Goal: Task Accomplishment & Management: Manage account settings

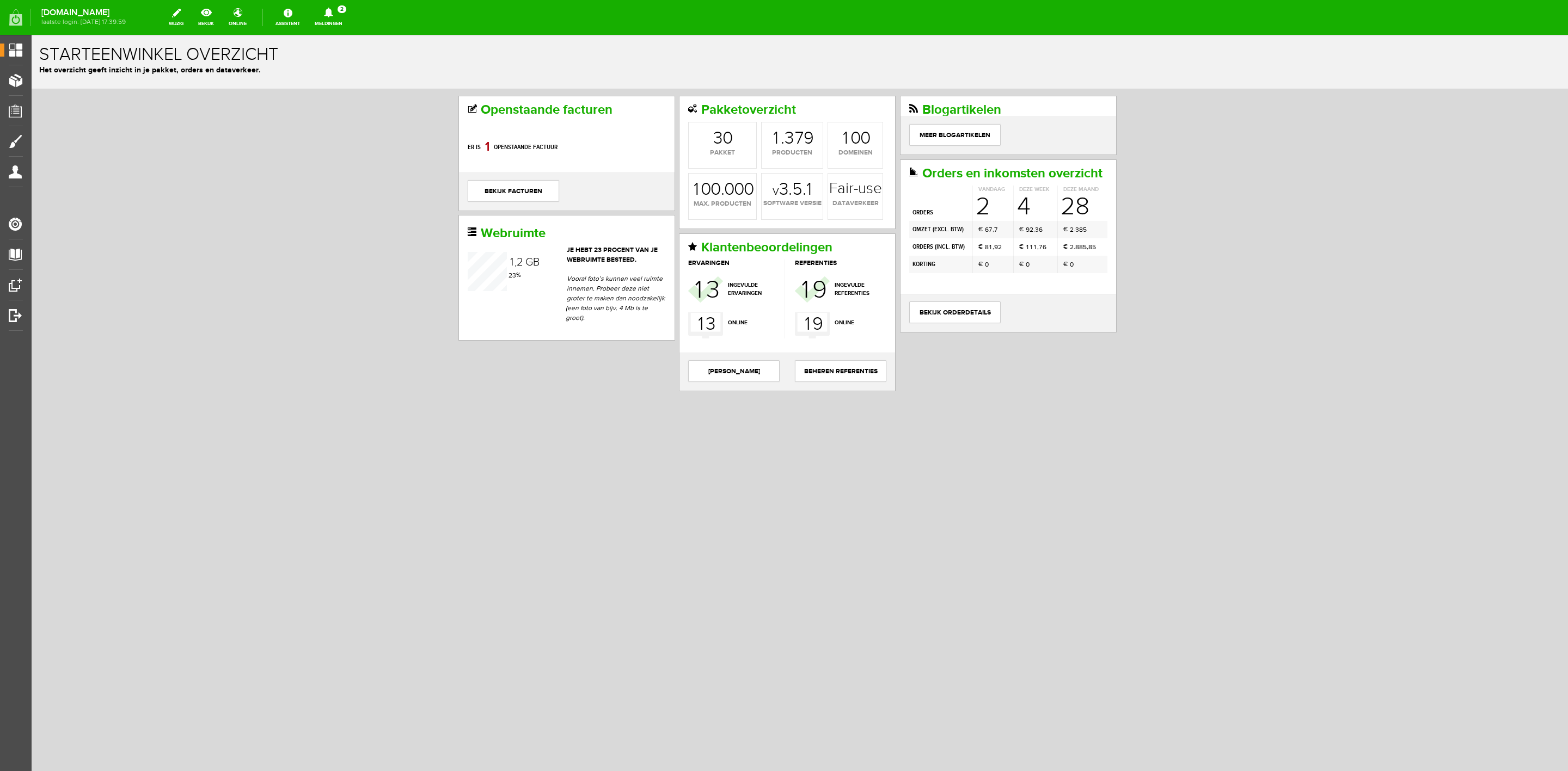
click at [337, 22] on link "Meldingen 2 Nieuwe orders Er is een nieuwe order( #6548 ) geplaatst door [PERSO…" at bounding box center [328, 17] width 41 height 24
click at [340, 56] on li "Er is een nieuwe order( #6548 ) geplaatst door [PERSON_NAME]" at bounding box center [329, 74] width 106 height 47
click at [348, 21] on link "Meldingen 2 Nieuwe orders Er is een nieuwe order( #6548 ) geplaatst door [PERSO…" at bounding box center [328, 17] width 41 height 24
click at [355, 64] on link "Er is een nieuwe order( #6548 ) geplaatst door [PERSON_NAME]" at bounding box center [329, 74] width 106 height 34
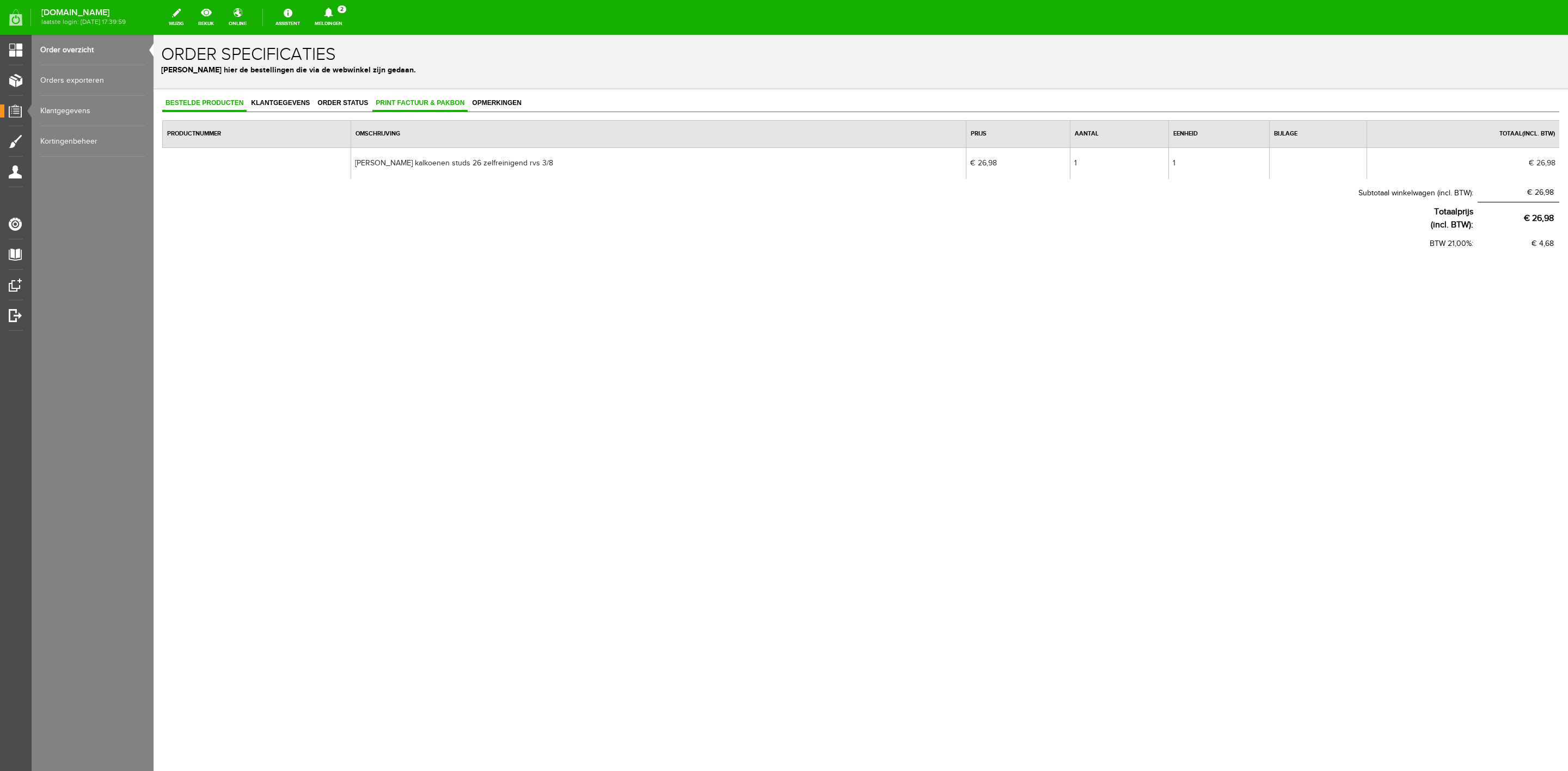
click at [446, 100] on span "Print factuur & pakbon" at bounding box center [420, 102] width 95 height 7
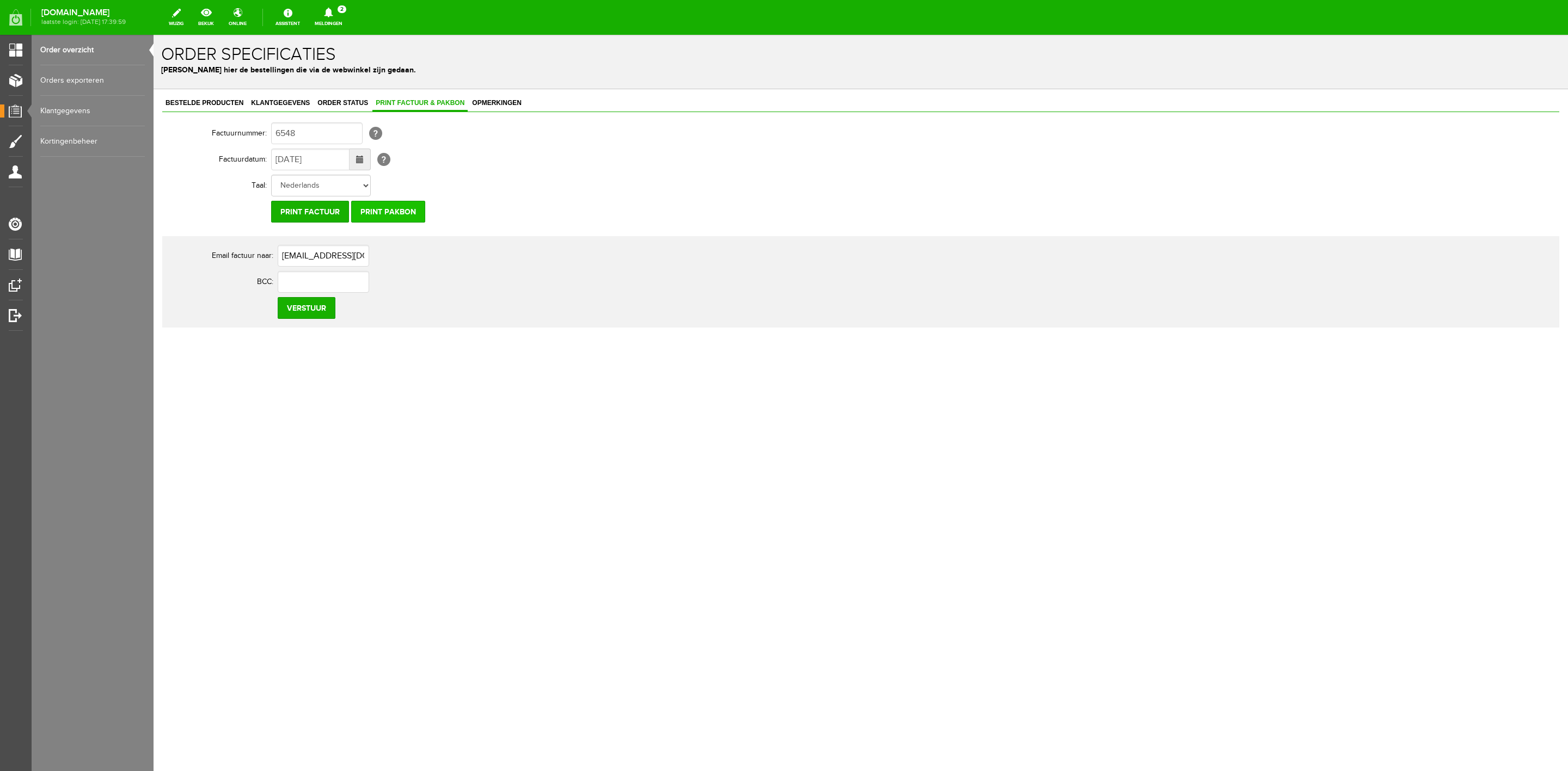
click at [407, 205] on input "Print pakbon" at bounding box center [388, 211] width 74 height 22
click at [363, 95] on div "Bestelde producten Klantgegevens Order status Print factuur & pakbon Opmerkinge…" at bounding box center [861, 249] width 1415 height 320
click at [170, 93] on div "Bestelde producten Klantgegevens Order status Print factuur & pakbon Opmerkinge…" at bounding box center [861, 249] width 1415 height 320
click at [177, 106] on span "Bestelde producten" at bounding box center [204, 102] width 84 height 7
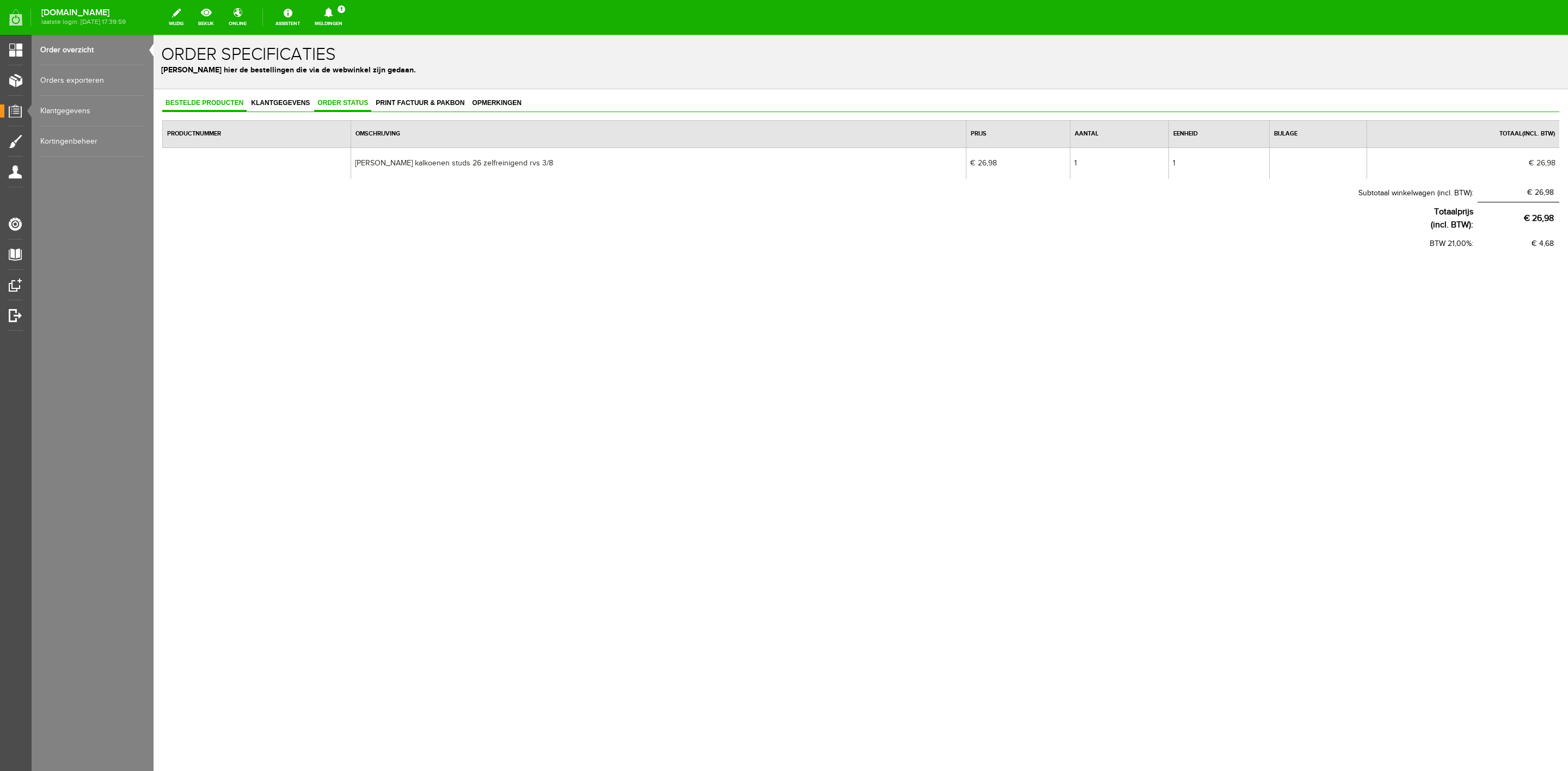
click at [365, 103] on span "Order status" at bounding box center [343, 102] width 57 height 7
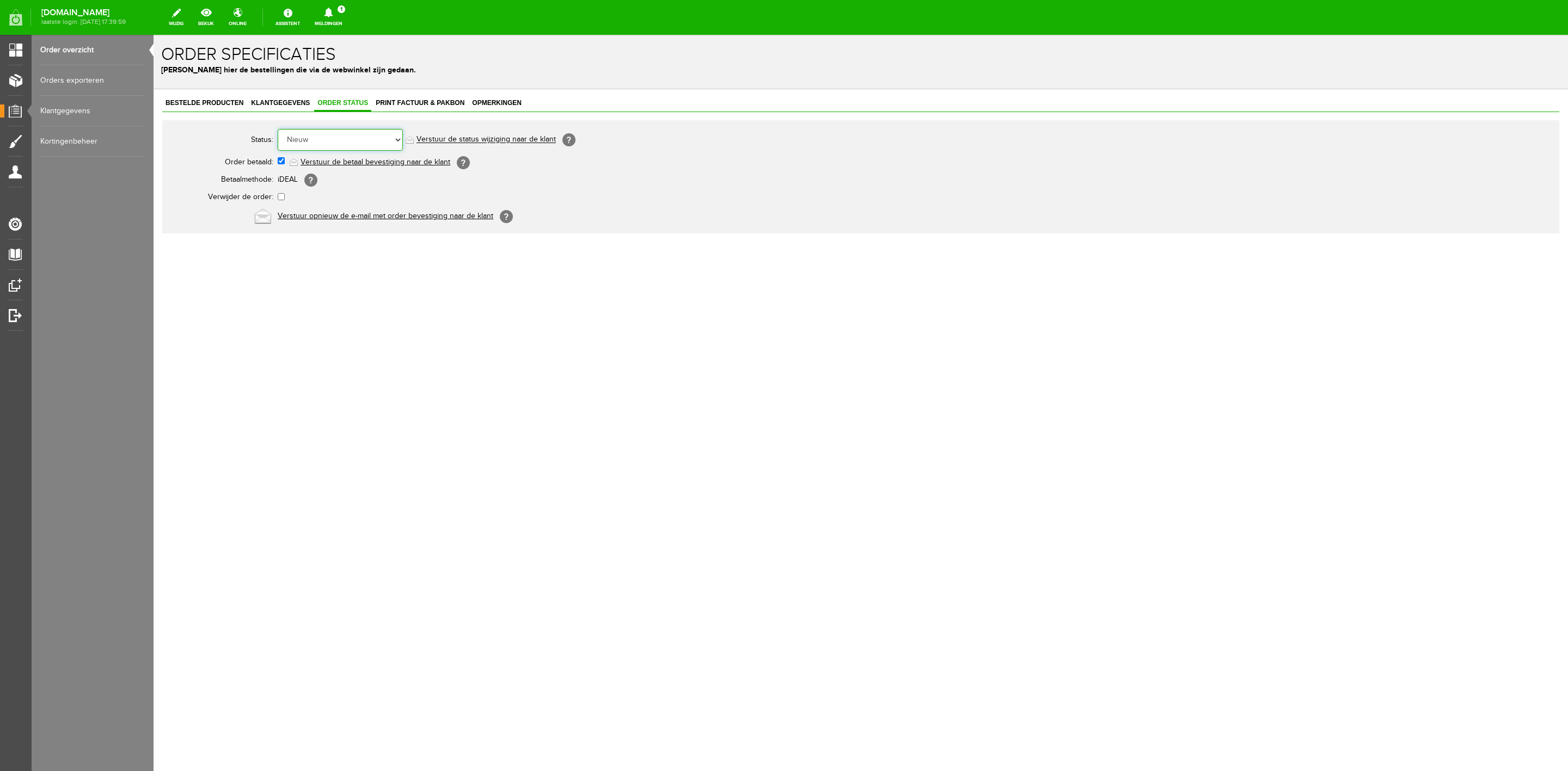
click at [363, 141] on select "Order niet afgerond Nieuw Order in behandeling Wacht op leverancier Wacht op be…" at bounding box center [340, 140] width 125 height 22
select select "12"
click at [278, 129] on select "Order niet afgerond Nieuw Order in behandeling Wacht op leverancier Wacht op be…" at bounding box center [340, 140] width 125 height 22
click at [484, 141] on link "Verstuur de status wijziging naar de klant" at bounding box center [486, 140] width 139 height 9
click at [291, 103] on span "Klantgegevens" at bounding box center [281, 102] width 66 height 7
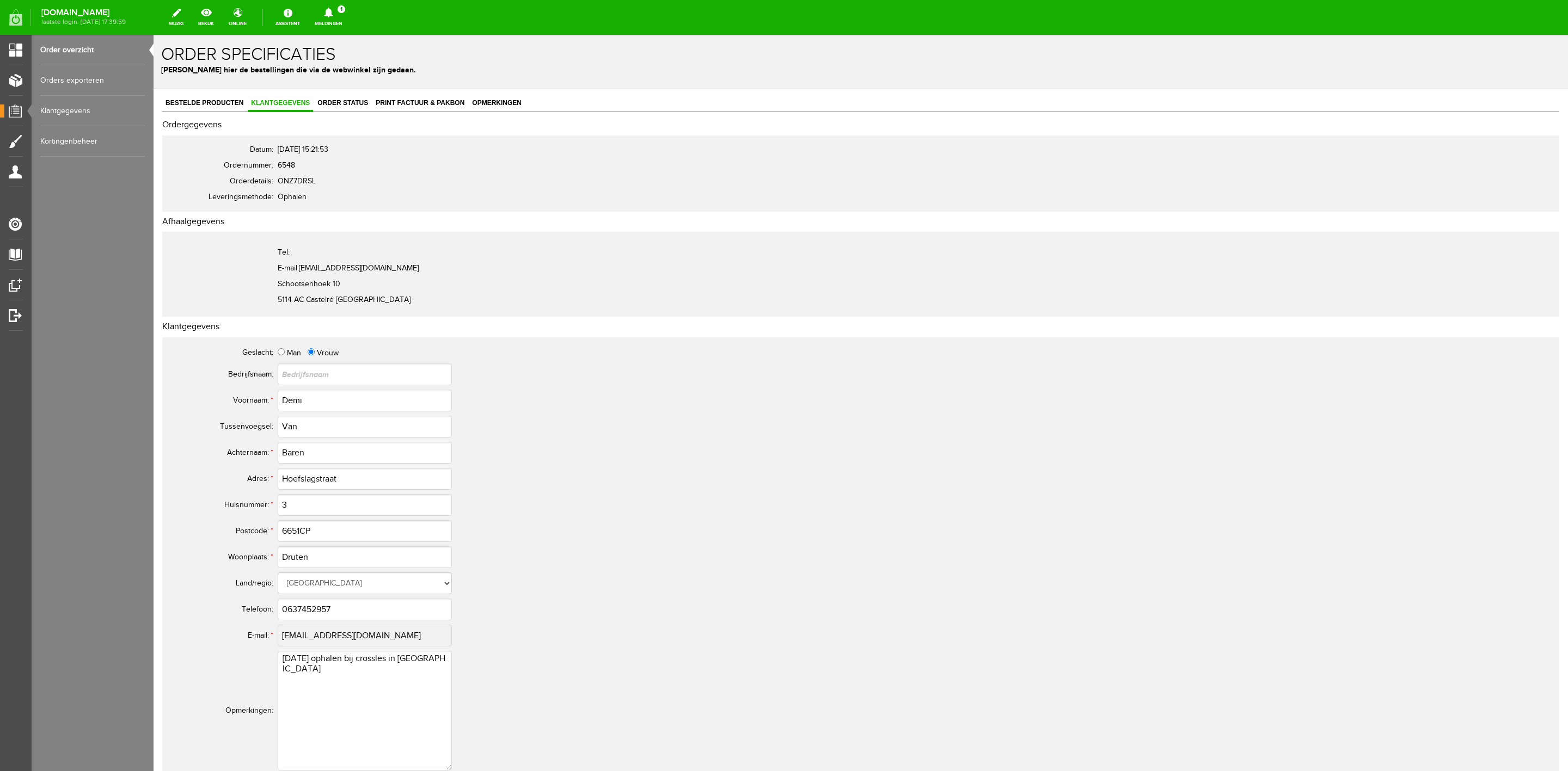
click at [332, 13] on icon at bounding box center [328, 12] width 9 height 10
click at [336, 75] on link "Er is een nieuwe order( #6547 ) geplaatst door [PERSON_NAME]" at bounding box center [329, 74] width 106 height 34
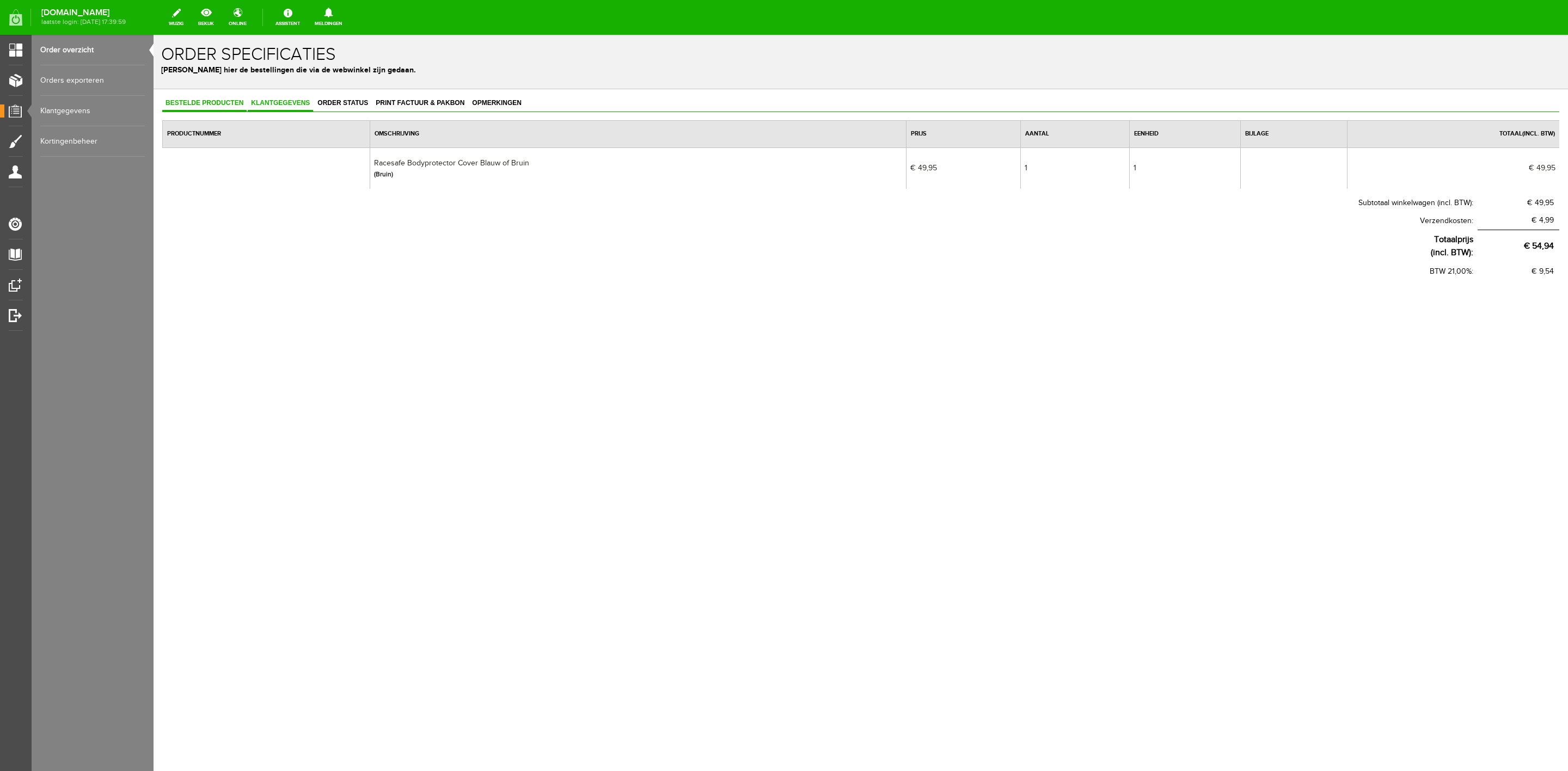
click at [273, 105] on span "Klantgegevens" at bounding box center [281, 102] width 66 height 7
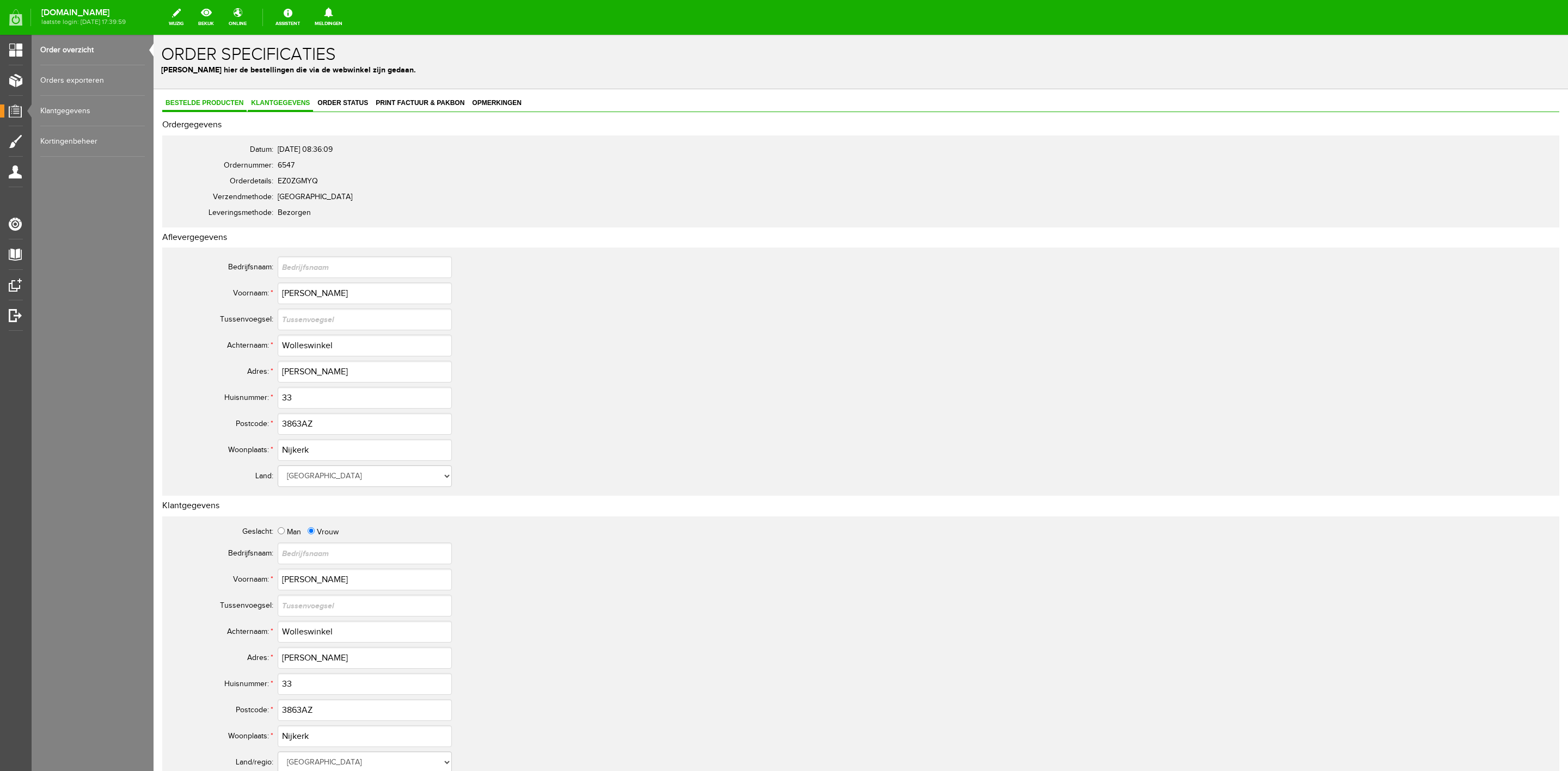
click at [220, 103] on span "Bestelde producten" at bounding box center [204, 102] width 84 height 7
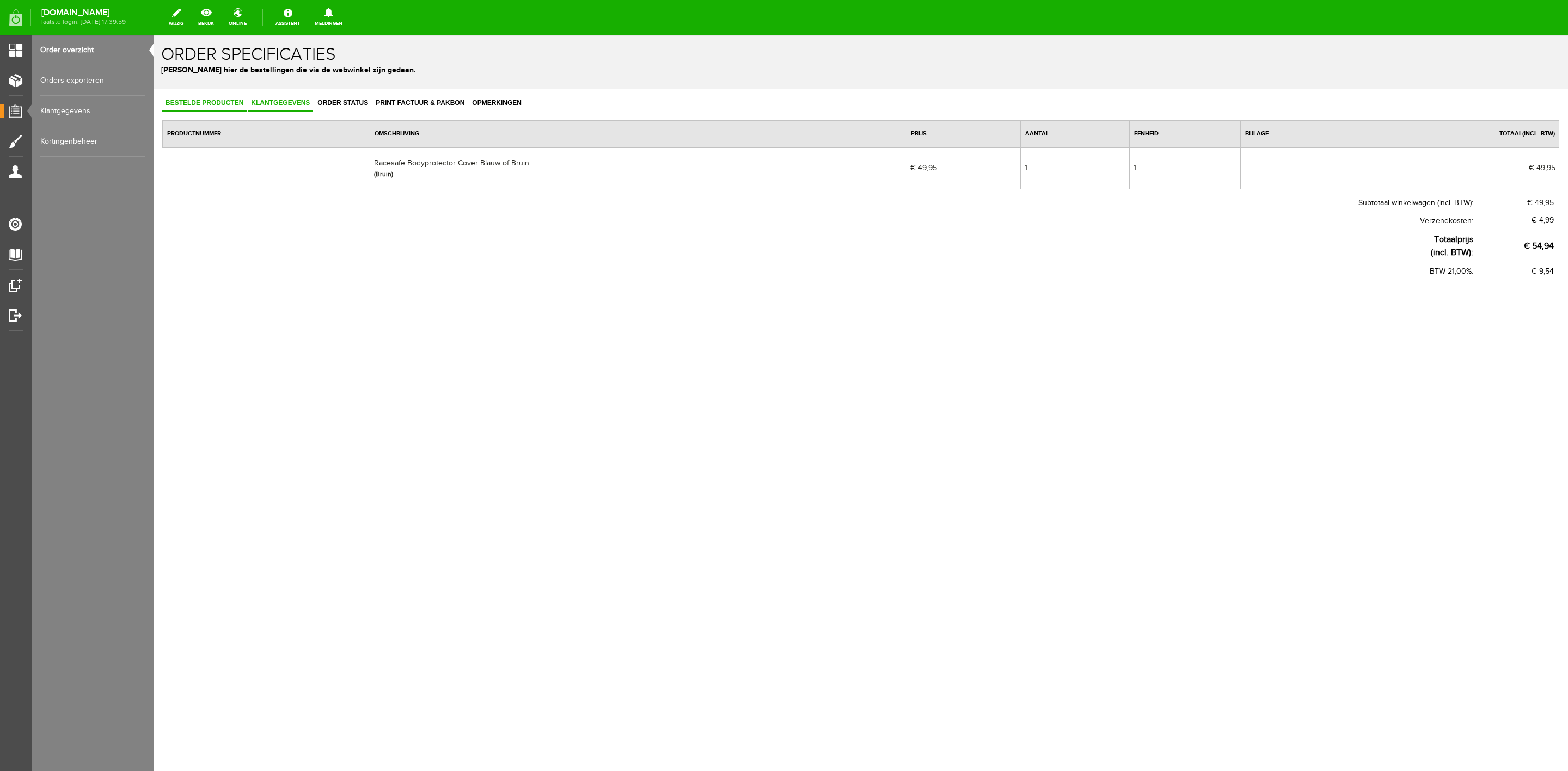
click at [281, 103] on span "Klantgegevens" at bounding box center [281, 102] width 66 height 7
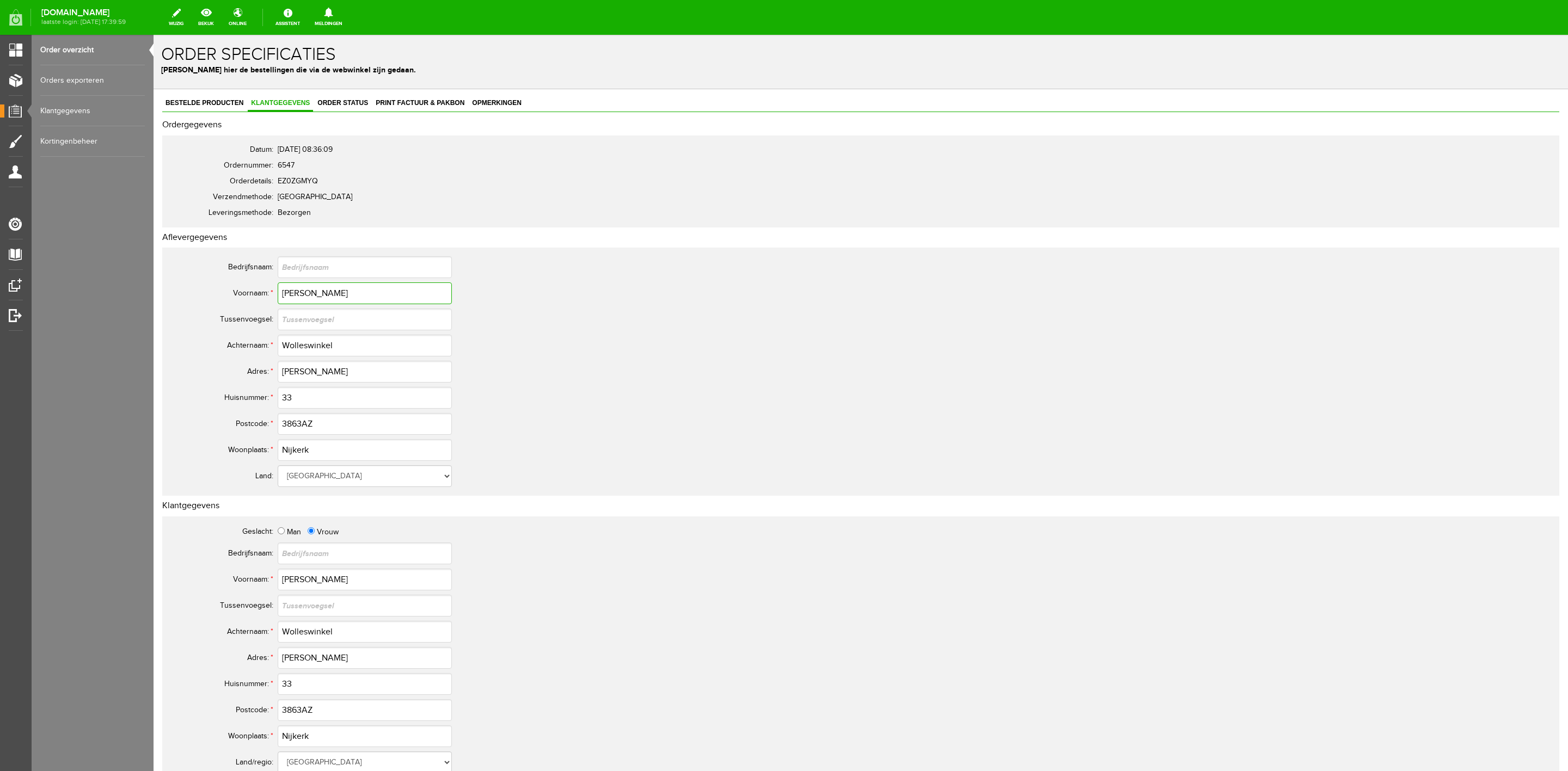
click at [305, 298] on input "[PERSON_NAME]" at bounding box center [364, 293] width 174 height 22
click at [291, 342] on input "Wolleswinkel" at bounding box center [364, 345] width 174 height 22
click at [303, 428] on input "3863AZ" at bounding box center [364, 424] width 174 height 22
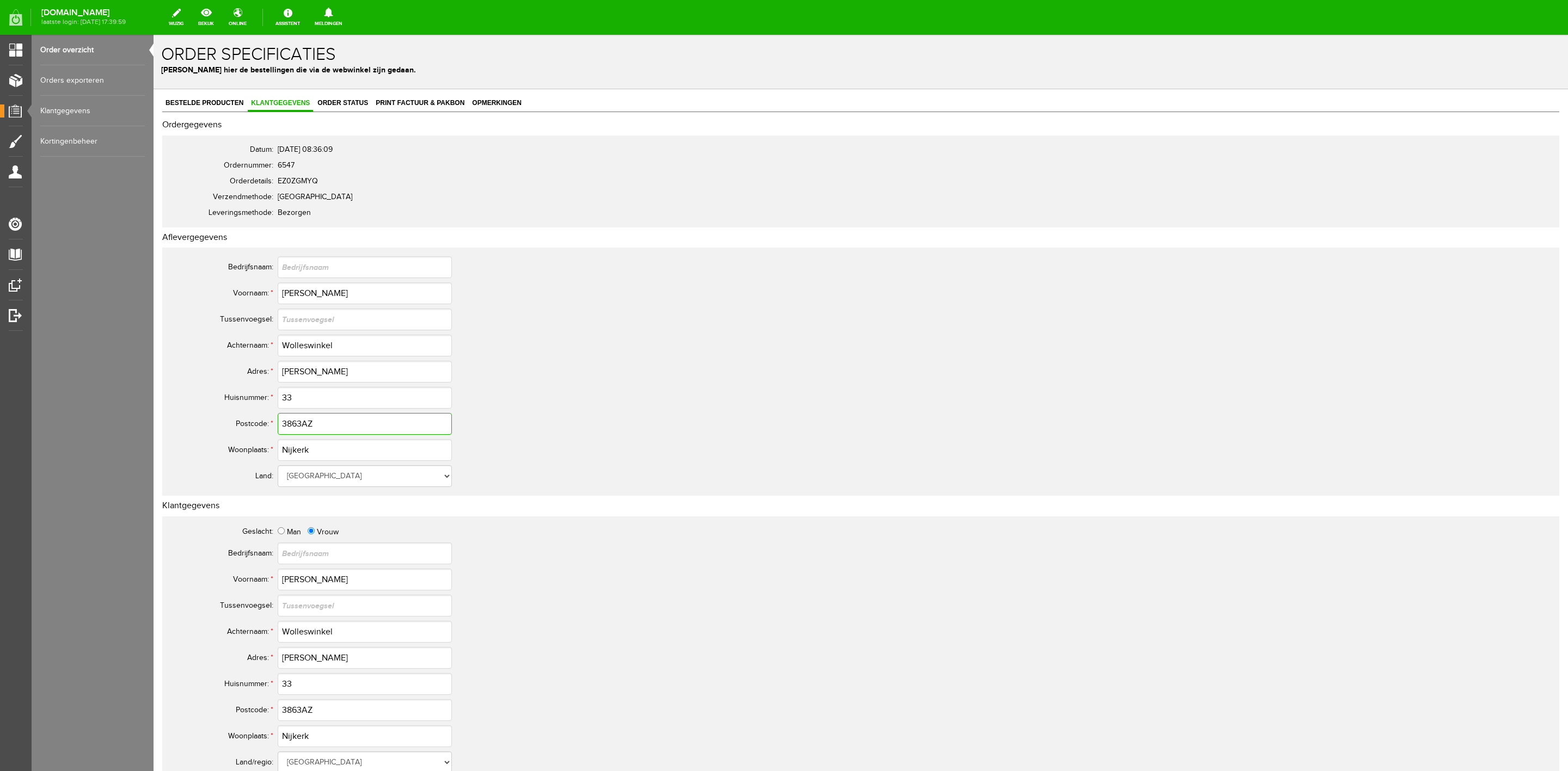
click at [303, 428] on input "3863AZ" at bounding box center [364, 424] width 174 height 22
click at [394, 106] on link "Print factuur & pakbon" at bounding box center [420, 103] width 95 height 16
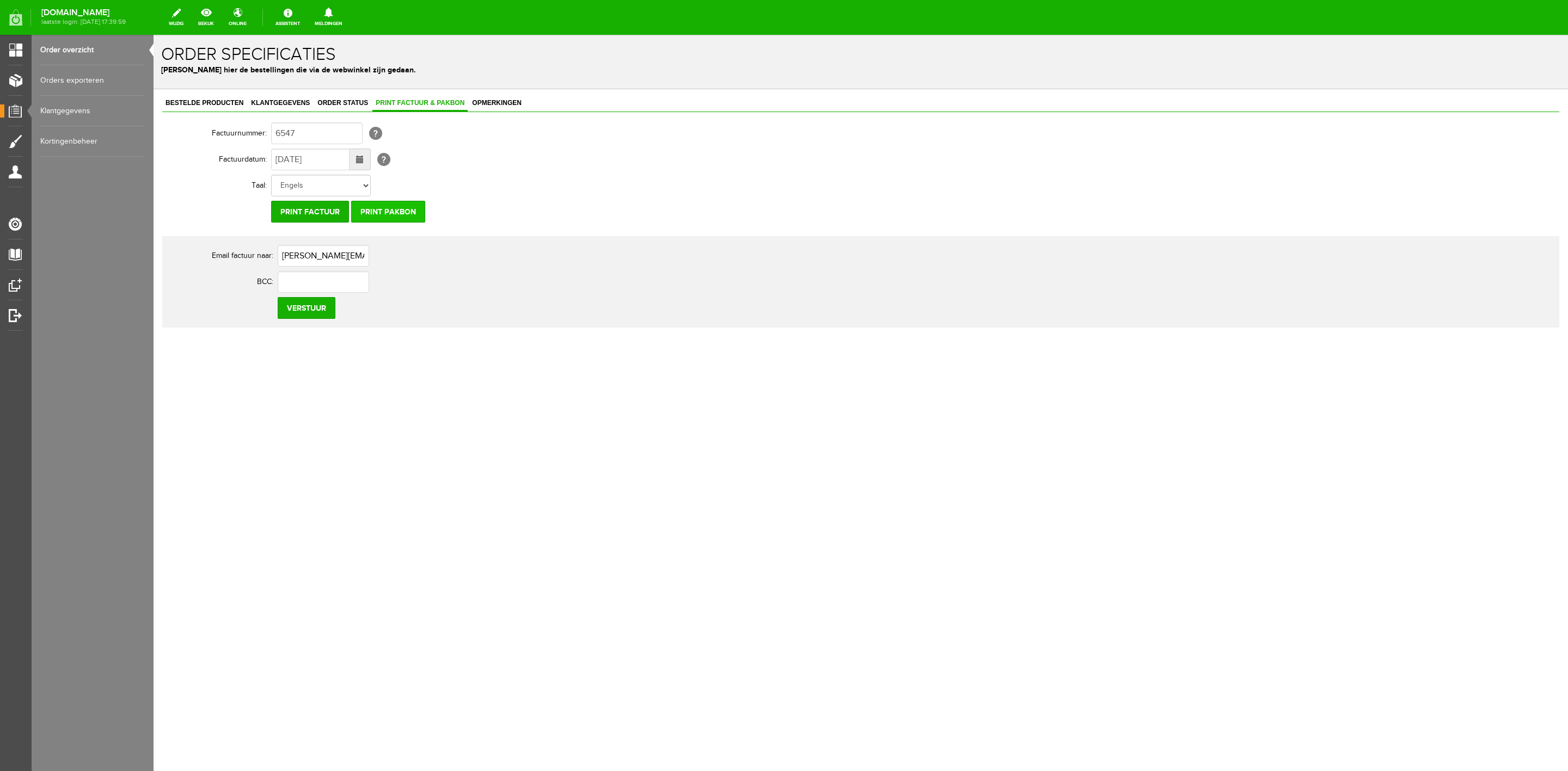
click at [399, 203] on input "Print pakbon" at bounding box center [388, 211] width 74 height 22
click at [229, 106] on link "Bestelde producten" at bounding box center [204, 103] width 84 height 16
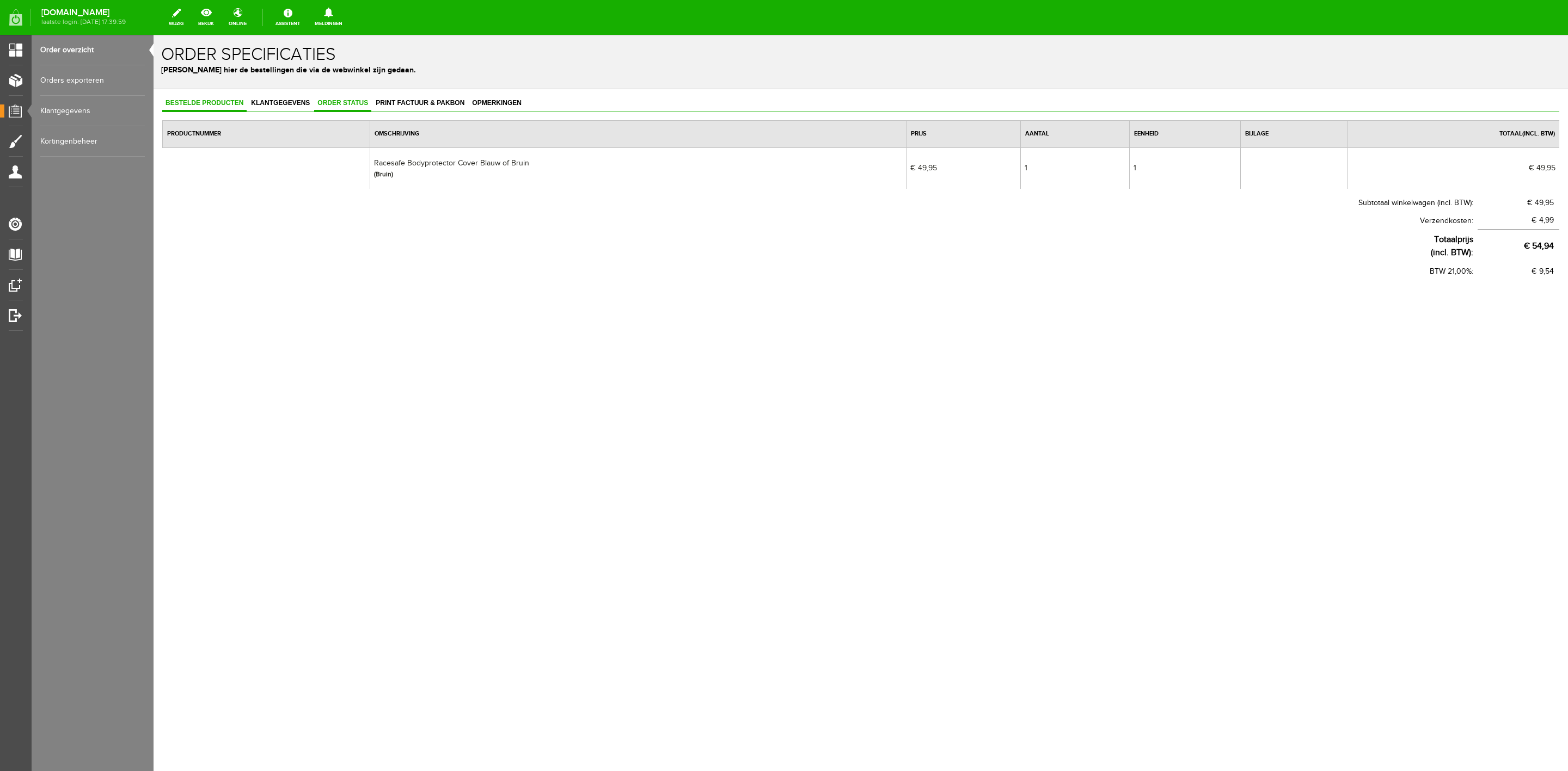
click at [343, 108] on link "Order status" at bounding box center [343, 103] width 57 height 16
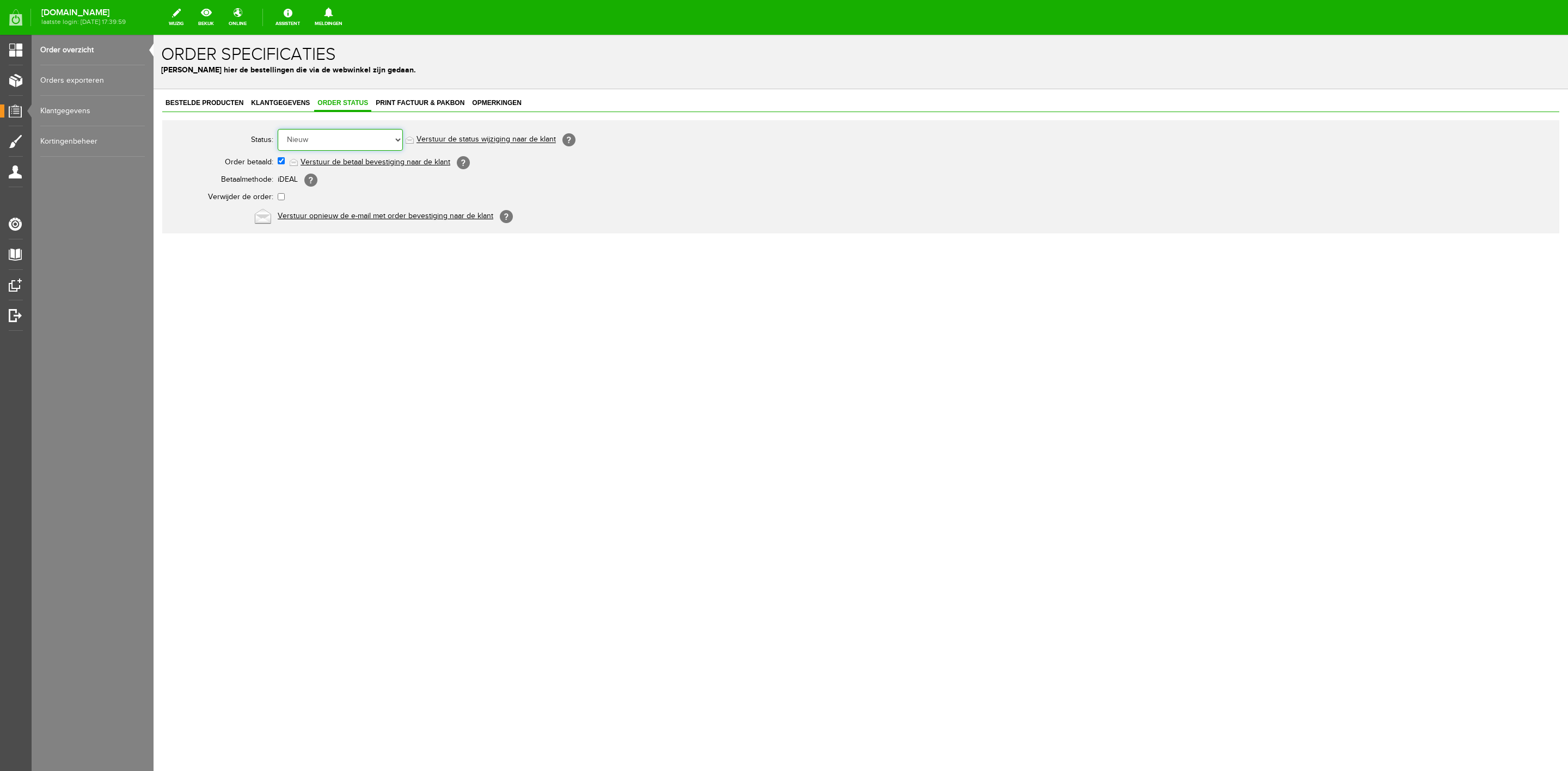
click at [339, 139] on select "Order niet afgerond Nieuw Order in behandeling Wacht op leverancier Wacht op be…" at bounding box center [340, 140] width 125 height 22
select select "5"
click at [278, 129] on select "Order niet afgerond Nieuw Order in behandeling Wacht op leverancier Wacht op be…" at bounding box center [340, 140] width 125 height 22
click at [443, 144] on link "Verstuur de status wijziging naar de klant" at bounding box center [486, 140] width 139 height 9
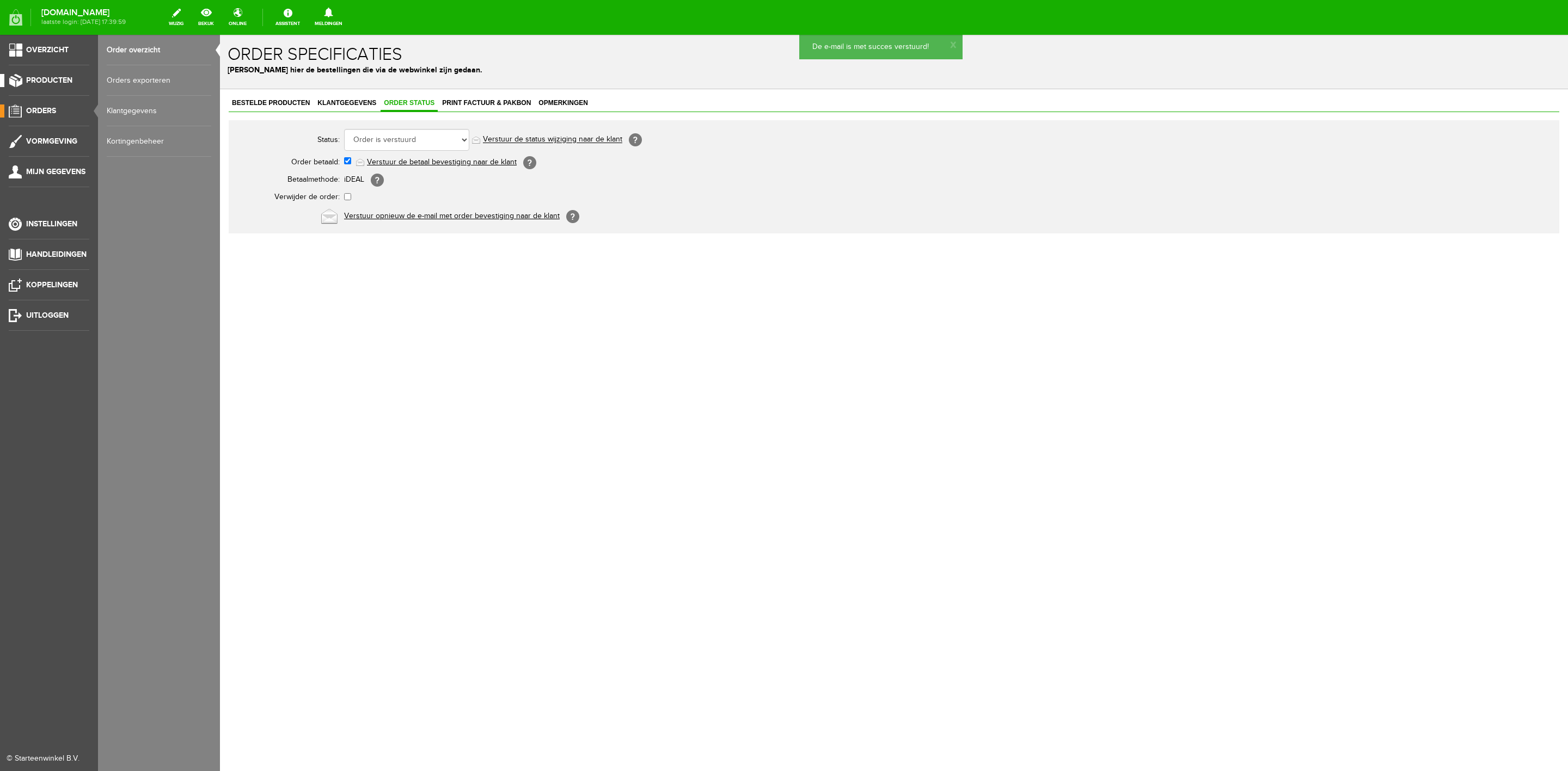
click at [54, 87] on link "Producten" at bounding box center [44, 80] width 89 height 13
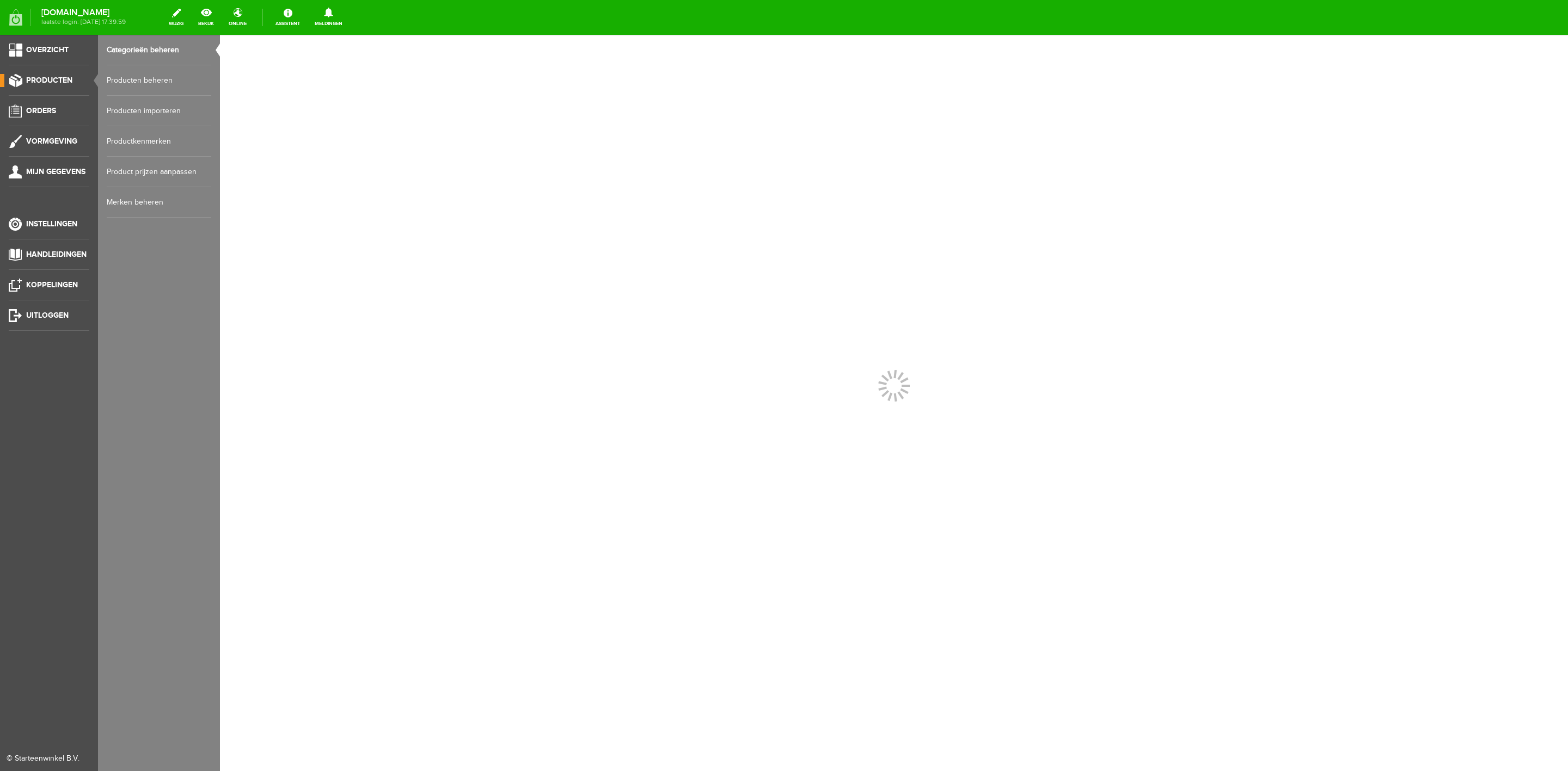
click at [108, 77] on link "Producten beheren" at bounding box center [159, 80] width 105 height 30
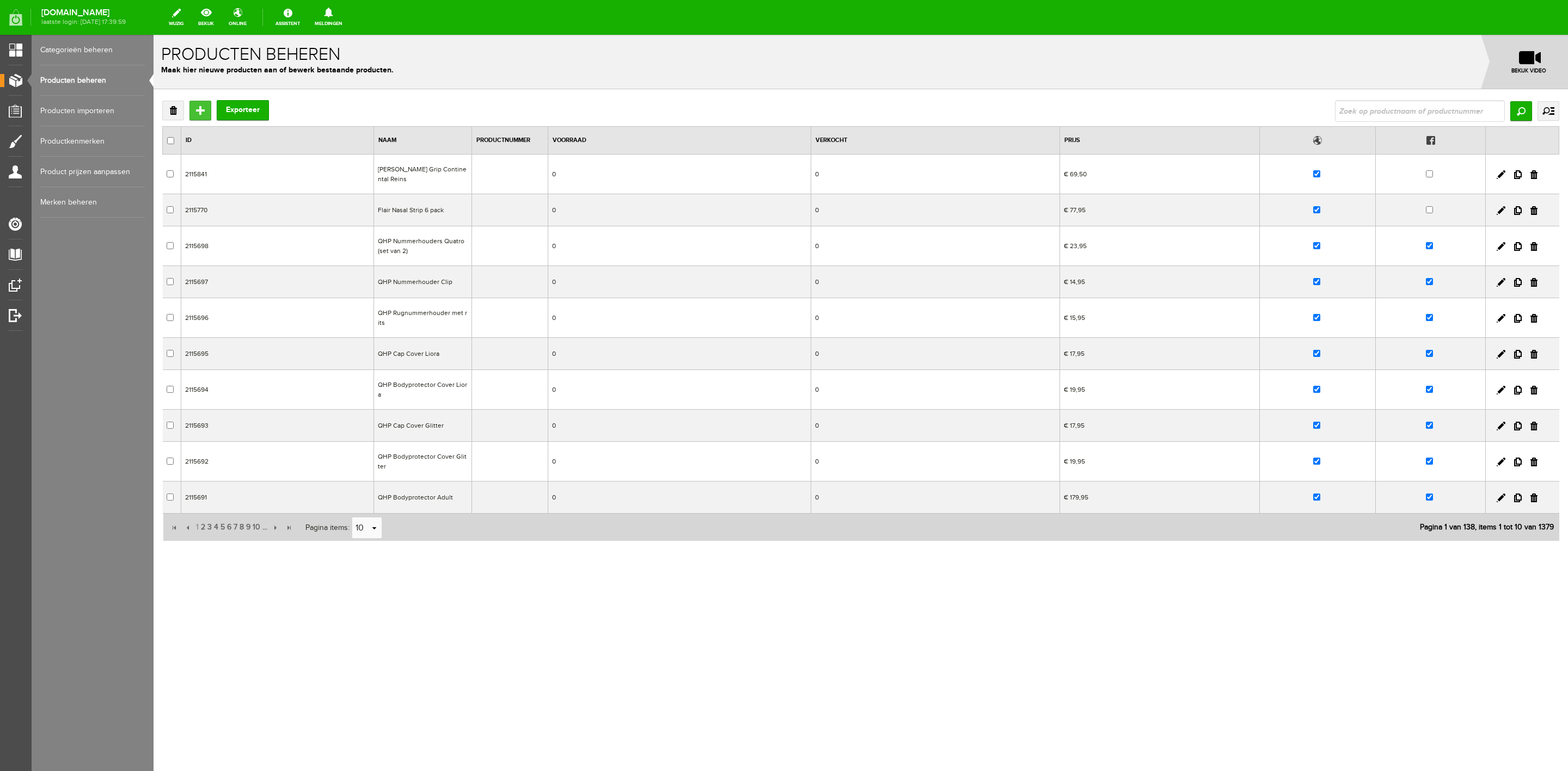
click at [204, 106] on input "Toevoegen" at bounding box center [200, 110] width 22 height 20
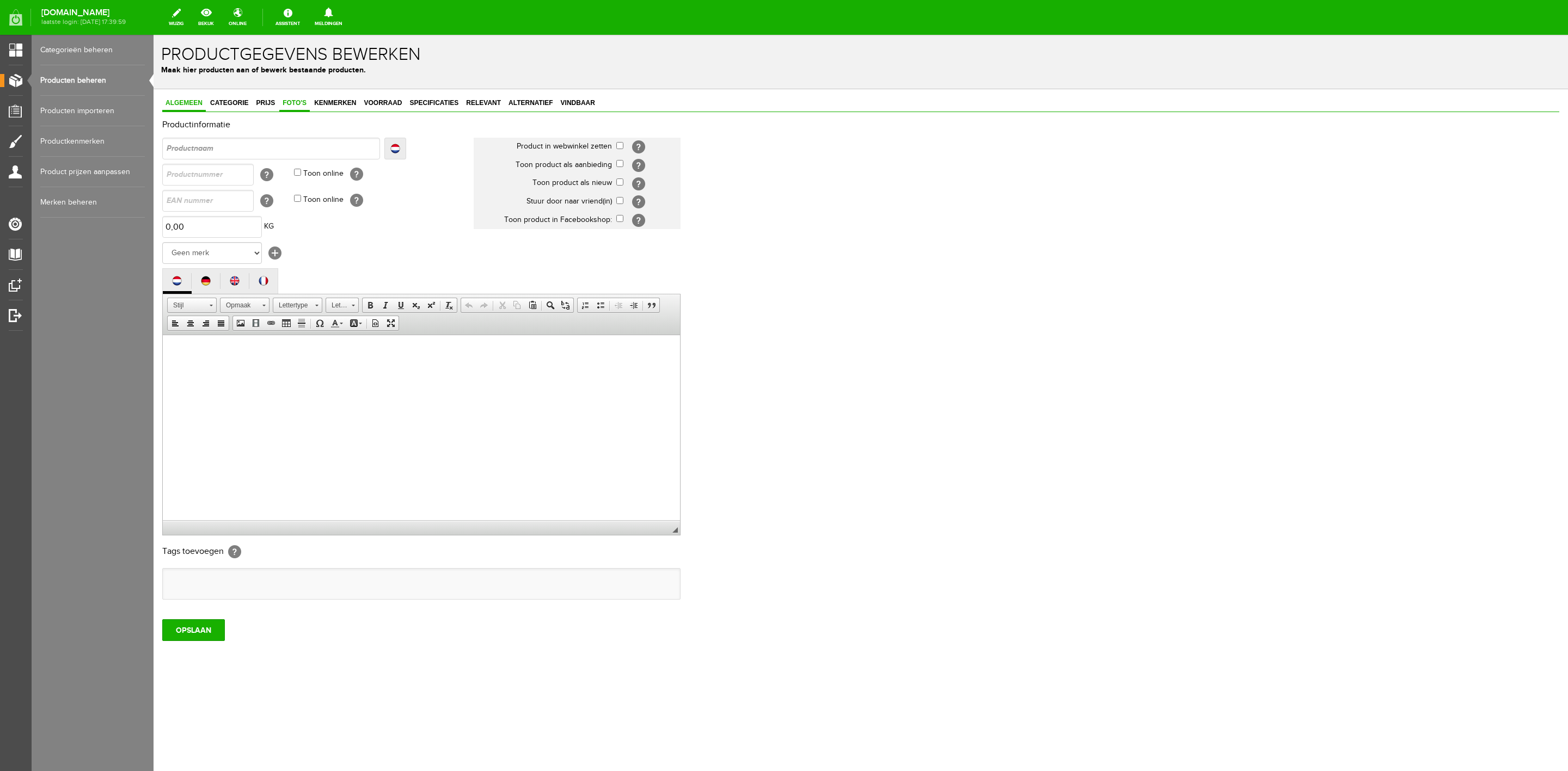
click at [291, 100] on span "Foto's" at bounding box center [294, 102] width 30 height 7
click at [242, 147] on input "text" at bounding box center [271, 148] width 218 height 22
click at [237, 151] on input "text" at bounding box center [271, 148] width 218 height 22
paste input "Racesafe elastic replacement set"
type input "Racesafe elastic replacement set"
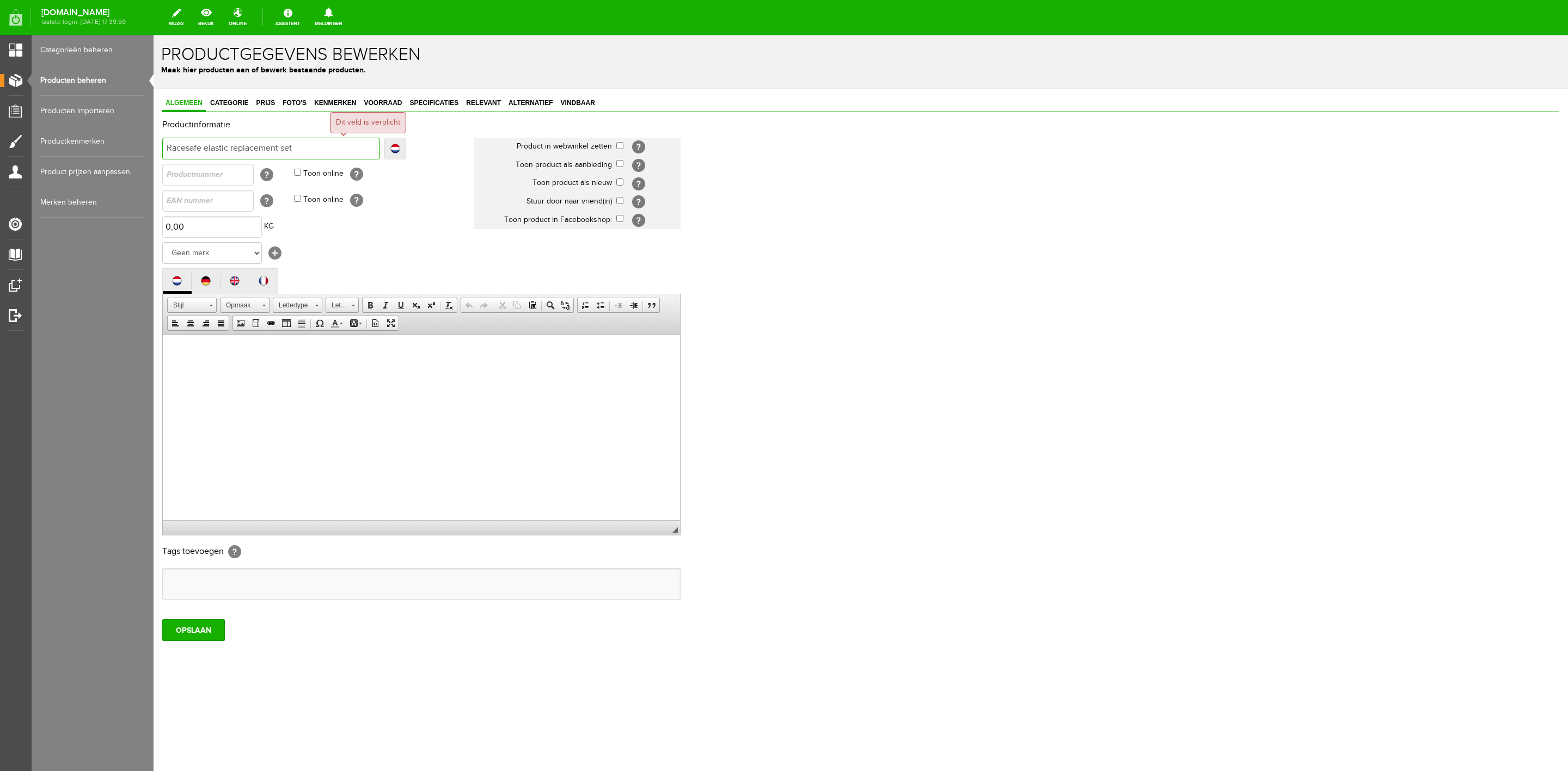
type input "Racesafe elastic replacement set"
click at [219, 249] on select "Geen merk [PERSON_NAME] [PERSON_NAME] Airbag HesTec FreeJump Westropp Fenwick E…" at bounding box center [212, 253] width 100 height 22
select select "134063"
click at [162, 242] on select "Geen merk [PERSON_NAME] [PERSON_NAME] Airbag HesTec FreeJump Westropp Fenwick E…" at bounding box center [212, 253] width 100 height 22
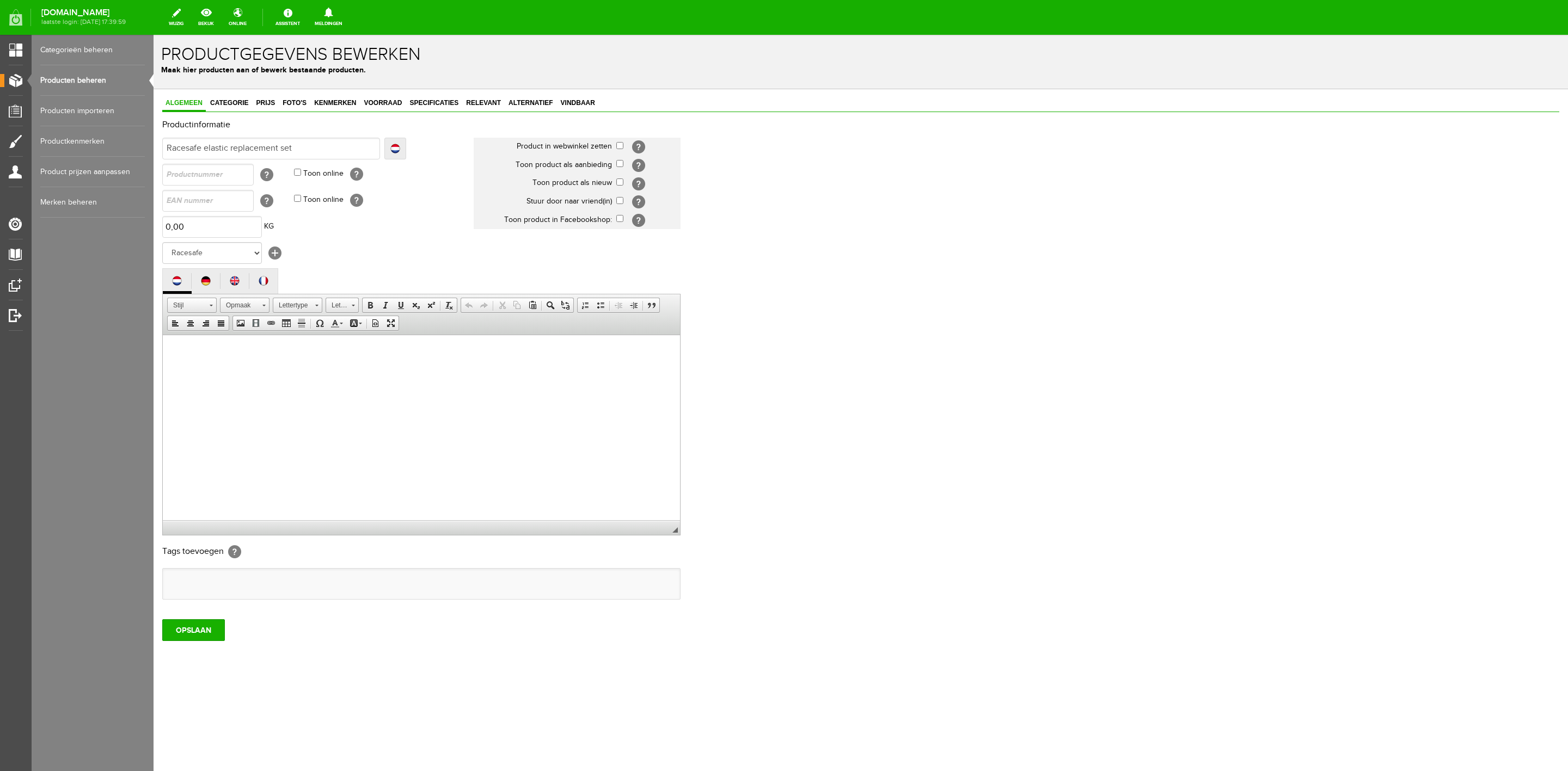
click at [220, 368] on html at bounding box center [422, 351] width 517 height 34
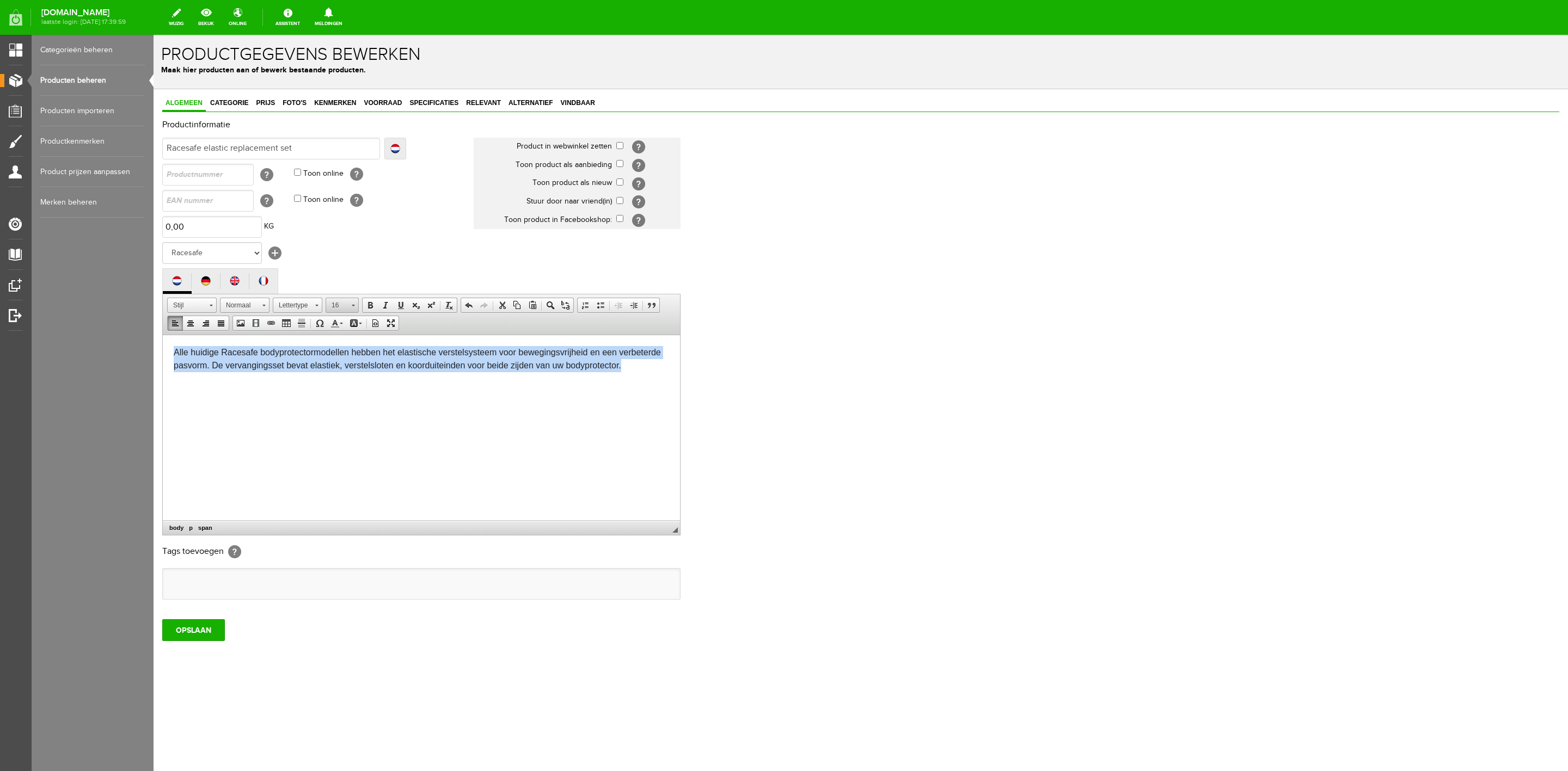
click at [340, 310] on span "16" at bounding box center [337, 304] width 22 height 14
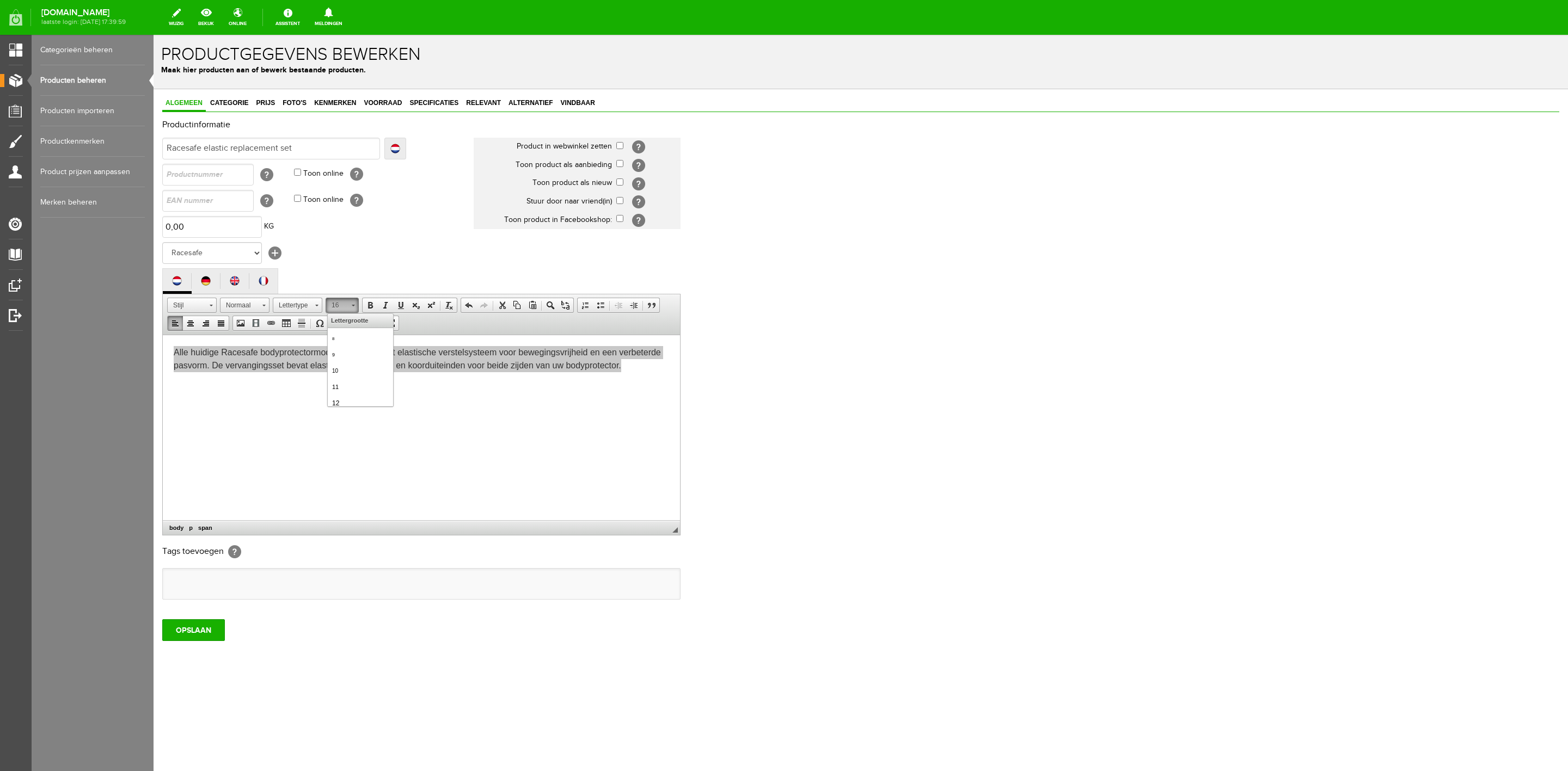
scroll to position [80, 0]
click at [359, 365] on link "16" at bounding box center [360, 356] width 62 height 17
click at [620, 144] on input "checkbox" at bounding box center [620, 146] width 7 height 7
checkbox input "true"
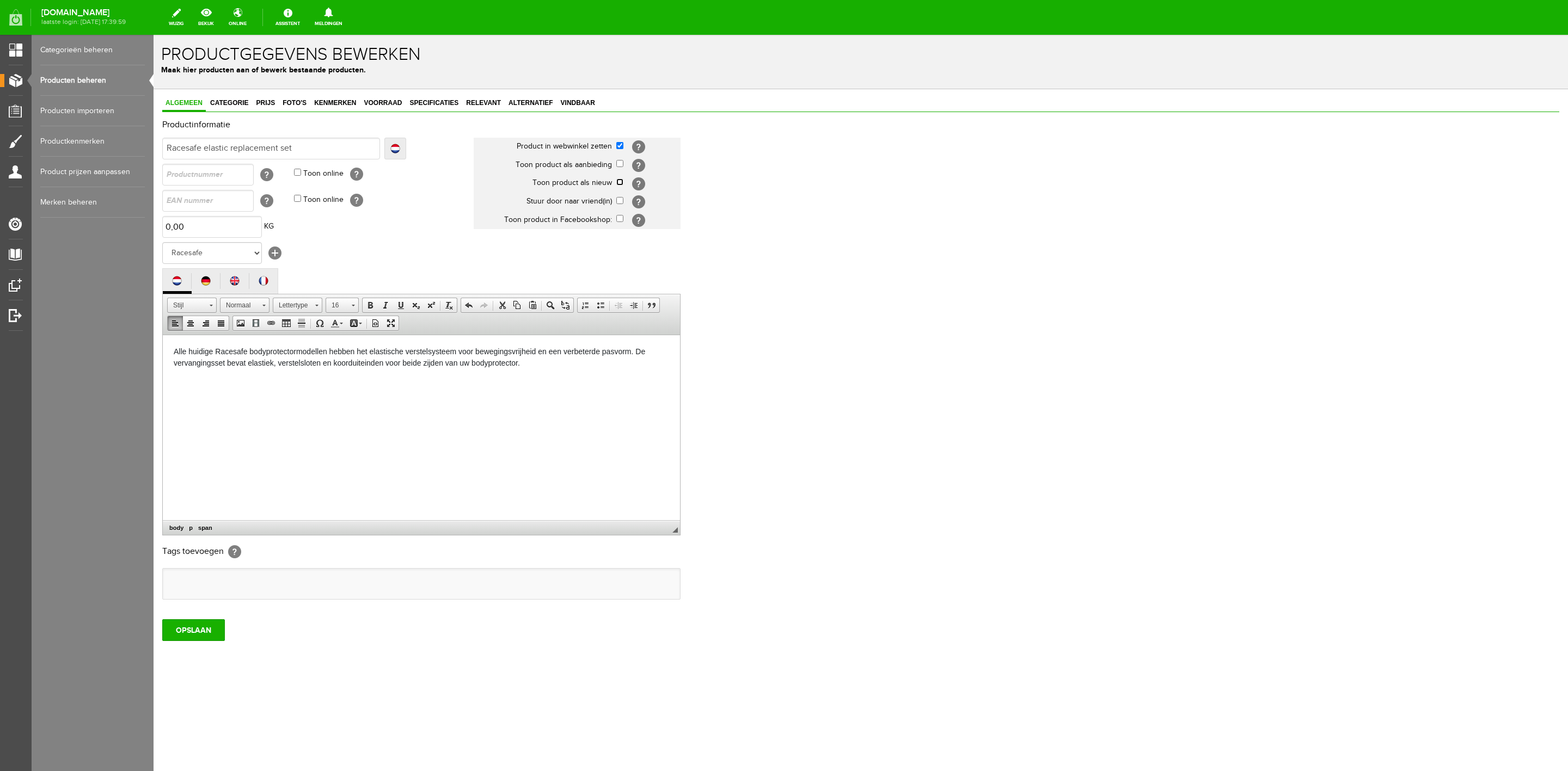
click at [619, 183] on input "checkbox" at bounding box center [620, 182] width 7 height 7
checkbox input "true"
click at [619, 197] on input "checkbox" at bounding box center [620, 201] width 7 height 7
checkbox input "true"
click at [197, 630] on input "OPSLAAN" at bounding box center [193, 630] width 62 height 22
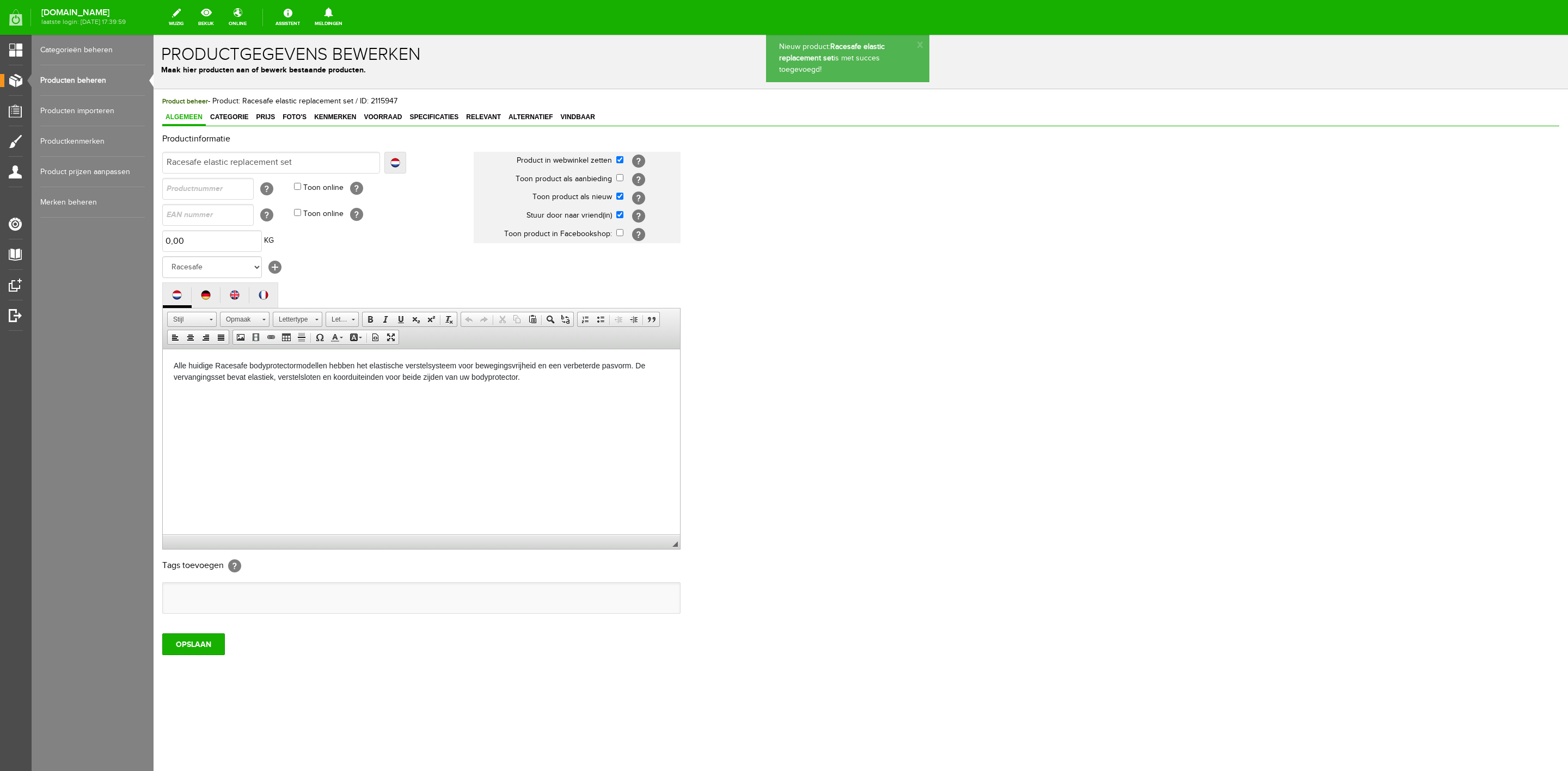
click at [227, 105] on span "Product beheer - Product: Racesafe elastic replacement set / ID: 2115947" at bounding box center [279, 101] width 235 height 9
click at [227, 110] on link "Categorie" at bounding box center [229, 117] width 45 height 16
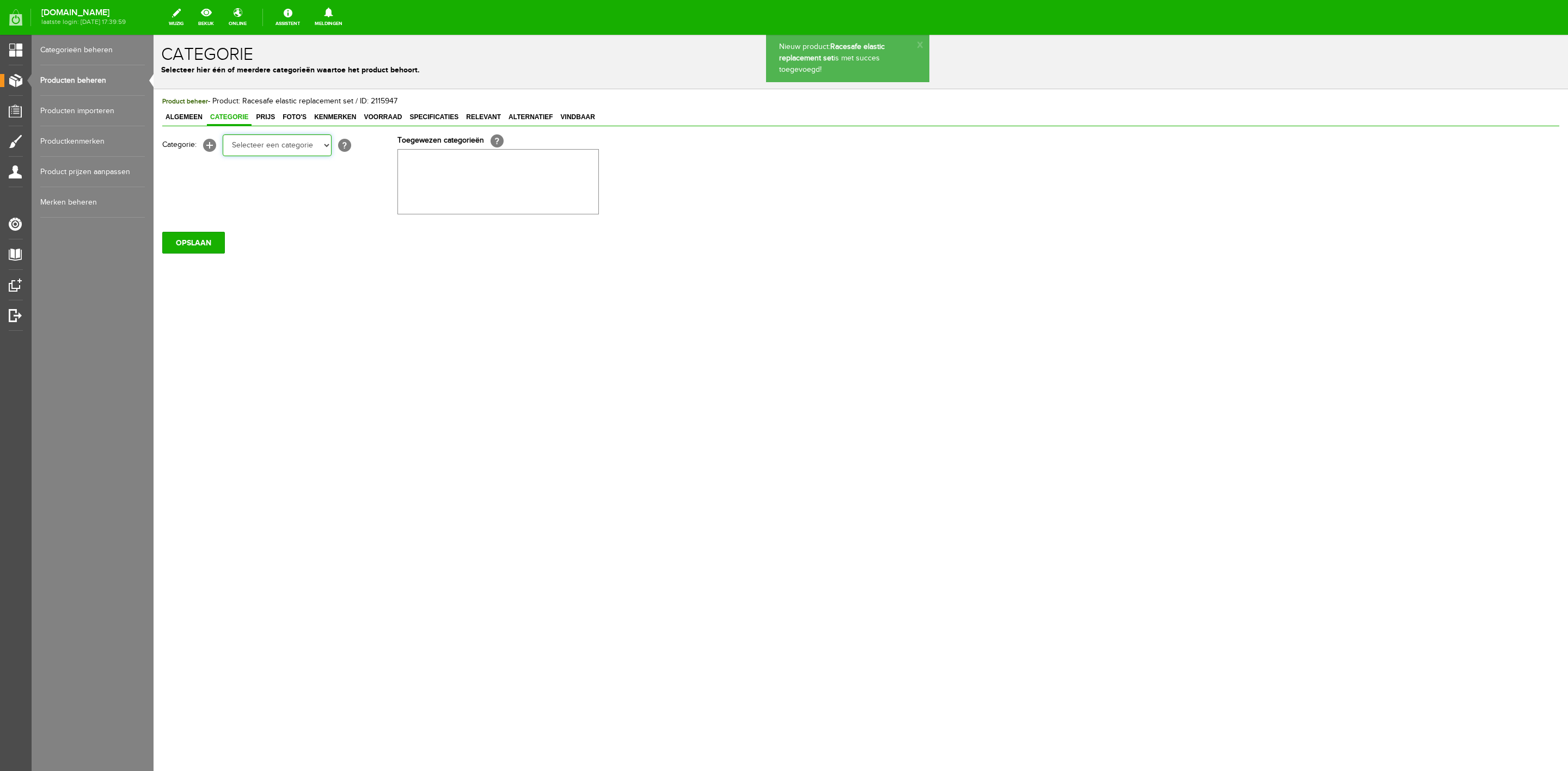
click at [287, 151] on select "Selecteer een categorie Sale Bodyprotector Outlet [PERSON_NAME] AW24 Hoofdsteln…" at bounding box center [277, 145] width 109 height 22
select select "132707"
click at [223, 134] on select "Selecteer een categorie Sale Bodyprotector Outlet [PERSON_NAME] AW24 Hoofdsteln…" at bounding box center [277, 145] width 109 height 22
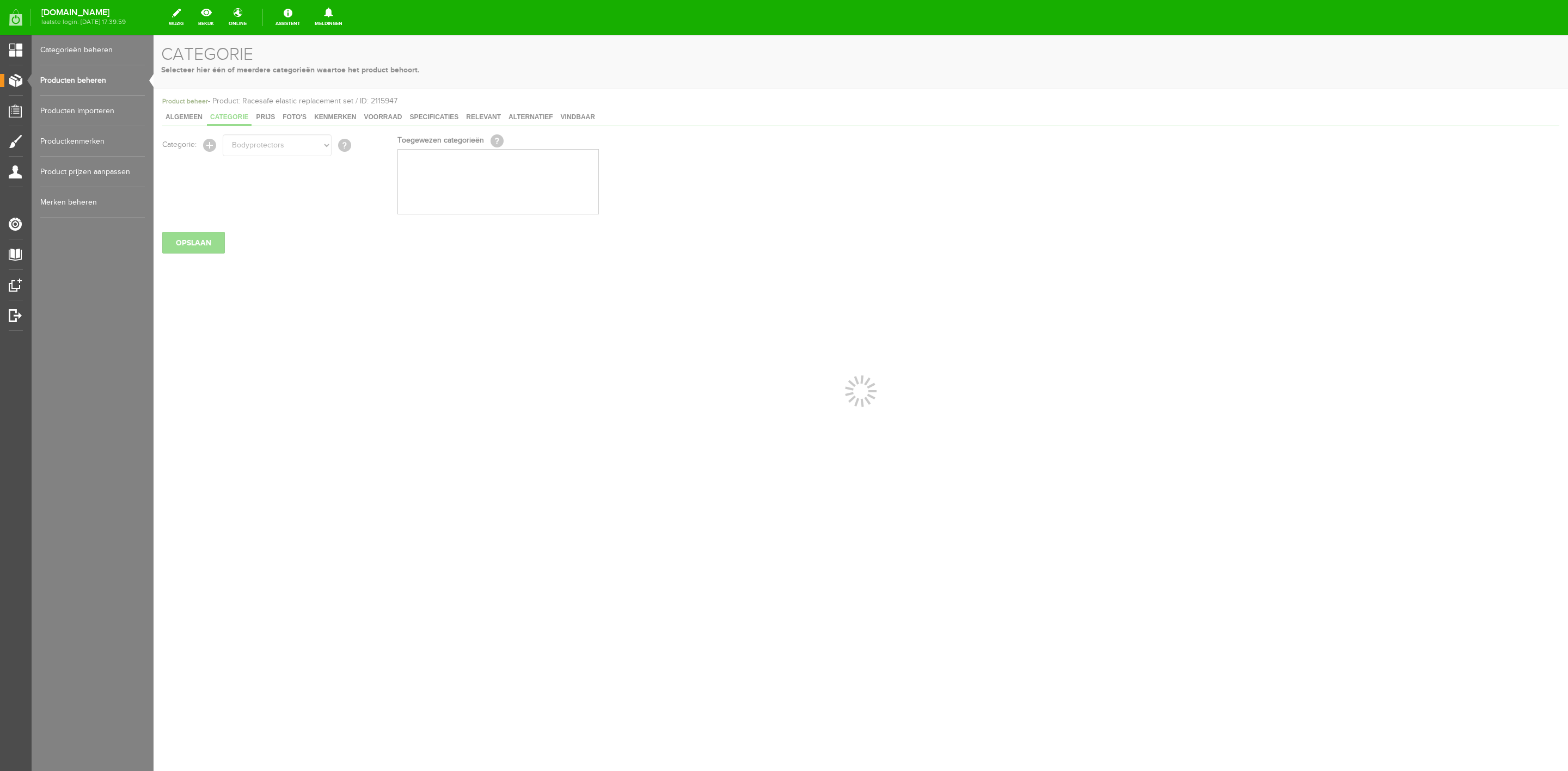
click at [282, 236] on div at bounding box center [861, 404] width 1415 height 737
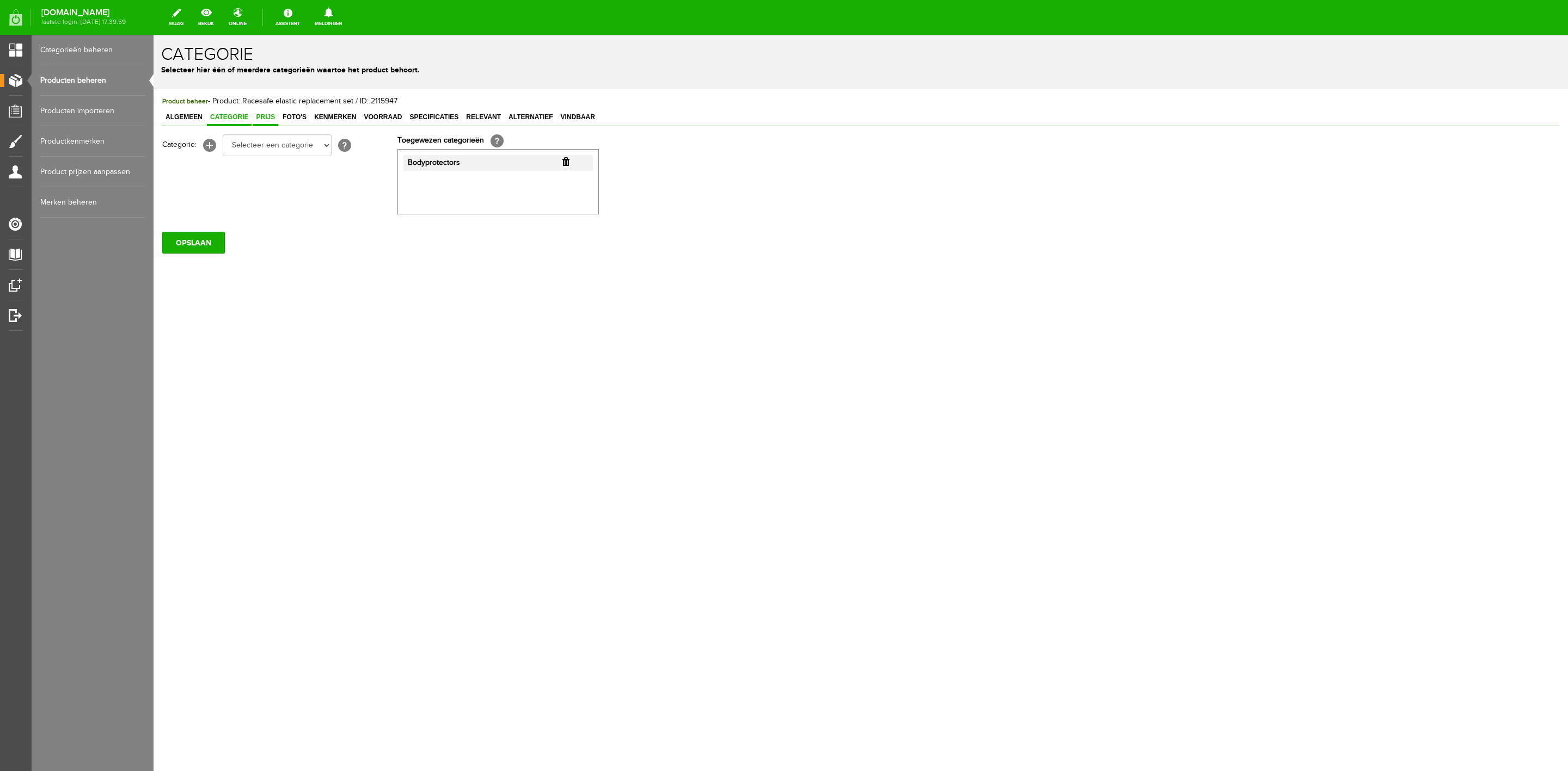
click at [261, 115] on span "Prijs" at bounding box center [265, 116] width 25 height 7
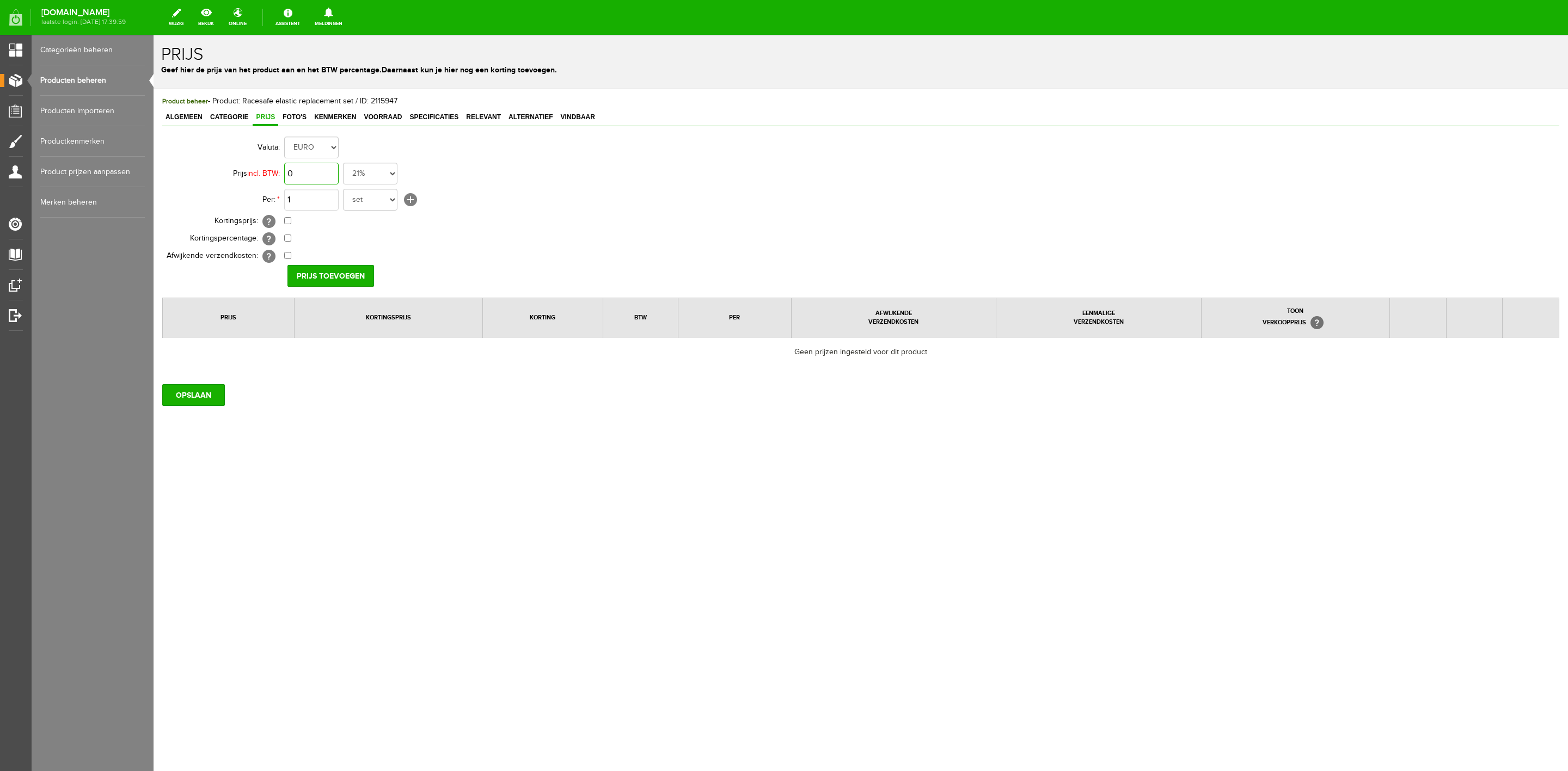
click at [304, 182] on input "0" at bounding box center [311, 174] width 55 height 22
click at [321, 171] on input "0" at bounding box center [311, 174] width 55 height 22
type input "€ 5,35"
click at [361, 280] on input "Prijs toevoegen" at bounding box center [331, 276] width 87 height 22
click at [300, 121] on span "Foto's" at bounding box center [294, 116] width 30 height 7
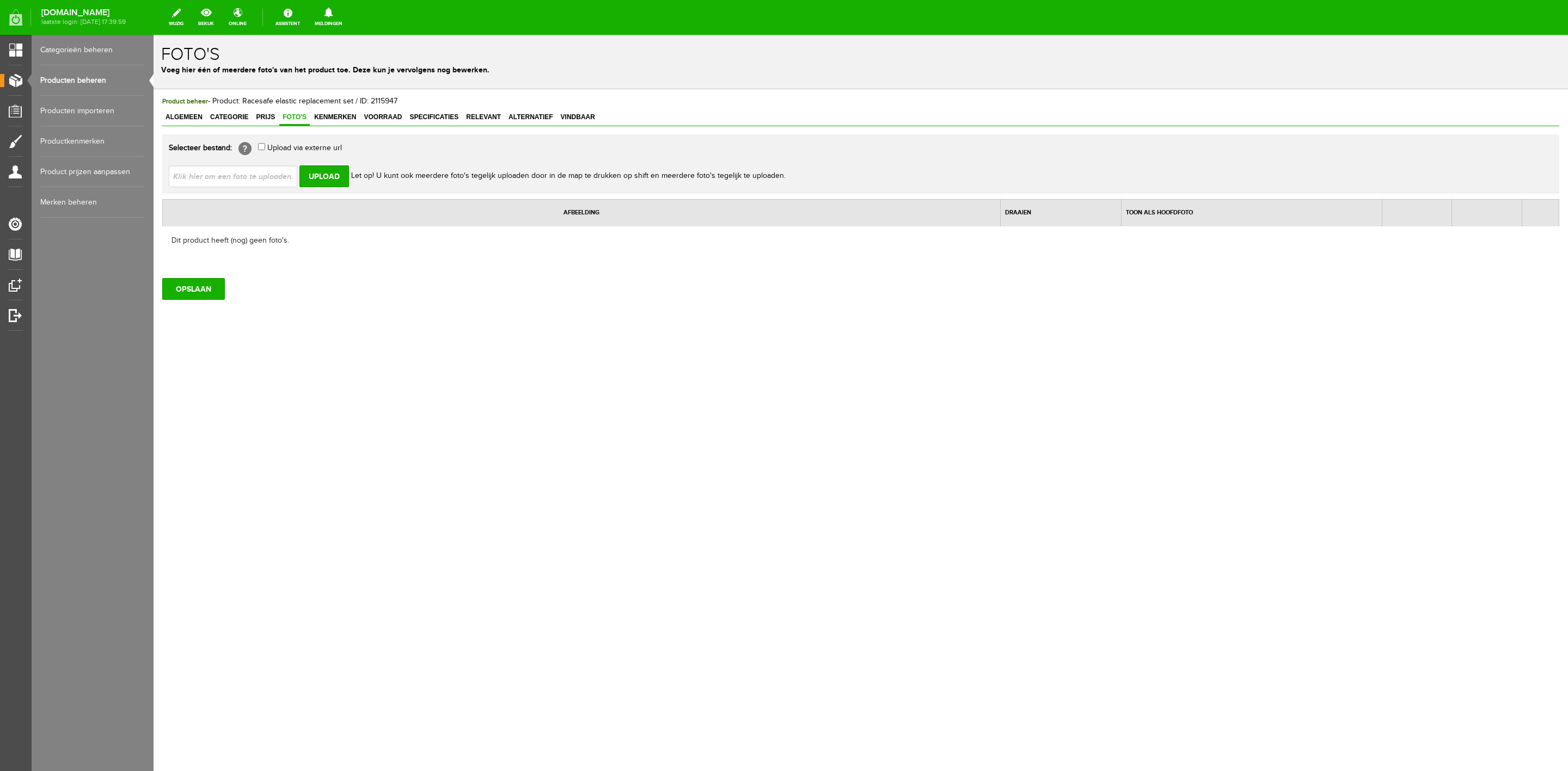
click at [279, 171] on input "file" at bounding box center [237, 175] width 138 height 20
type input "C:\fakepath\Racesafe elastic replacement set (2 Loop).webp"
type input "Racesafe elastic replacement set (2 Loop).webp"
click at [344, 183] on input "Upload" at bounding box center [324, 176] width 50 height 22
click at [275, 181] on input "file" at bounding box center [237, 175] width 138 height 20
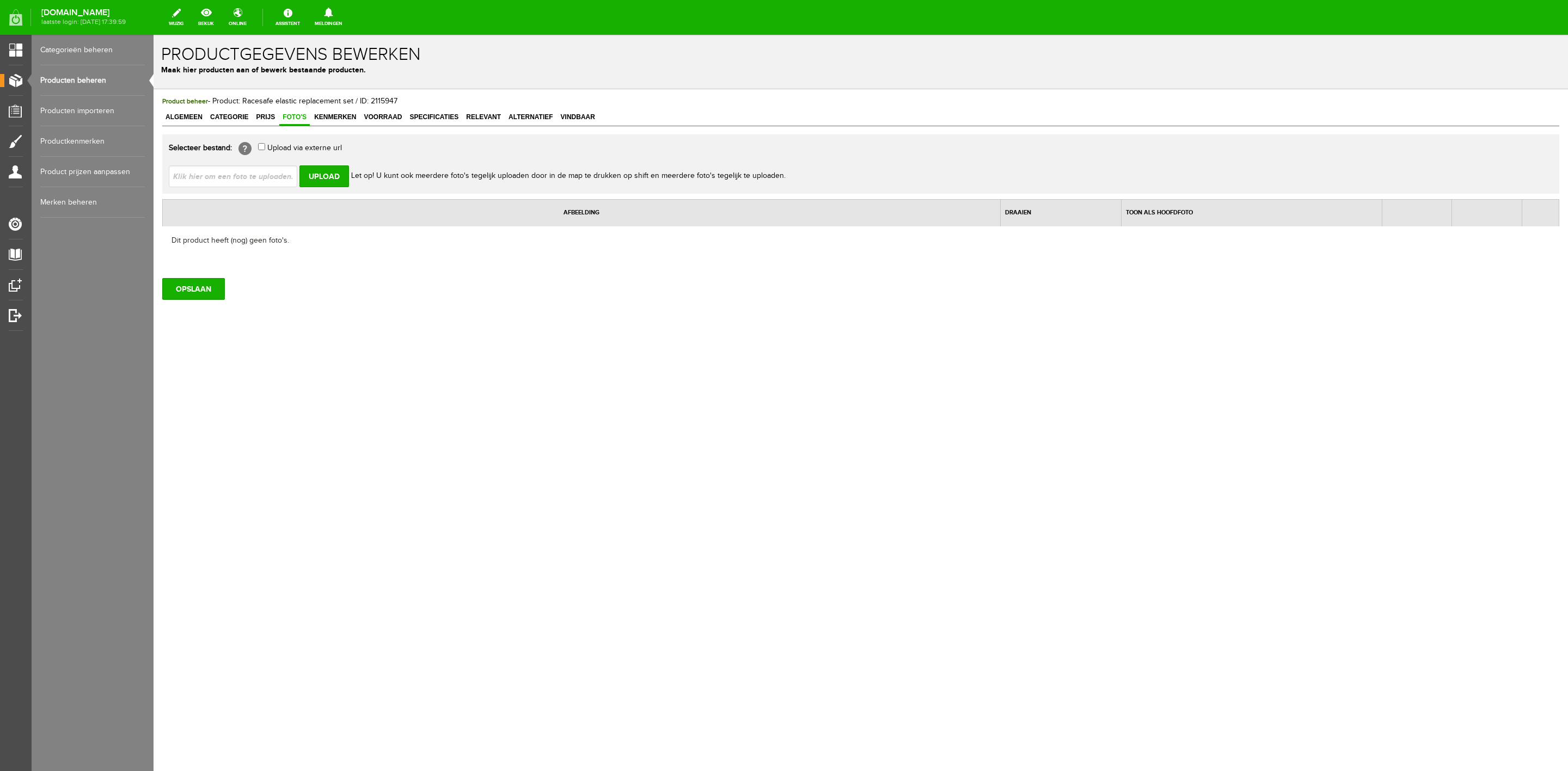
type input "C:\fakepath\Racesafe elastic replacement set (2 Loop).webp"
type input "Racesafe elastic replacement set (2 Loop).webp"
click at [341, 183] on input "Upload" at bounding box center [324, 176] width 50 height 22
click at [330, 115] on span "Kenmerken" at bounding box center [335, 116] width 48 height 7
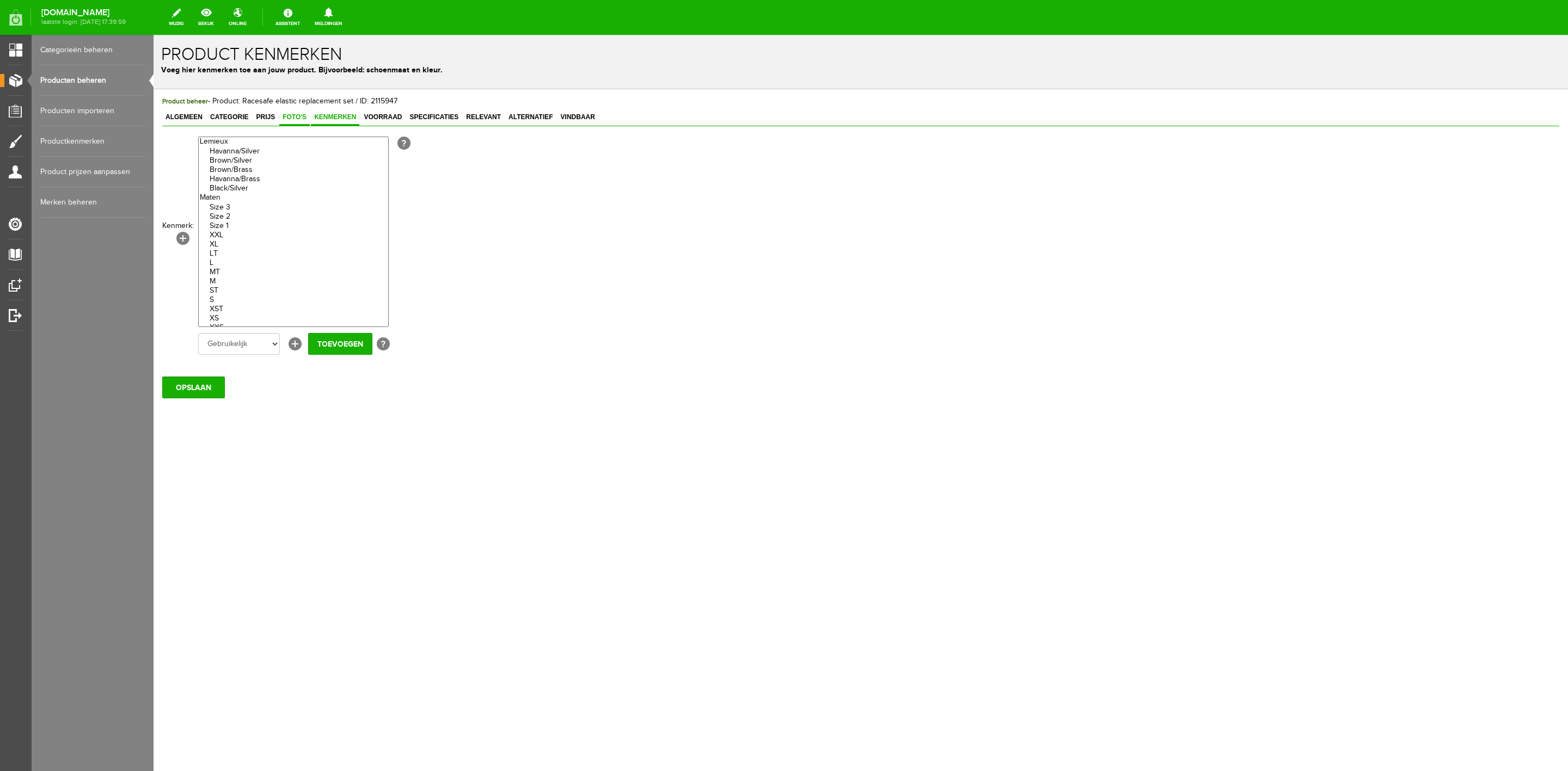
click at [296, 121] on span "Foto's" at bounding box center [294, 116] width 30 height 7
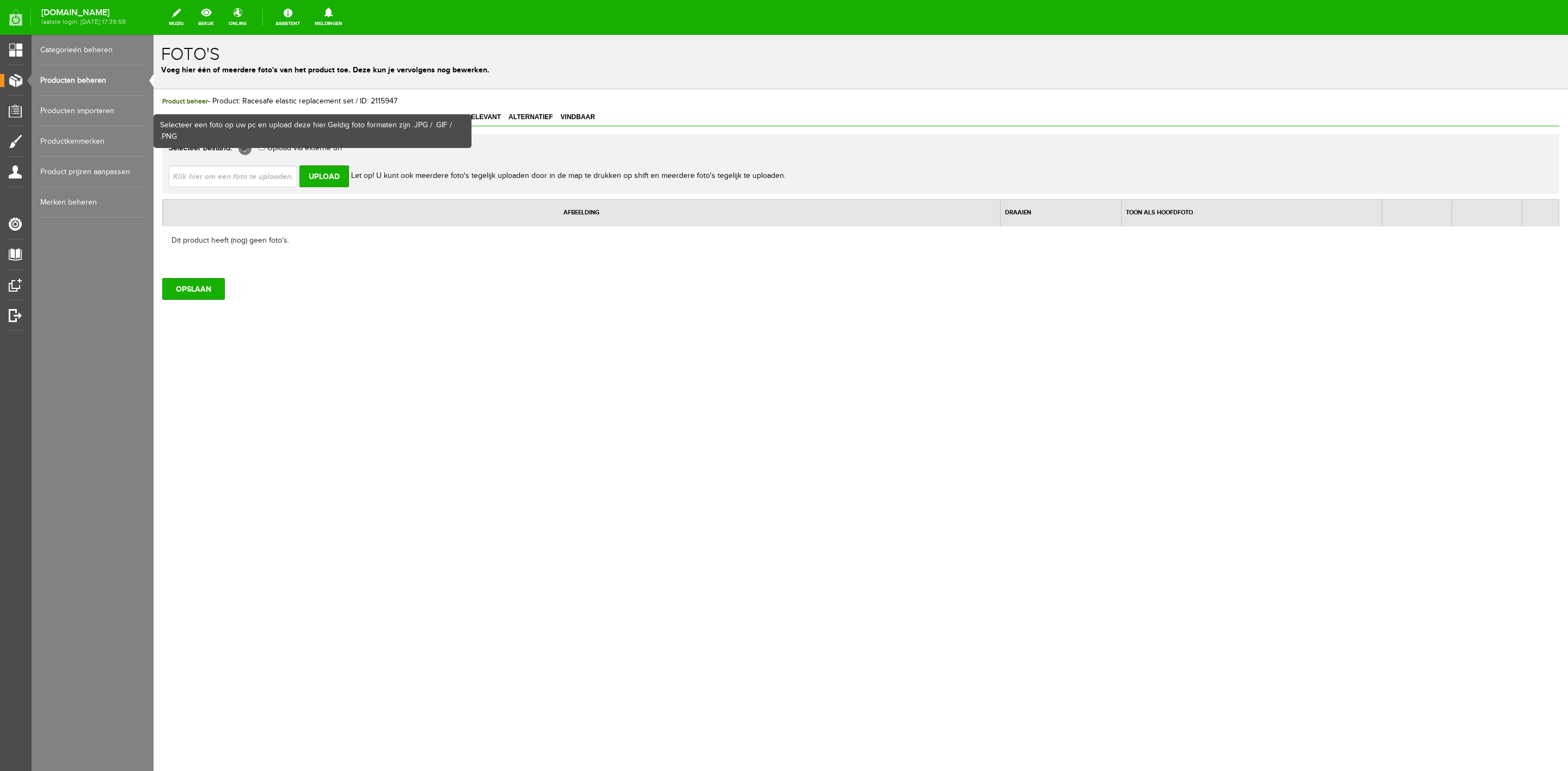
click at [246, 147] on div at bounding box center [244, 131] width 316 height 32
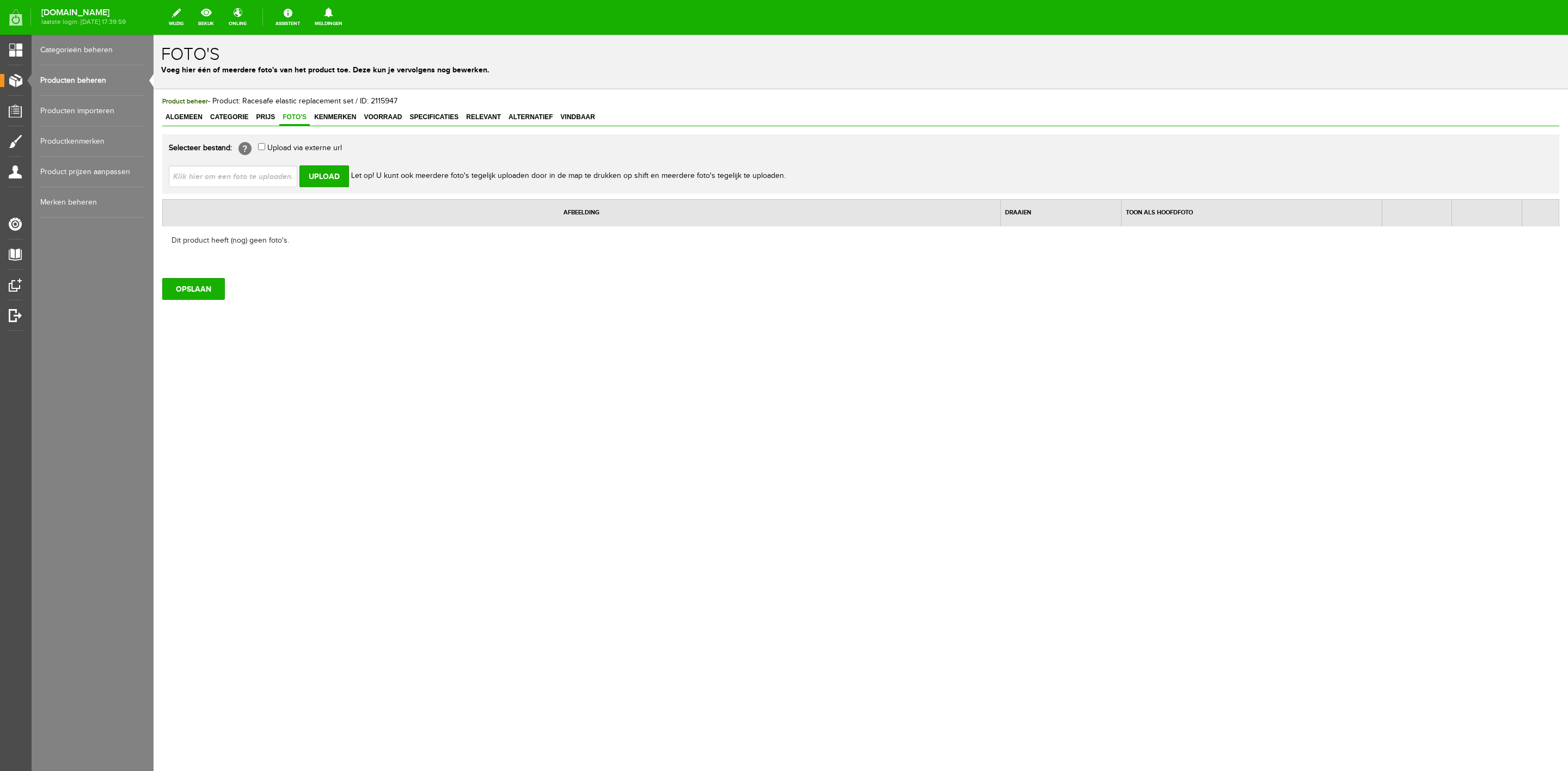
click at [216, 173] on input "file" at bounding box center [237, 175] width 138 height 20
type input "C:\fakepath\Racesafe elastic replacement set (2 Loop).jpg"
type input "Racesafe elastic replacement set (2 Loop).jpg"
click at [332, 181] on input "Upload" at bounding box center [324, 176] width 50 height 22
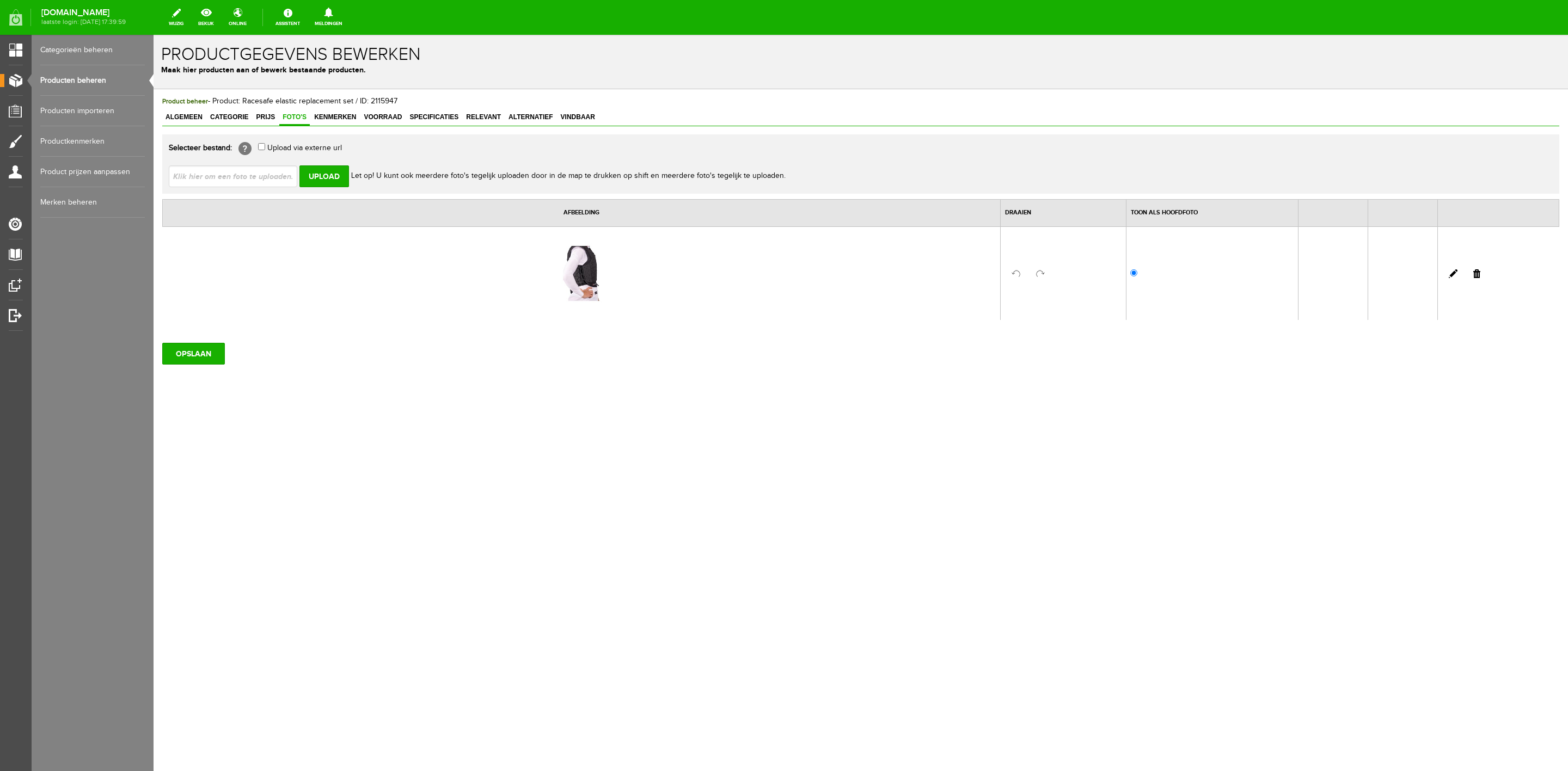
click at [213, 367] on div "Product beheer - Product: Racesafe elastic replacement set / ID: 2115947 Algeme…" at bounding box center [861, 267] width 1415 height 356
click at [210, 355] on input "OPSLAAN" at bounding box center [193, 354] width 62 height 22
click at [338, 119] on span "Kenmerken" at bounding box center [335, 116] width 48 height 7
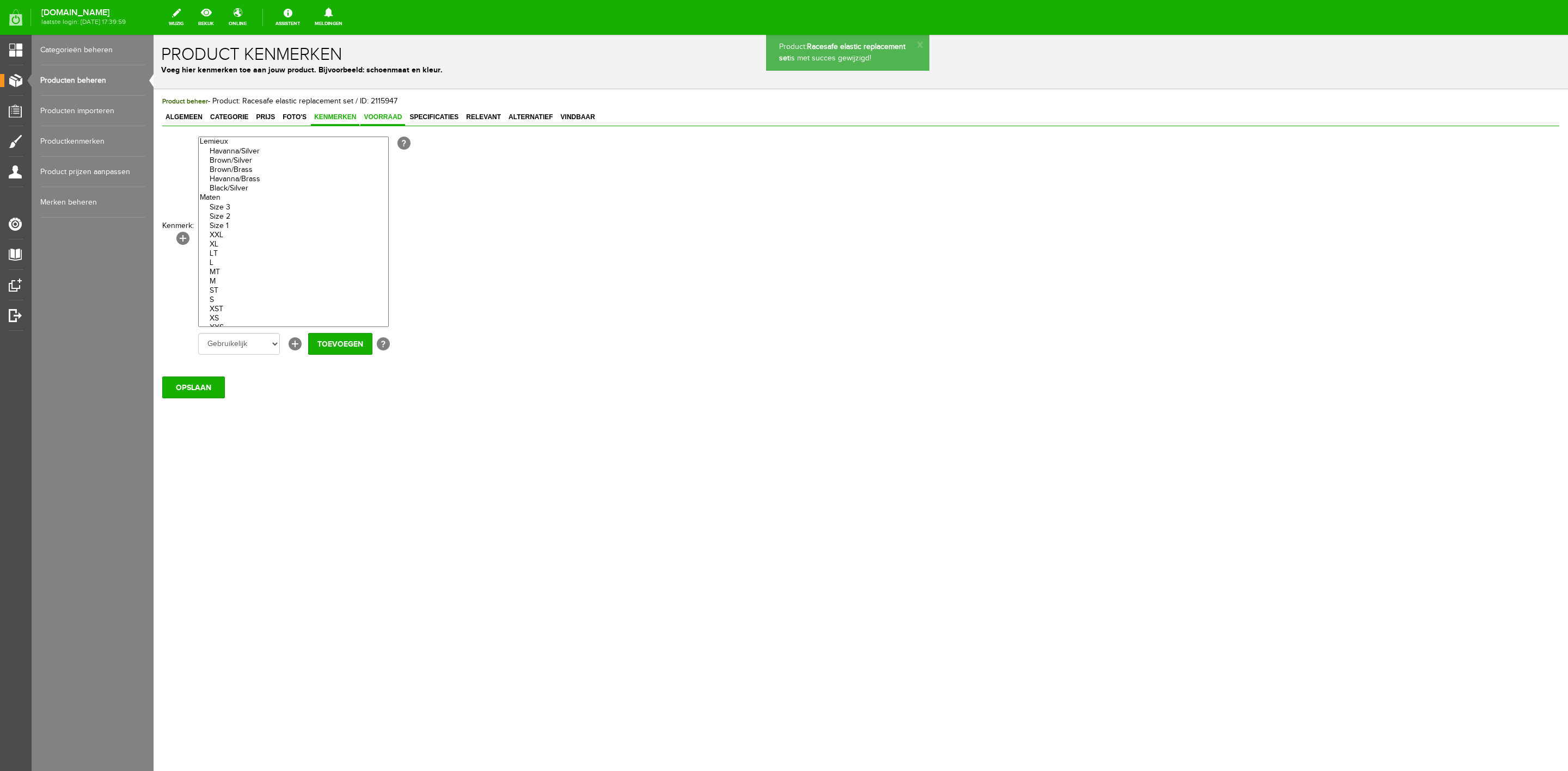
click at [399, 118] on span "Voorraad" at bounding box center [382, 116] width 45 height 7
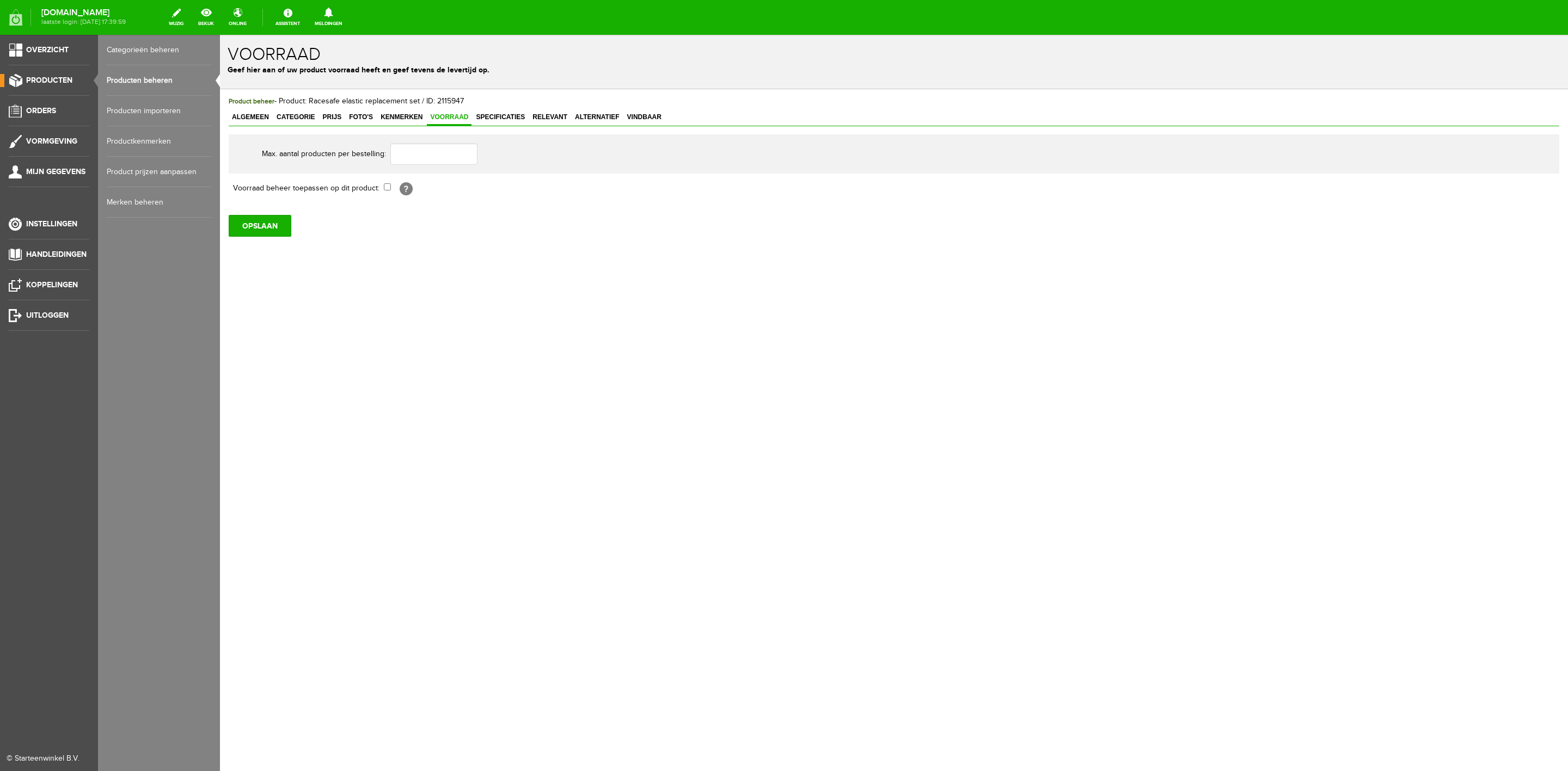
click at [133, 142] on link "Productkenmerken" at bounding box center [159, 141] width 105 height 30
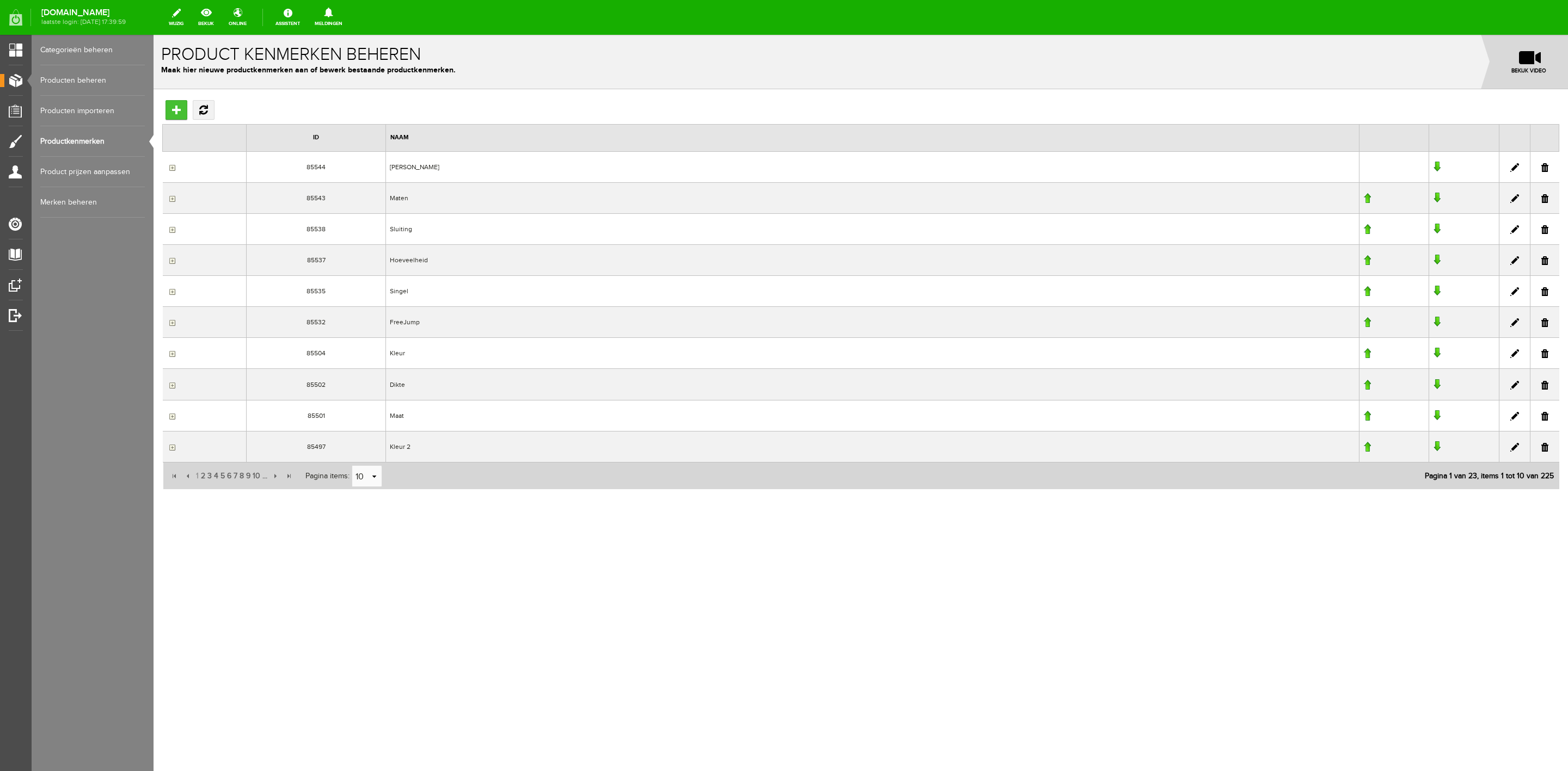
click at [182, 111] on input "Toevoegen" at bounding box center [176, 110] width 22 height 20
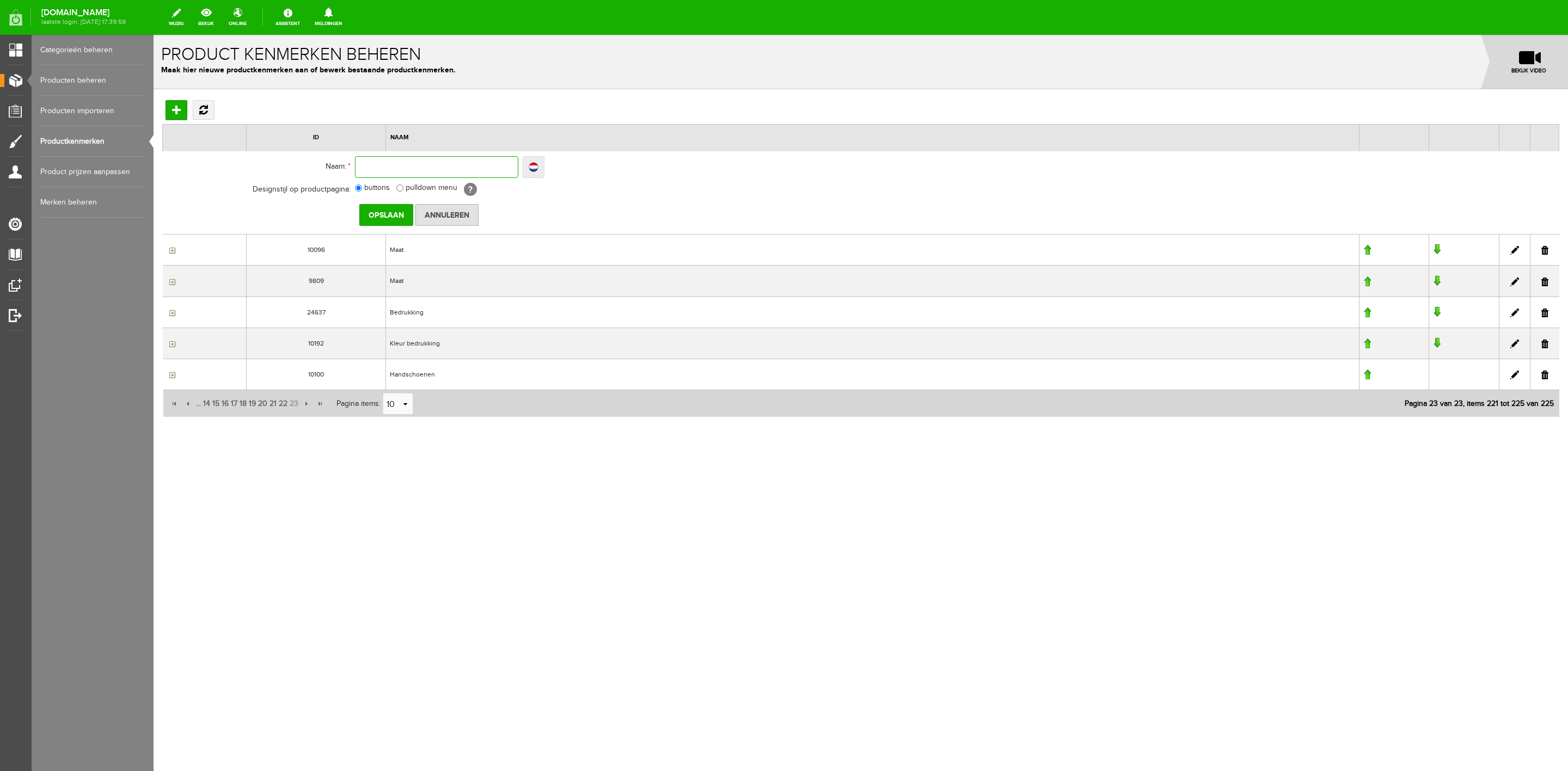
click at [392, 167] on input "text" at bounding box center [437, 167] width 164 height 22
type input "R"
type input "Ra"
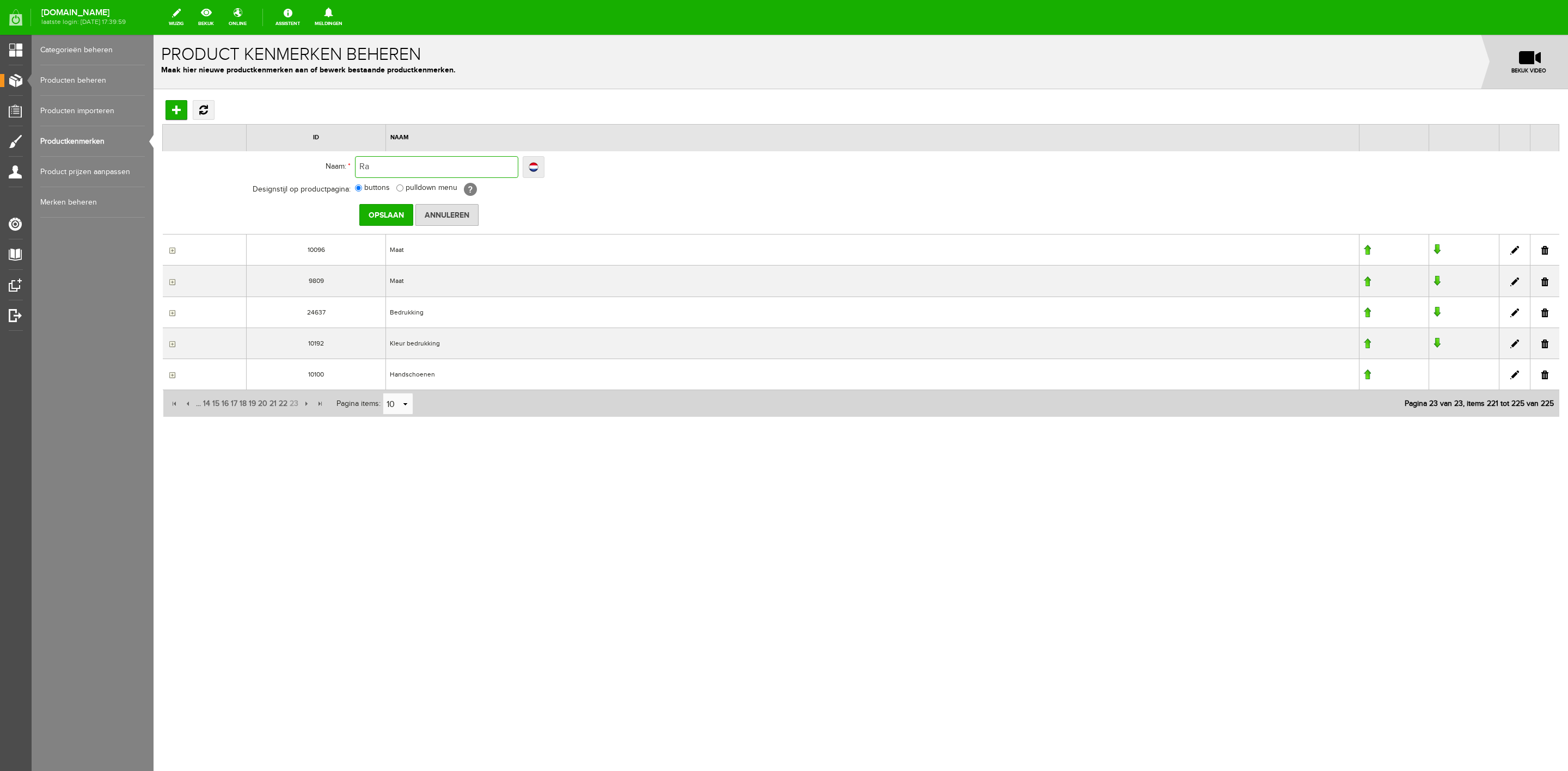
type input "Rac"
type input "Race"
type input "Races"
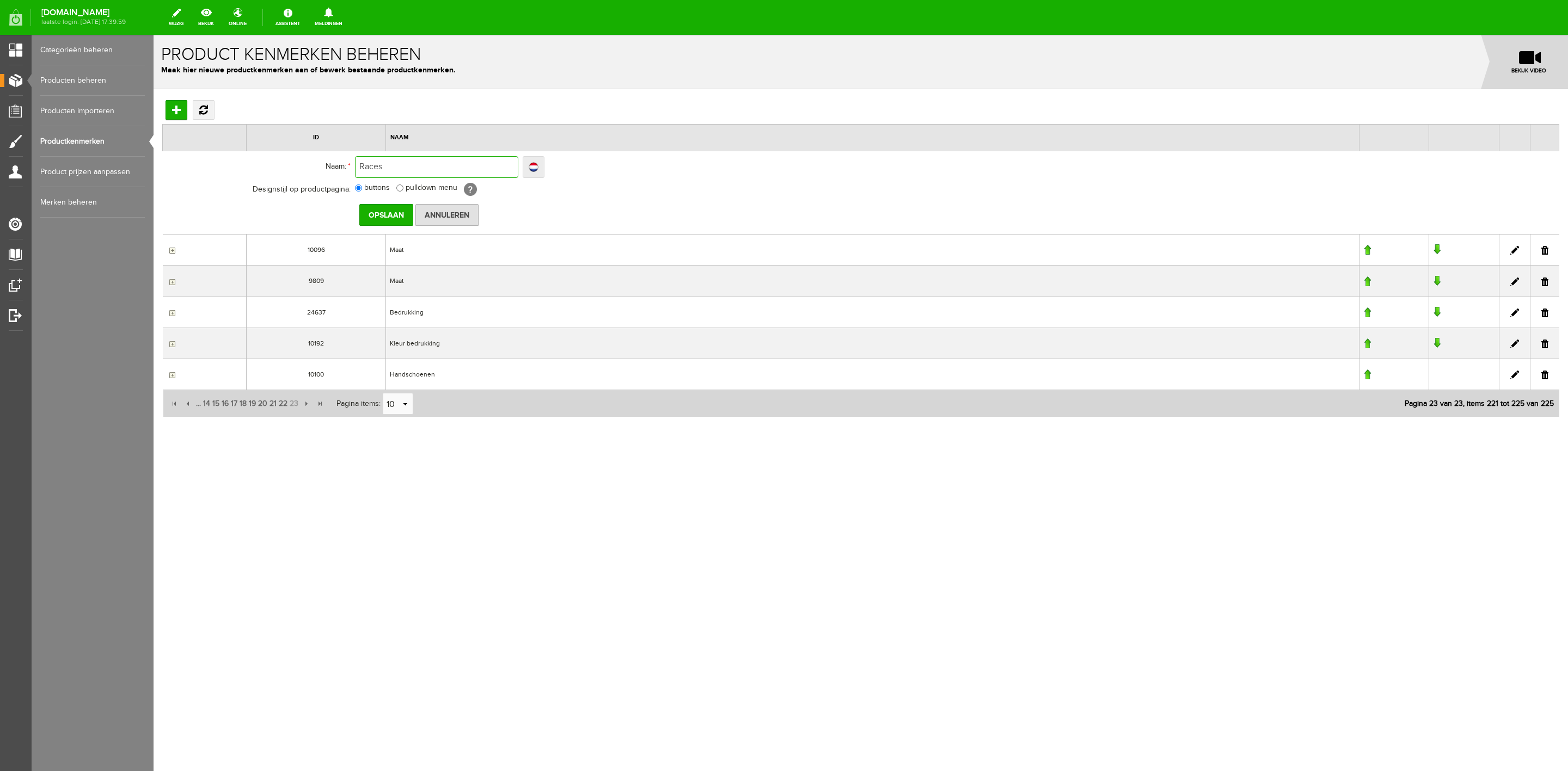
type input "Races"
type input "Racesa"
type input "Racesae"
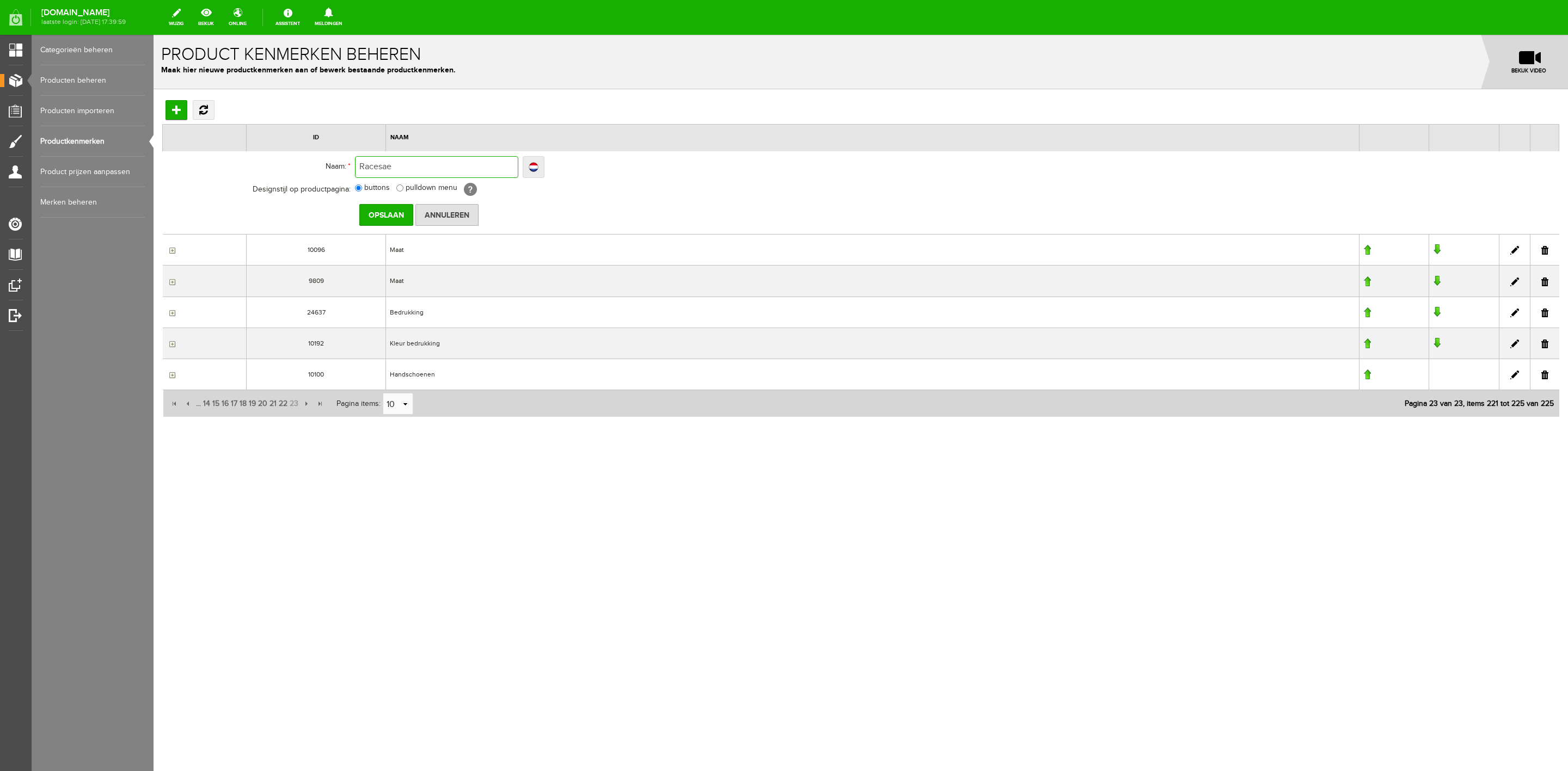
type input "Racesa"
type input "Racesae"
type input "Racesaf"
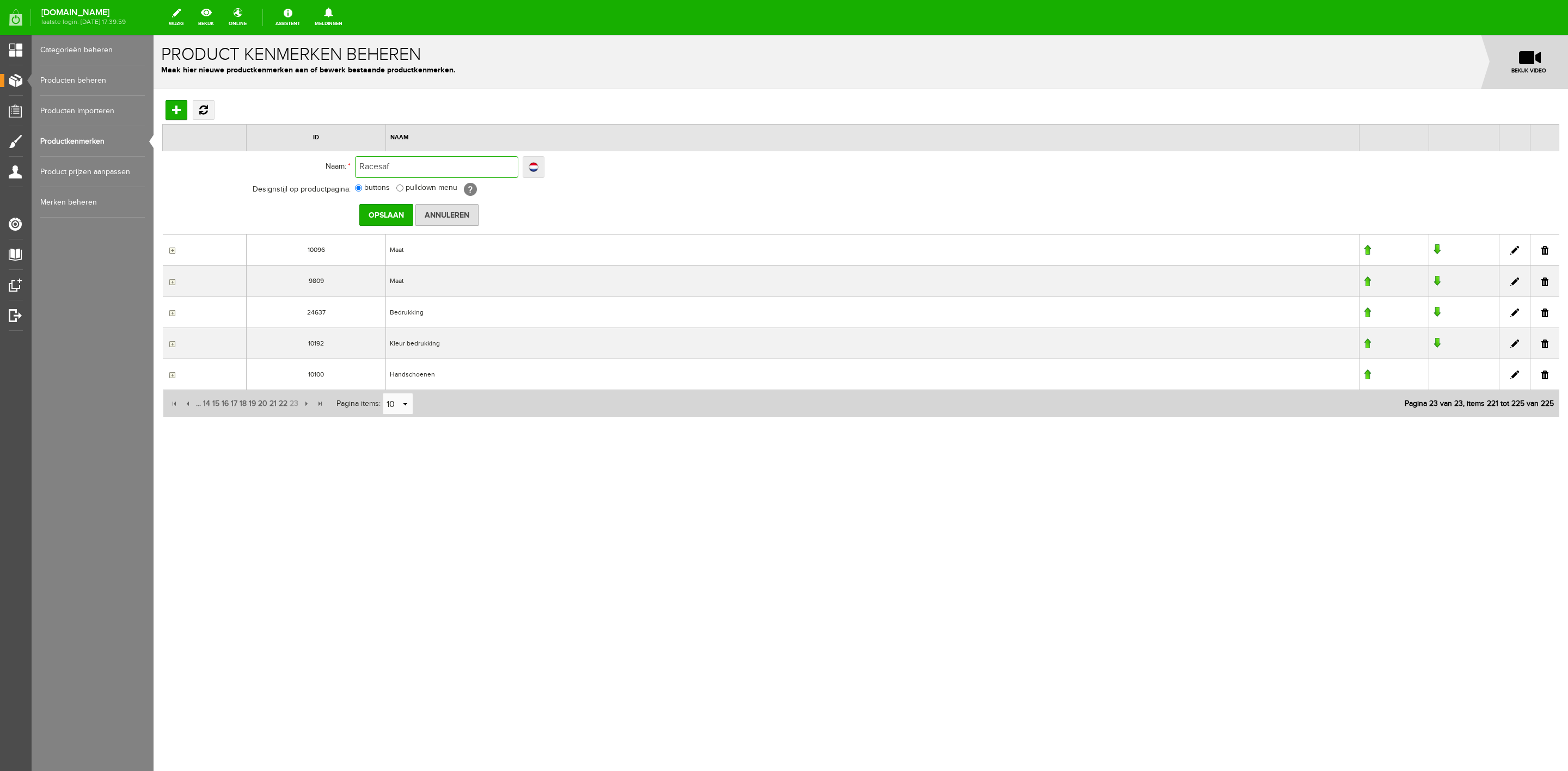
type input "Racesaf"
type input "Racesafe"
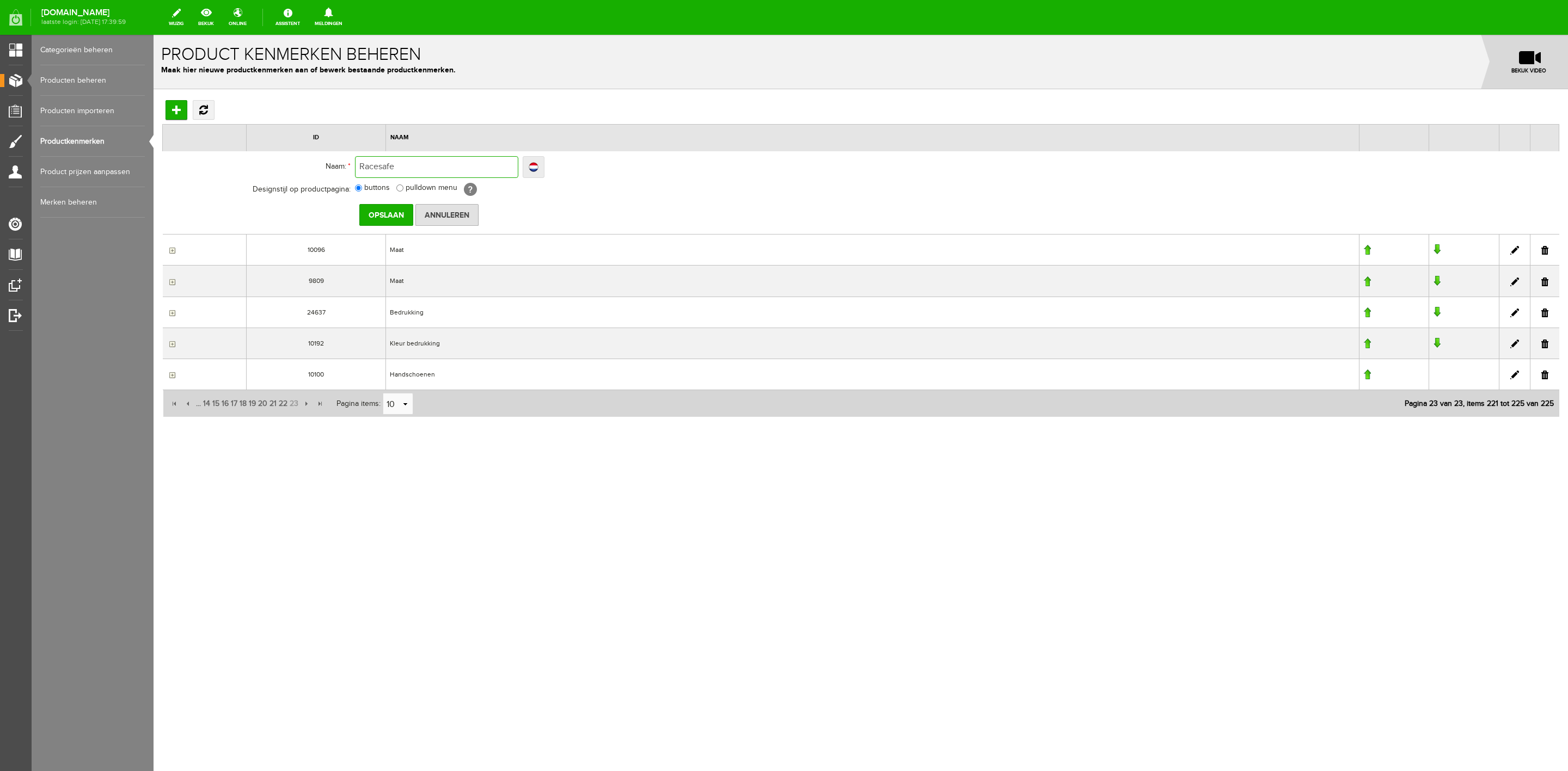
type input "Racesafe e"
type input "Racesafe el"
type input "Racesafe ela"
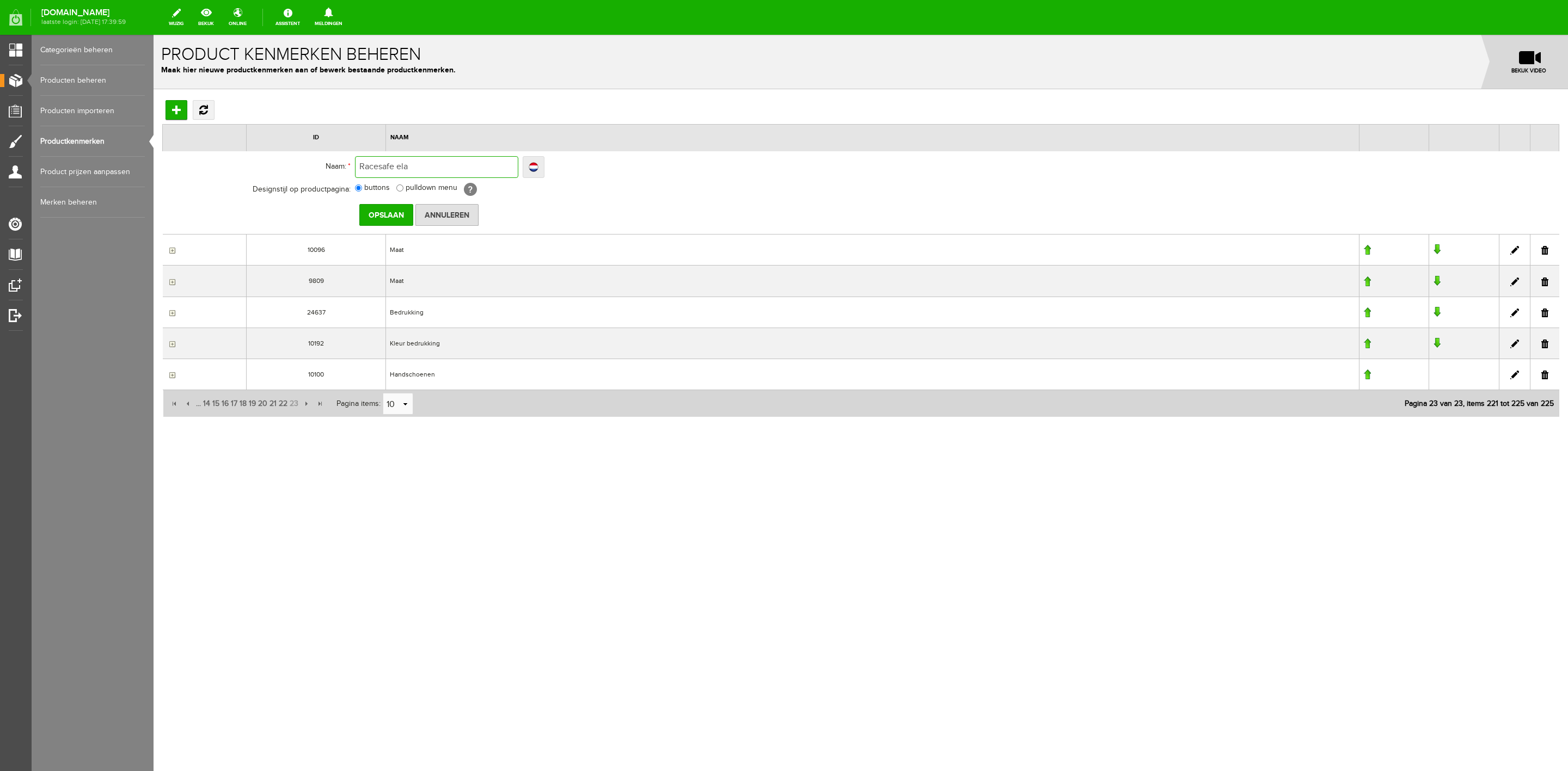
type input "Racesafe ela"
type input "Racesafe elas"
type input "Racesafe elast"
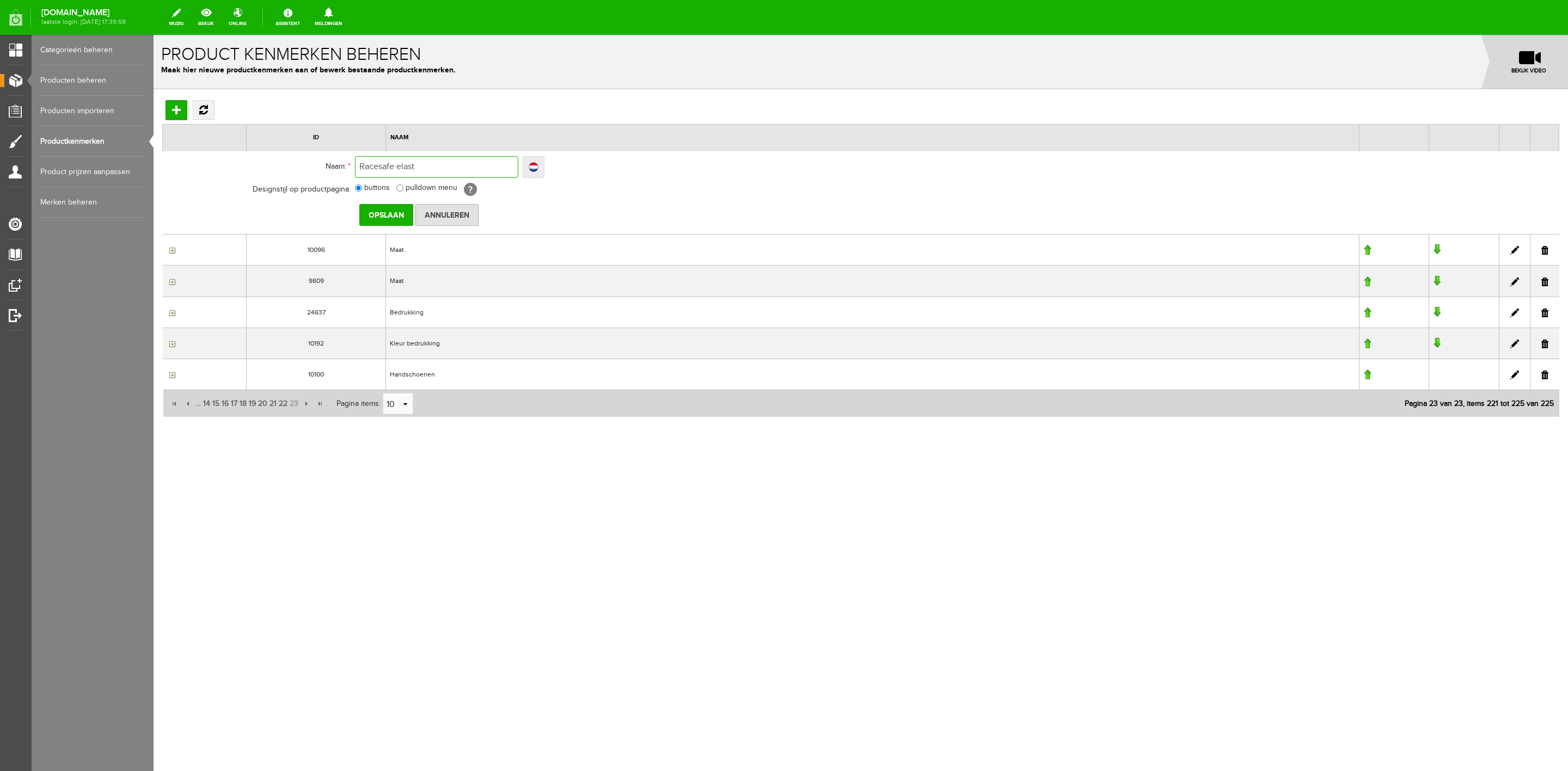
type input "Racesafe elasti"
type input "Racesafe elastic"
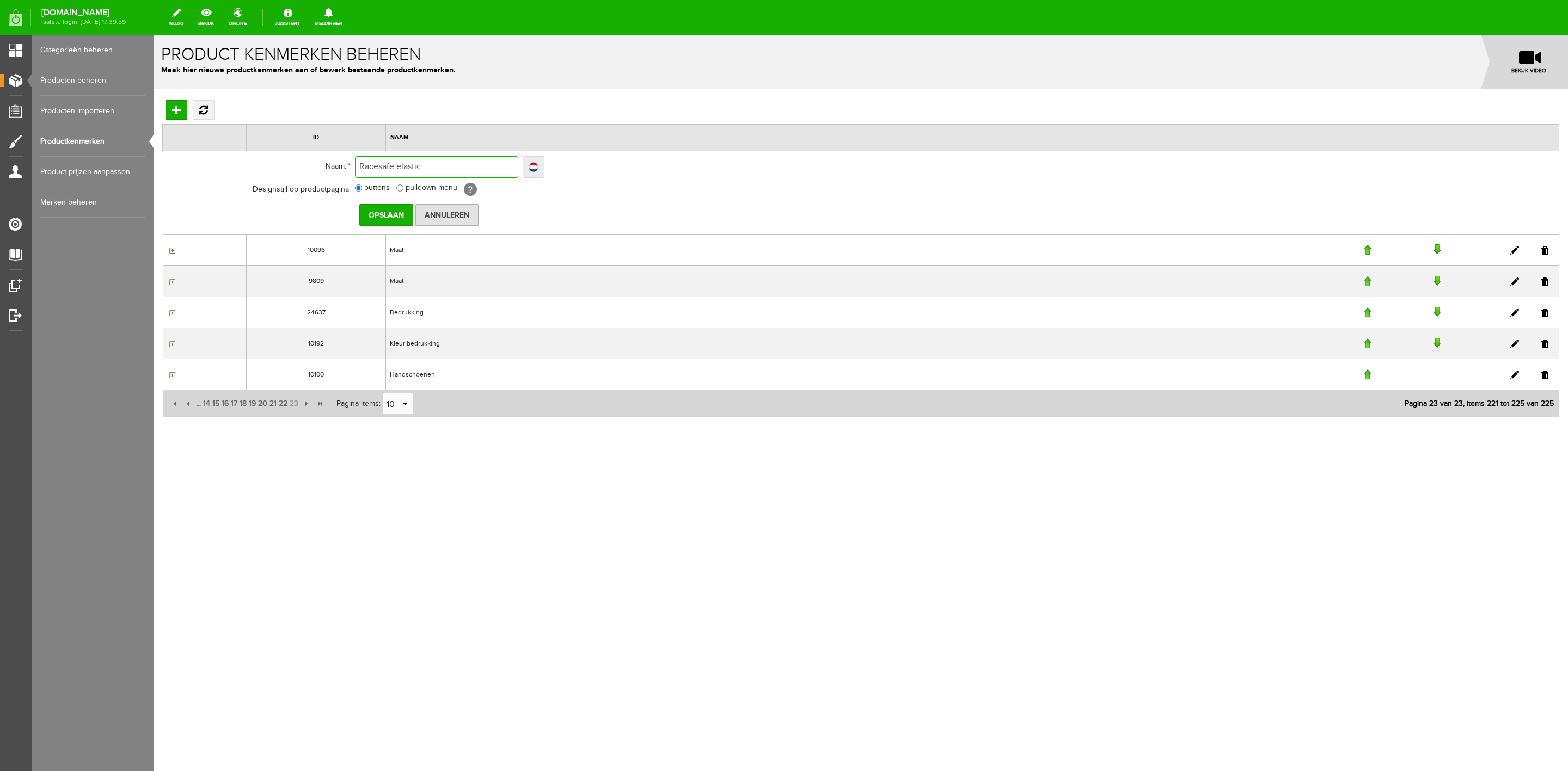
type input "Racesafe elastic"
type input "Racesafe elastic r"
type input "Racesafe elastic re"
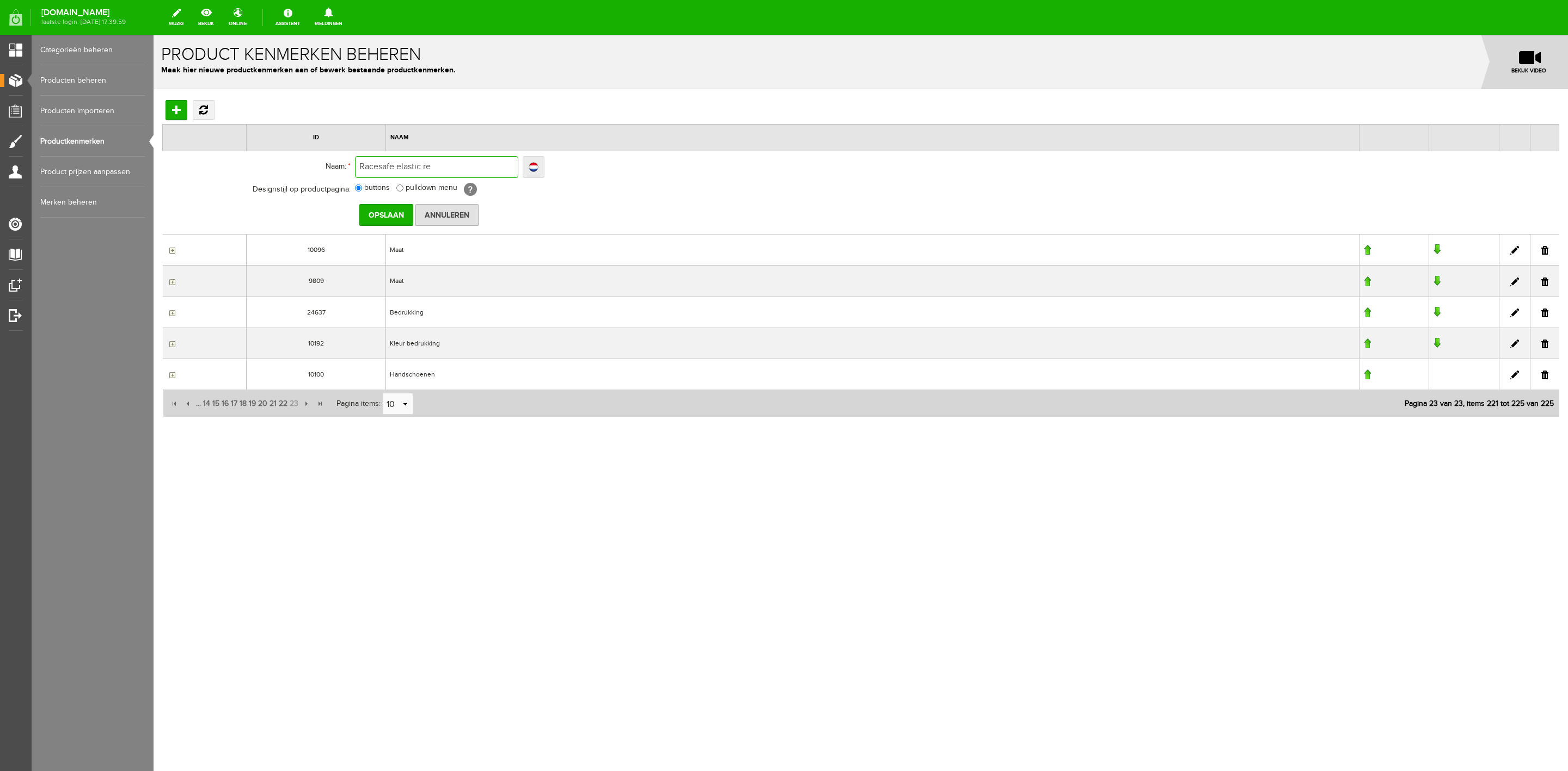
type input "Racesafe elastic rep"
type input "Racesafe elastic repl"
type input "Racesafe elastic repla"
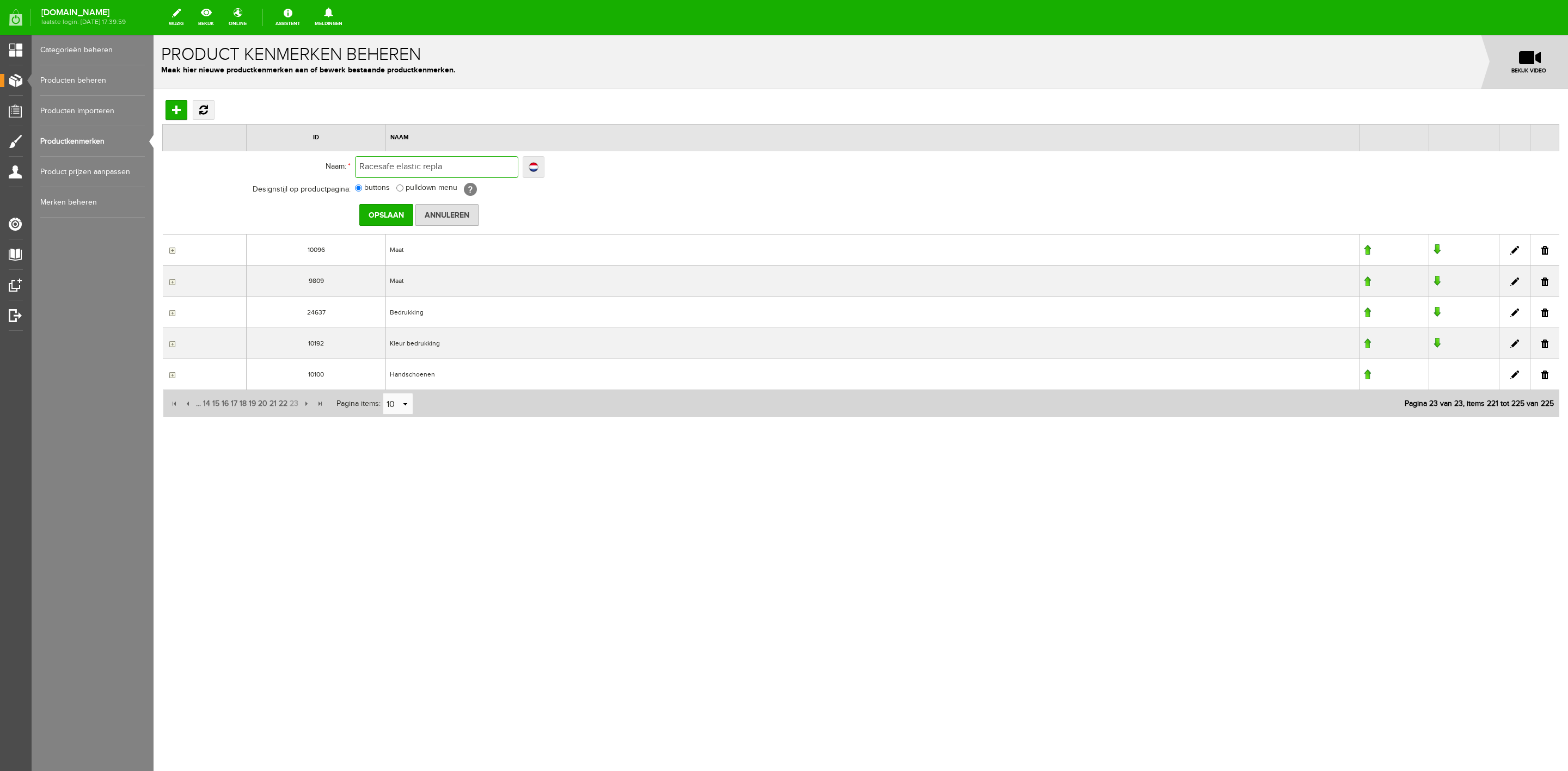
type input "Racesafe elastic repla"
type input "Racesafe elastic replac"
type input "Racesafe elastic replace"
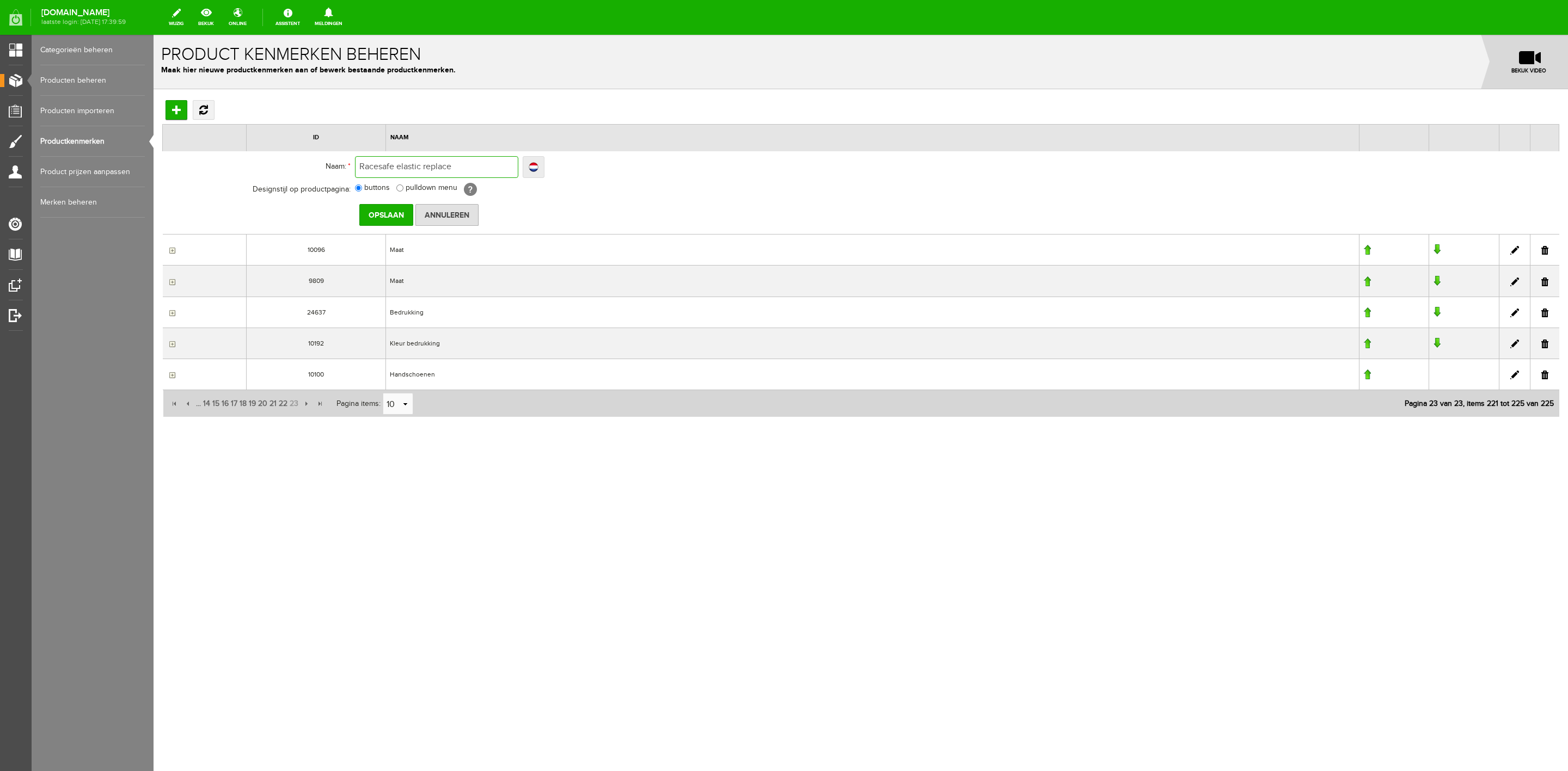
type input "Racesafe elastic replacem"
type input "Racesafe elastic replaceme"
type input "Racesafe elastic replacement"
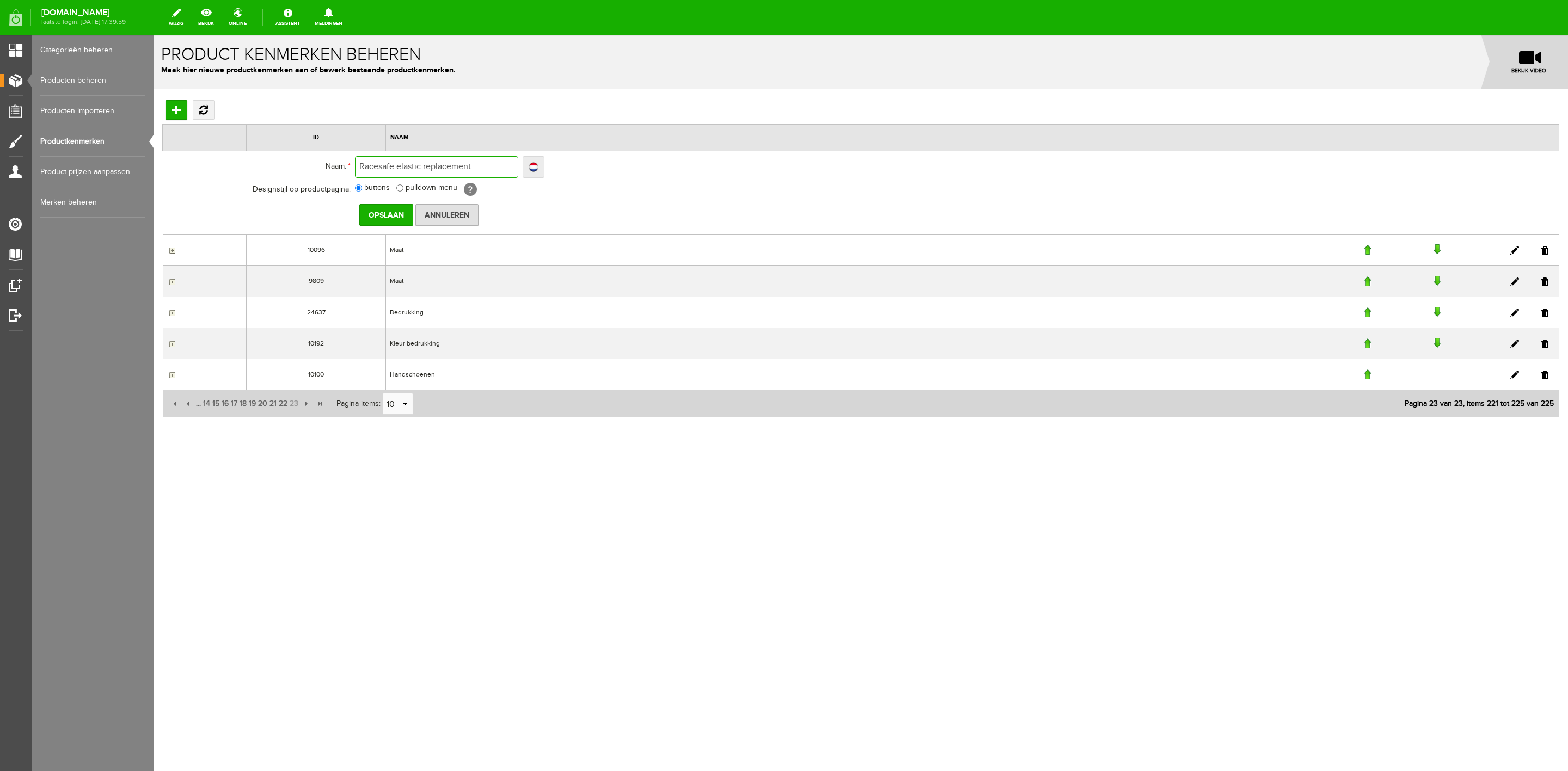
type input "Racesafe elastic replacement"
type input "Racesafe elastic replacement s"
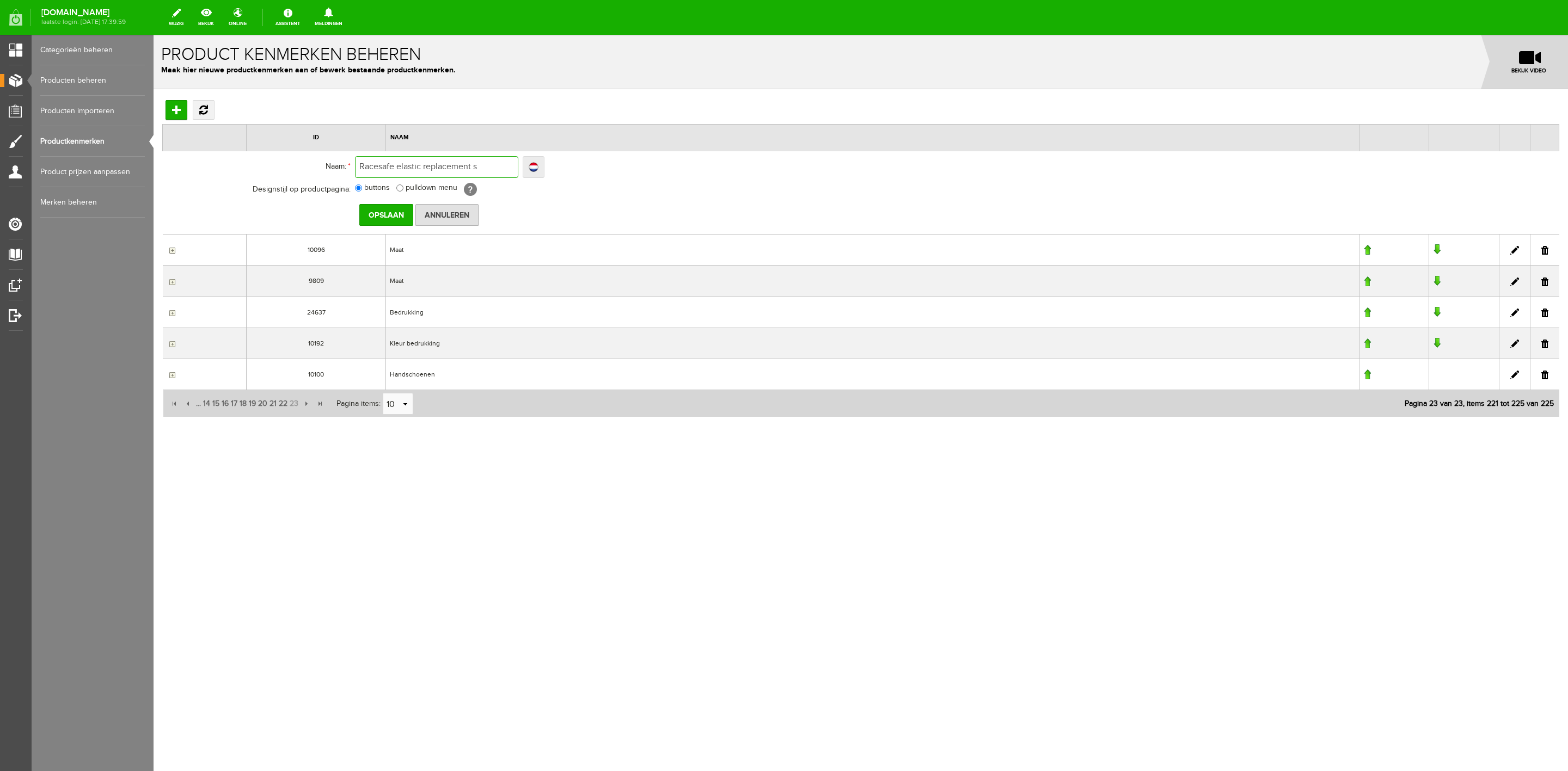
type input "Racesafe elastic replacement se"
type input "Racesafe elastic replacement set"
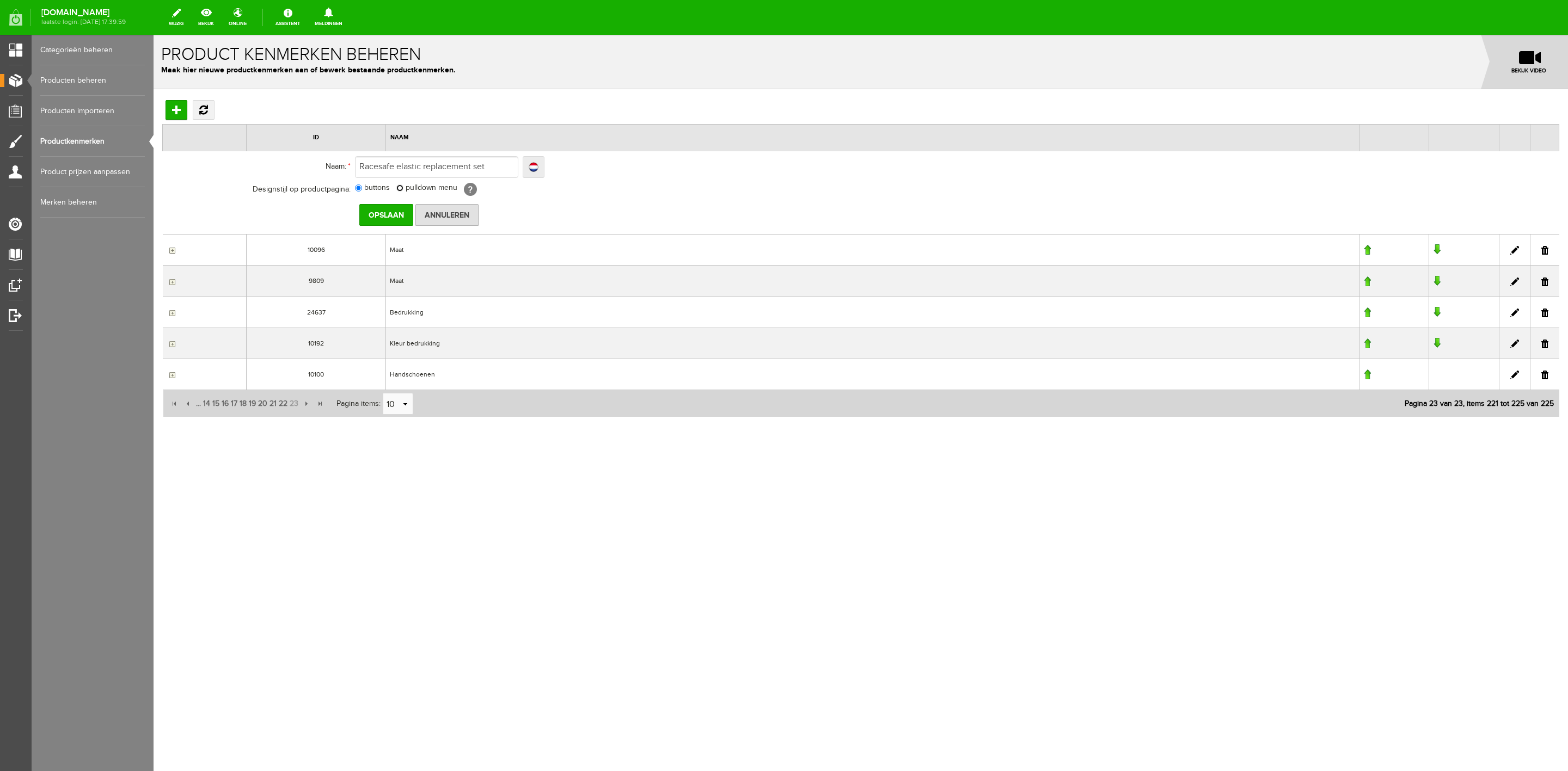
click at [400, 186] on input "pulldown menu" at bounding box center [400, 187] width 7 height 7
radio input "true"
click at [386, 219] on input "Opslaan" at bounding box center [386, 214] width 54 height 22
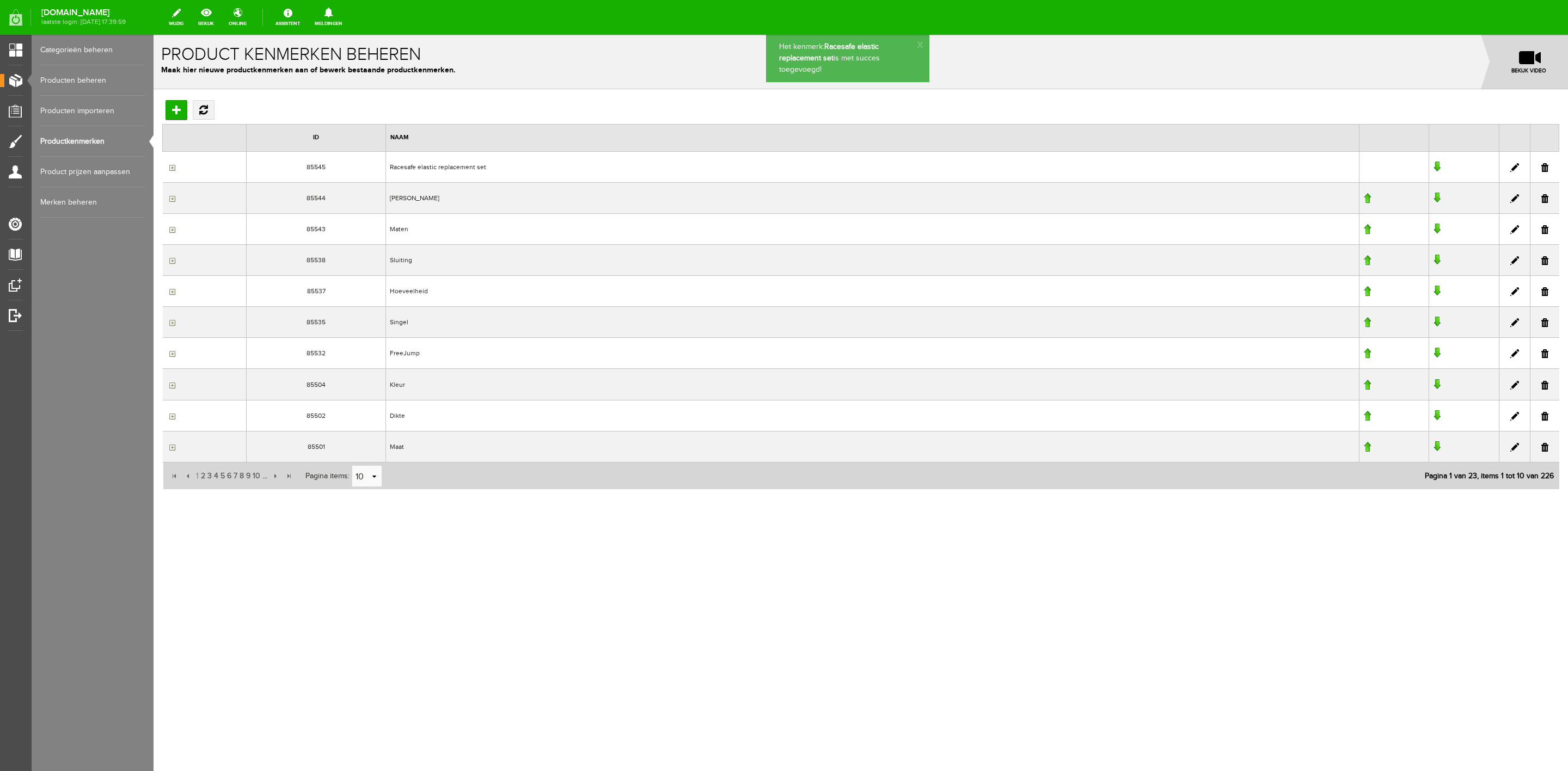
click at [172, 167] on input "button" at bounding box center [171, 168] width 9 height 9
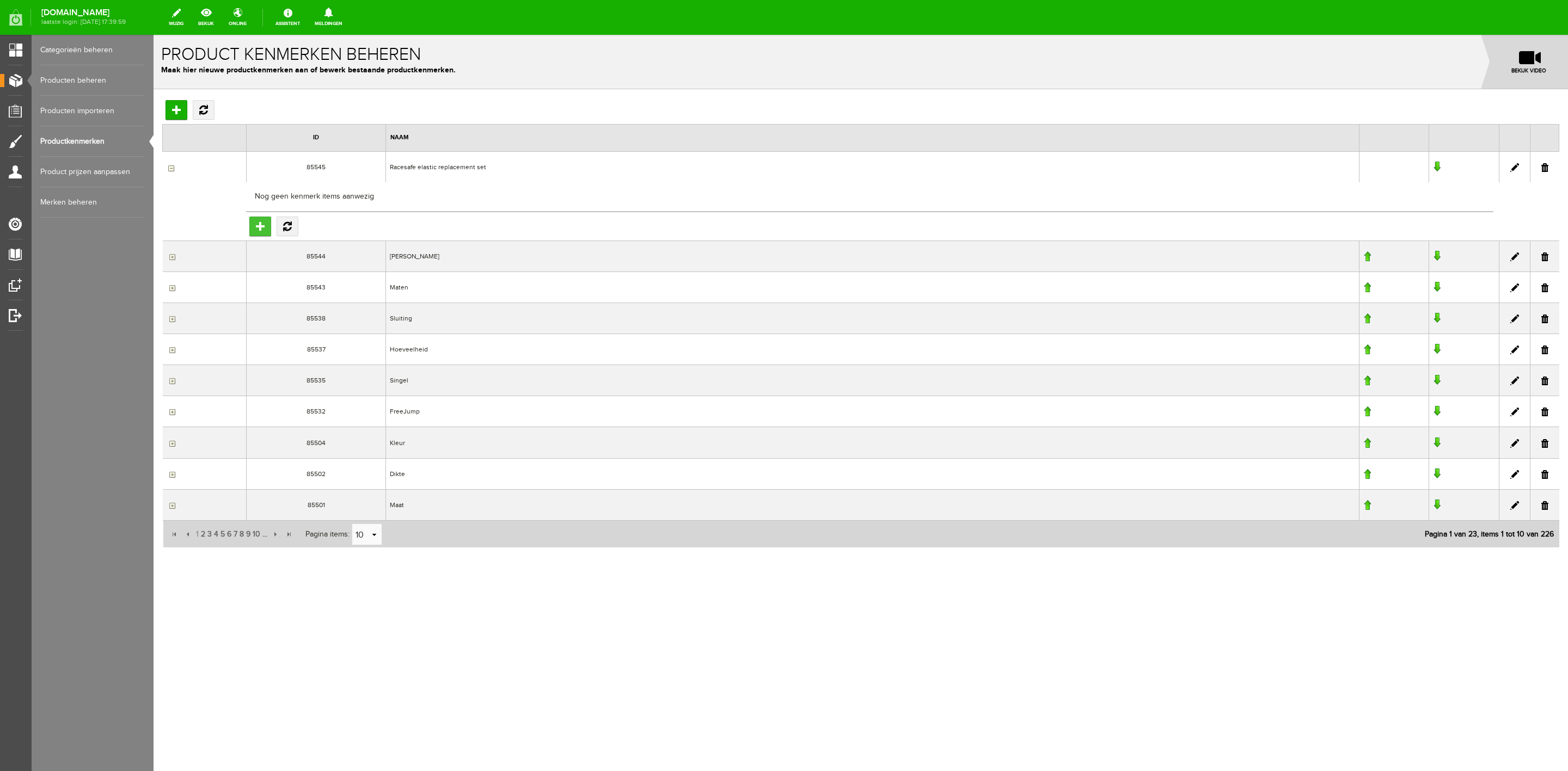
click at [258, 227] on input "Toevoegen" at bounding box center [260, 227] width 22 height 20
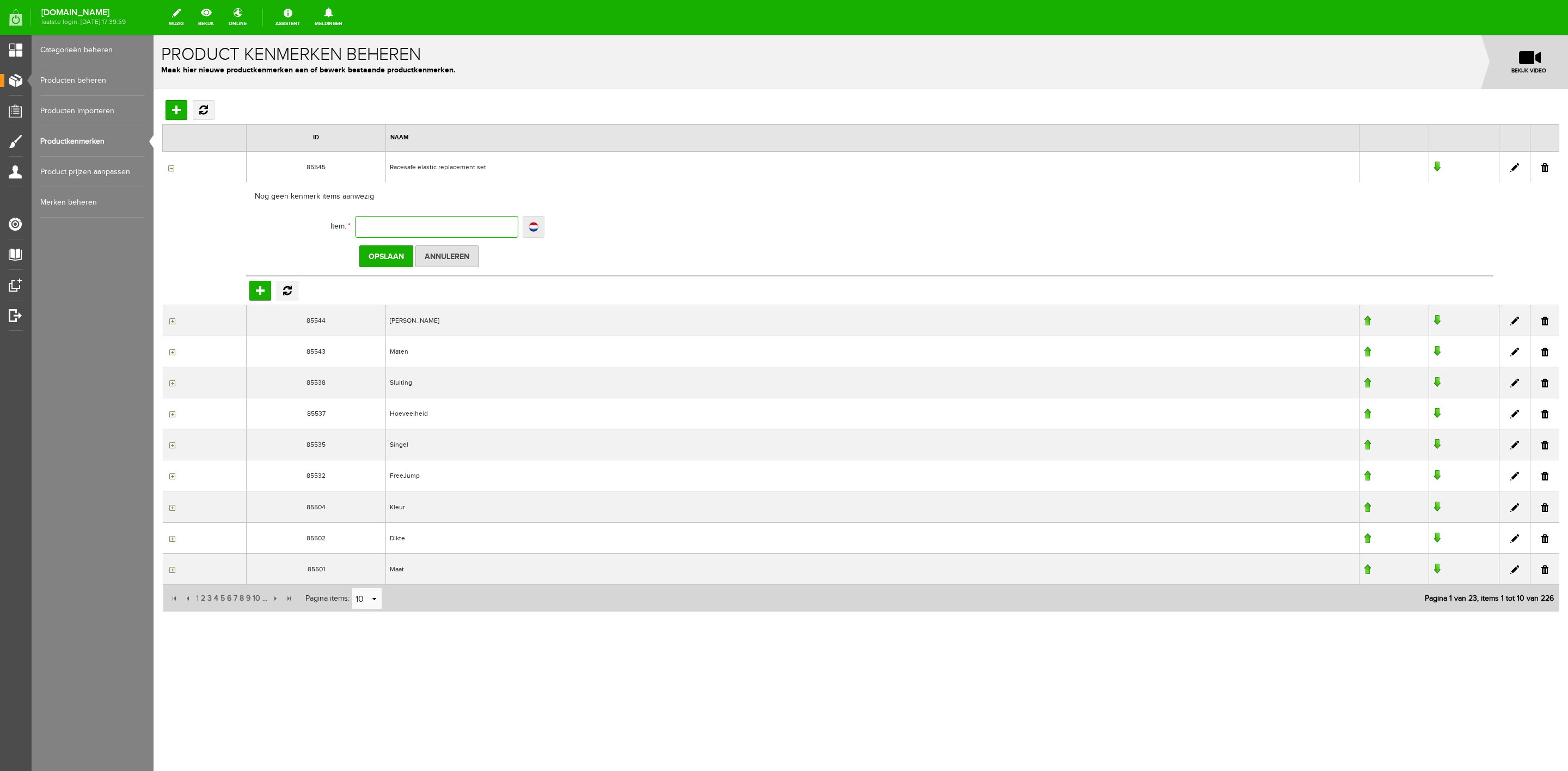
click at [382, 228] on input "text" at bounding box center [437, 227] width 164 height 22
type input "2"
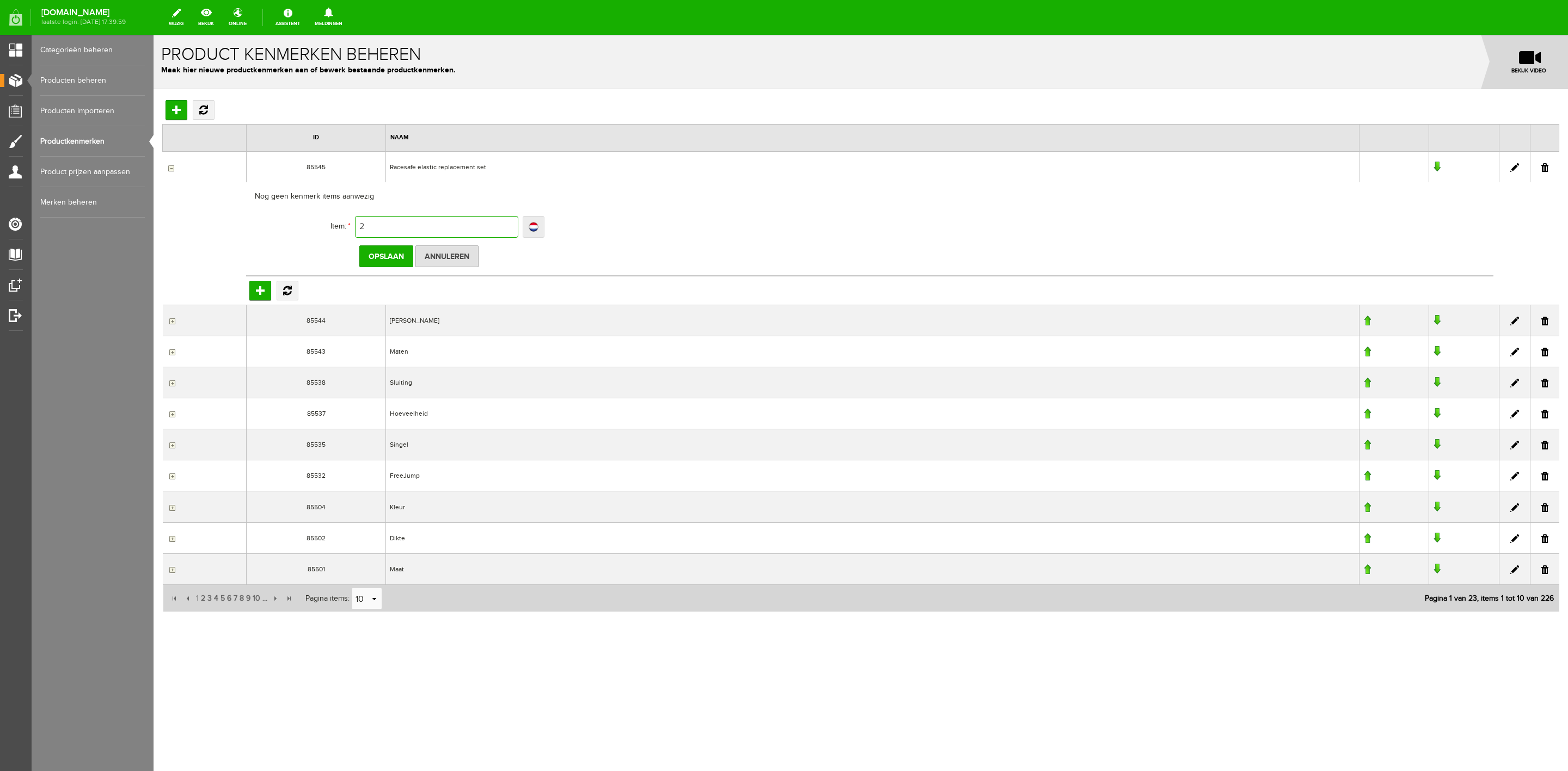
type input "2 l"
type input "2"
type input "2 l"
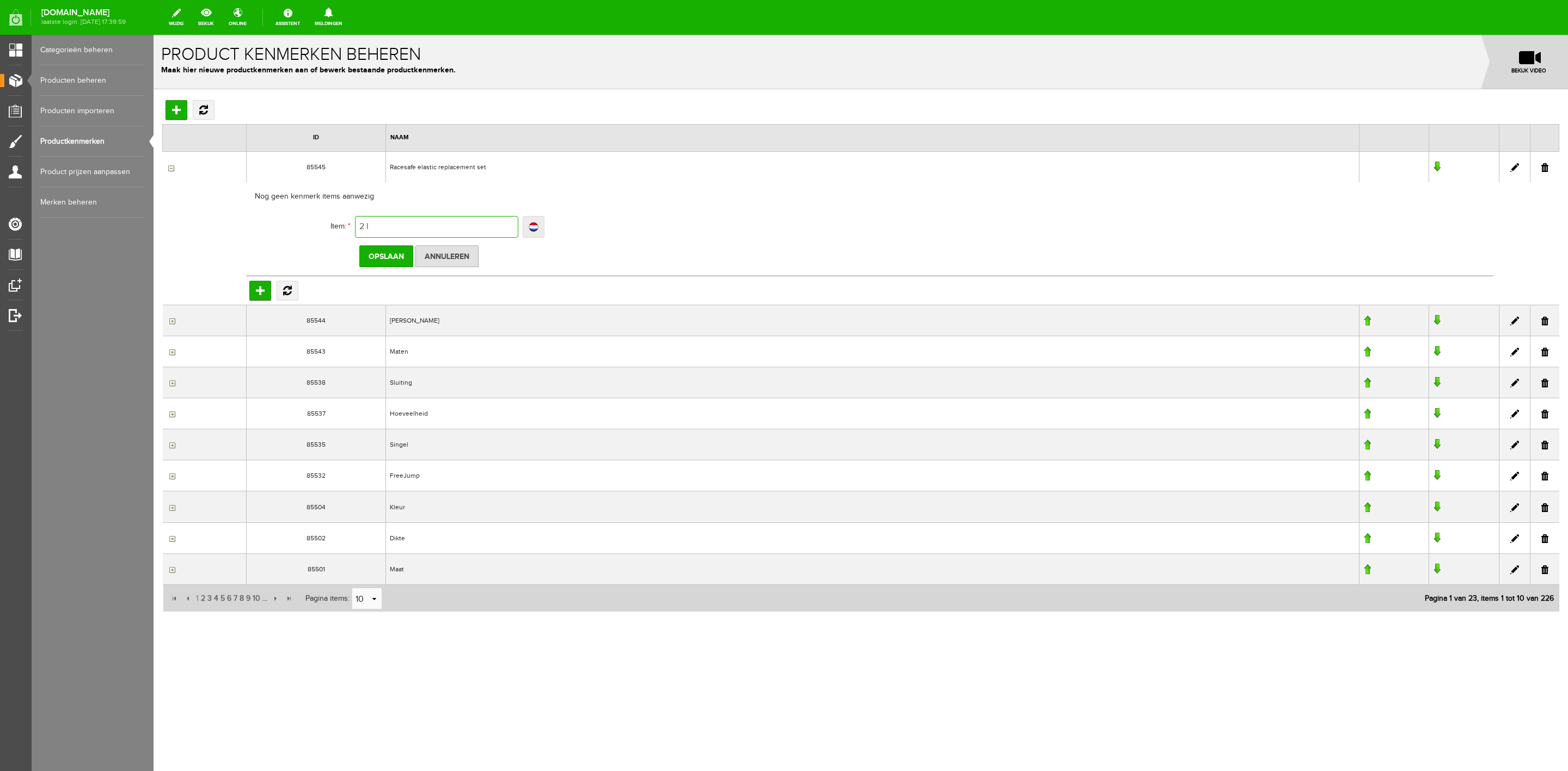
type input "2 l"
type input "2 lo"
type input "2 loo"
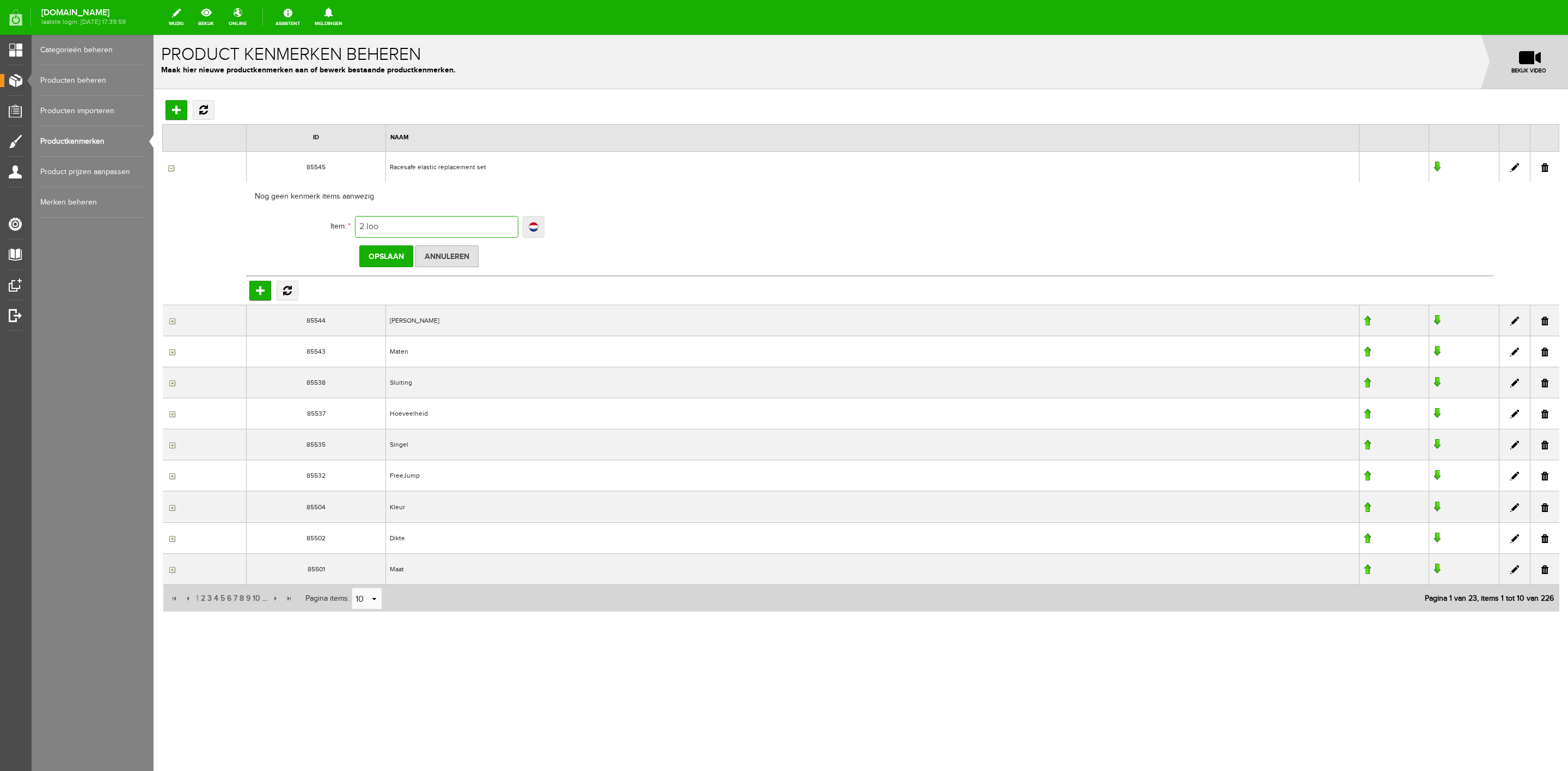
type input "2 loop"
click at [380, 258] on input "Opslaan" at bounding box center [386, 256] width 54 height 22
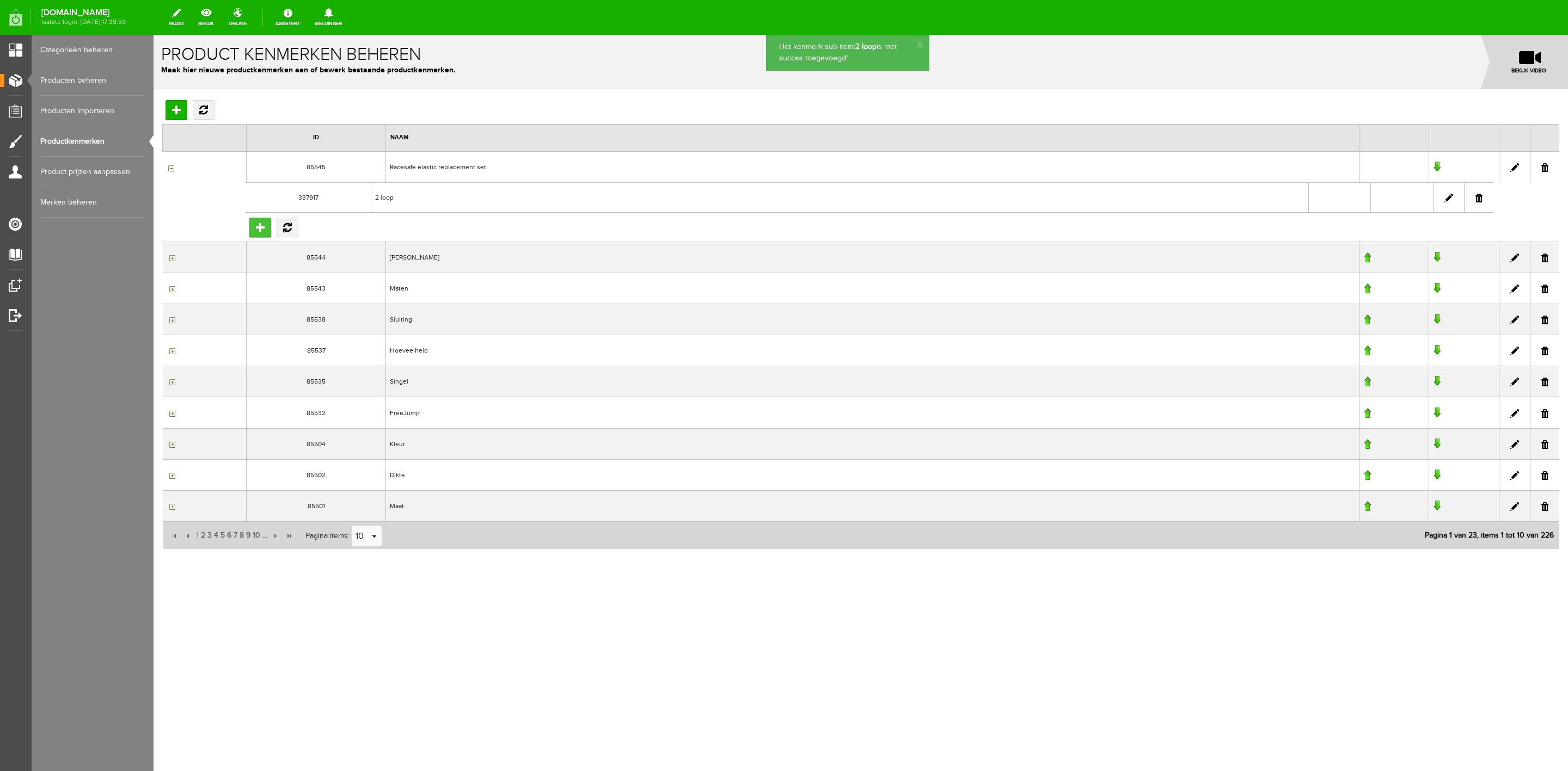
click at [255, 226] on input "Toevoegen" at bounding box center [260, 228] width 22 height 20
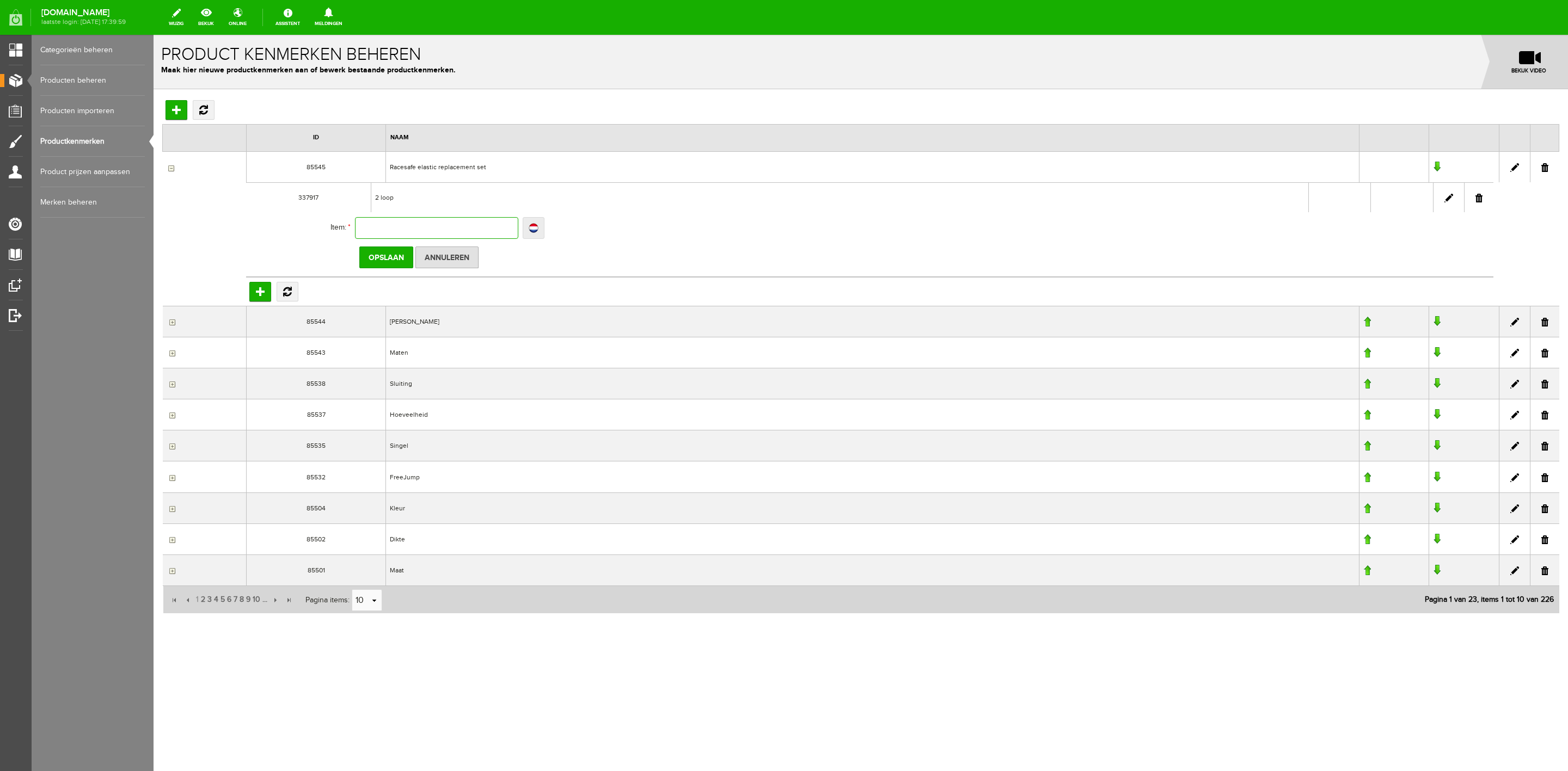
click at [377, 229] on input "text" at bounding box center [437, 228] width 164 height 22
type input "3"
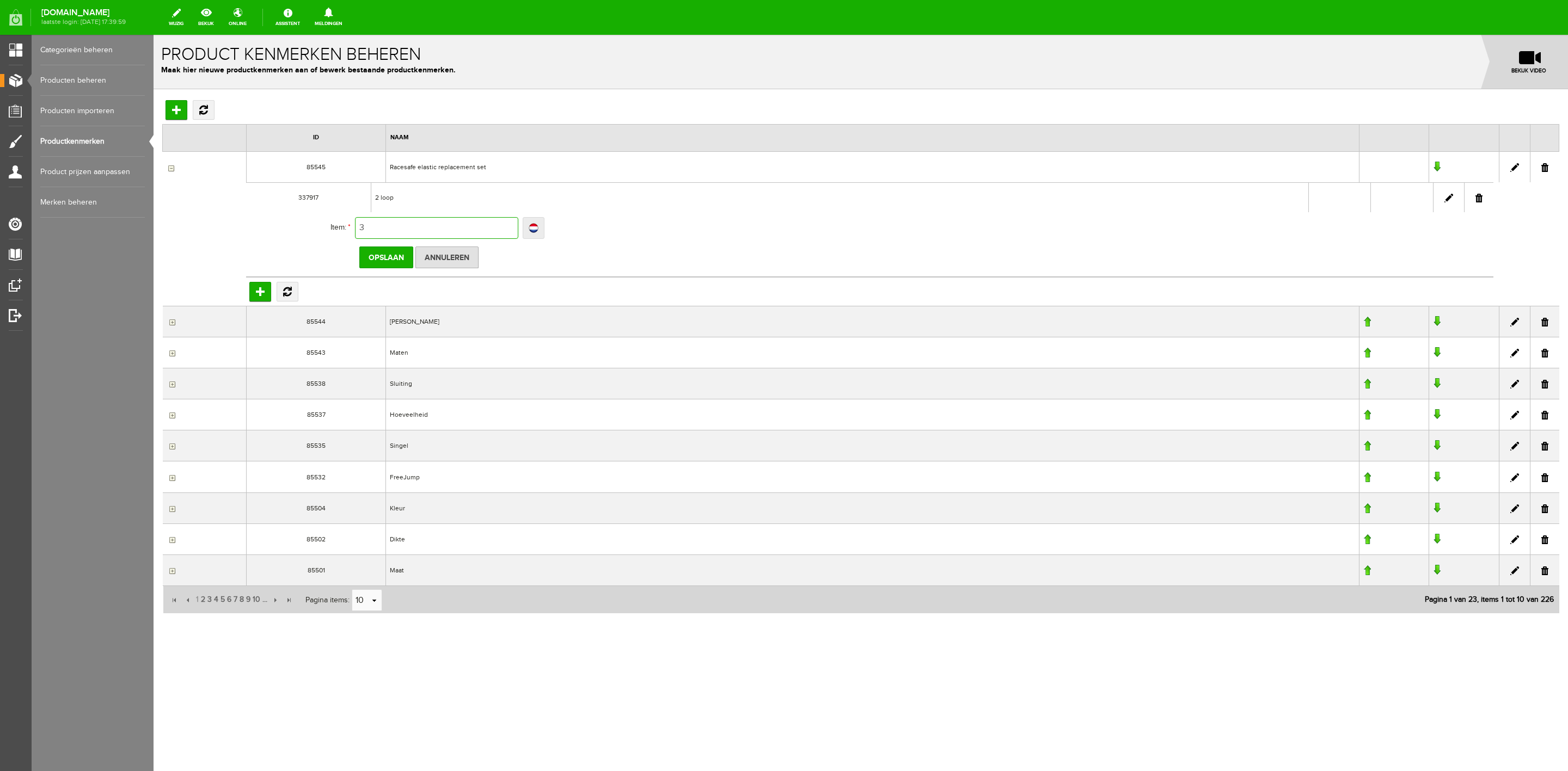
type input "3 l"
type input "3 lo"
type input "3 loo"
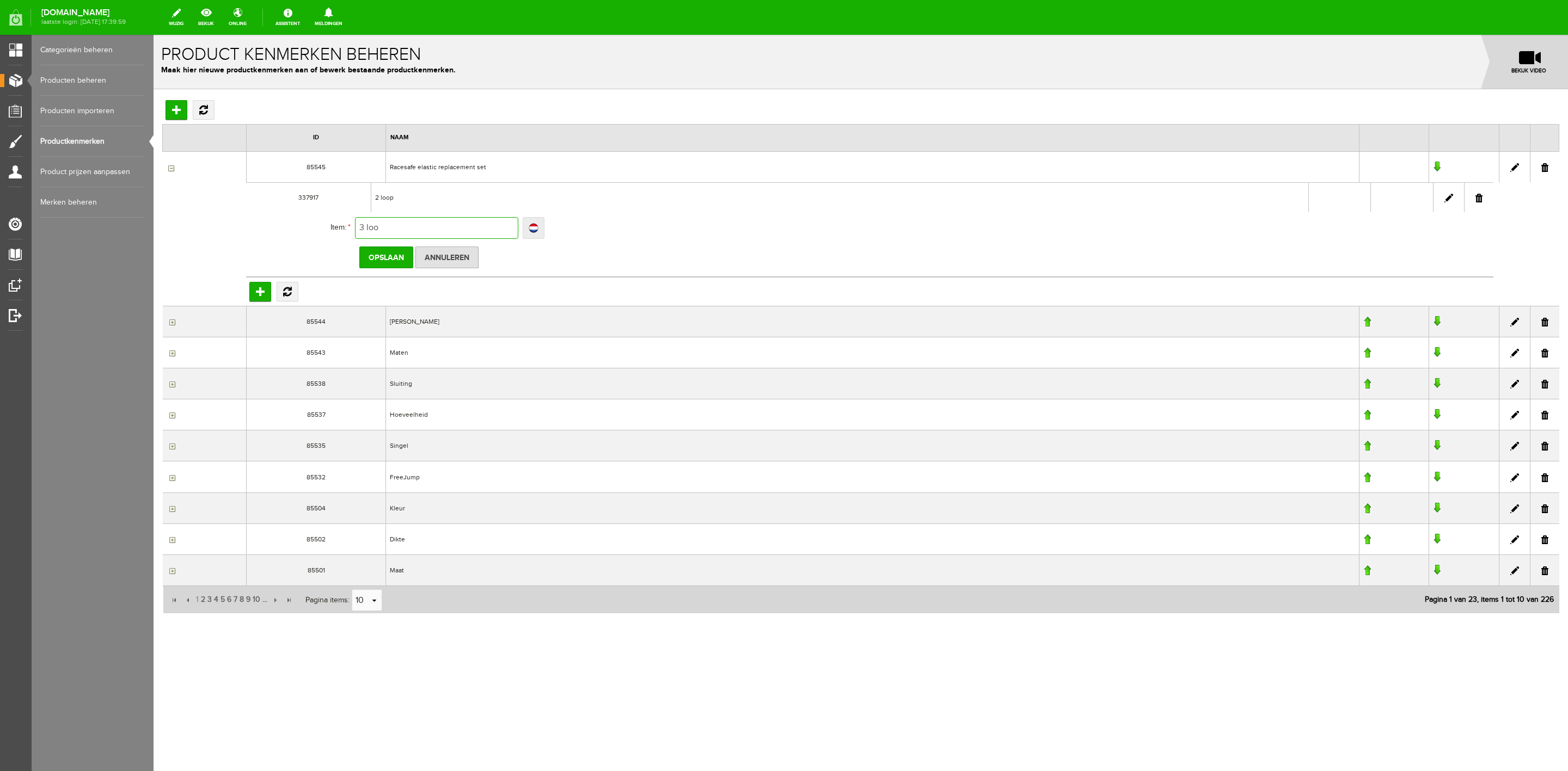
type input "3 loo"
type input "3 loop"
click at [368, 259] on input "Opslaan" at bounding box center [386, 257] width 54 height 22
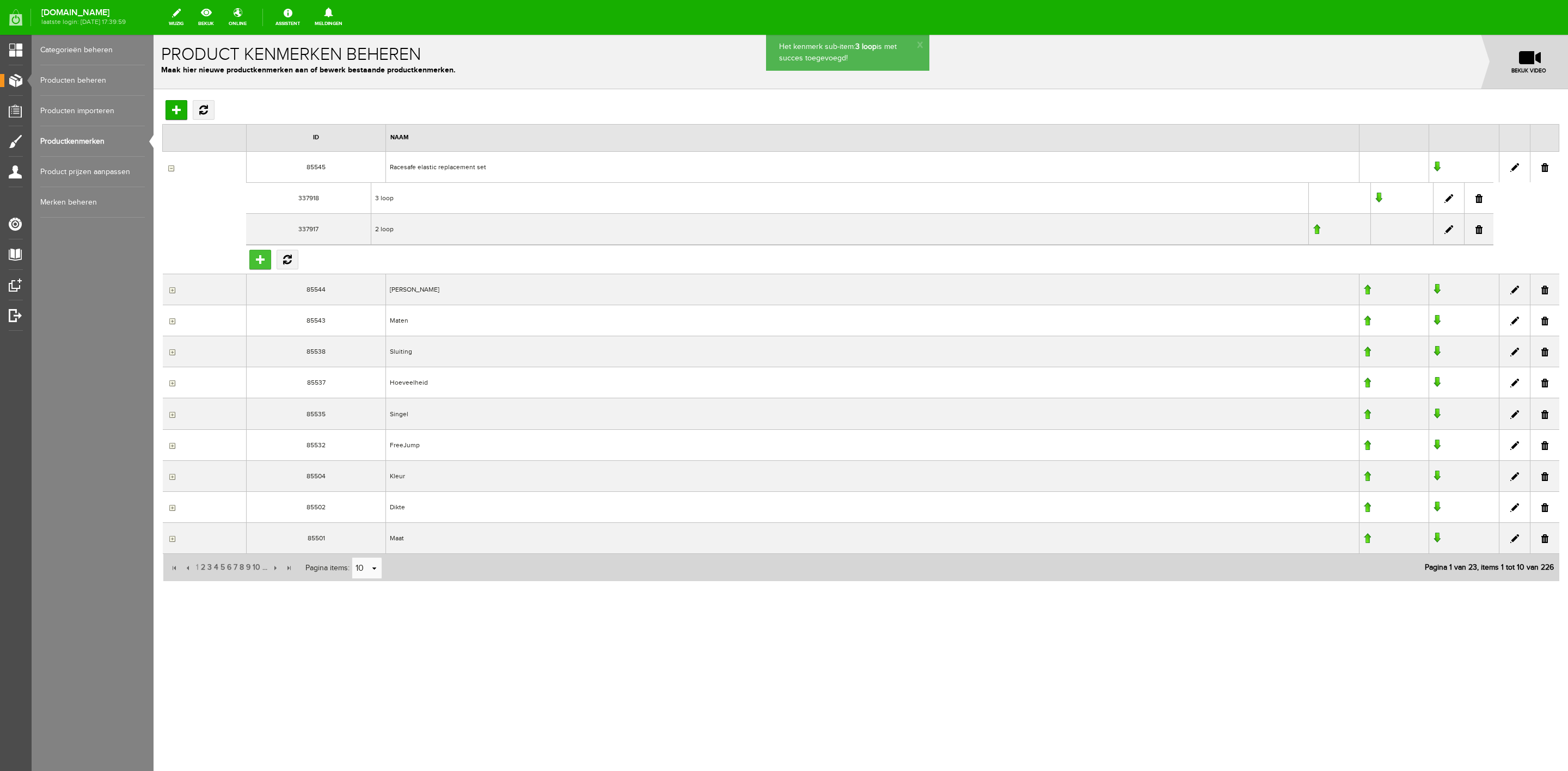
click at [261, 263] on input "Toevoegen" at bounding box center [260, 259] width 22 height 20
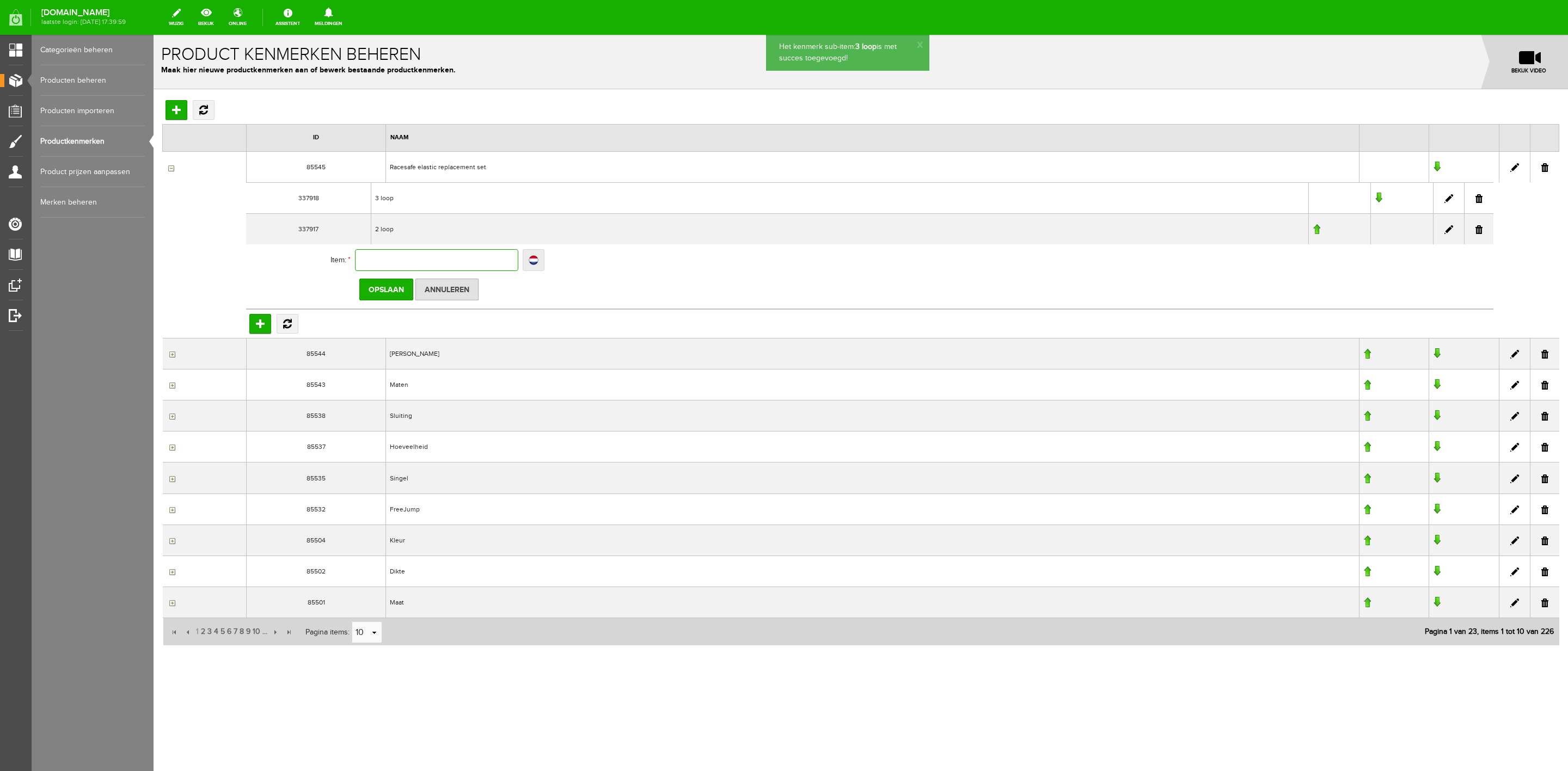
click at [370, 268] on input "text" at bounding box center [437, 260] width 164 height 22
type input "4"
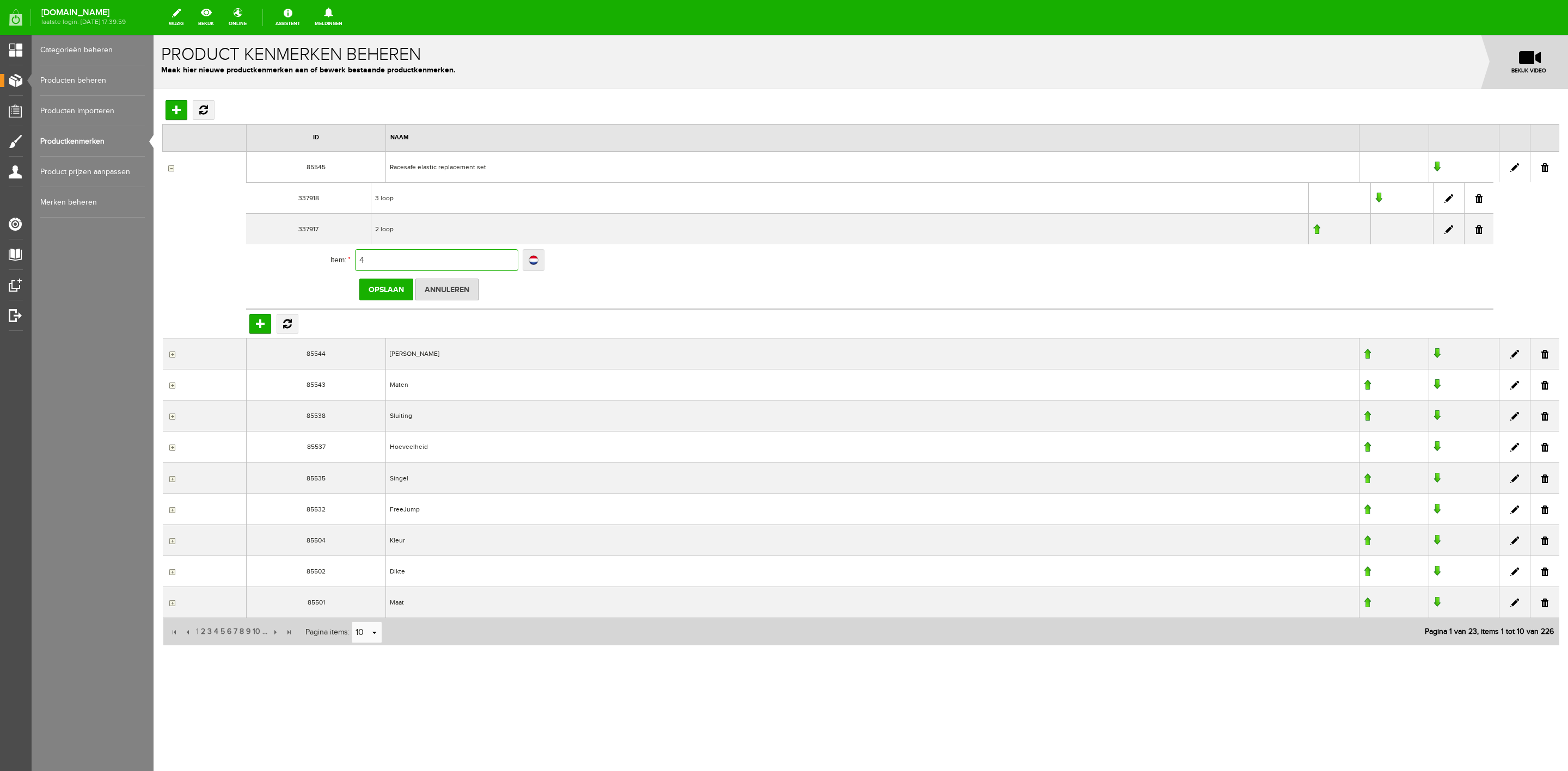
type input "4 l"
type input "4 lo"
type input "4 loo"
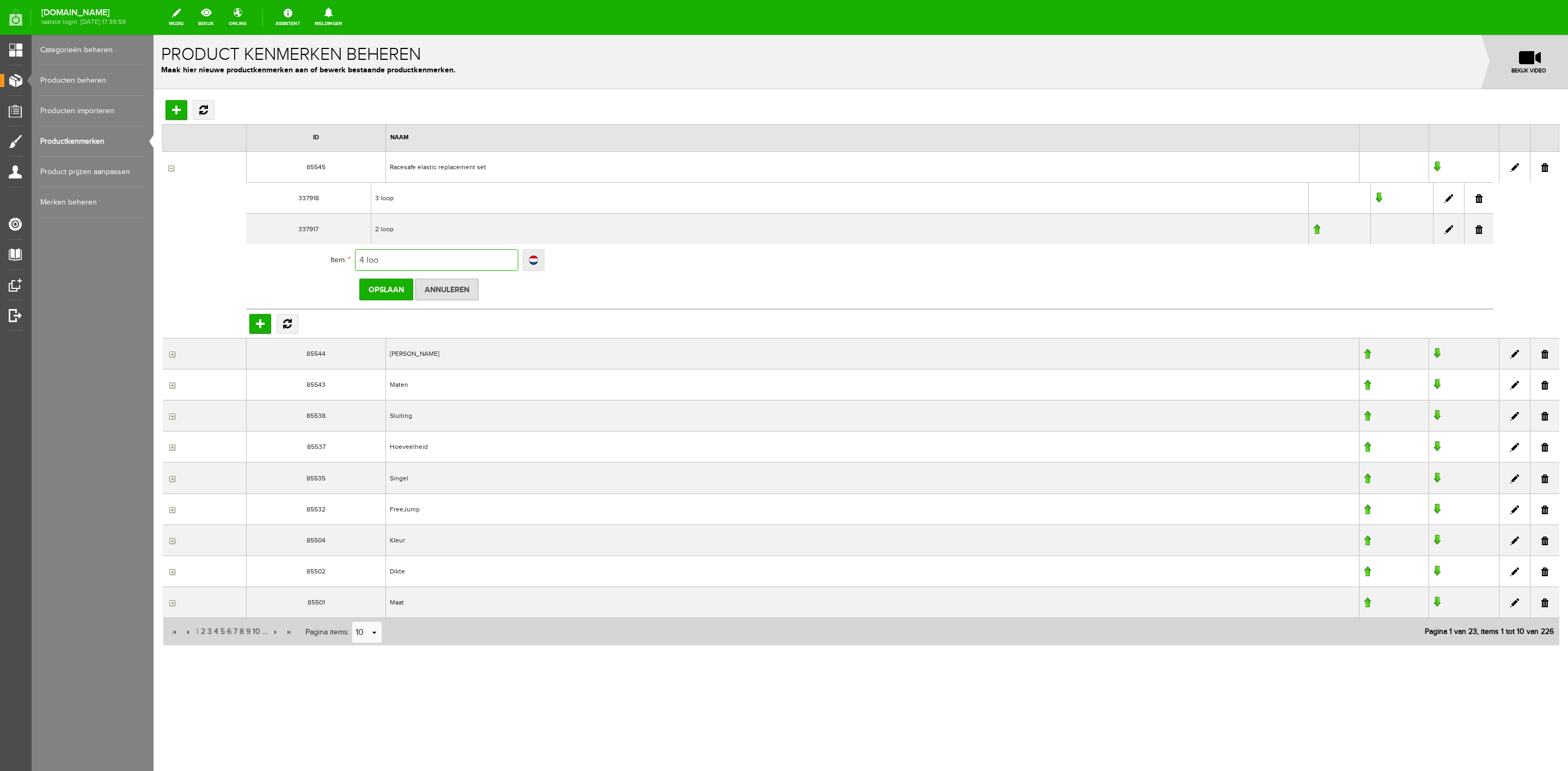
type input "4 loo"
type input "4 loop"
click at [405, 294] on input "Opslaan" at bounding box center [386, 290] width 54 height 22
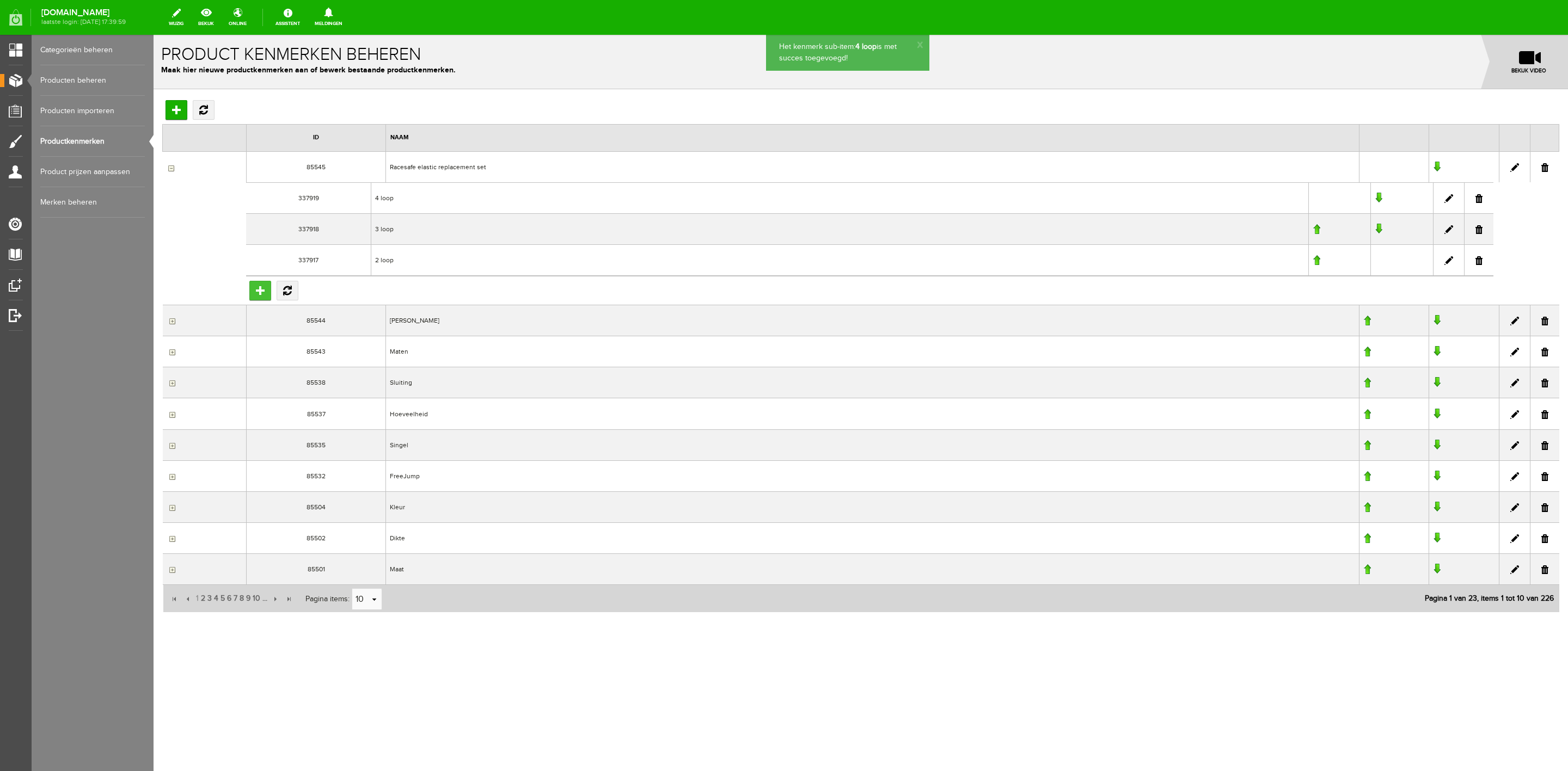
click at [255, 286] on input "Toevoegen" at bounding box center [260, 291] width 22 height 20
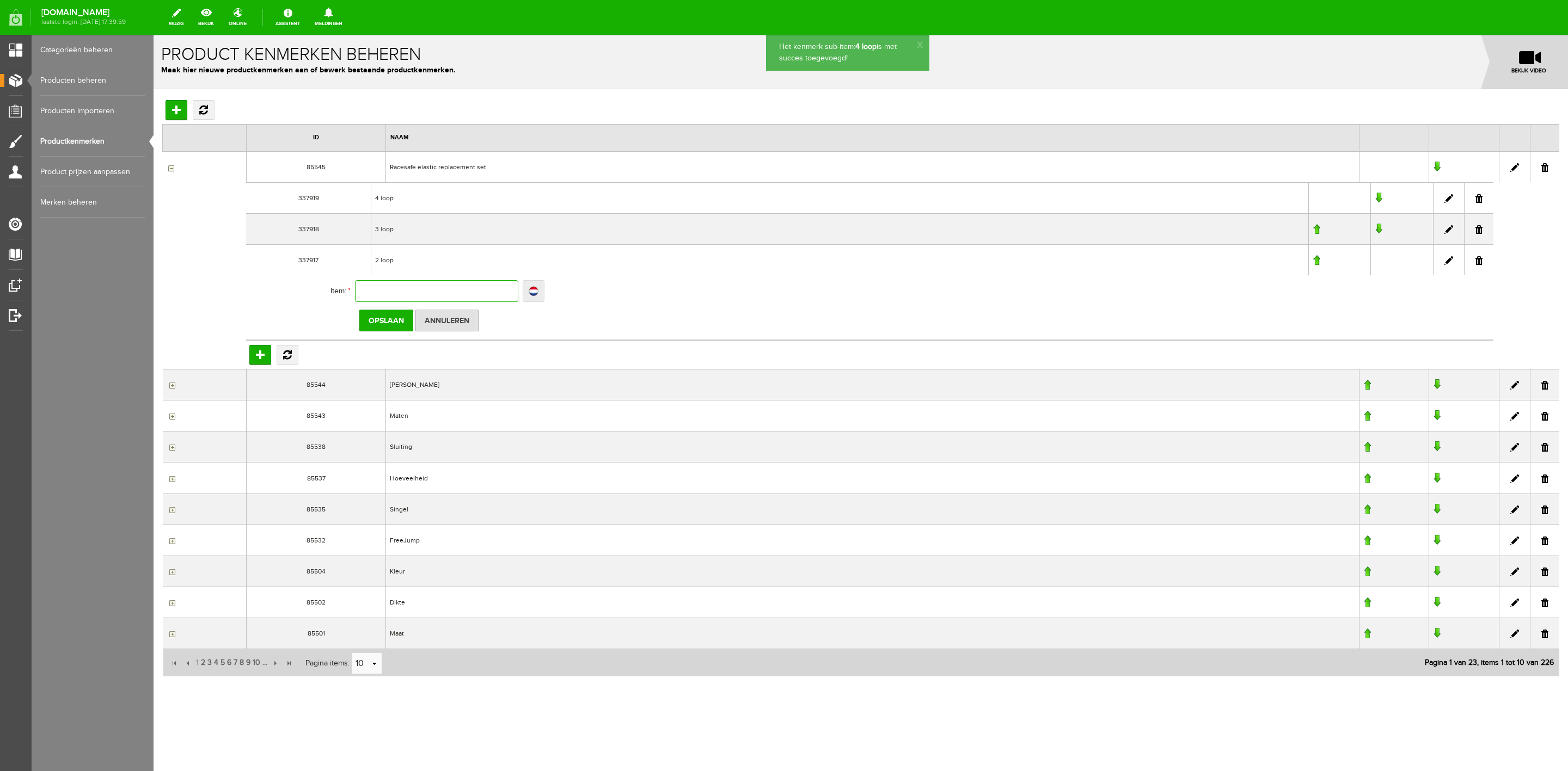
click at [371, 282] on input "text" at bounding box center [437, 291] width 164 height 22
type input "5"
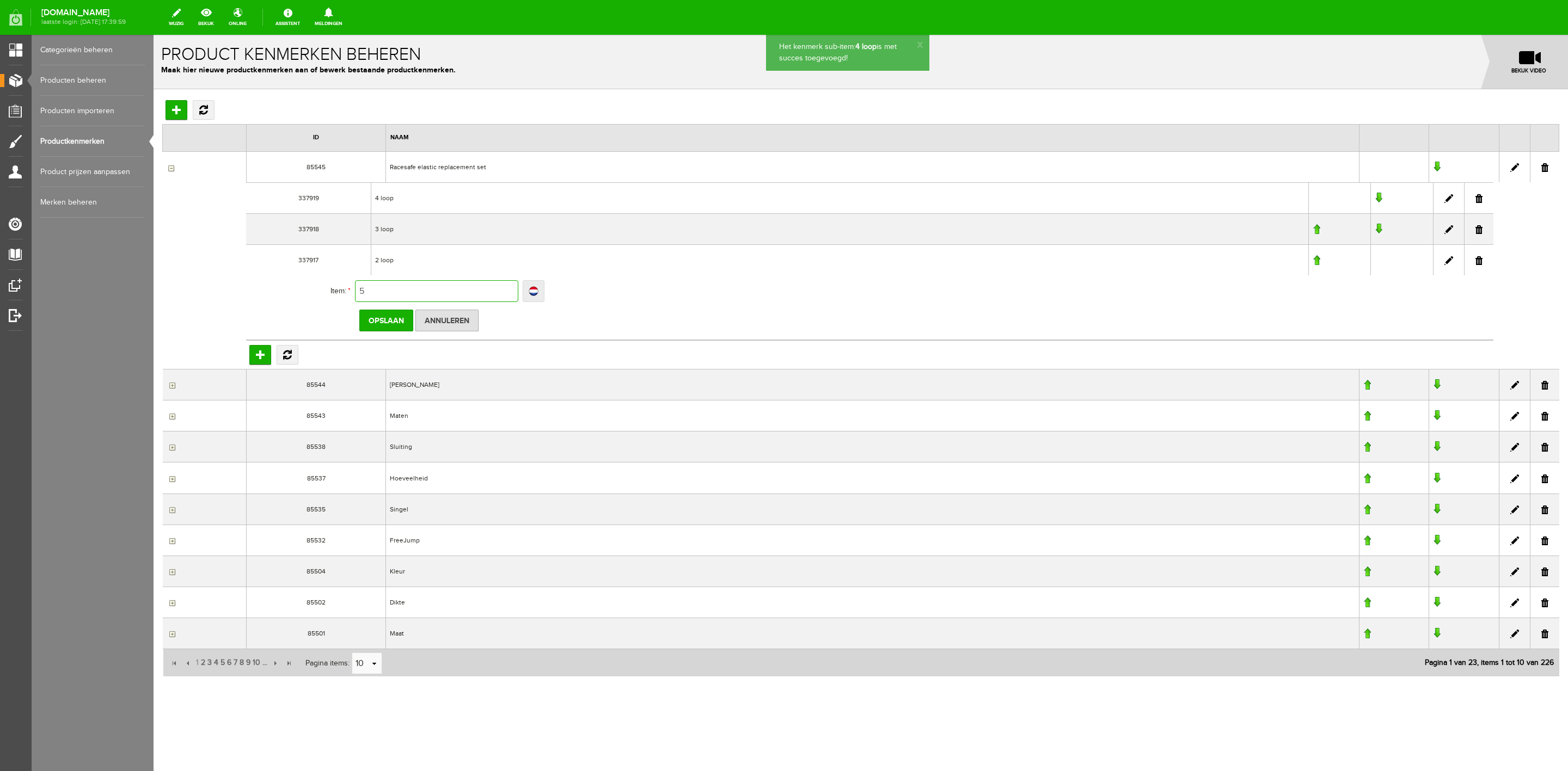
type input "5 l"
type input "5 lo"
type input "5 loo"
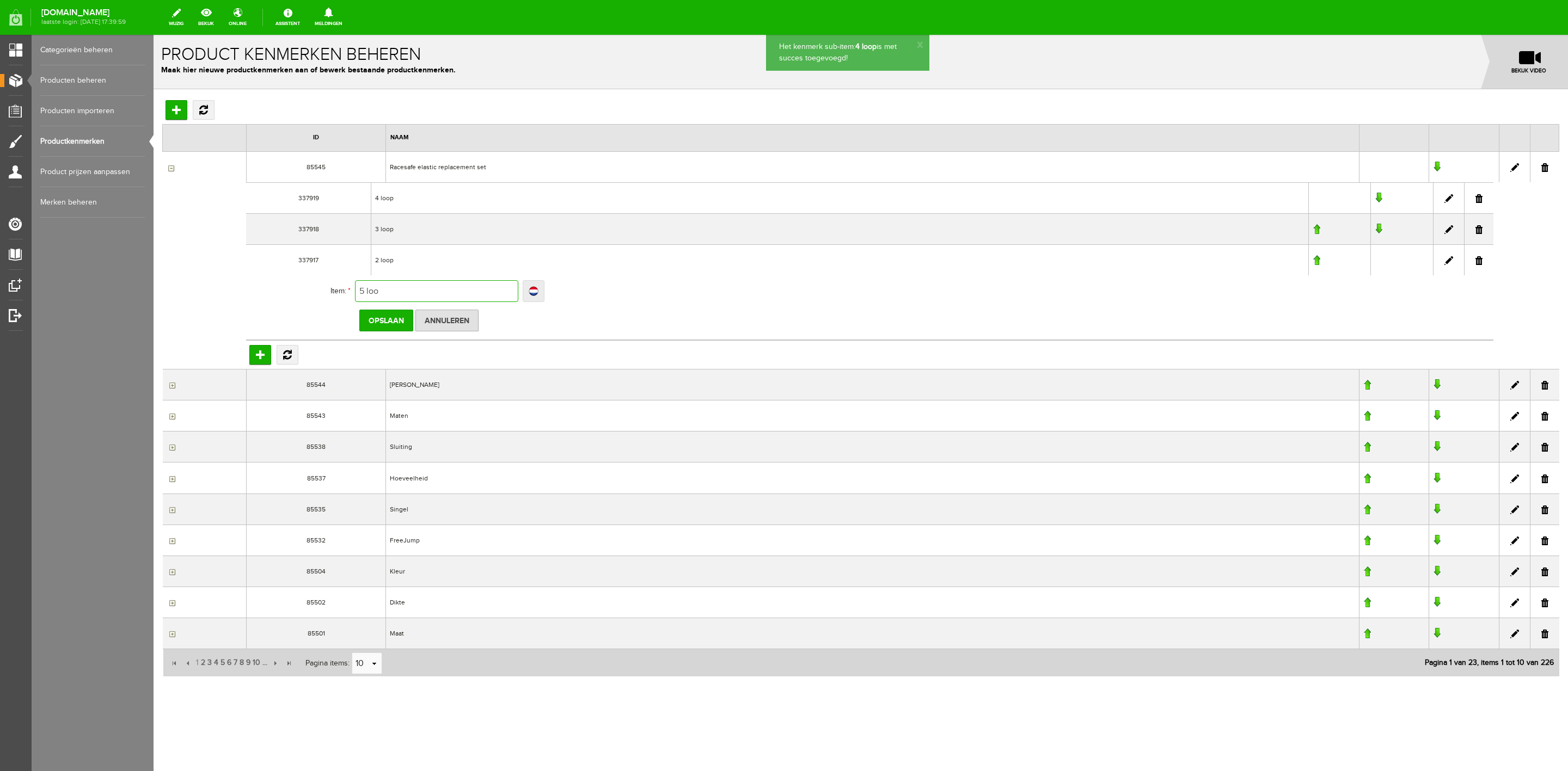
type input "5 loo"
type input "5 loop"
click at [365, 324] on input "Opslaan" at bounding box center [386, 320] width 54 height 22
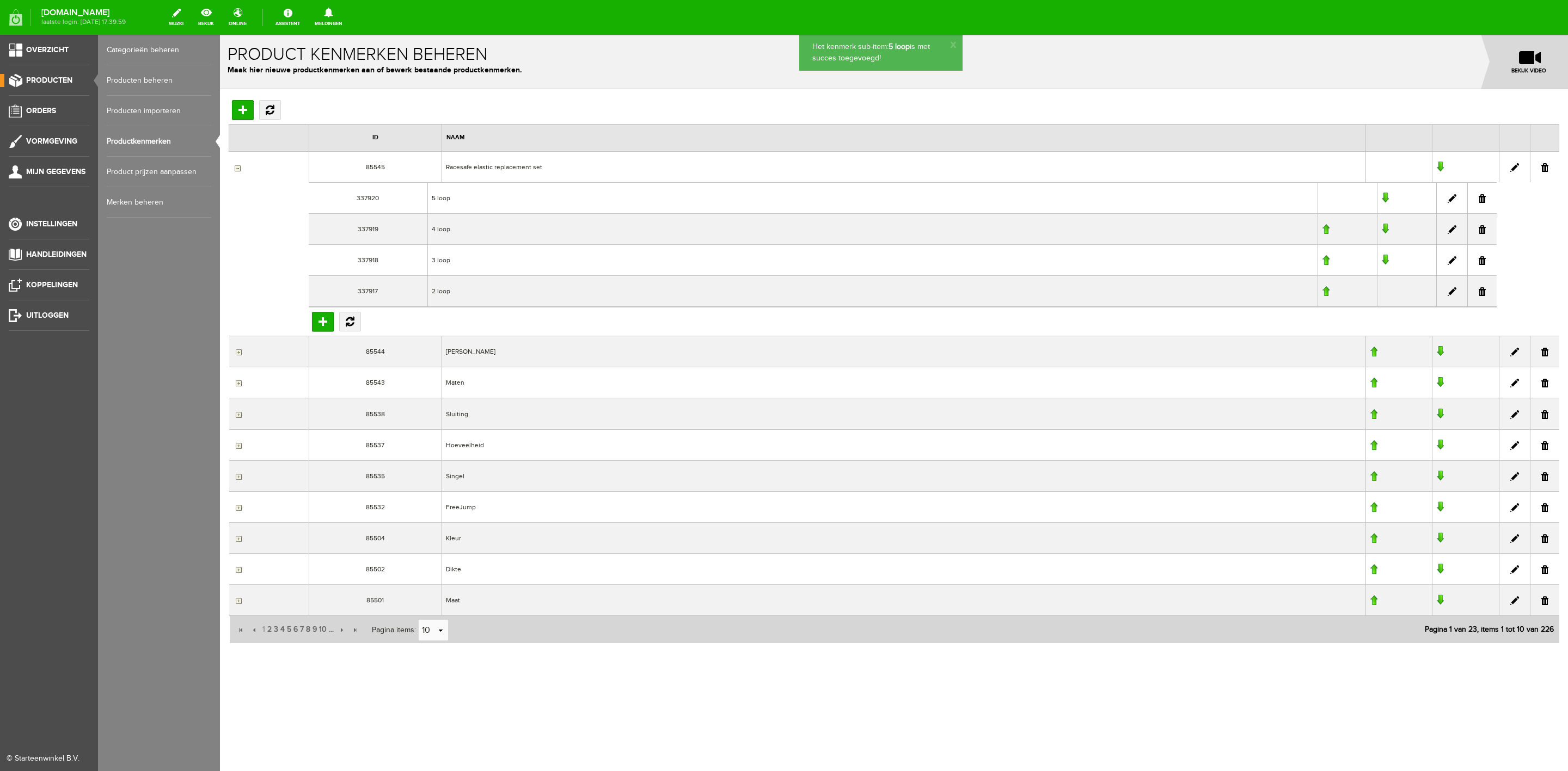
click at [26, 82] on span "Producten" at bounding box center [49, 79] width 47 height 9
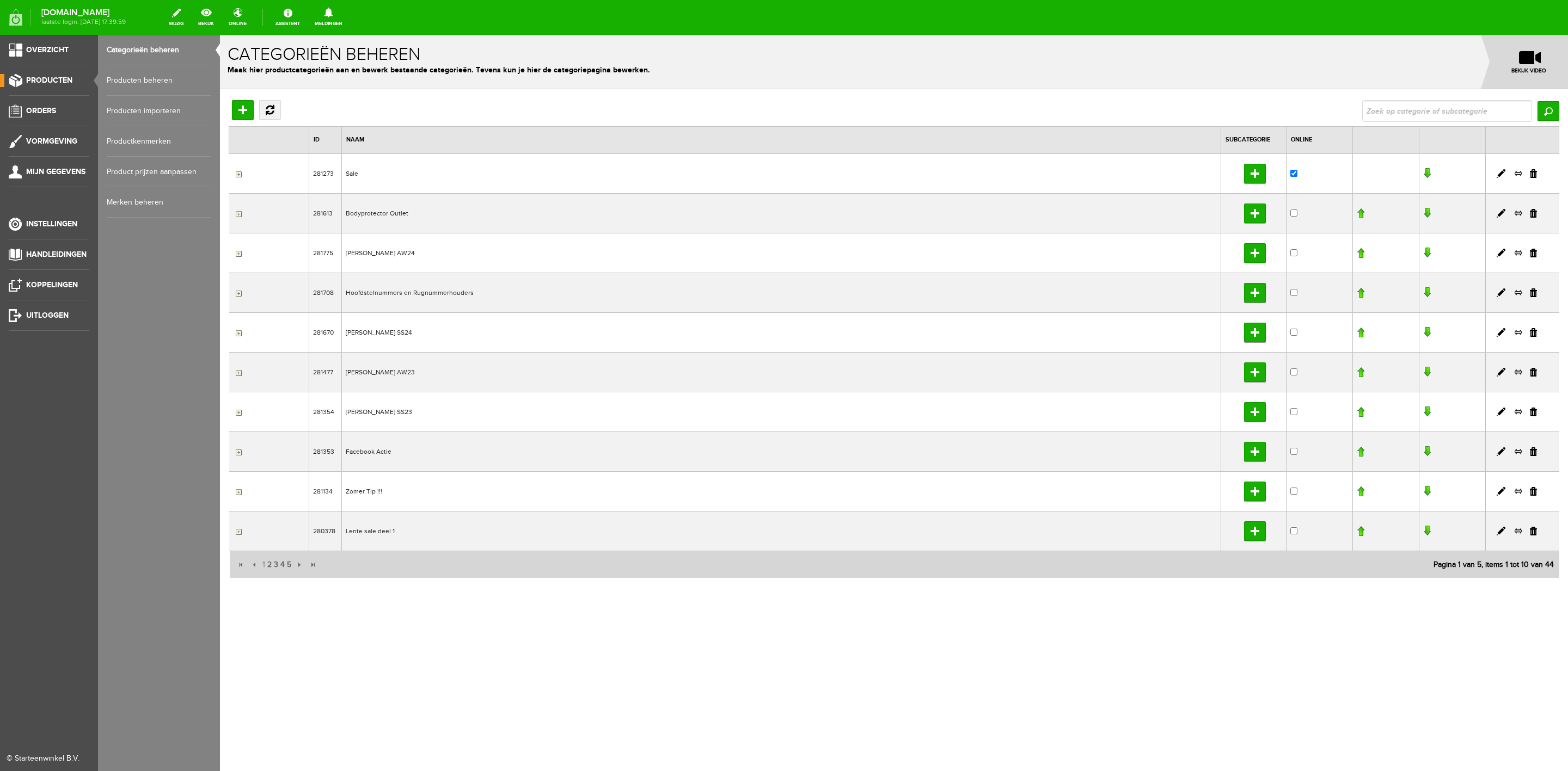
click at [129, 75] on link "Producten beheren" at bounding box center [159, 80] width 105 height 30
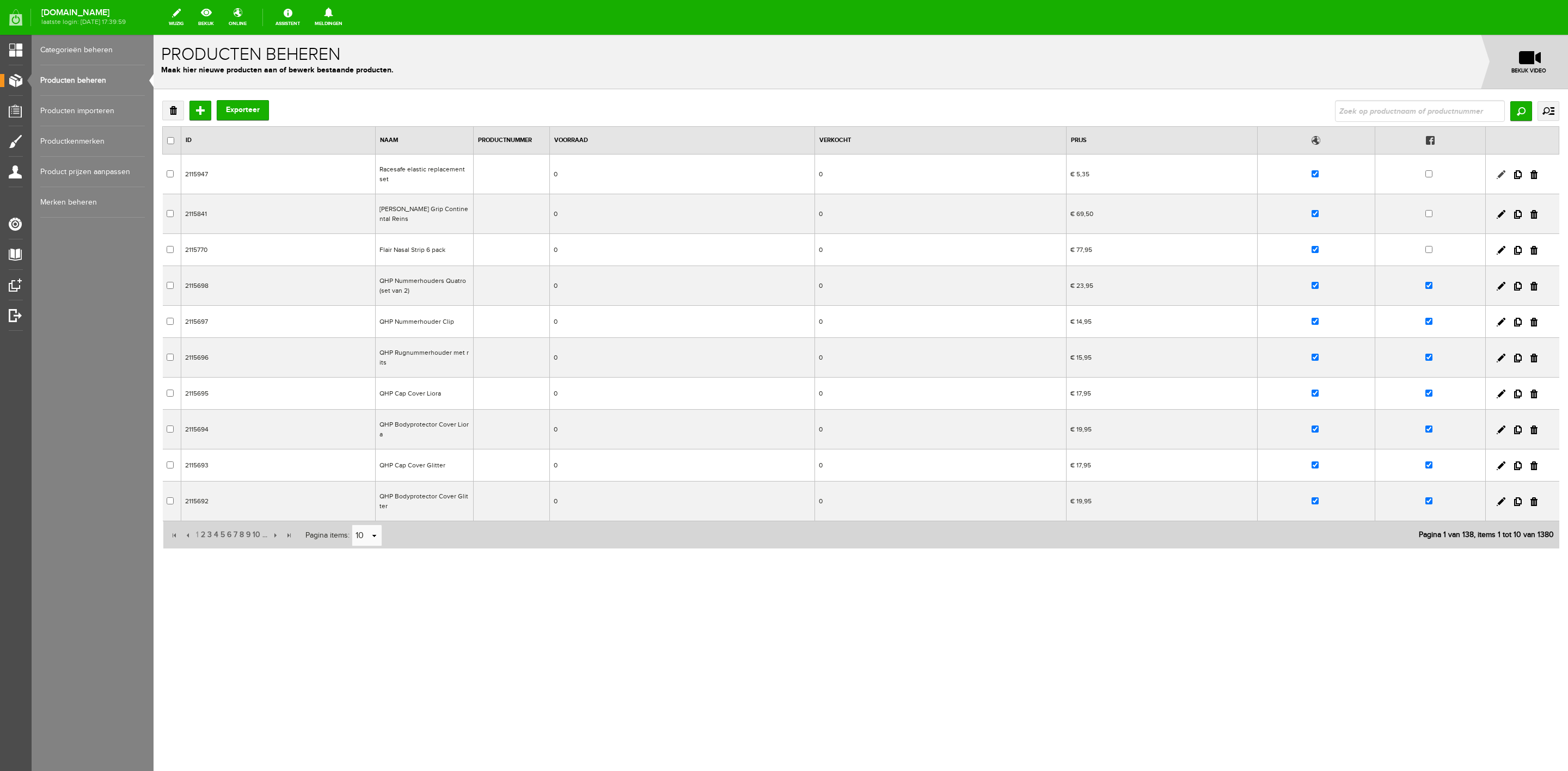
click at [1505, 172] on link at bounding box center [1501, 174] width 9 height 9
click at [1500, 175] on link at bounding box center [1501, 174] width 9 height 9
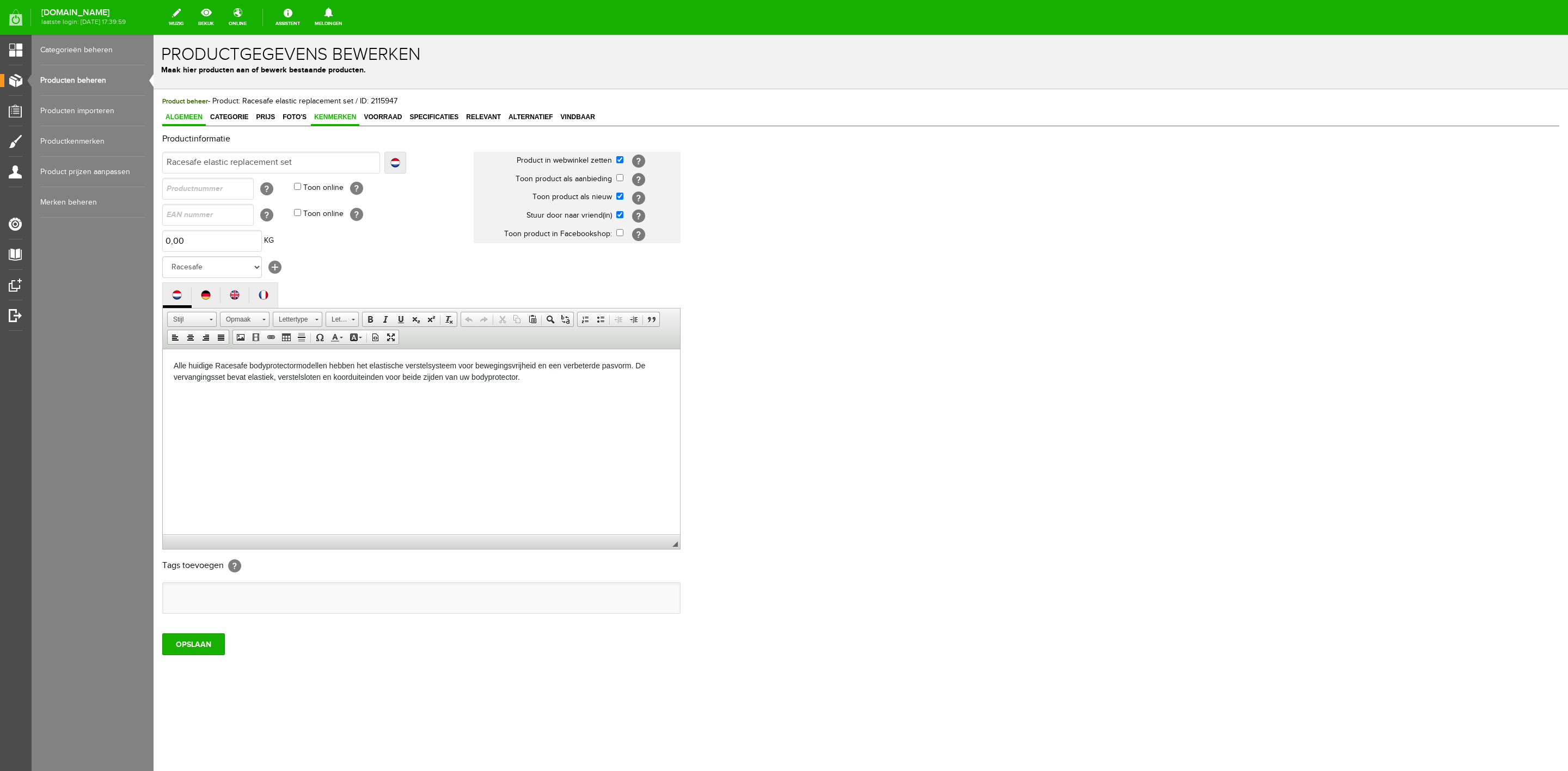
click at [328, 113] on span "Kenmerken" at bounding box center [335, 116] width 48 height 7
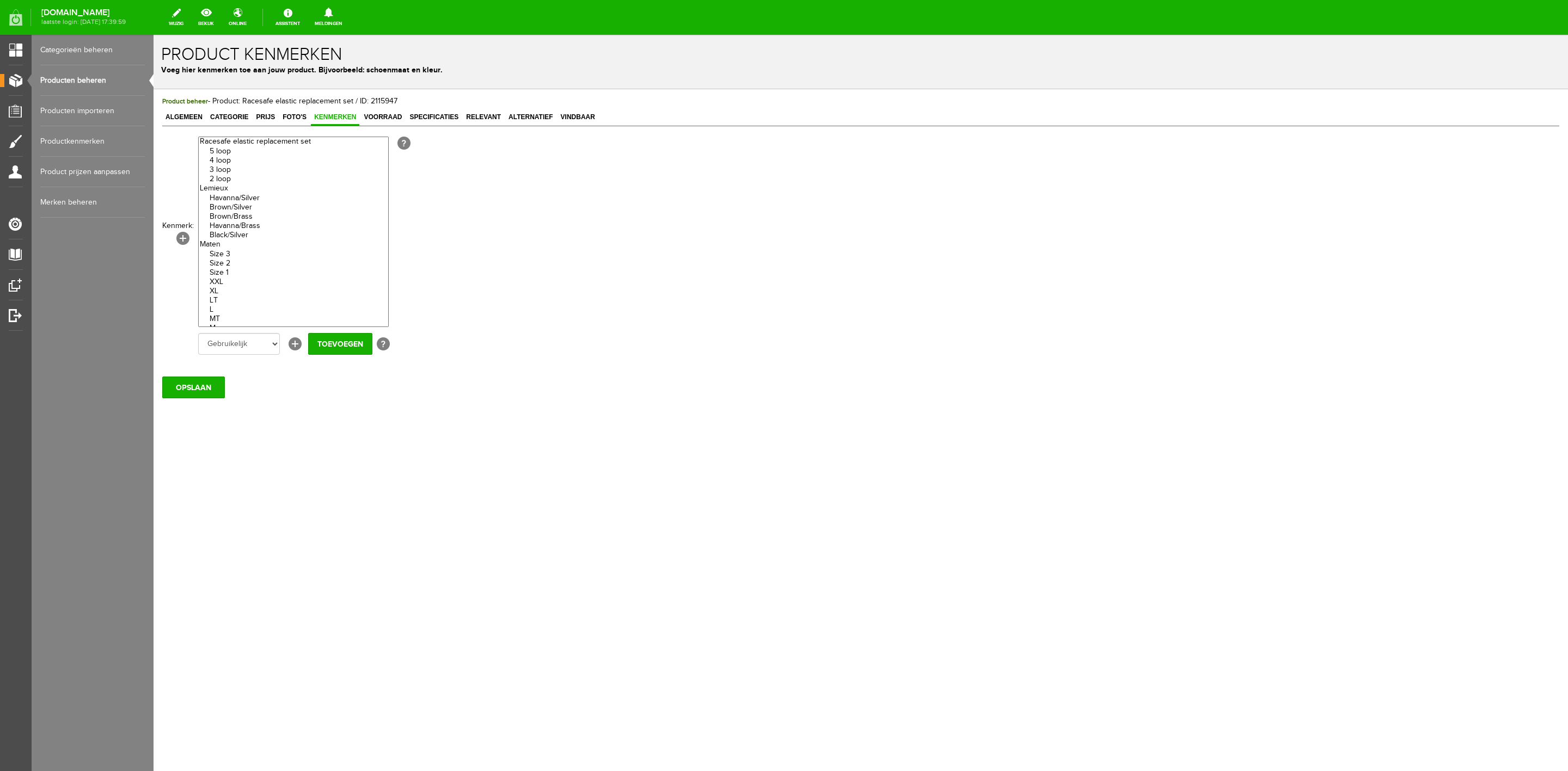
click at [246, 154] on option "5 loop" at bounding box center [293, 151] width 189 height 9
select select "85545|337920"
click at [241, 177] on option "2 loop" at bounding box center [293, 178] width 189 height 9
click at [327, 348] on input "Toevoegen" at bounding box center [340, 344] width 64 height 22
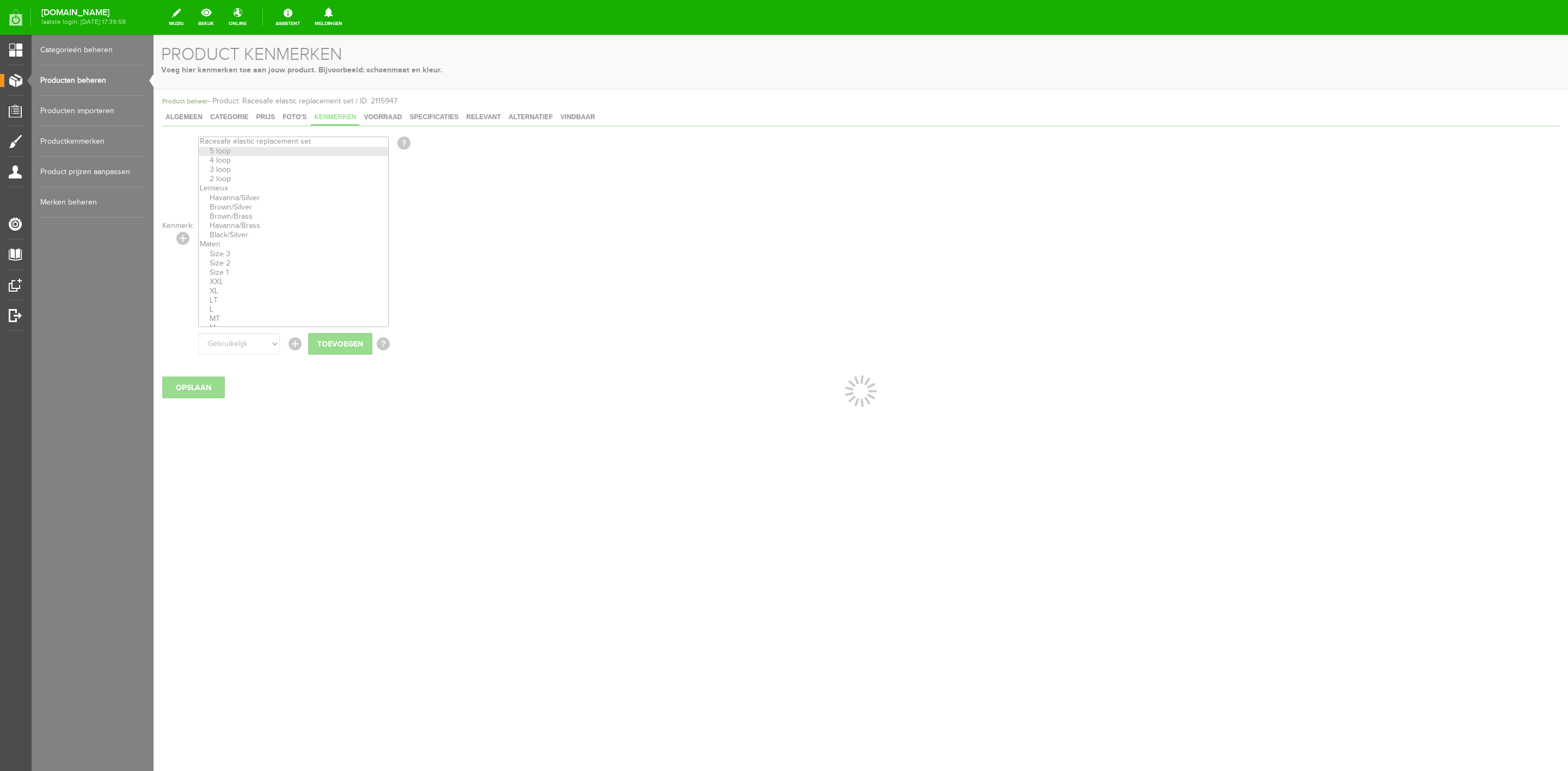
select select
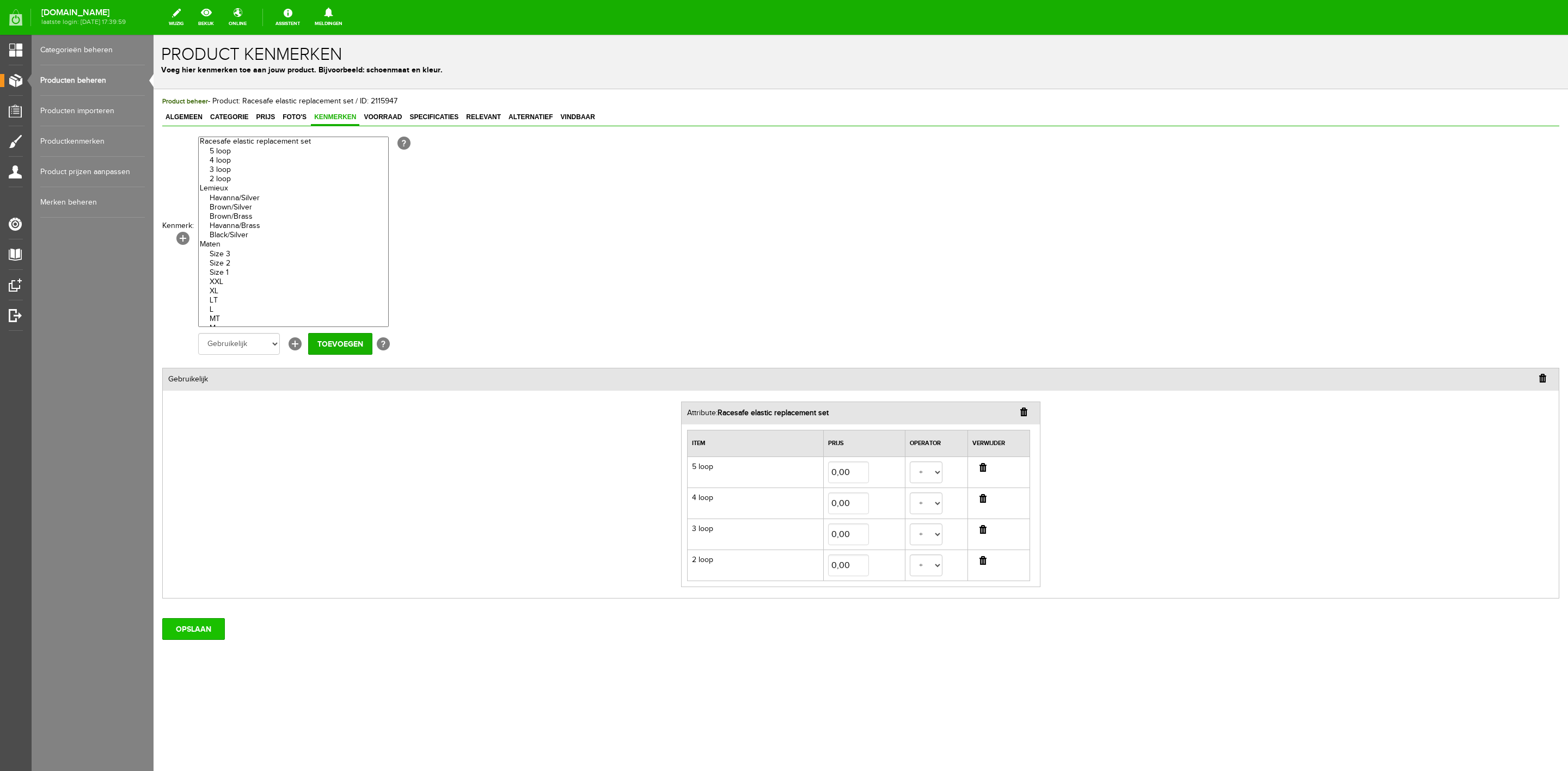
click at [191, 630] on input "OPSLAAN" at bounding box center [193, 629] width 62 height 22
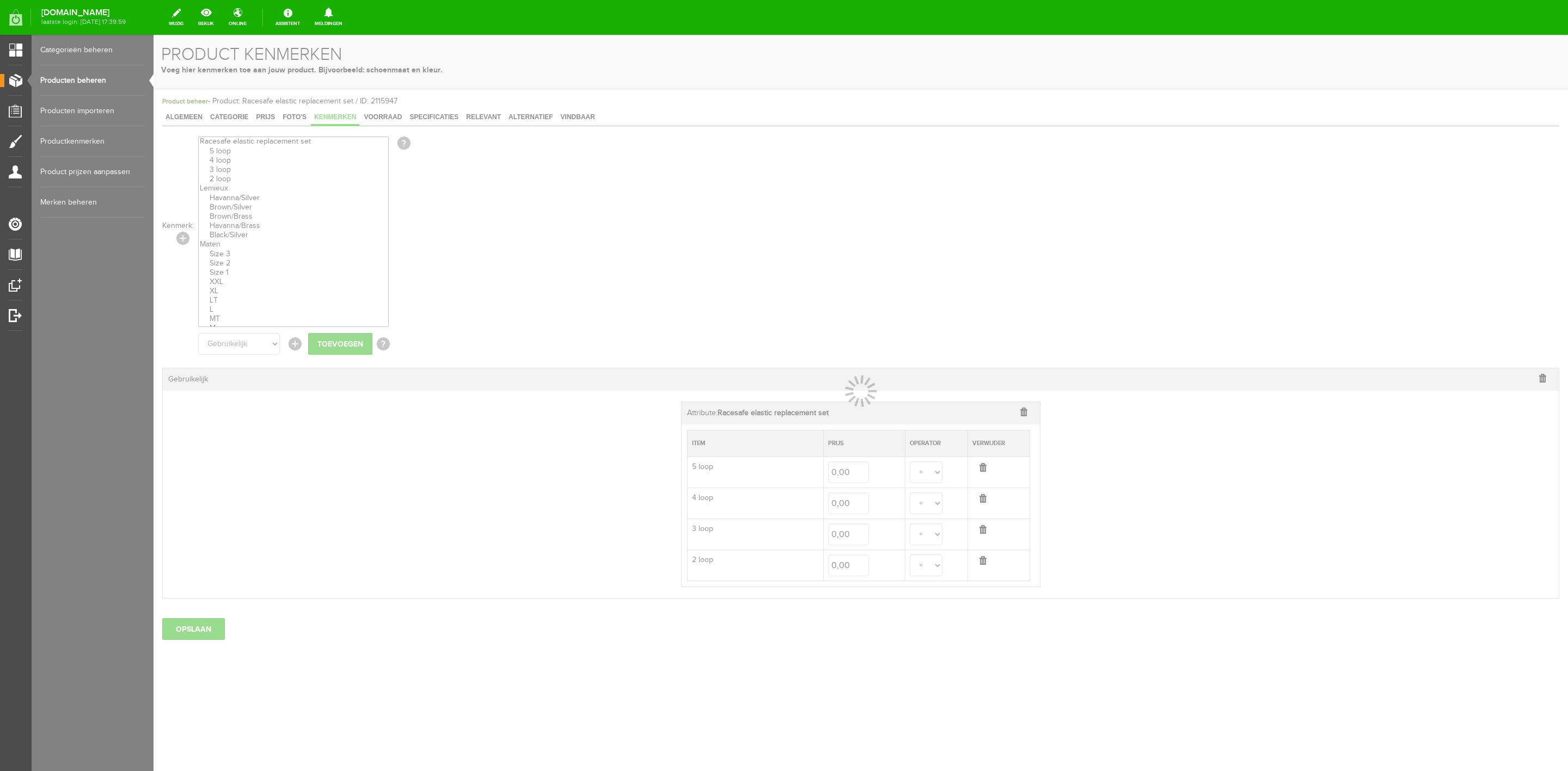
select select
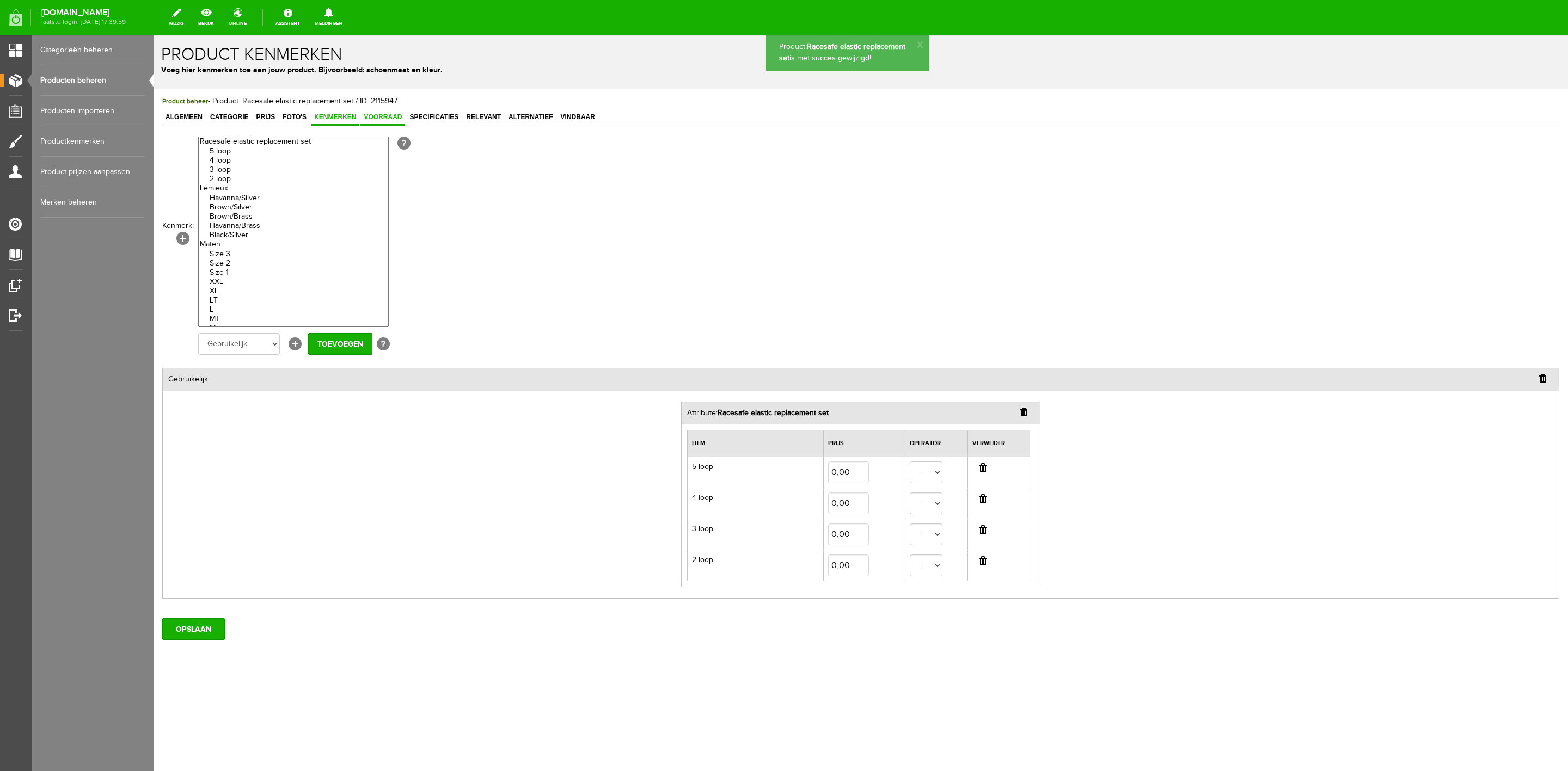
click at [391, 116] on span "Voorraad" at bounding box center [382, 116] width 45 height 7
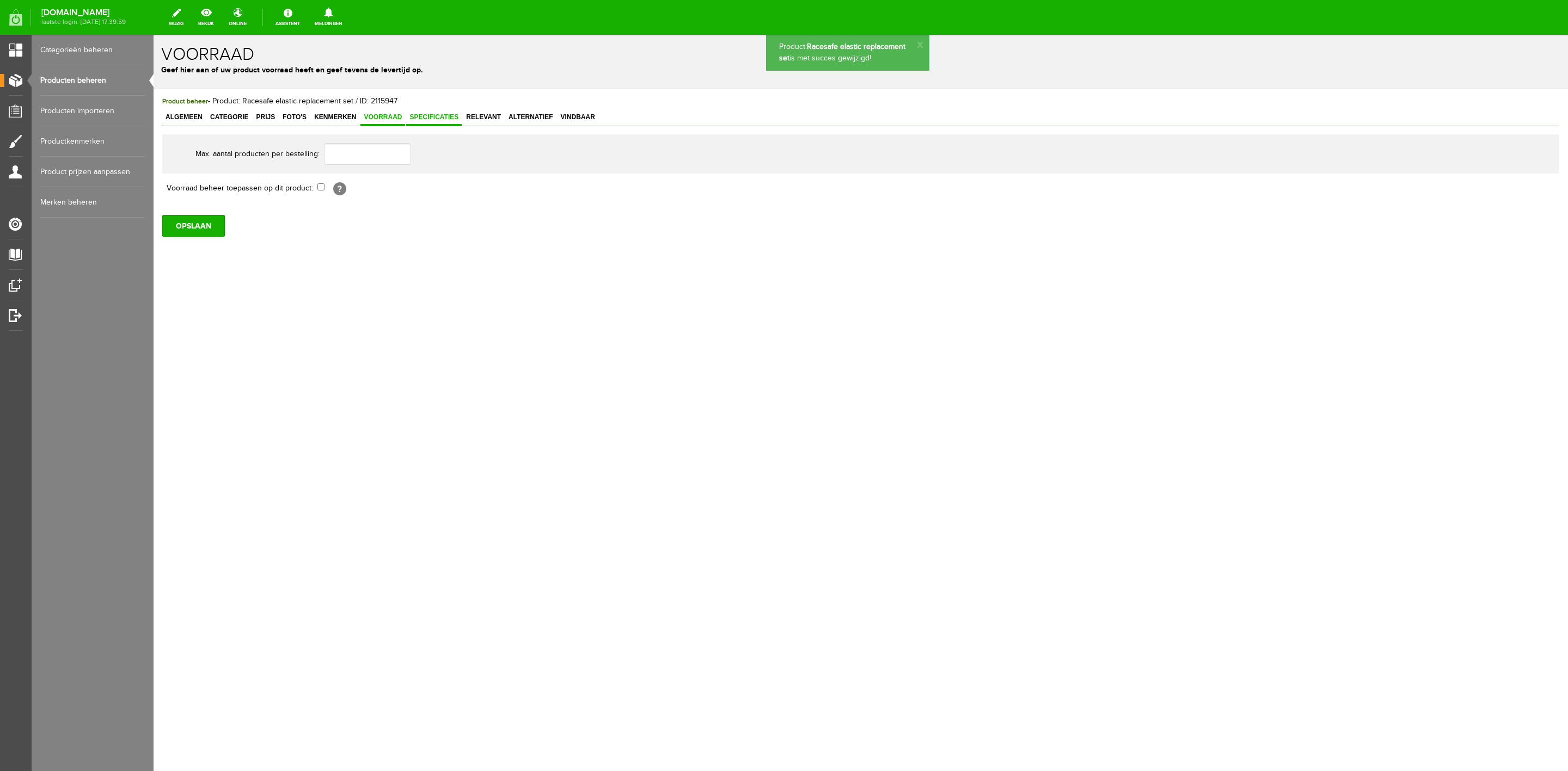
click at [428, 116] on span "Specificaties" at bounding box center [434, 116] width 56 height 7
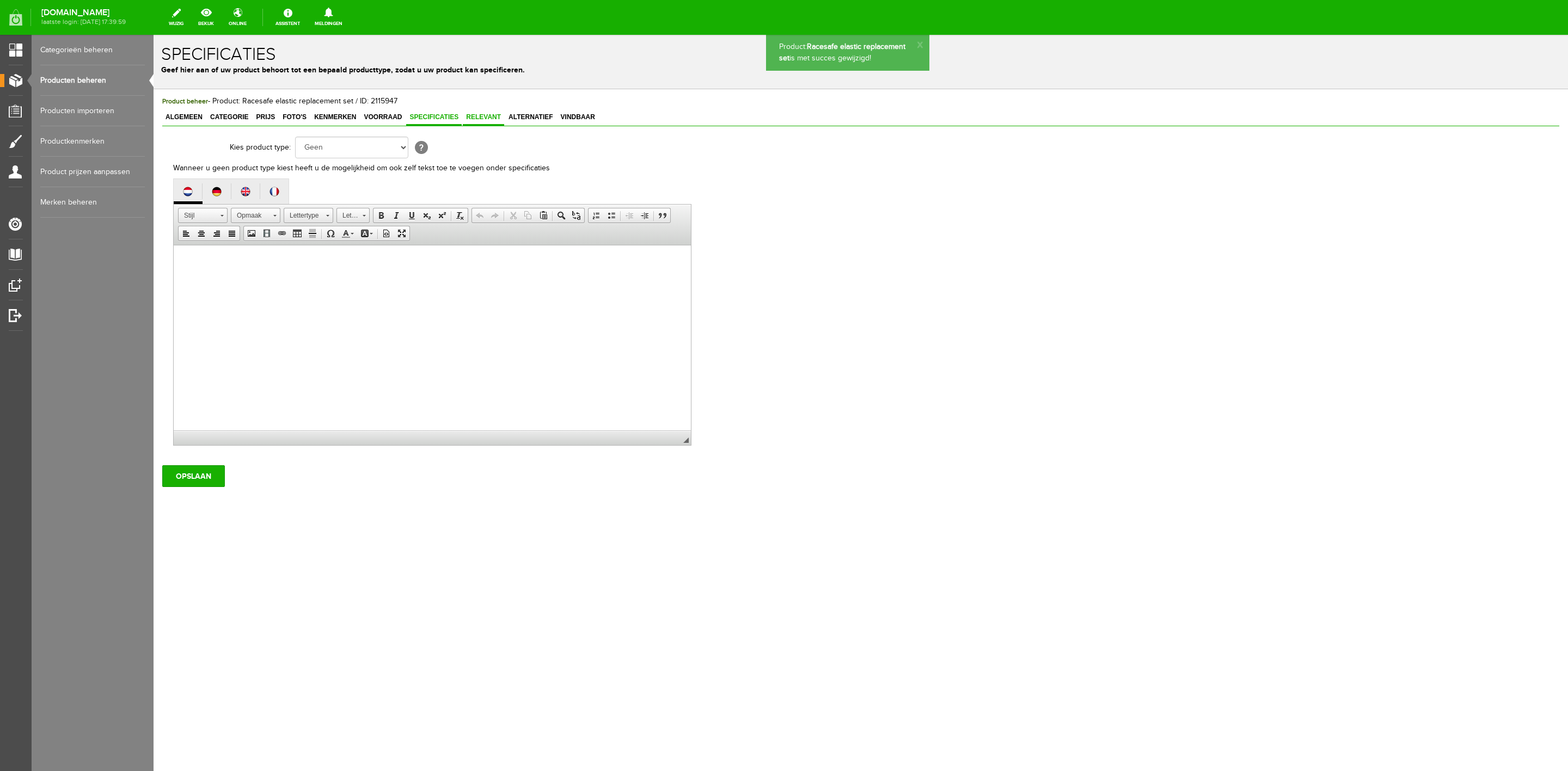
click at [479, 116] on span "Relevant" at bounding box center [483, 116] width 42 height 7
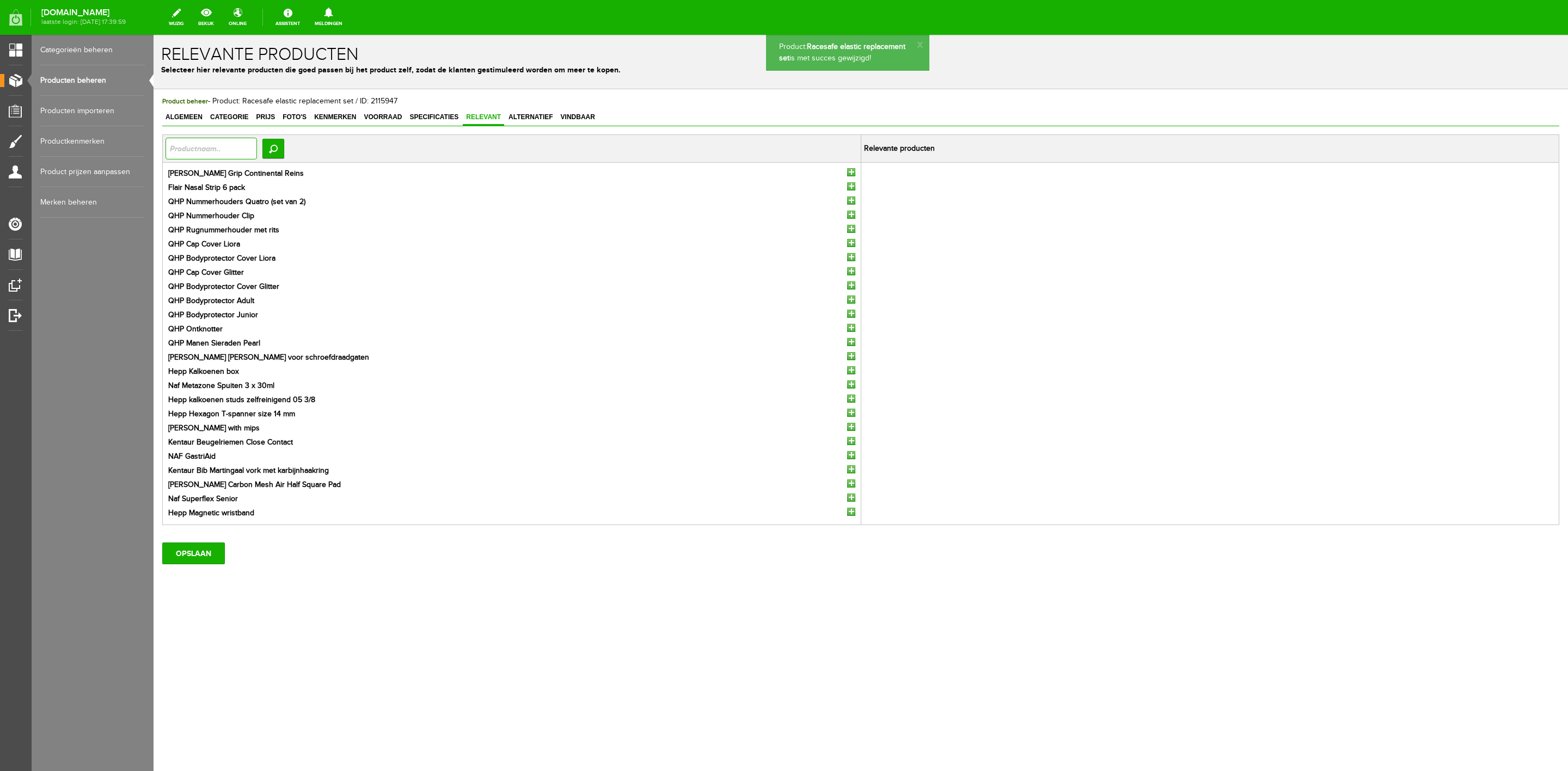
click at [254, 152] on input "text" at bounding box center [211, 148] width 92 height 22
click at [232, 144] on input "text" at bounding box center [211, 148] width 92 height 22
type input "races"
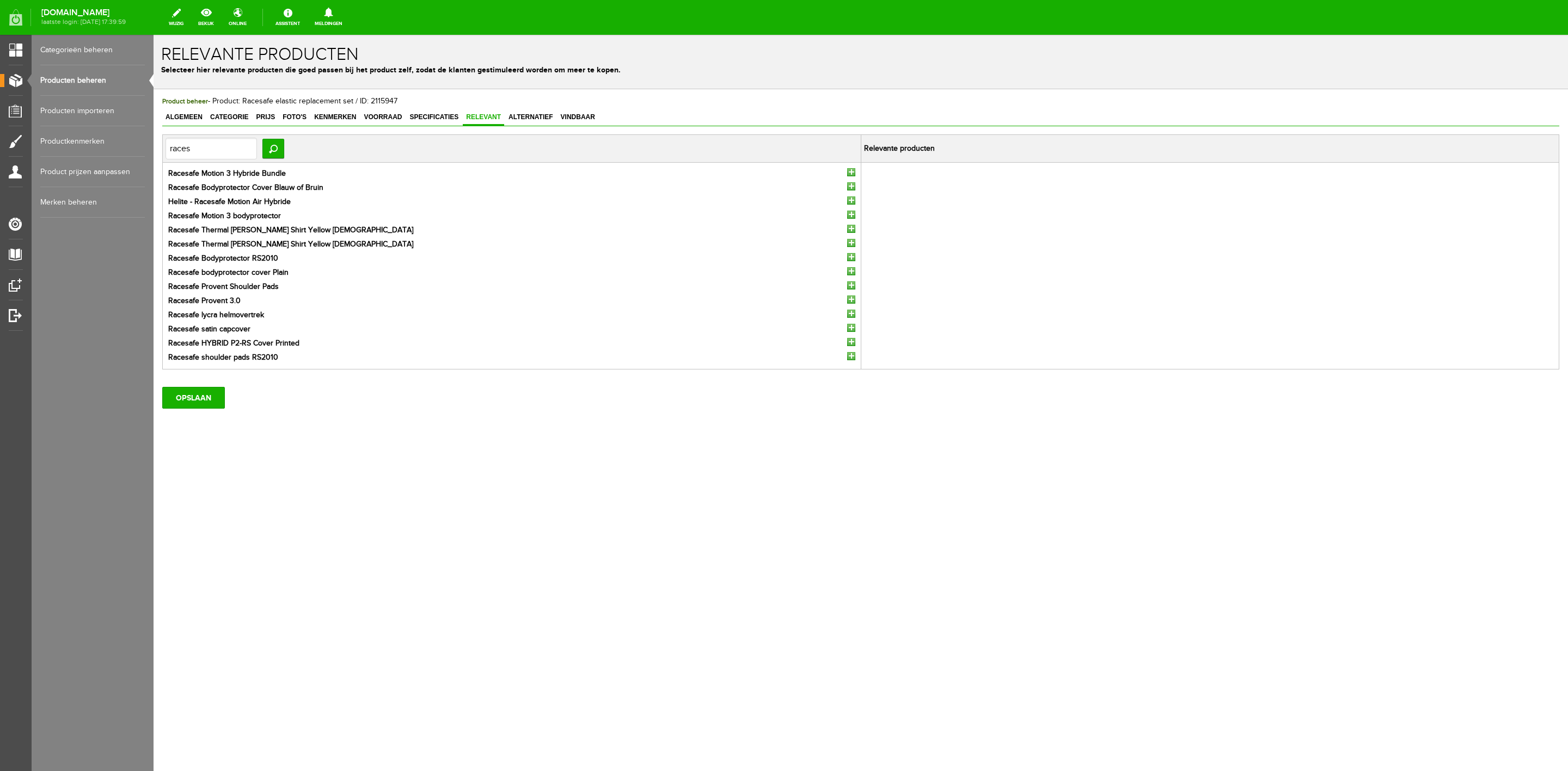
click at [855, 174] on input "button" at bounding box center [852, 173] width 8 height 8
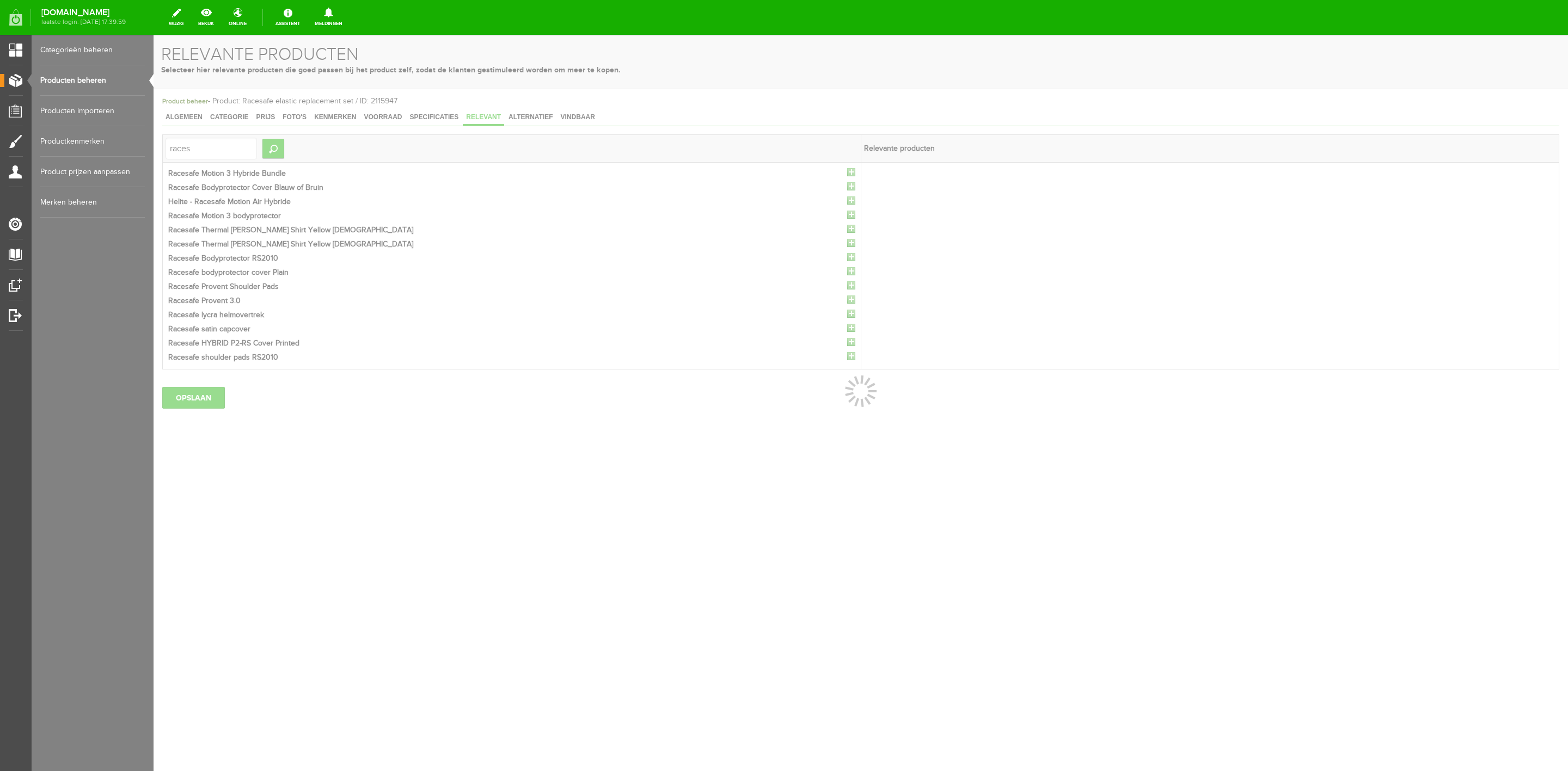
click at [855, 174] on div at bounding box center [861, 404] width 1415 height 737
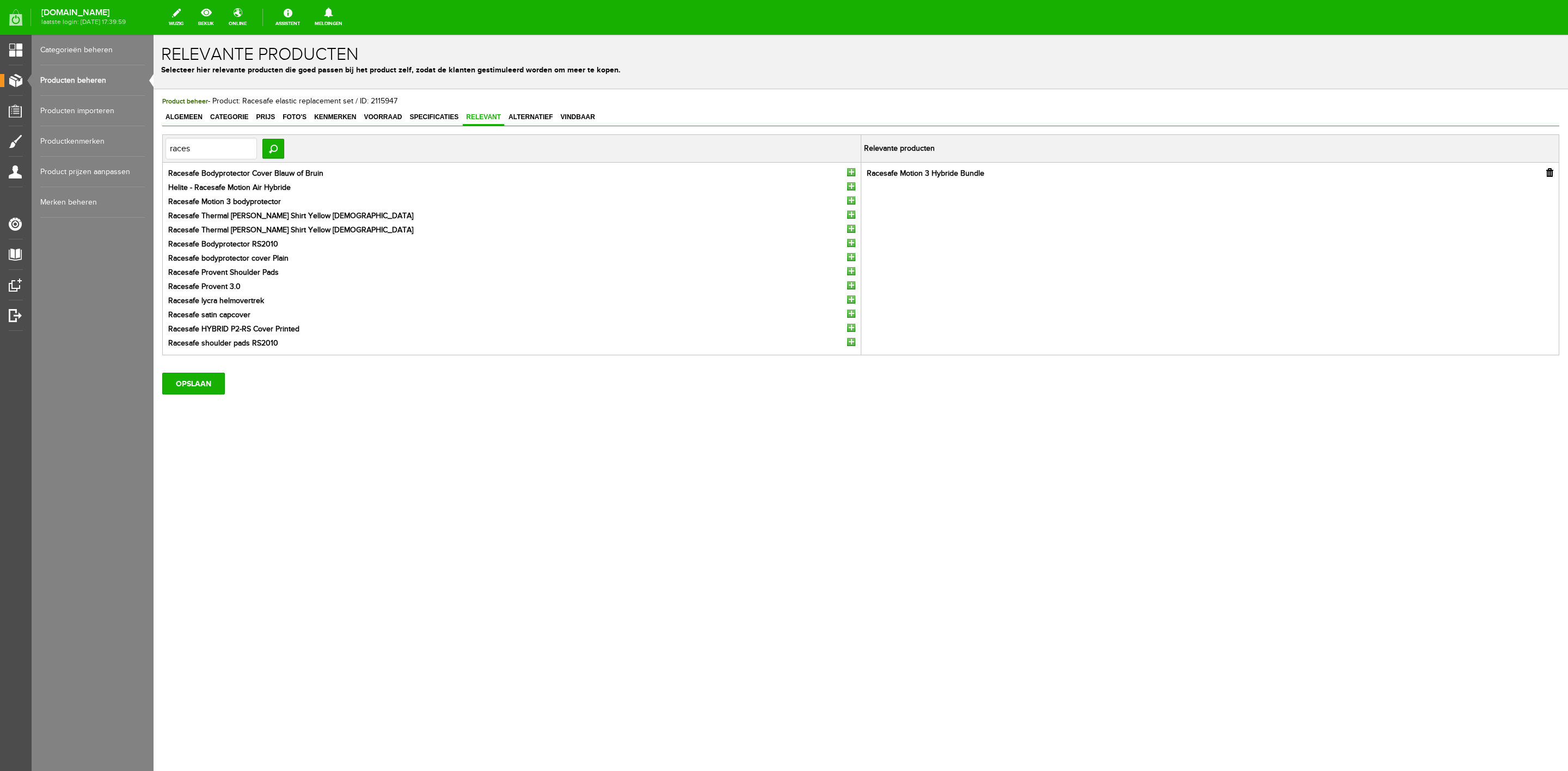
click at [855, 174] on input "button" at bounding box center [852, 173] width 8 height 8
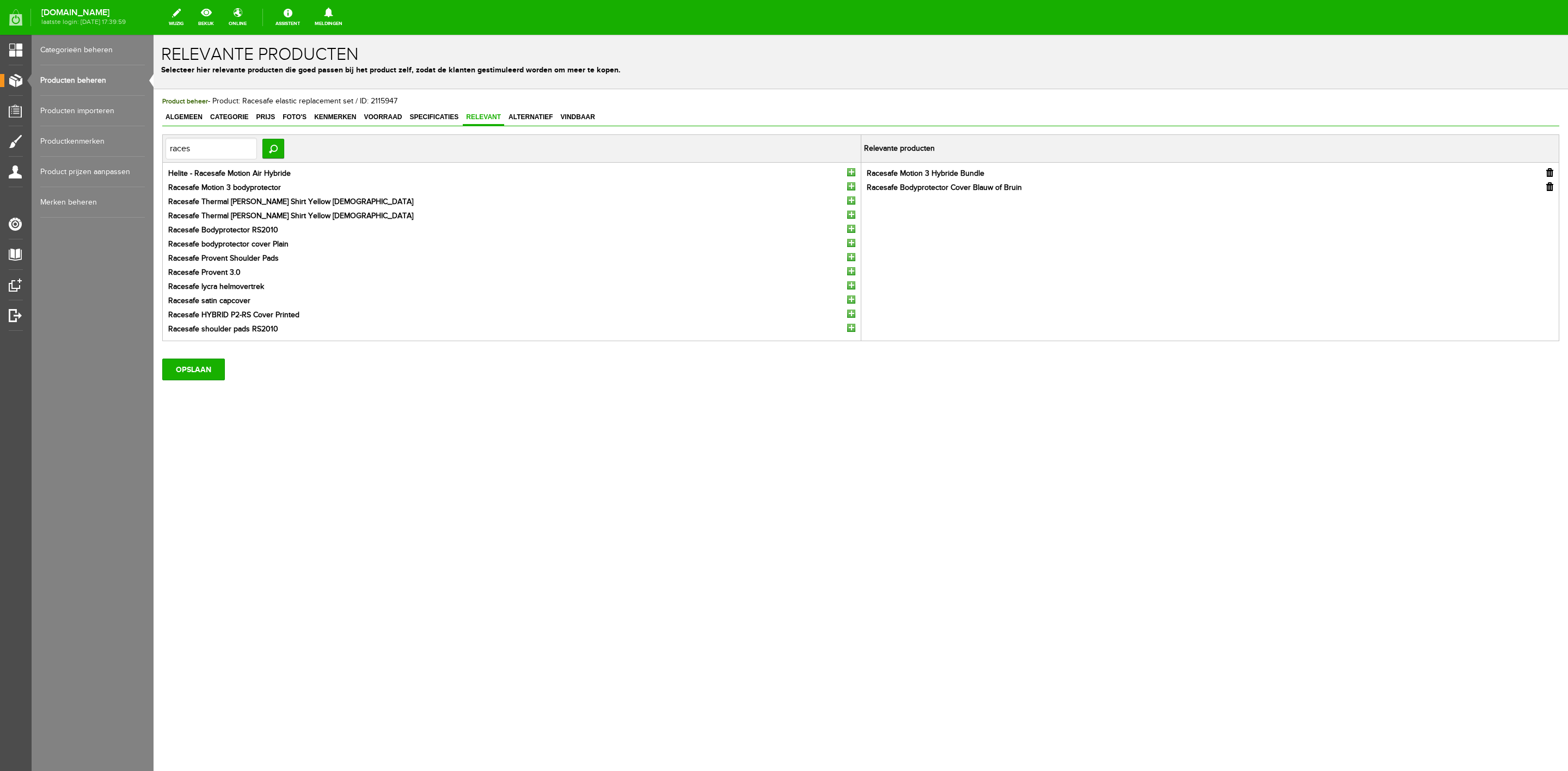
click at [855, 174] on input "button" at bounding box center [852, 173] width 8 height 8
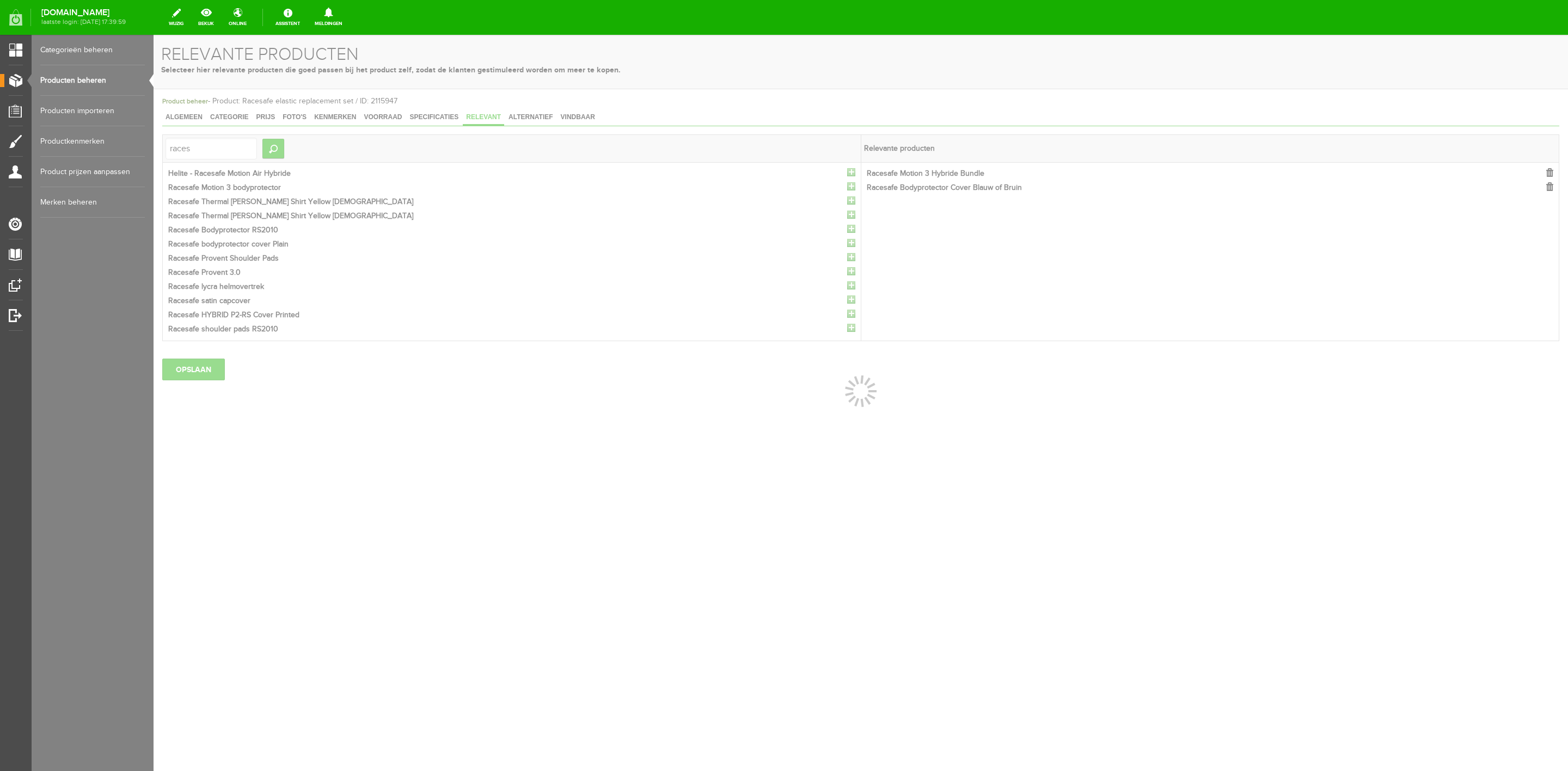
click at [855, 174] on div at bounding box center [861, 404] width 1415 height 737
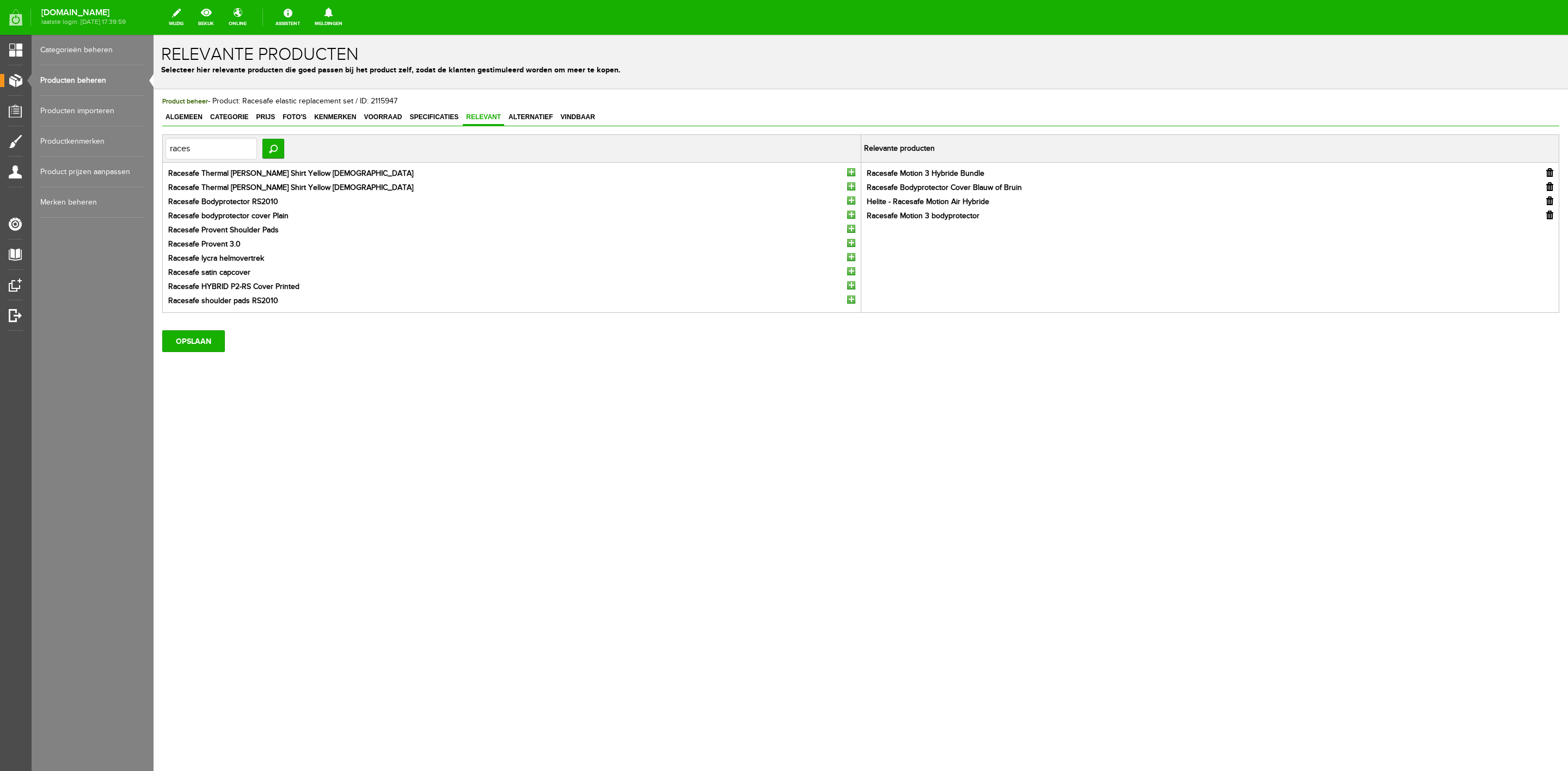
click at [852, 175] on input "button" at bounding box center [852, 173] width 8 height 8
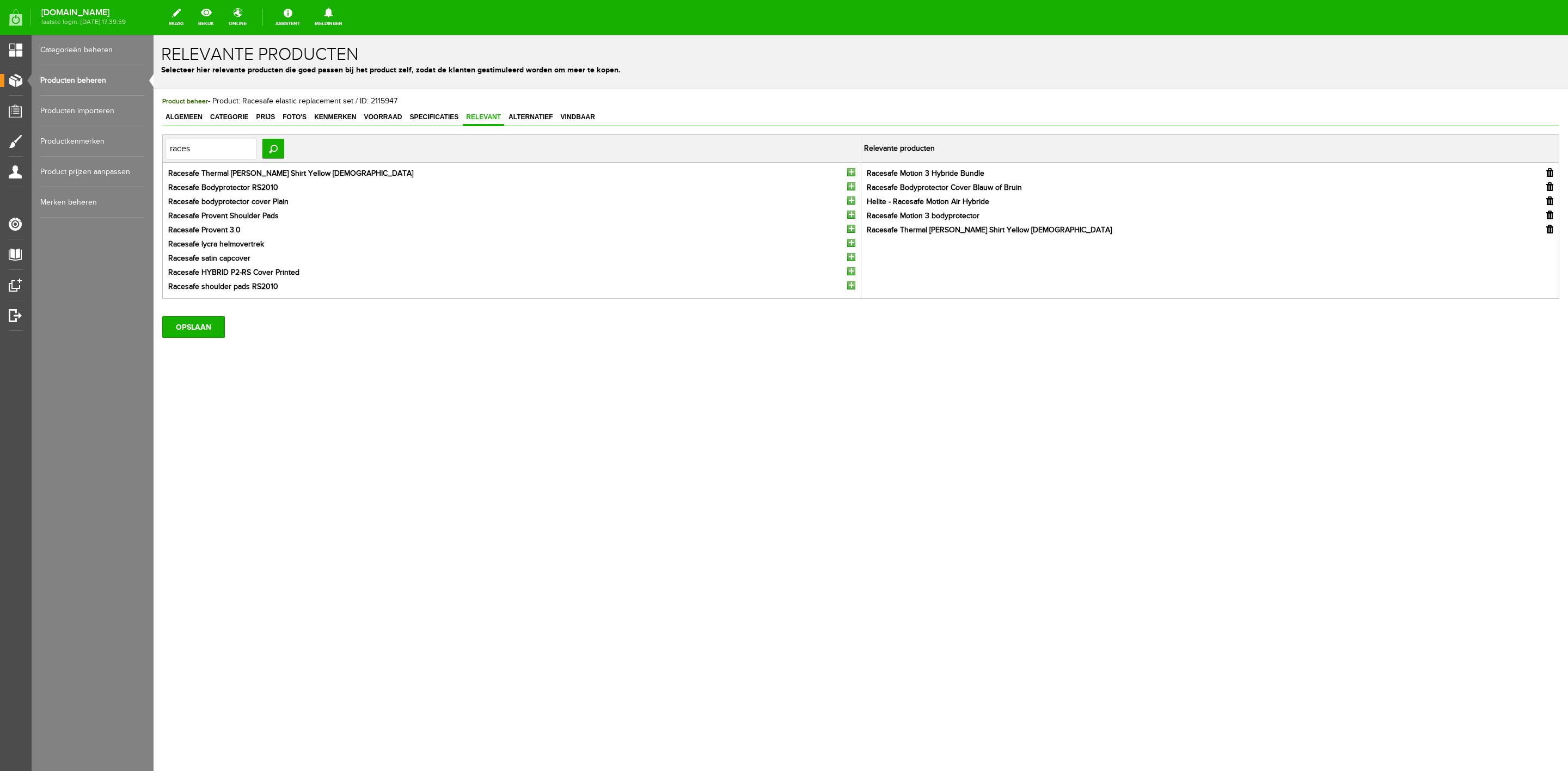
click at [852, 175] on input "button" at bounding box center [852, 173] width 8 height 8
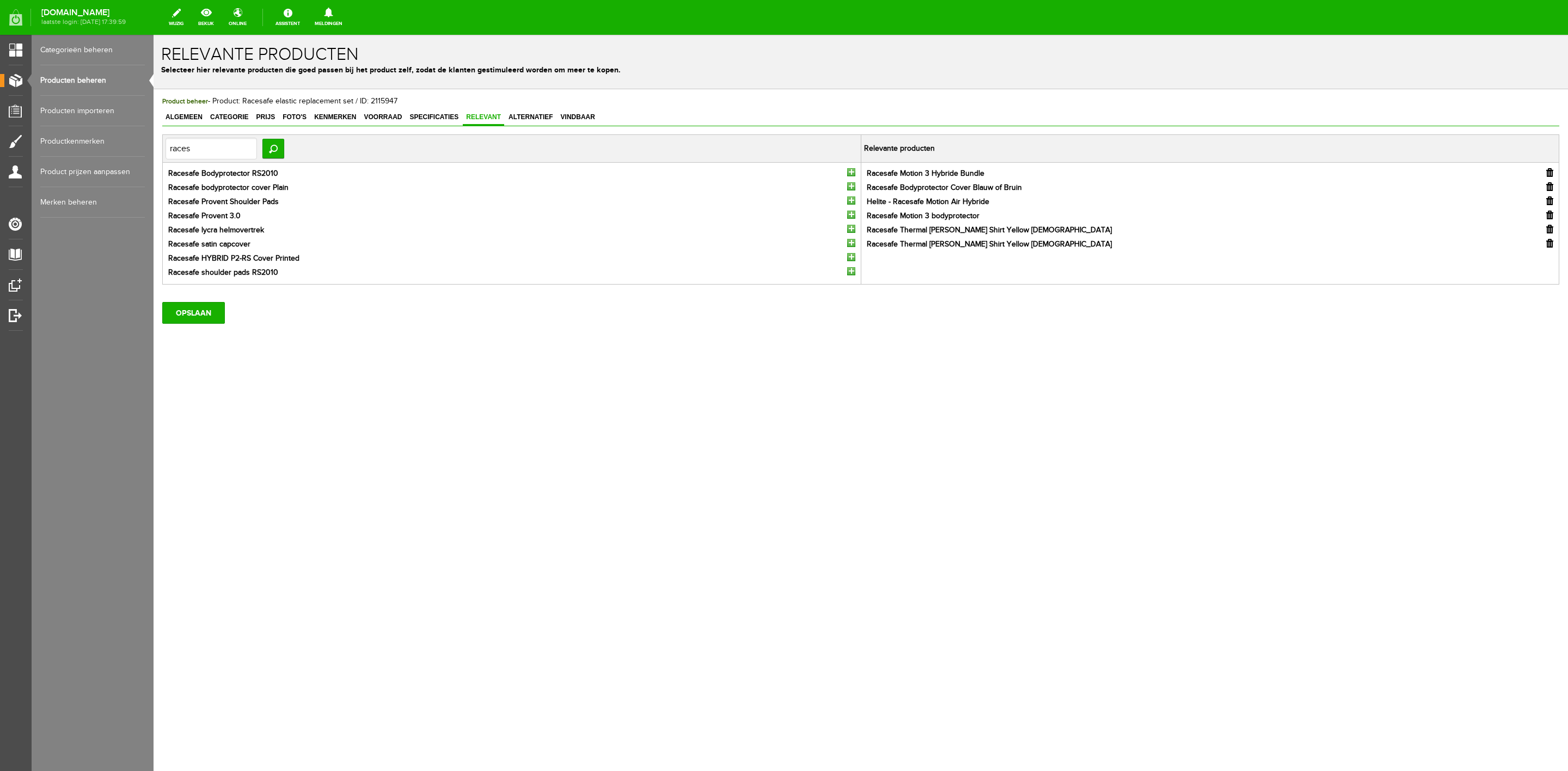
click at [852, 175] on input "button" at bounding box center [852, 173] width 8 height 8
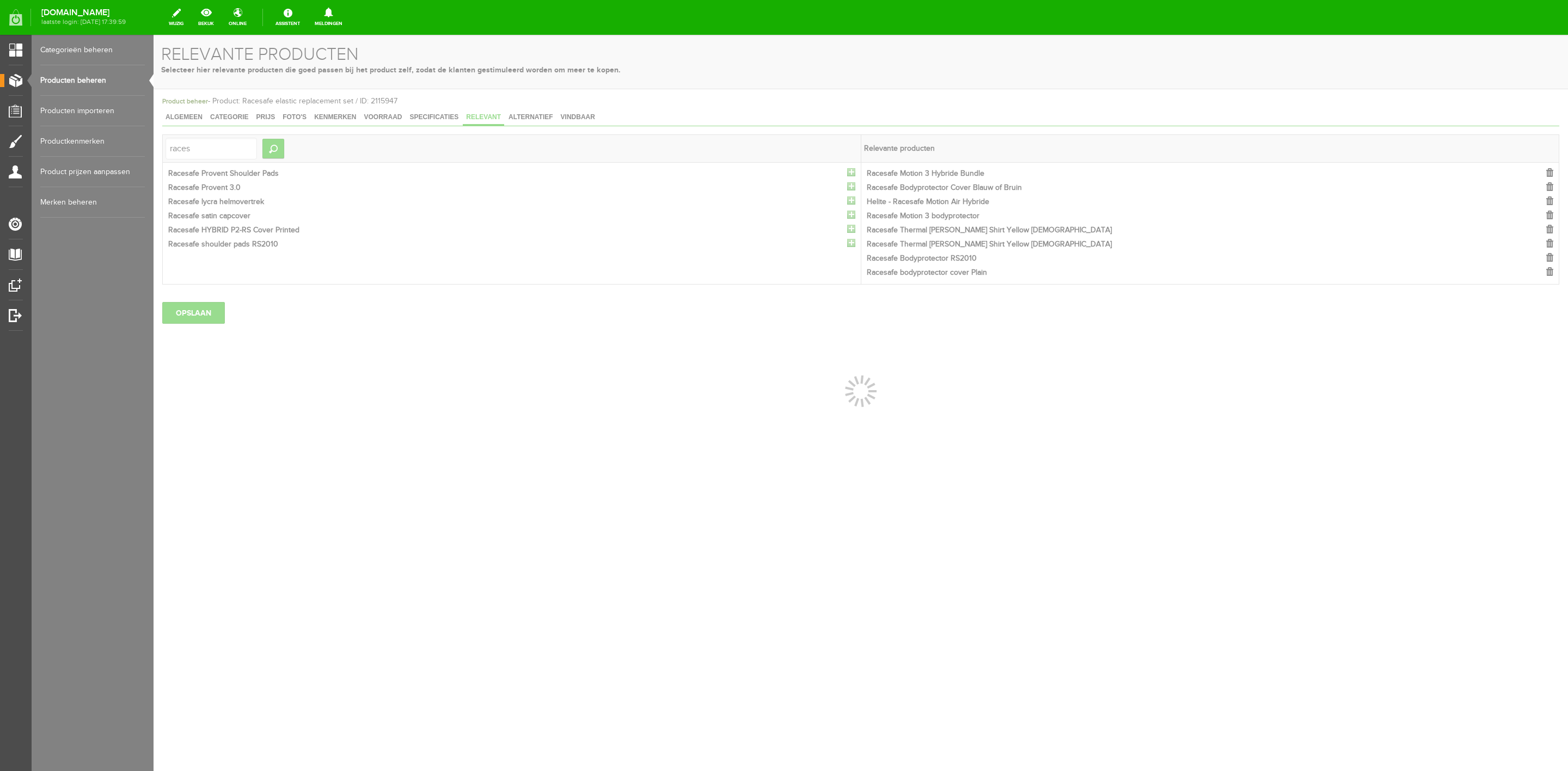
click at [852, 175] on div at bounding box center [861, 404] width 1415 height 737
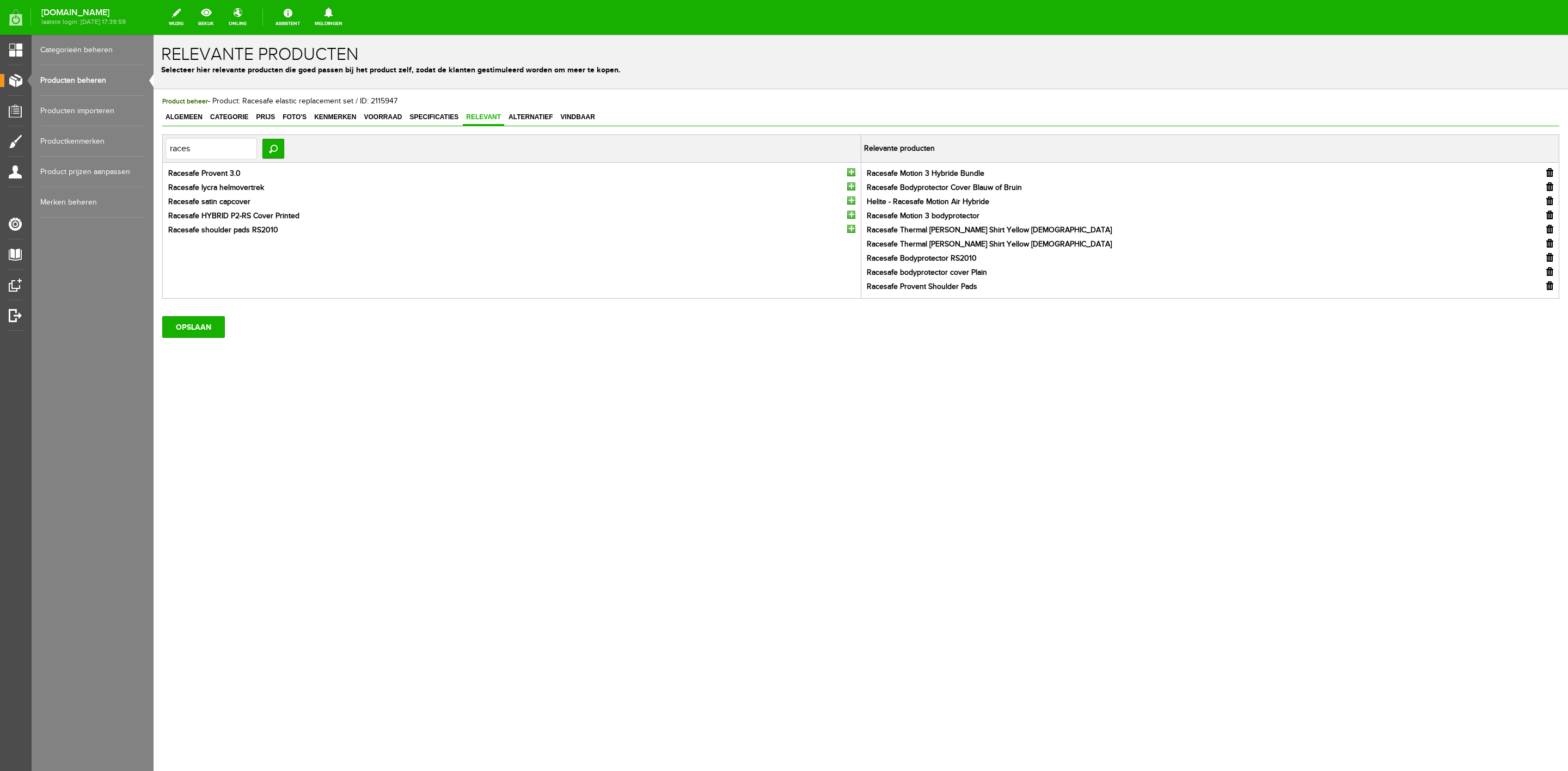
click at [852, 175] on input "button" at bounding box center [852, 173] width 8 height 8
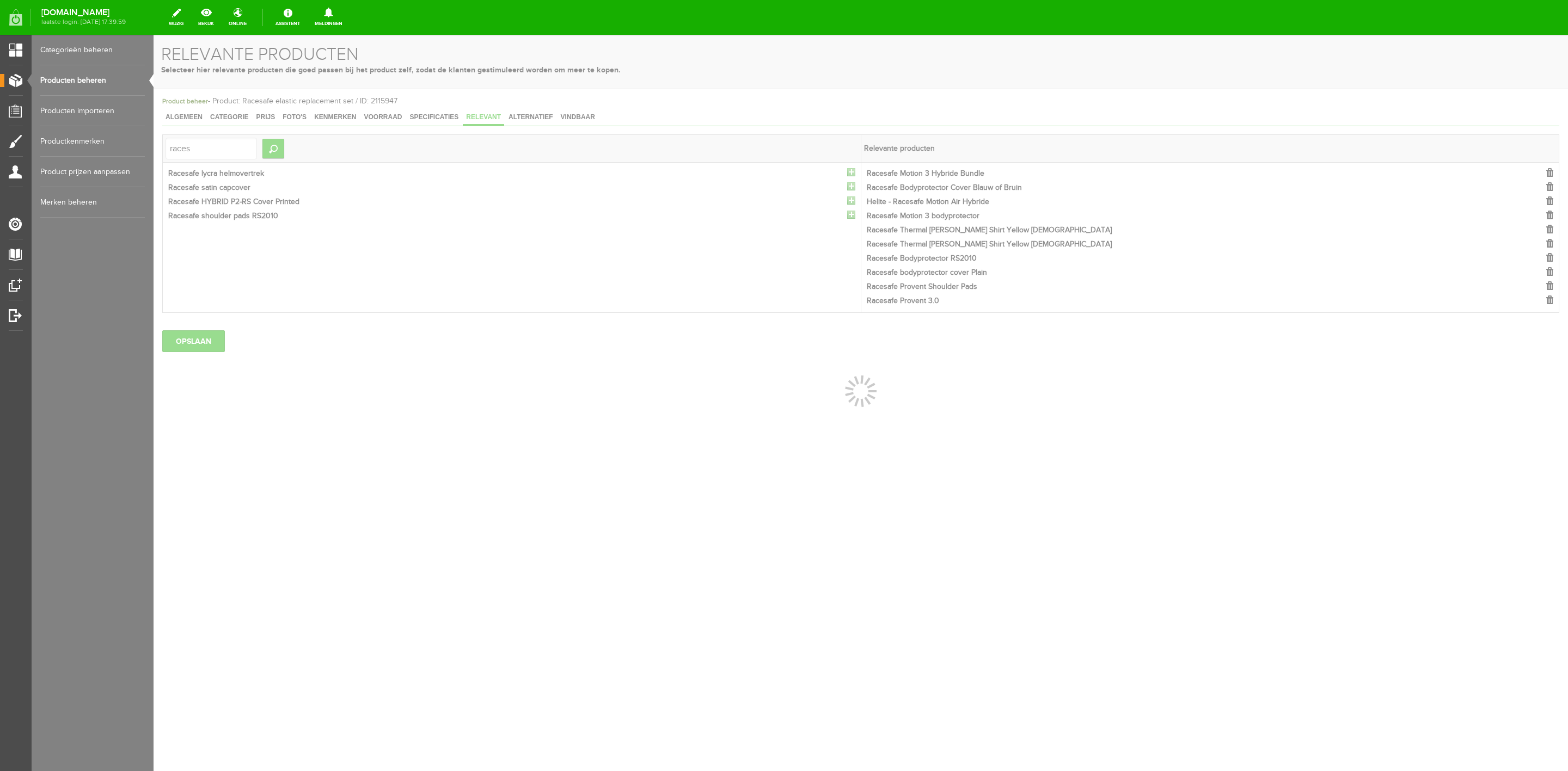
click at [852, 175] on div at bounding box center [861, 404] width 1415 height 737
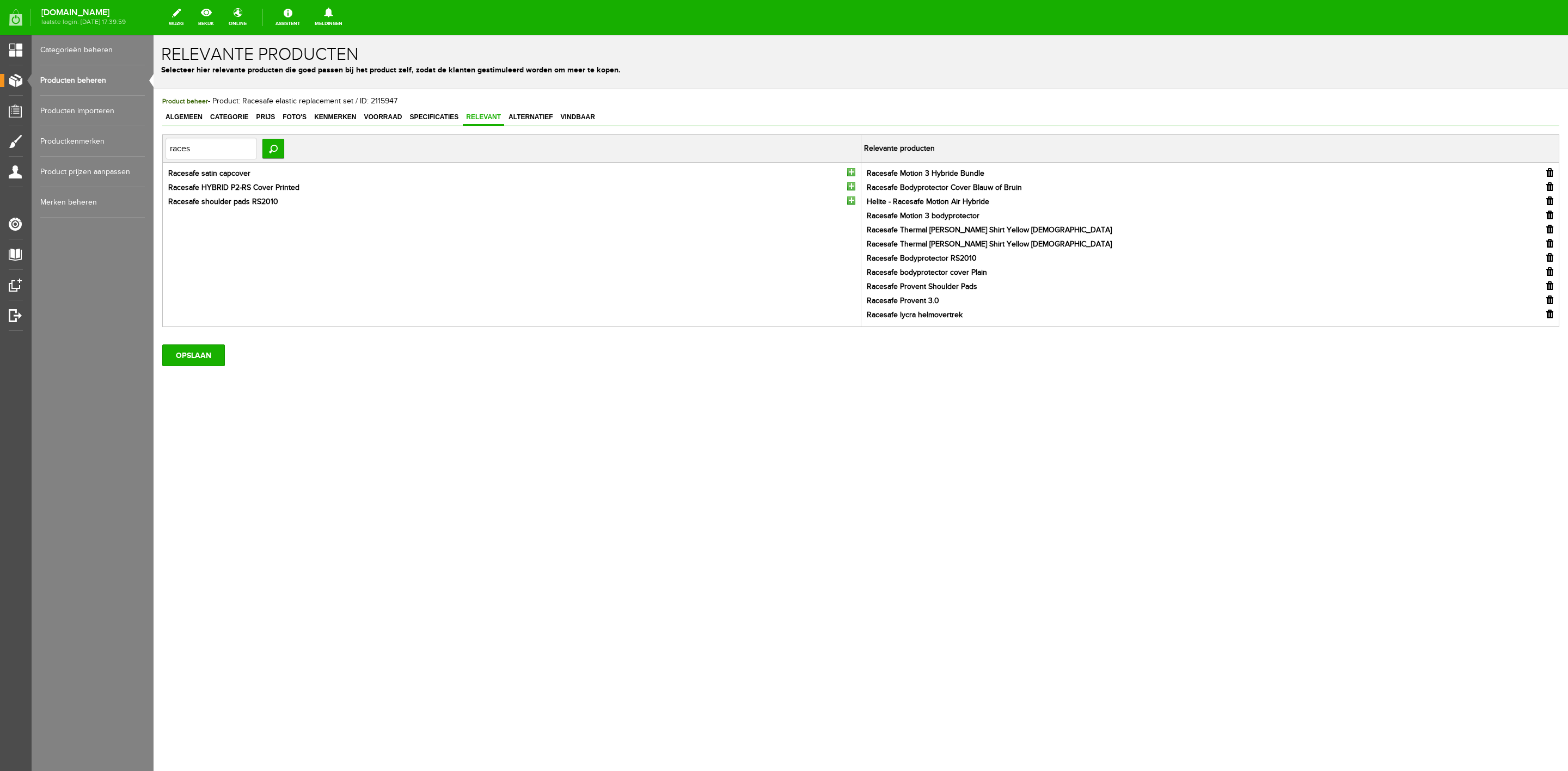
click at [852, 175] on input "button" at bounding box center [852, 173] width 8 height 8
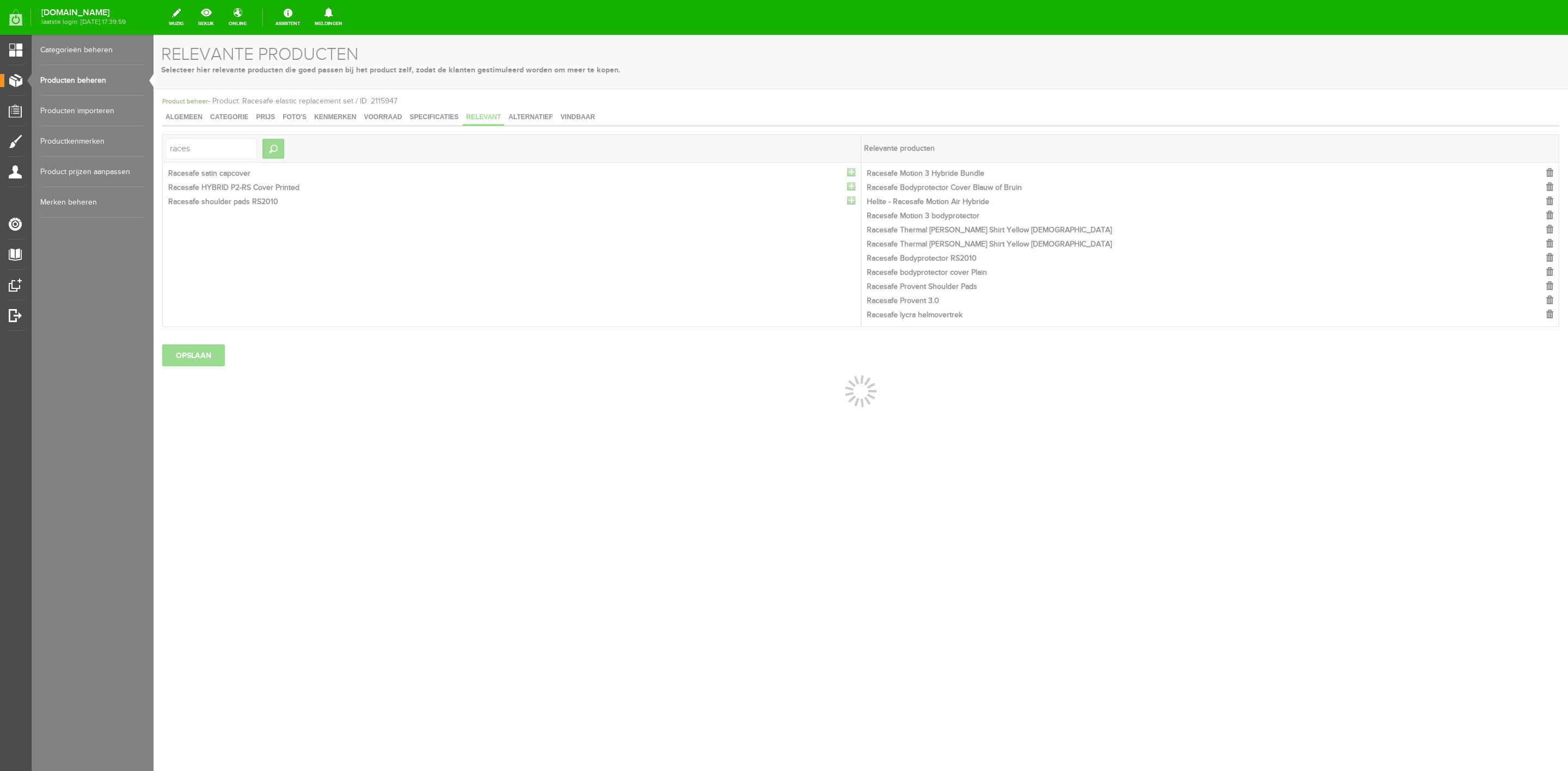
click at [852, 175] on div at bounding box center [861, 404] width 1415 height 737
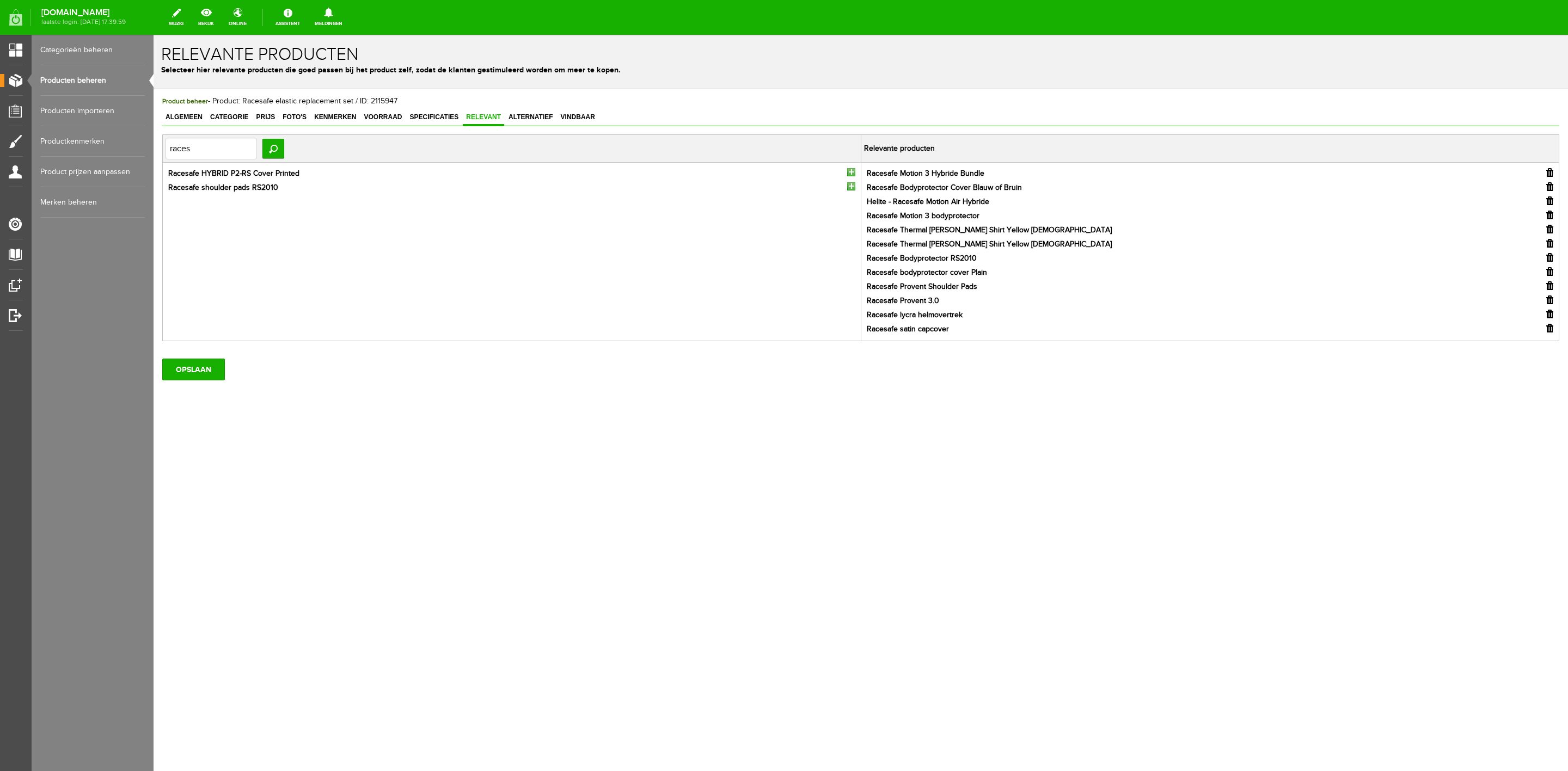
click at [852, 175] on input "button" at bounding box center [852, 173] width 8 height 8
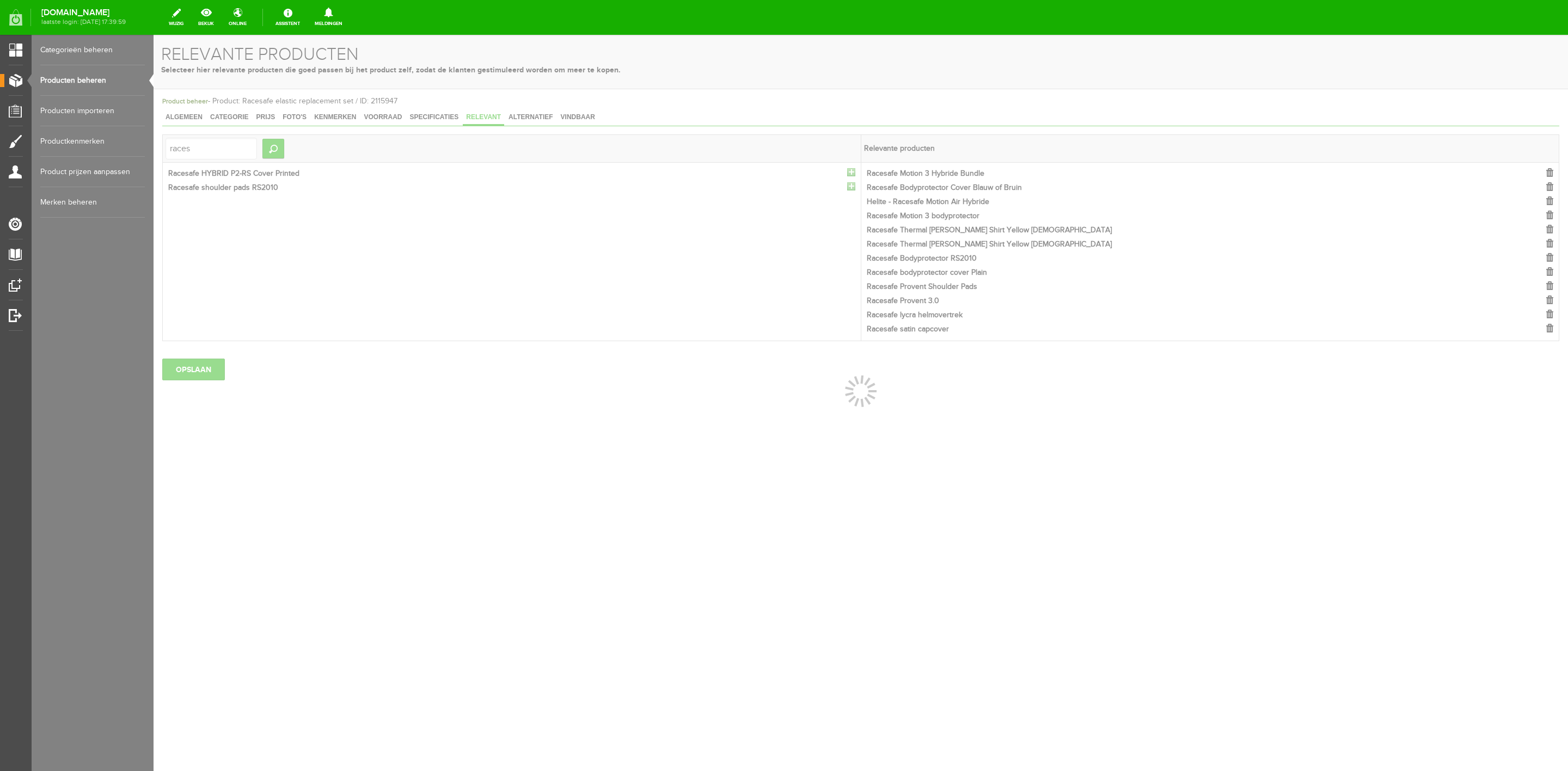
click at [852, 175] on div at bounding box center [861, 404] width 1415 height 737
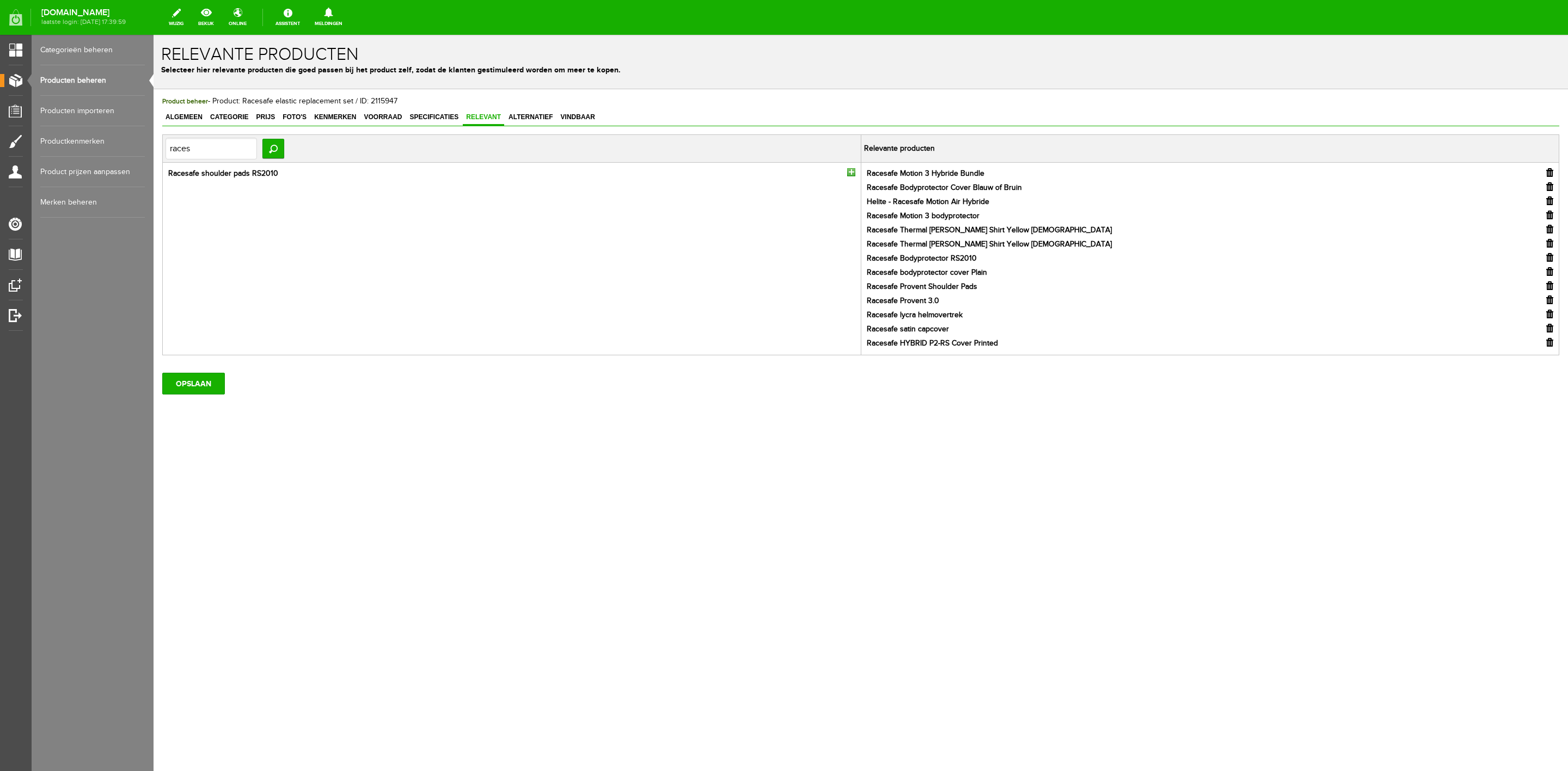
click at [852, 175] on input "button" at bounding box center [852, 173] width 8 height 8
click at [210, 391] on input "OPSLAAN" at bounding box center [193, 398] width 62 height 22
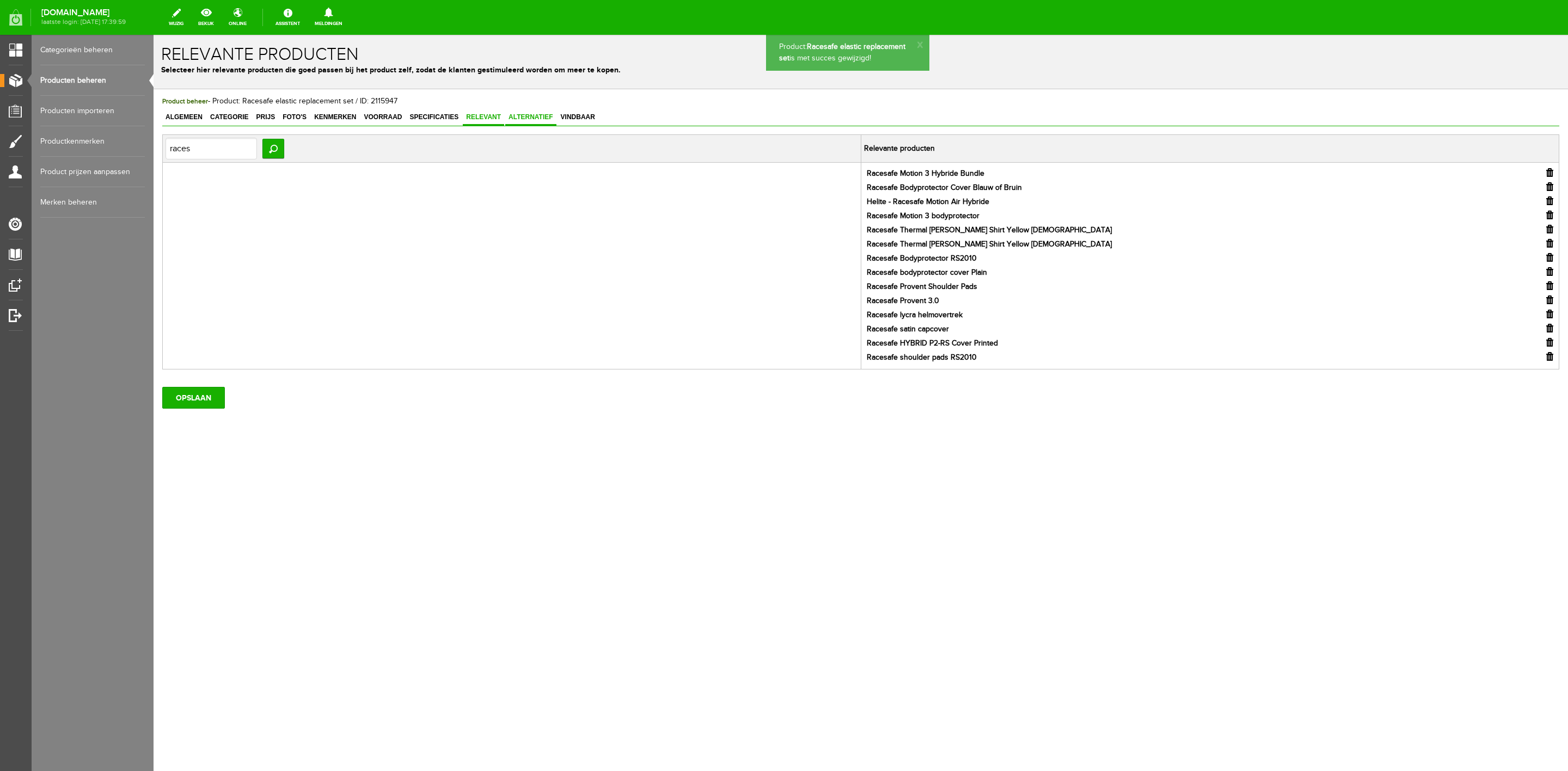
click at [540, 121] on link "Alternatief" at bounding box center [531, 117] width 52 height 16
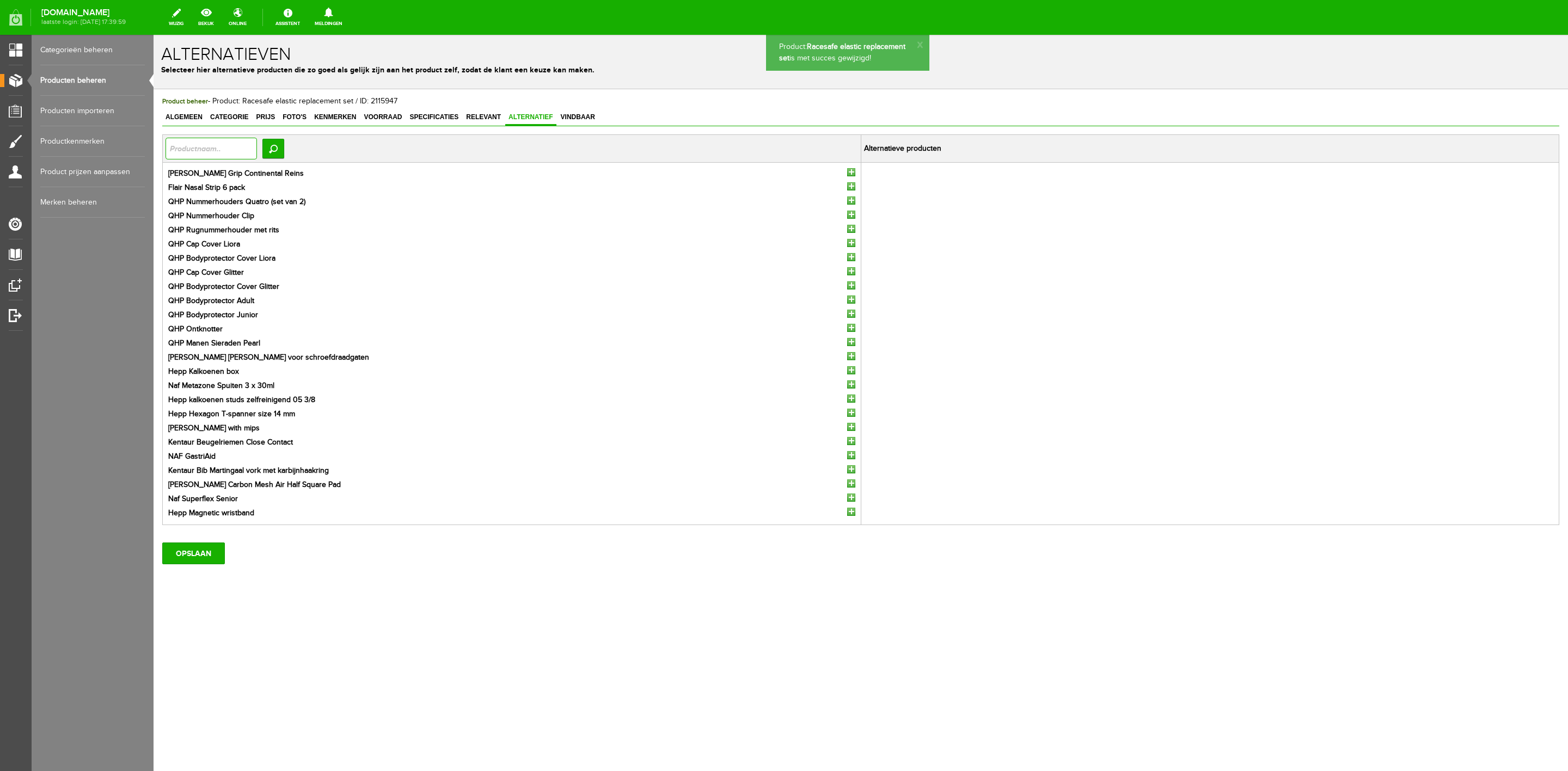
click at [228, 144] on input "text" at bounding box center [211, 148] width 92 height 22
type input "klei"
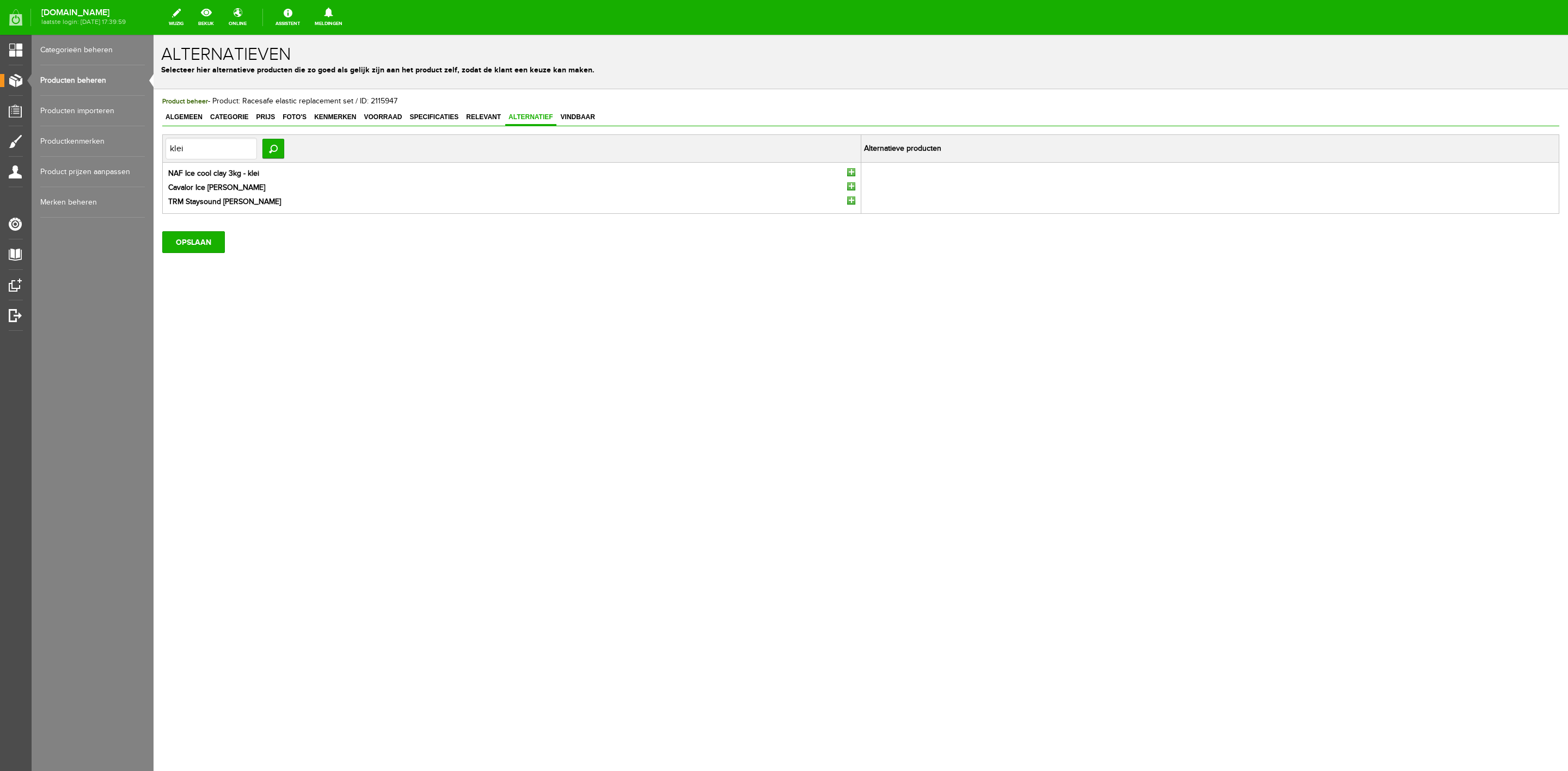
click at [845, 205] on li "TRM Staysound [PERSON_NAME]" at bounding box center [512, 202] width 687 height 11
click at [848, 203] on input "button" at bounding box center [852, 201] width 8 height 8
click at [201, 149] on input "klei" at bounding box center [211, 148] width 92 height 22
type input "optim"
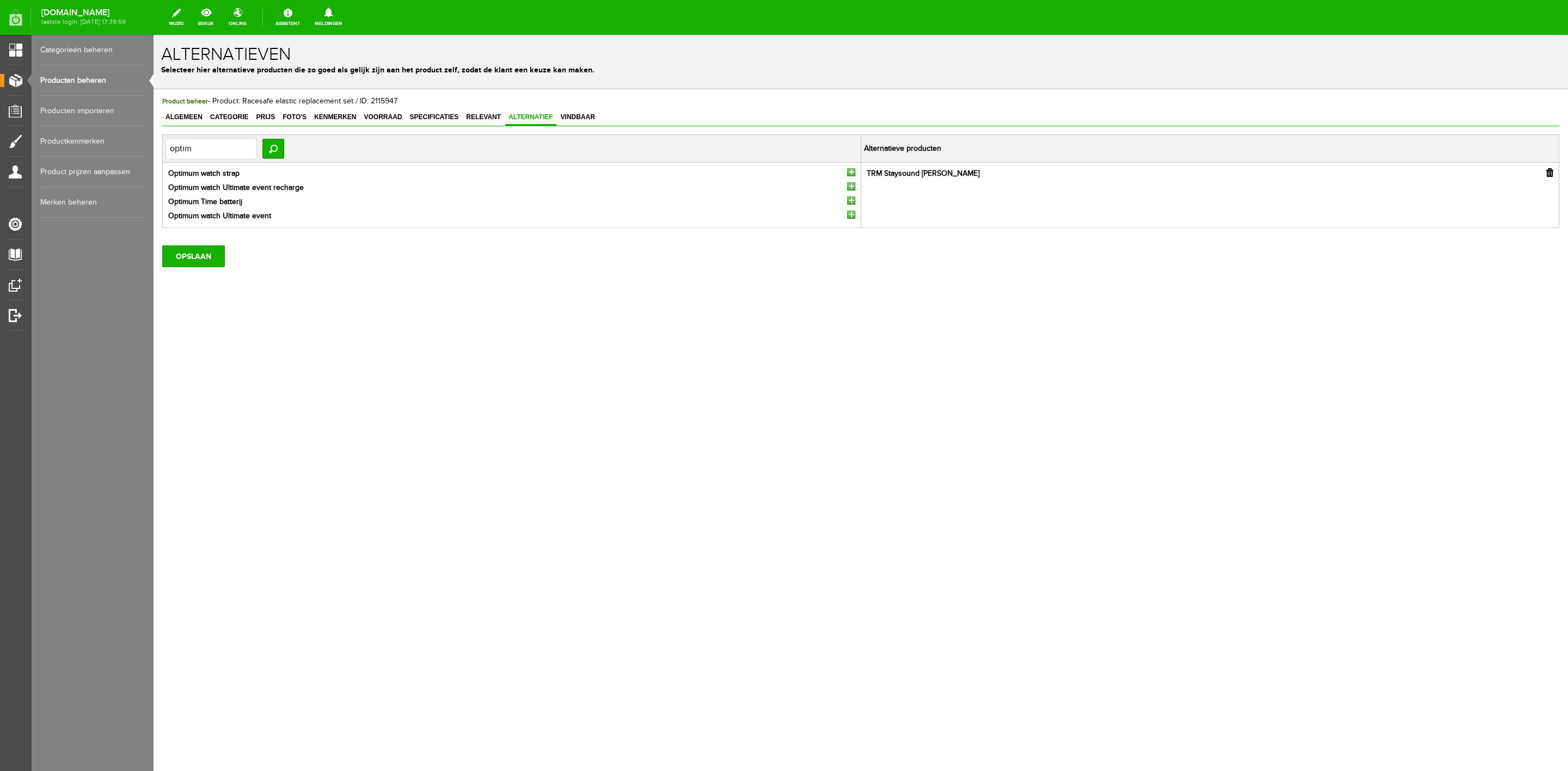
click at [850, 218] on input "button" at bounding box center [852, 214] width 8 height 8
click at [211, 144] on input "optim" at bounding box center [211, 148] width 92 height 22
type input "pro ii"
click at [853, 187] on input "button" at bounding box center [852, 187] width 8 height 8
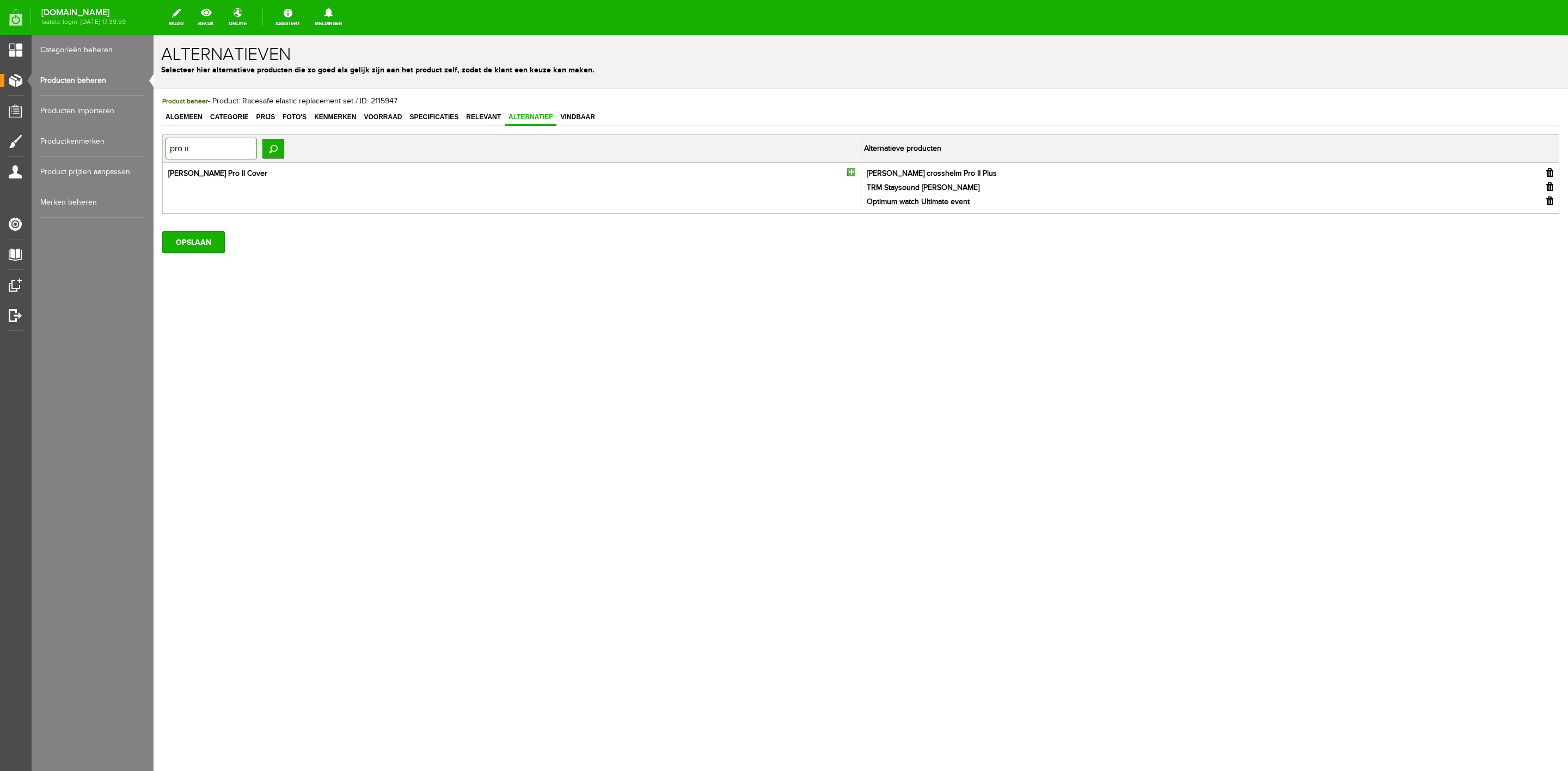
click at [202, 141] on input "pro ii" at bounding box center [211, 148] width 92 height 22
type input "26"
click at [850, 173] on input "button" at bounding box center [852, 173] width 8 height 8
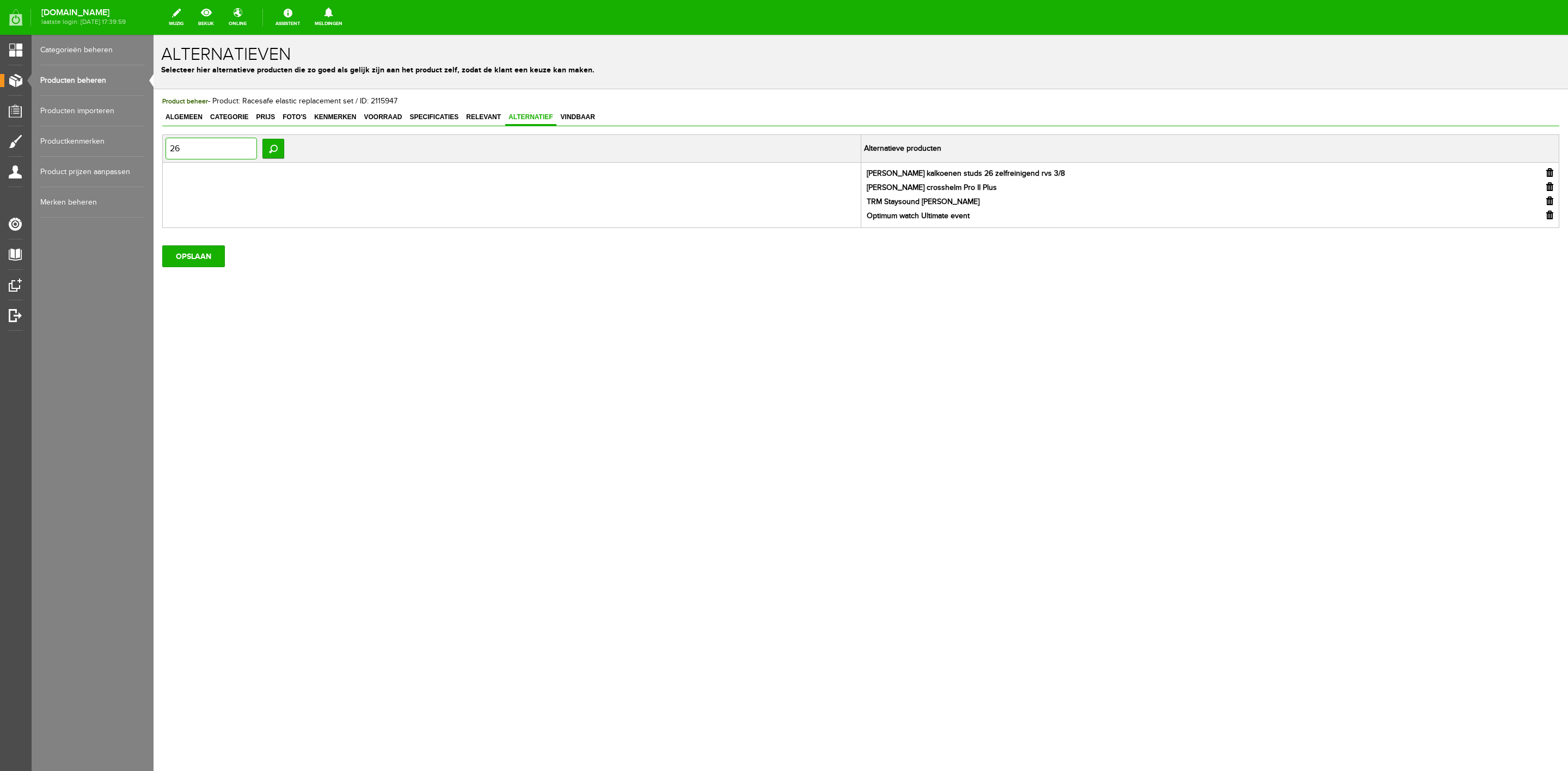
click at [240, 156] on input "26" at bounding box center [211, 148] width 92 height 22
type input "o"
type input "origi"
click at [855, 170] on ul "Premier Equine Aircooled Original Eventing Boots" at bounding box center [512, 174] width 693 height 11
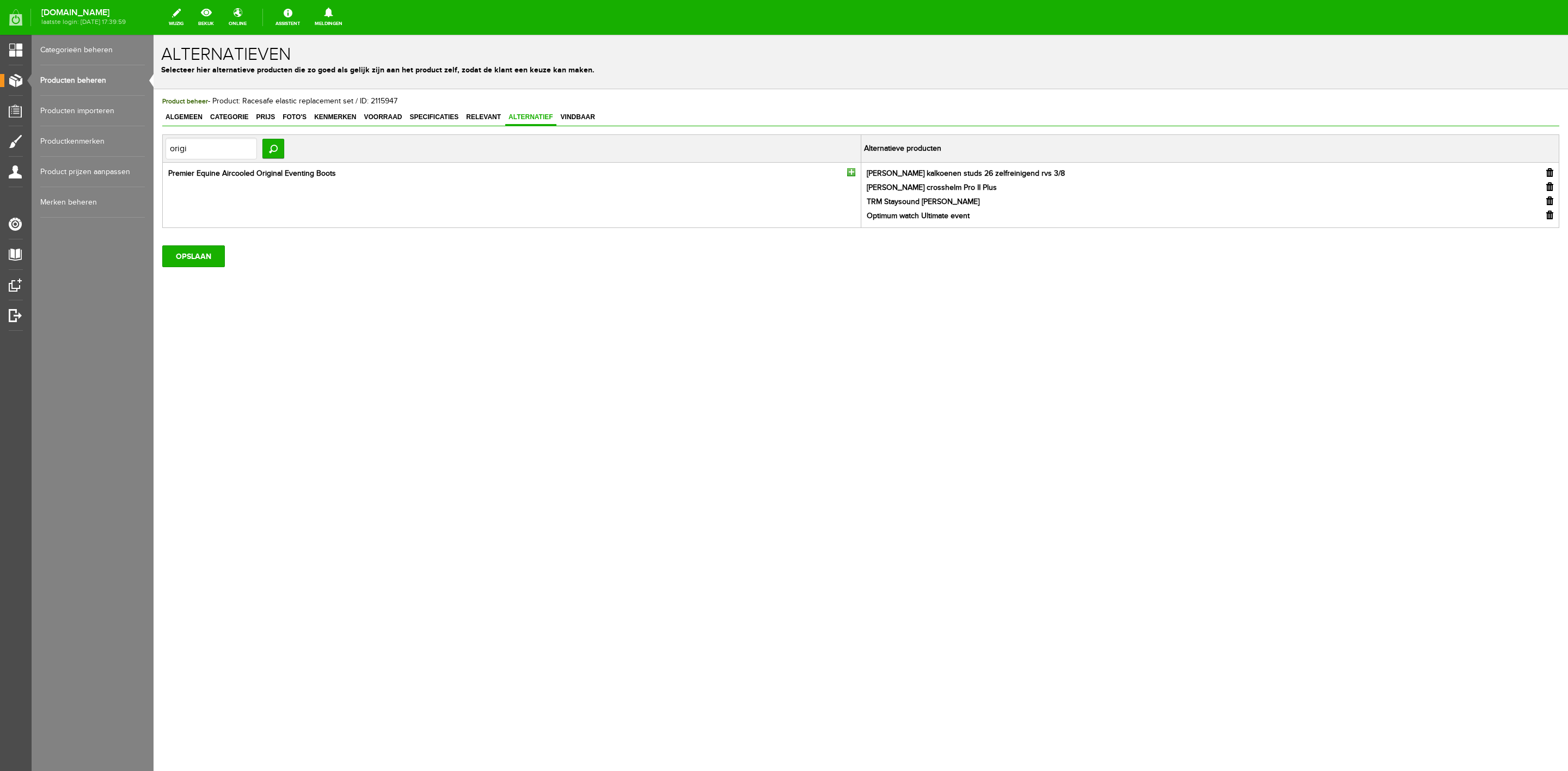
click at [847, 173] on input "button" at bounding box center [852, 173] width 8 height 8
click at [197, 274] on input "OPSLAAN" at bounding box center [193, 270] width 62 height 22
click at [593, 121] on link "Vindbaar" at bounding box center [578, 117] width 41 height 16
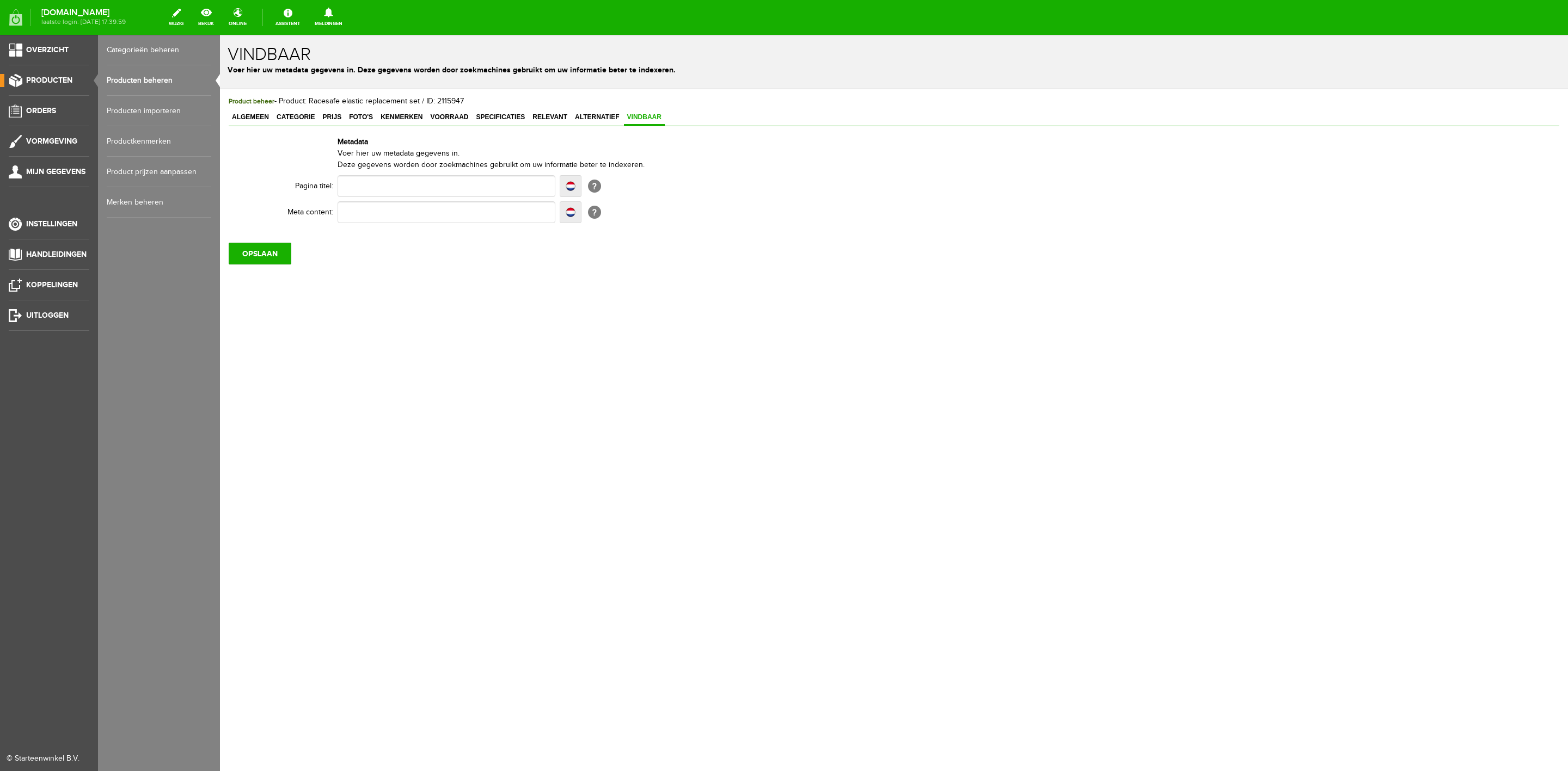
click at [40, 101] on ul "Overzicht Producten Orders Vormgeving Mijn gegevens Instellingen Handleidingen …" at bounding box center [49, 421] width 98 height 771
click at [39, 108] on span "Orders" at bounding box center [41, 110] width 30 height 9
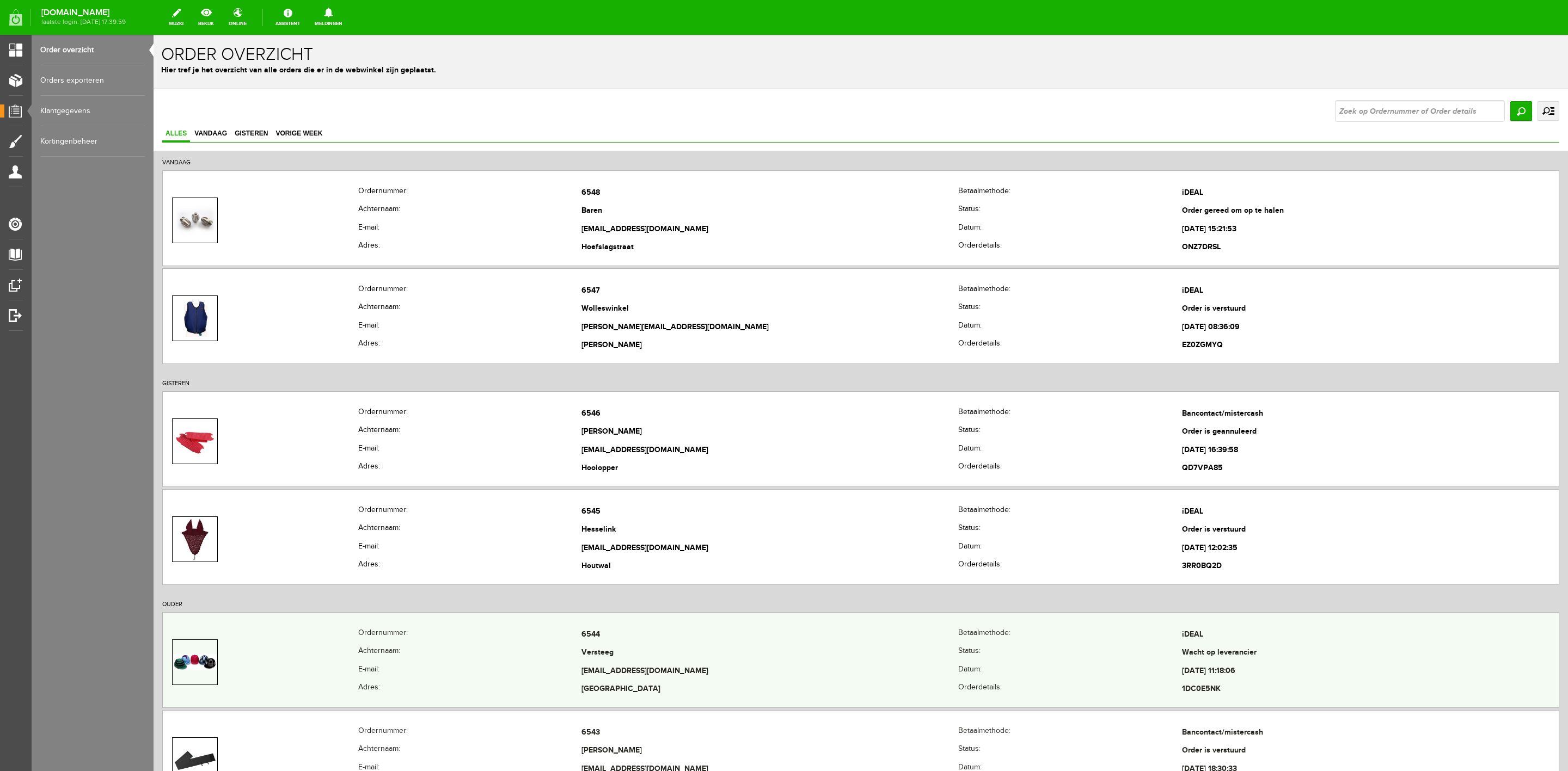
click at [508, 662] on th "Achternaam:" at bounding box center [470, 653] width 224 height 19
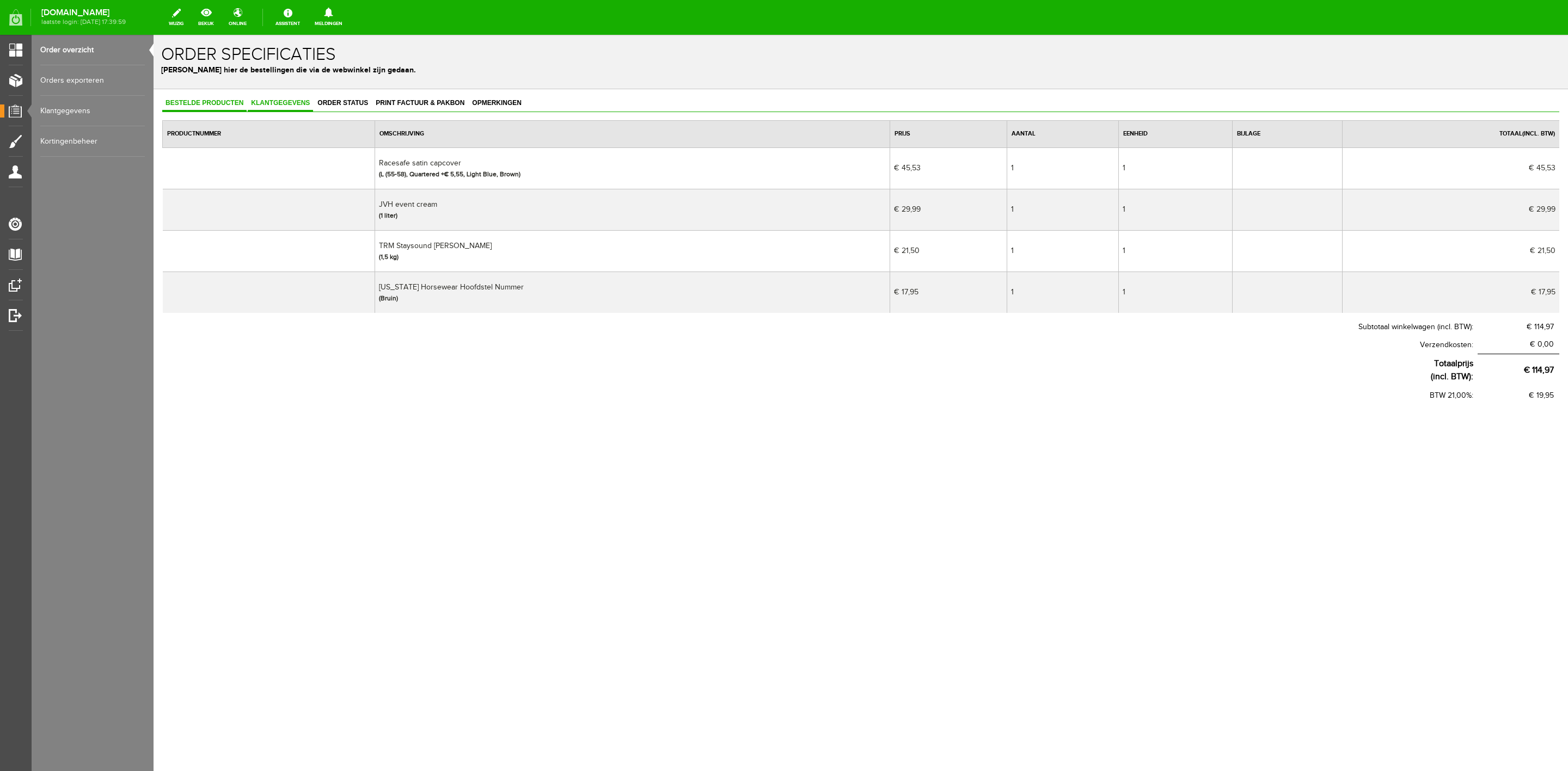
click at [287, 100] on span "Klantgegevens" at bounding box center [281, 102] width 66 height 7
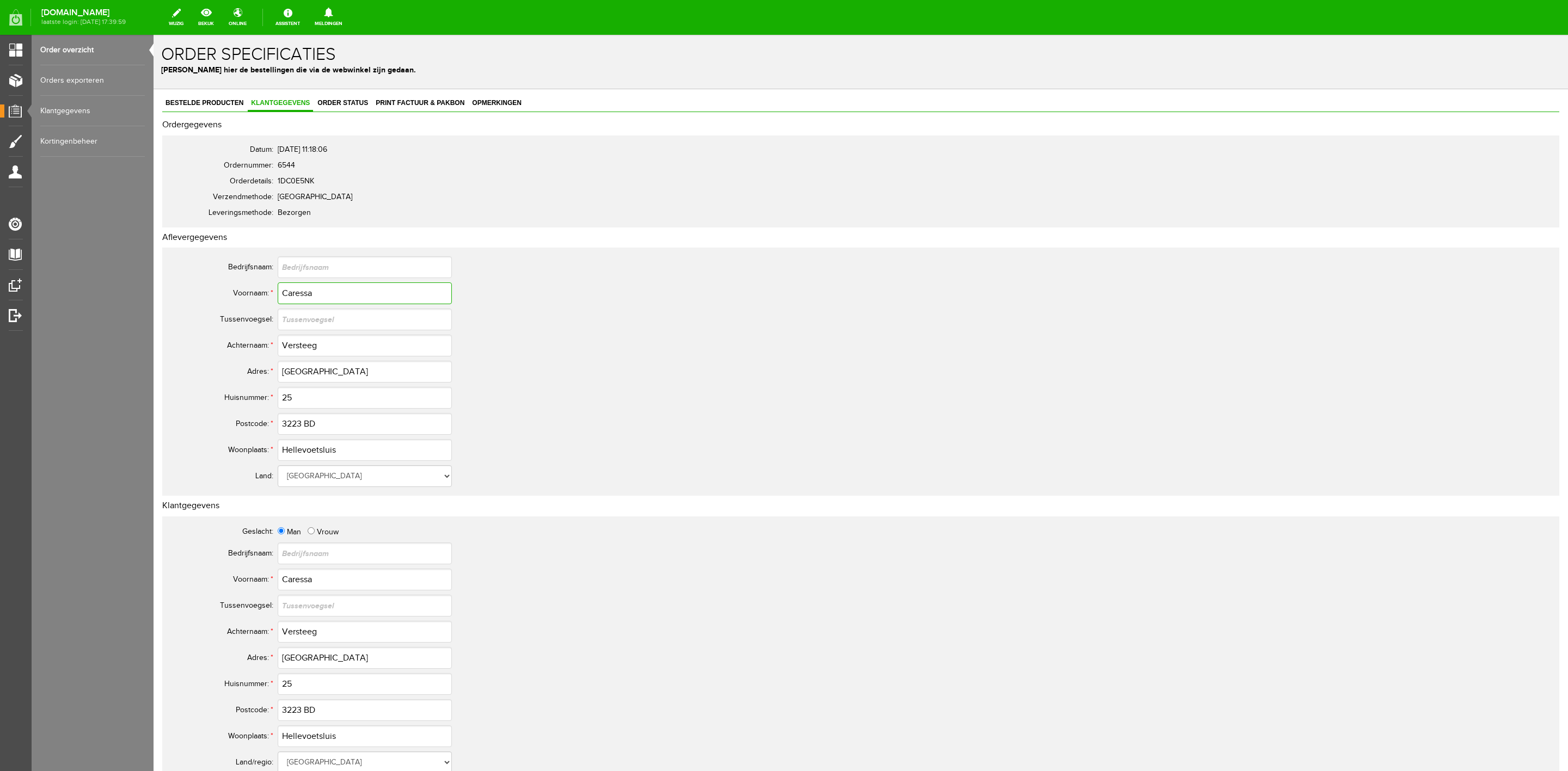
click at [312, 298] on input "Caressa" at bounding box center [364, 293] width 174 height 22
drag, startPoint x: 312, startPoint y: 298, endPoint x: 322, endPoint y: 306, distance: 12.8
click at [312, 298] on input "Caressa" at bounding box center [364, 293] width 174 height 22
click at [300, 342] on input "Versteeg" at bounding box center [364, 345] width 174 height 22
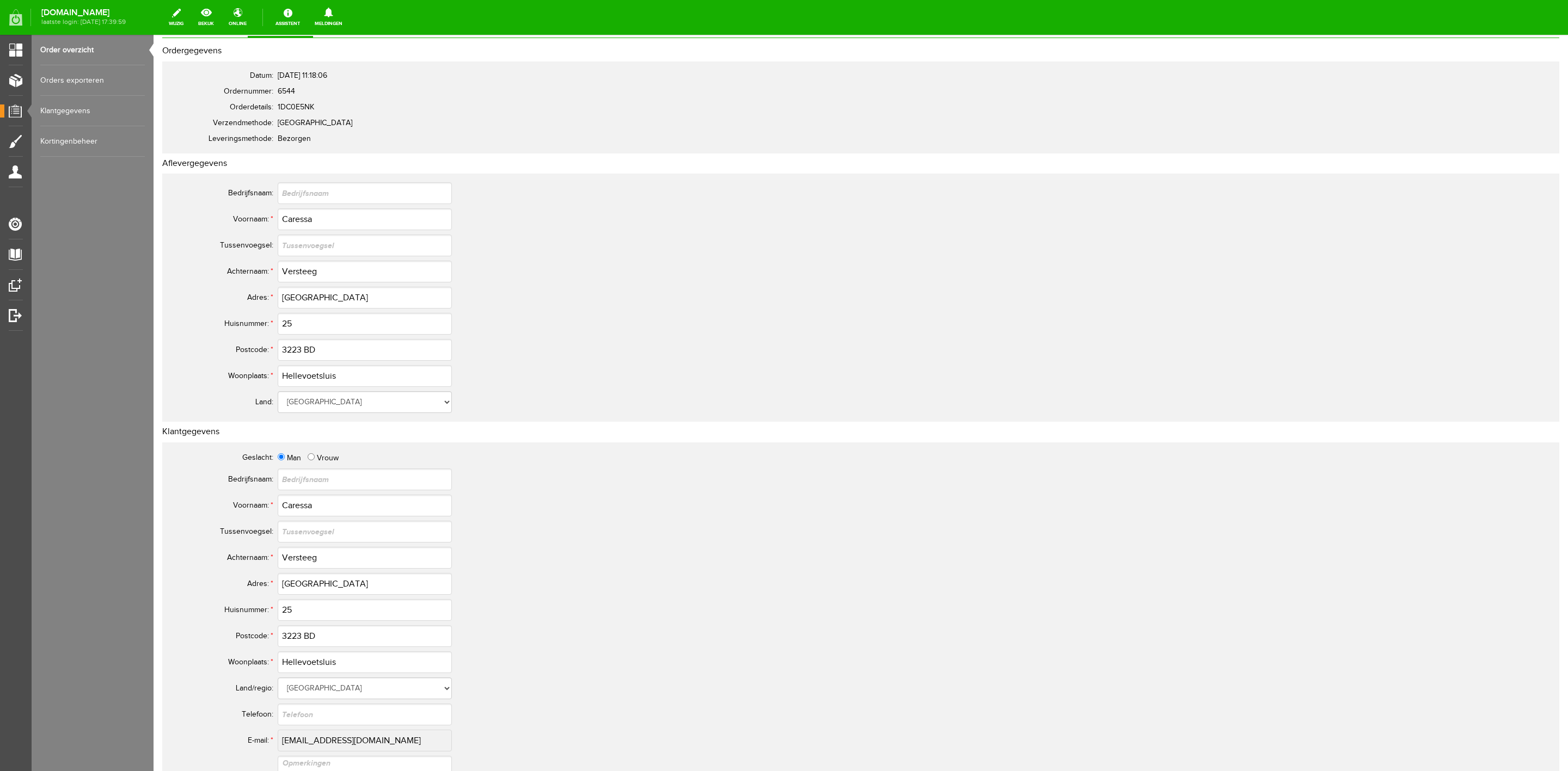
scroll to position [82, 0]
click at [285, 340] on input "3223 BD" at bounding box center [364, 342] width 174 height 22
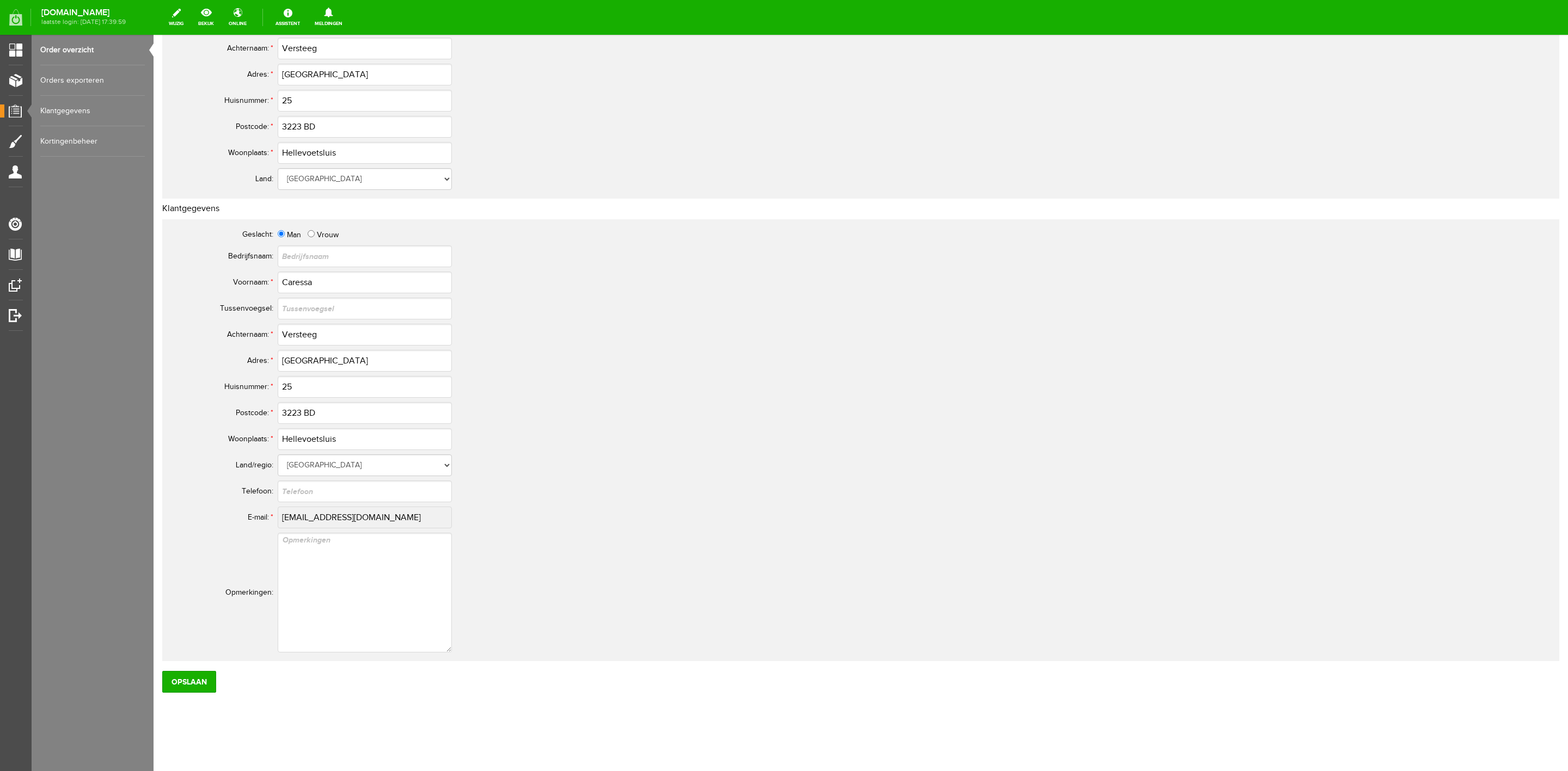
scroll to position [300, 0]
click at [319, 534] on textarea at bounding box center [364, 590] width 174 height 119
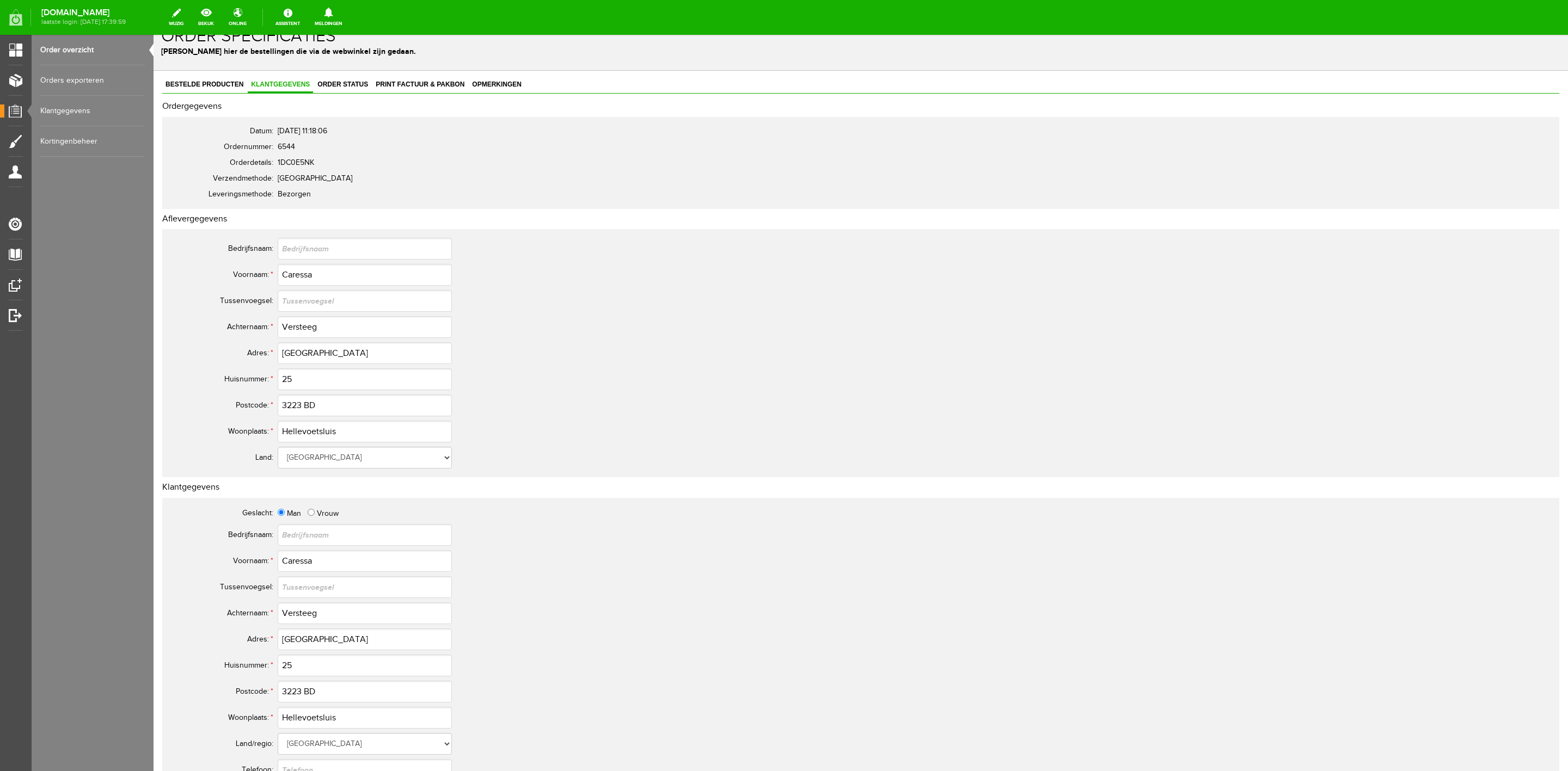
scroll to position [0, 0]
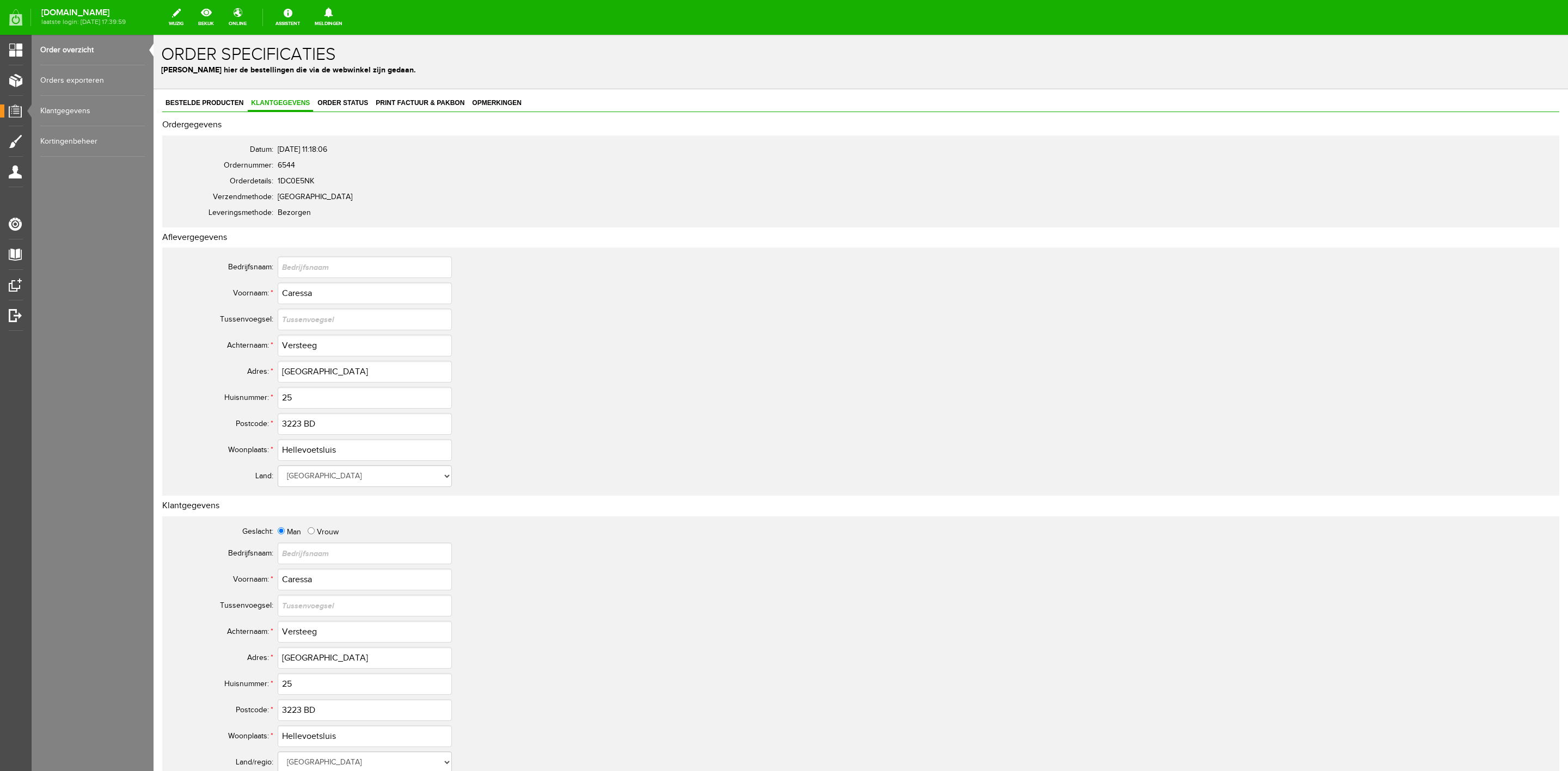
click at [169, 113] on div "Bestelde producten Klantgegevens Order status Print factuur & pakbon Opmerkinge…" at bounding box center [861, 543] width 1398 height 895
click at [174, 103] on span "Bestelde producten" at bounding box center [204, 102] width 84 height 7
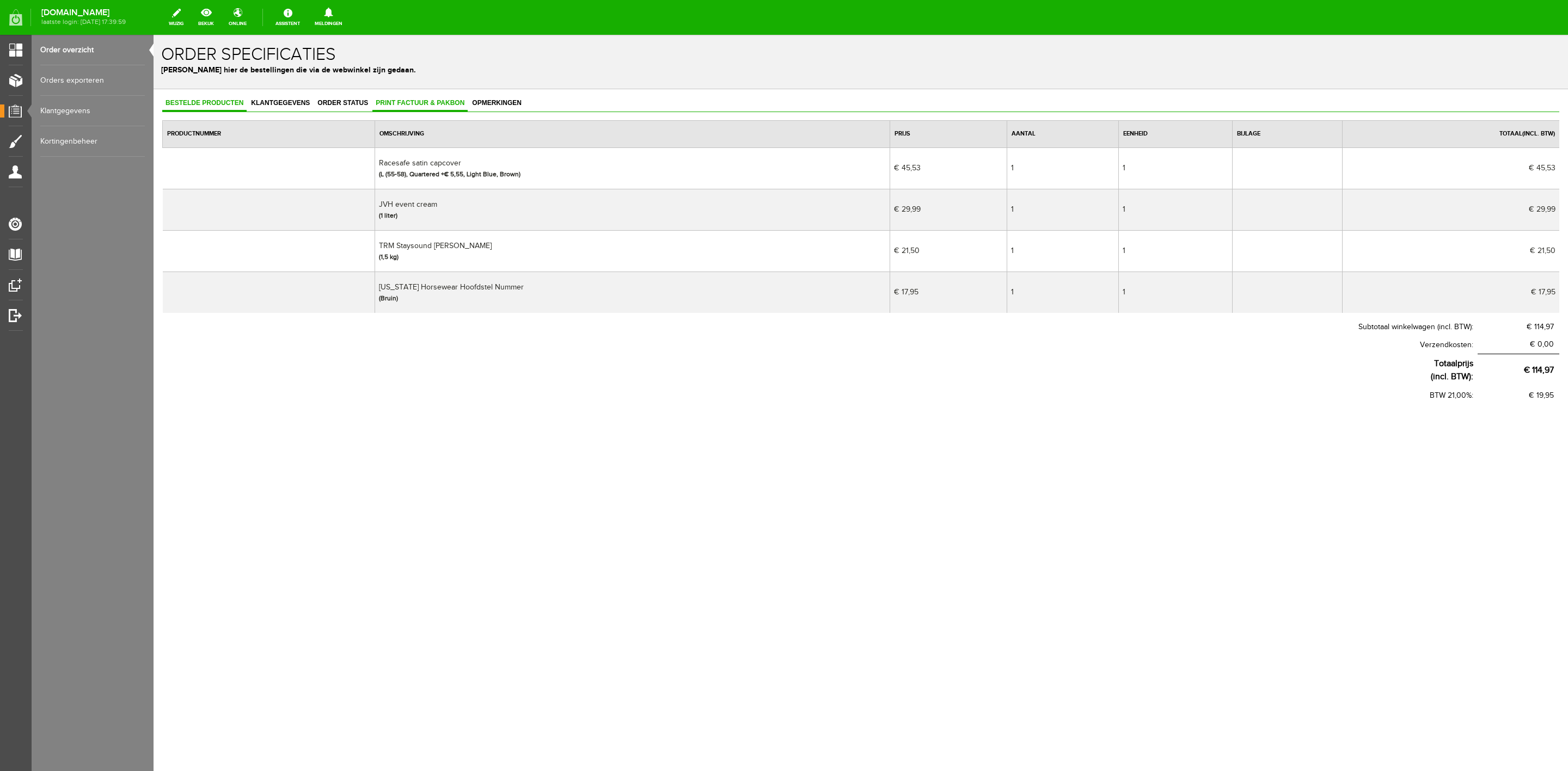
click at [458, 101] on span "Print factuur & pakbon" at bounding box center [420, 102] width 95 height 7
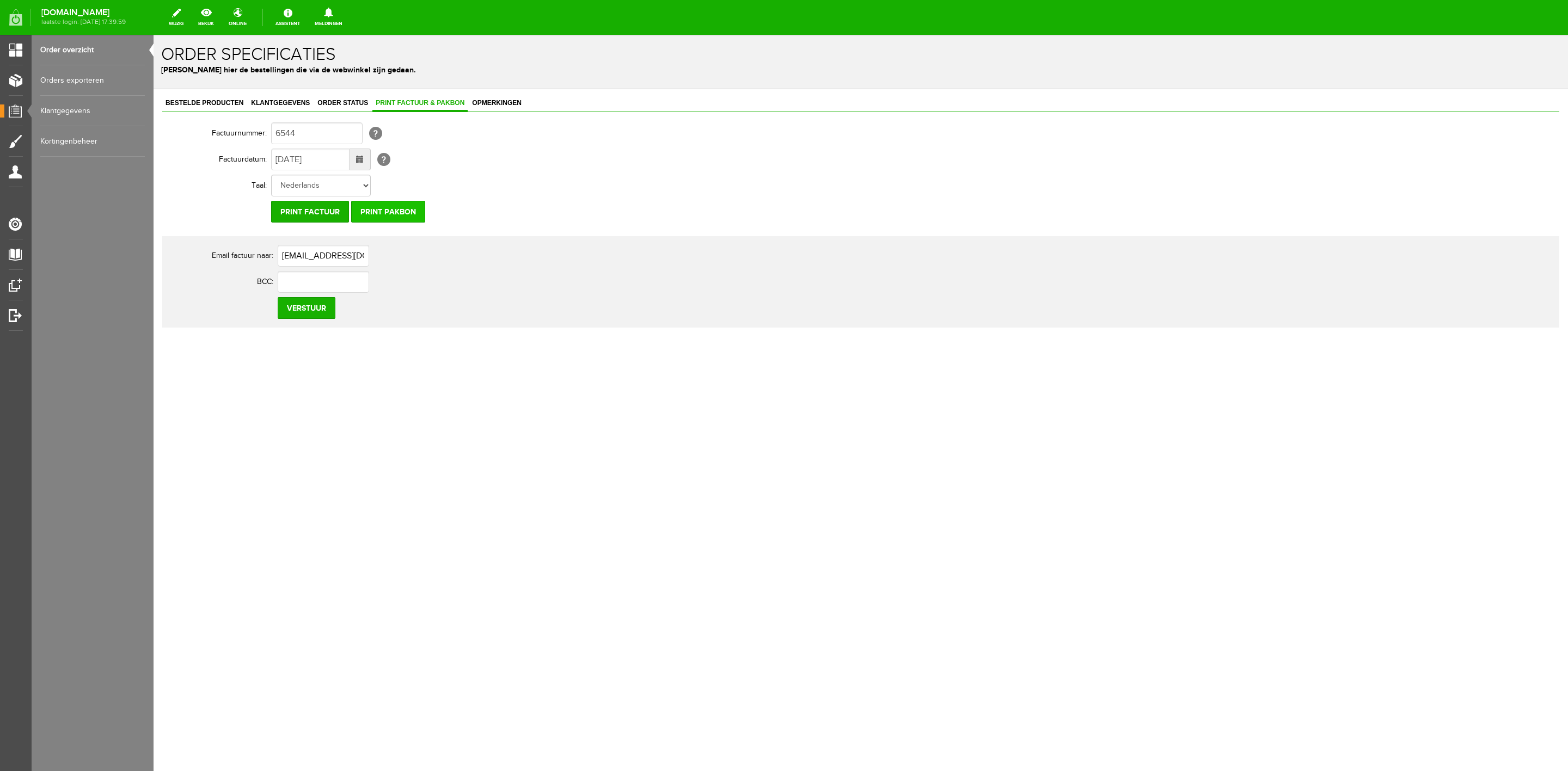
click at [418, 213] on input "Print pakbon" at bounding box center [388, 211] width 74 height 22
click at [265, 97] on link "Klantgegevens" at bounding box center [281, 103] width 66 height 16
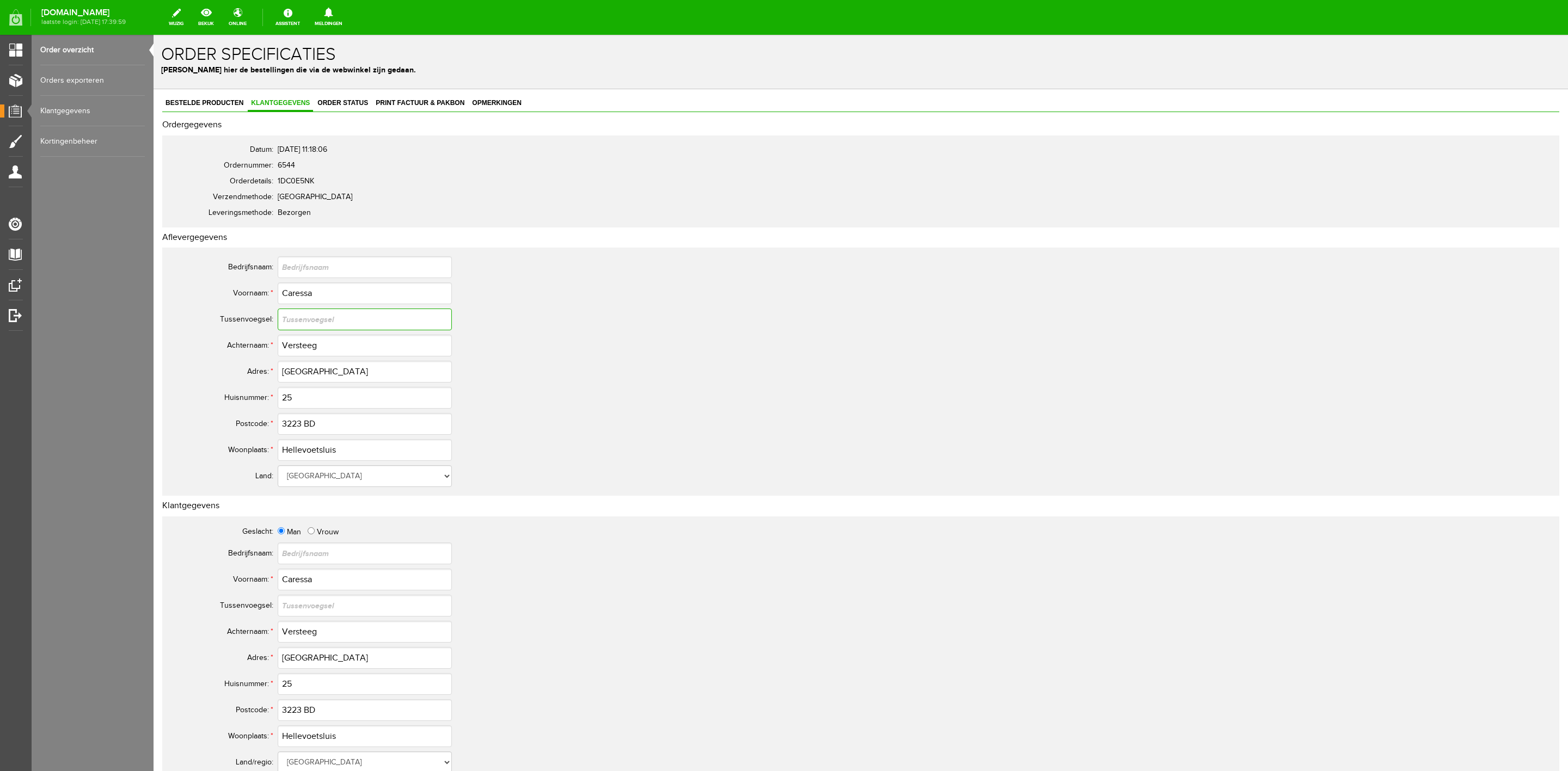
click at [323, 310] on input "text" at bounding box center [364, 319] width 174 height 22
click at [319, 297] on input "Caressa" at bounding box center [364, 293] width 174 height 22
click at [312, 348] on input "Versteeg" at bounding box center [364, 345] width 174 height 22
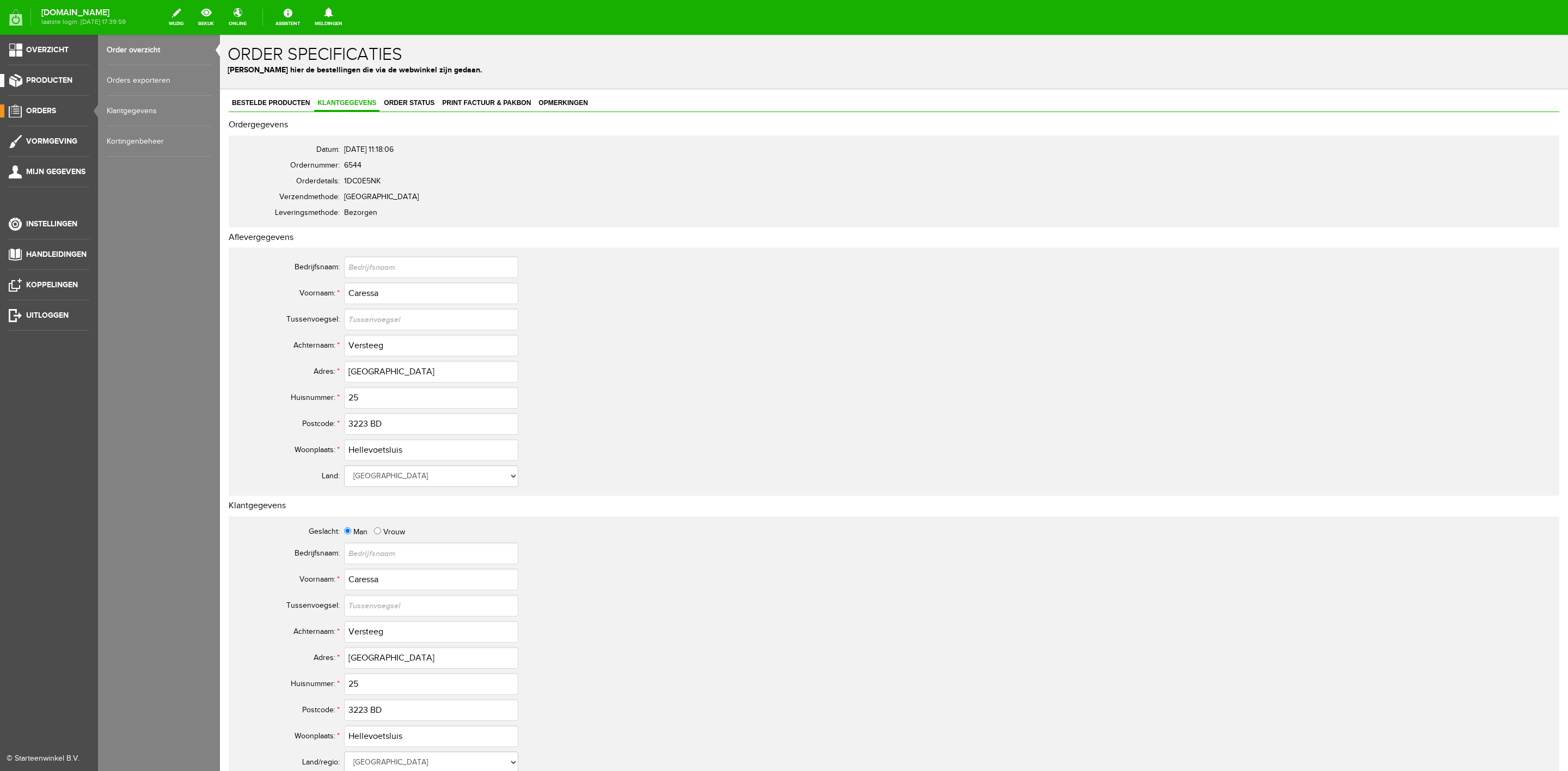
click at [56, 83] on span "Producten" at bounding box center [49, 79] width 47 height 9
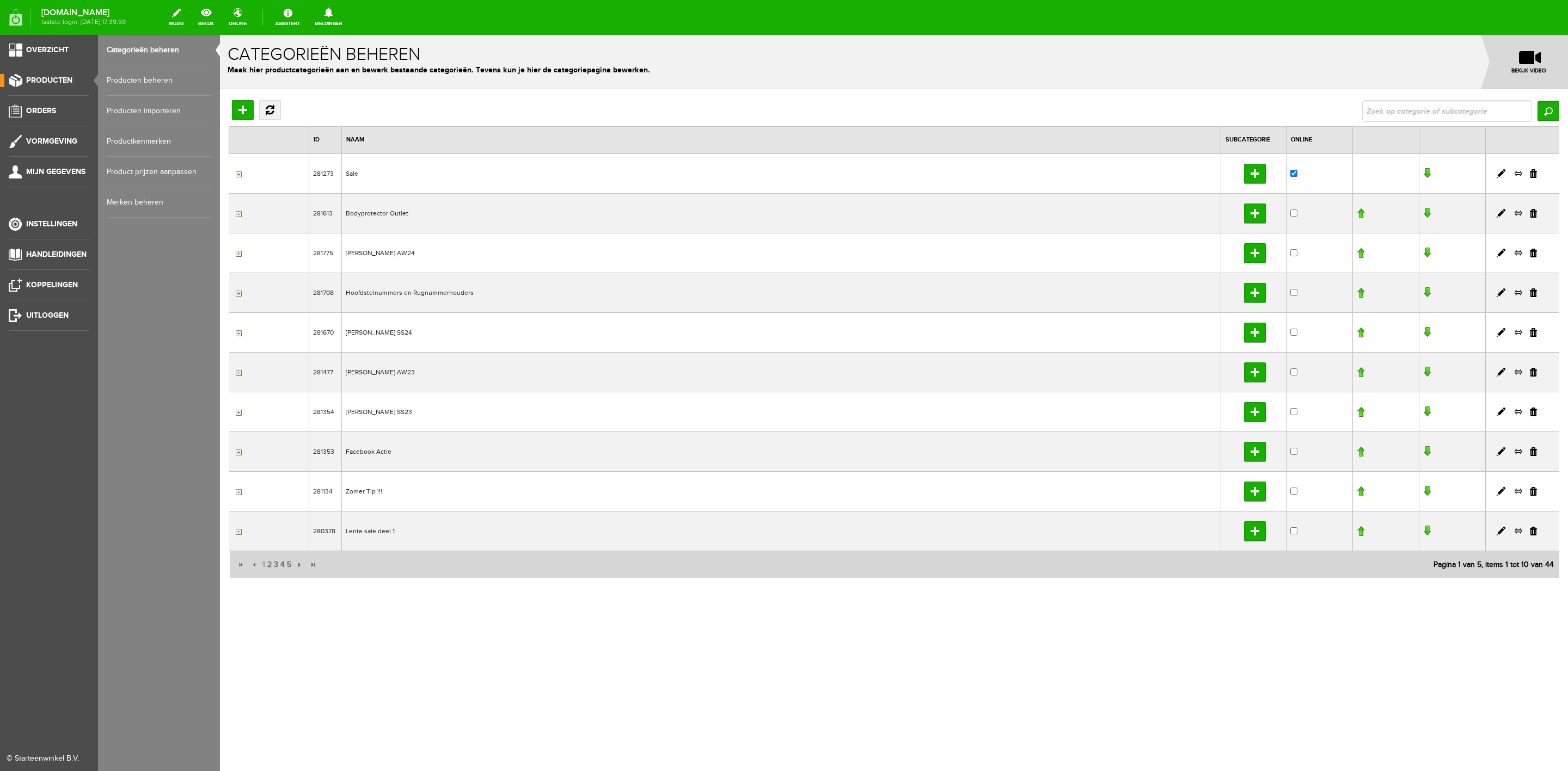
click at [144, 82] on link "Producten beheren" at bounding box center [159, 80] width 105 height 30
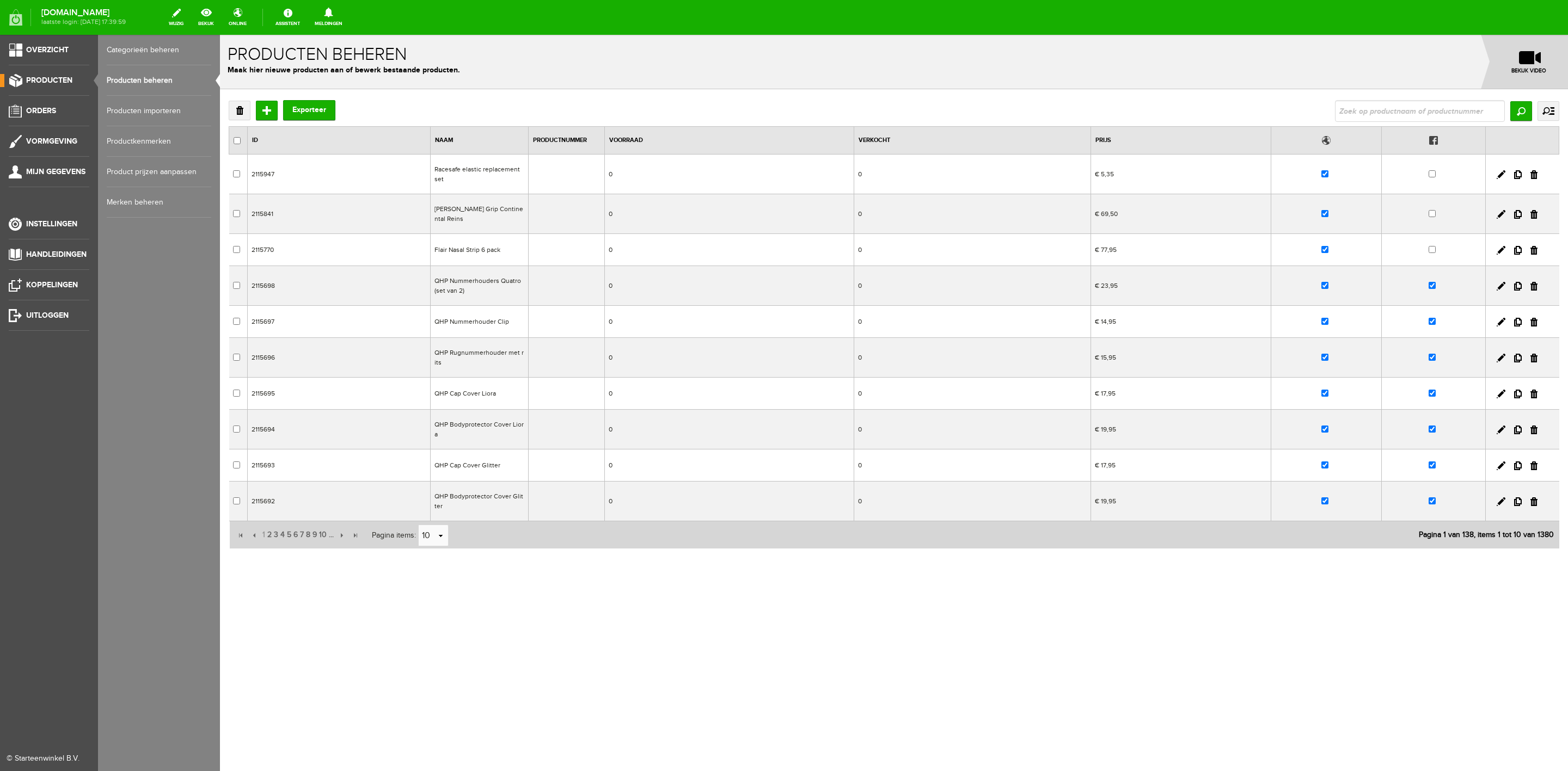
click at [62, 100] on ul "Overzicht Producten Orders Vormgeving Mijn gegevens Instellingen Handleidingen …" at bounding box center [49, 421] width 98 height 771
click at [61, 105] on link "Orders" at bounding box center [44, 111] width 89 height 13
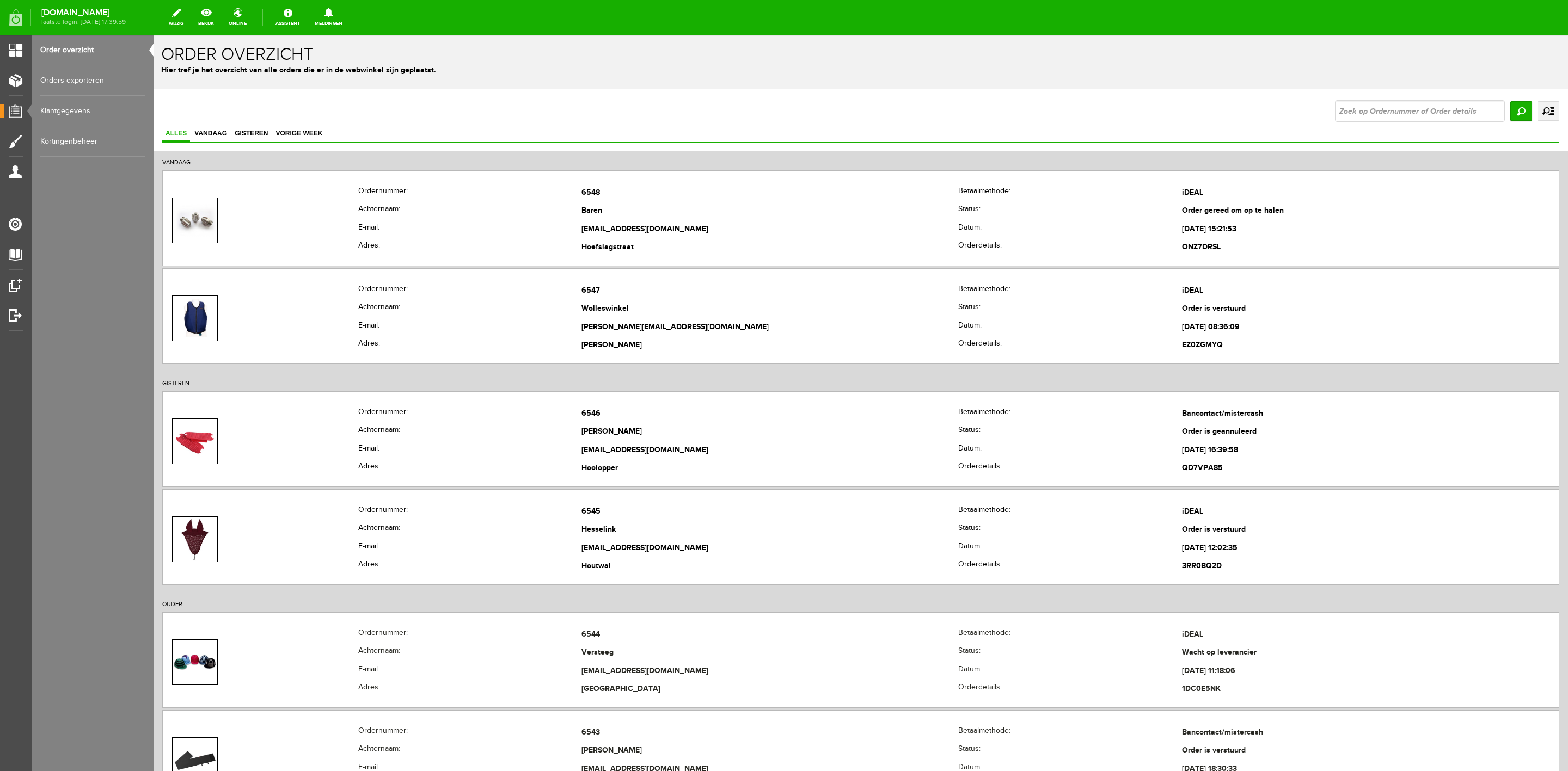
click at [1546, 111] on link "uitgebreid zoeken" at bounding box center [1548, 111] width 22 height 20
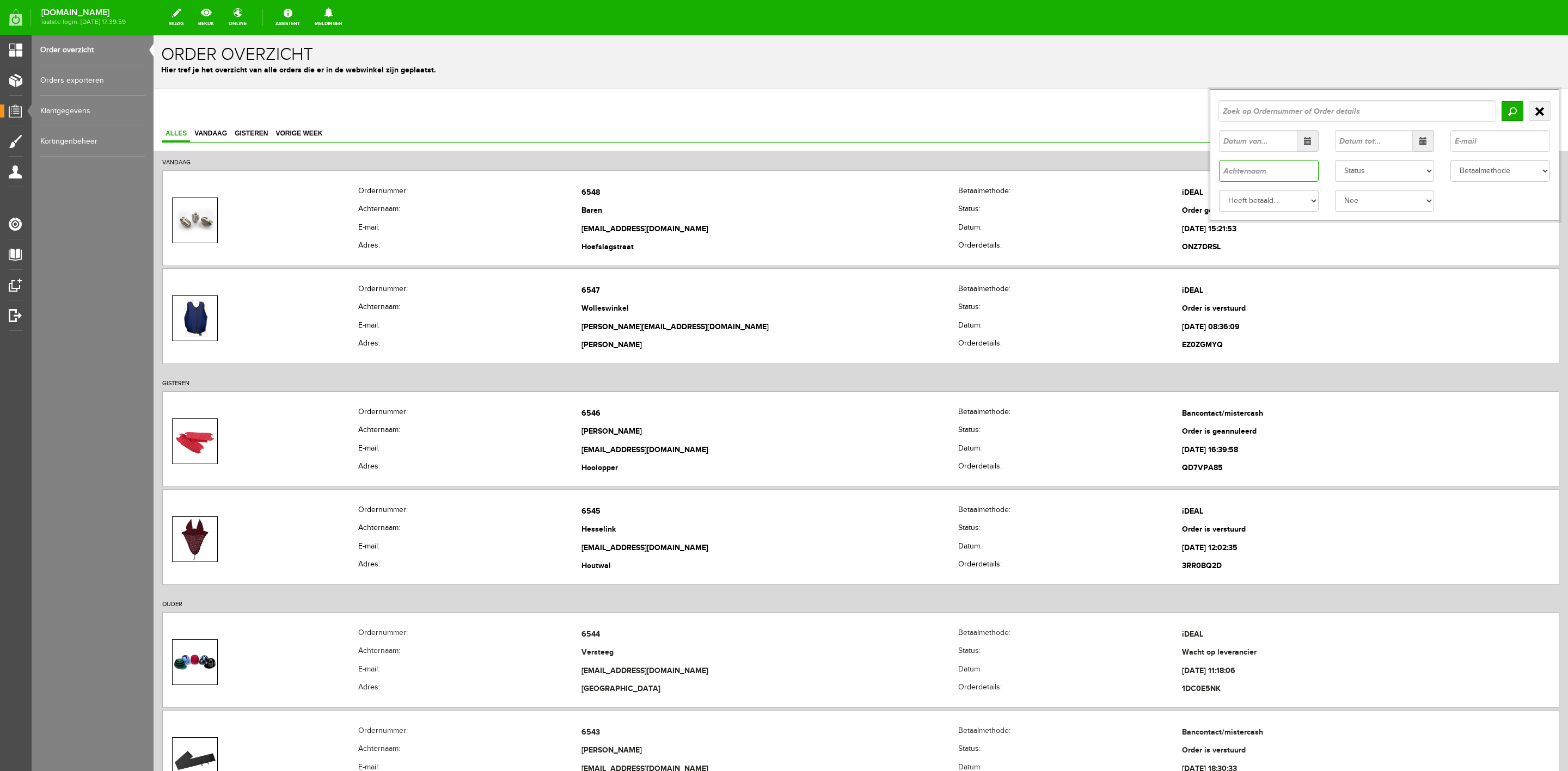
click at [1259, 172] on input "text" at bounding box center [1269, 171] width 100 height 22
type input "versteeg"
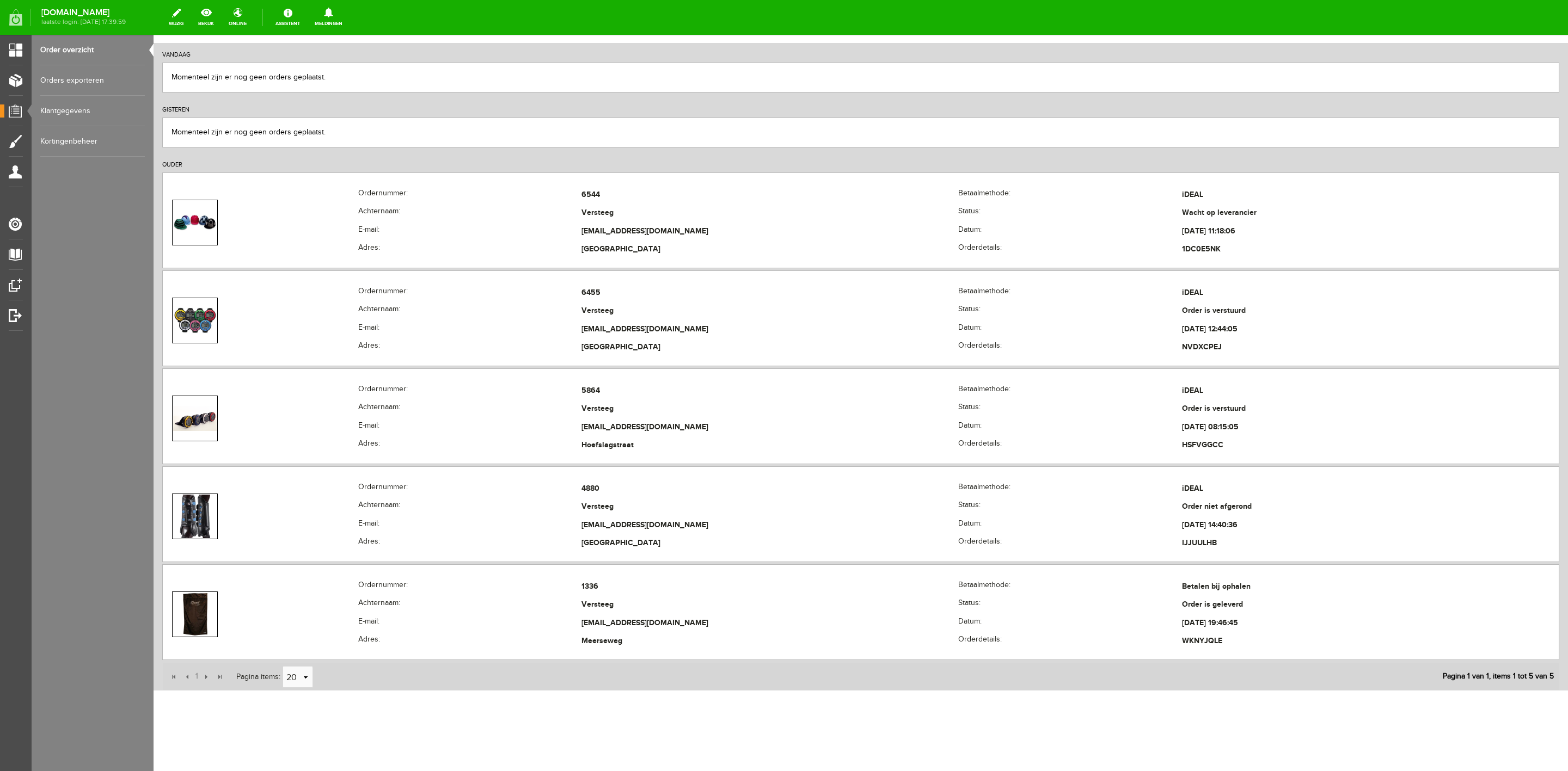
scroll to position [113, 0]
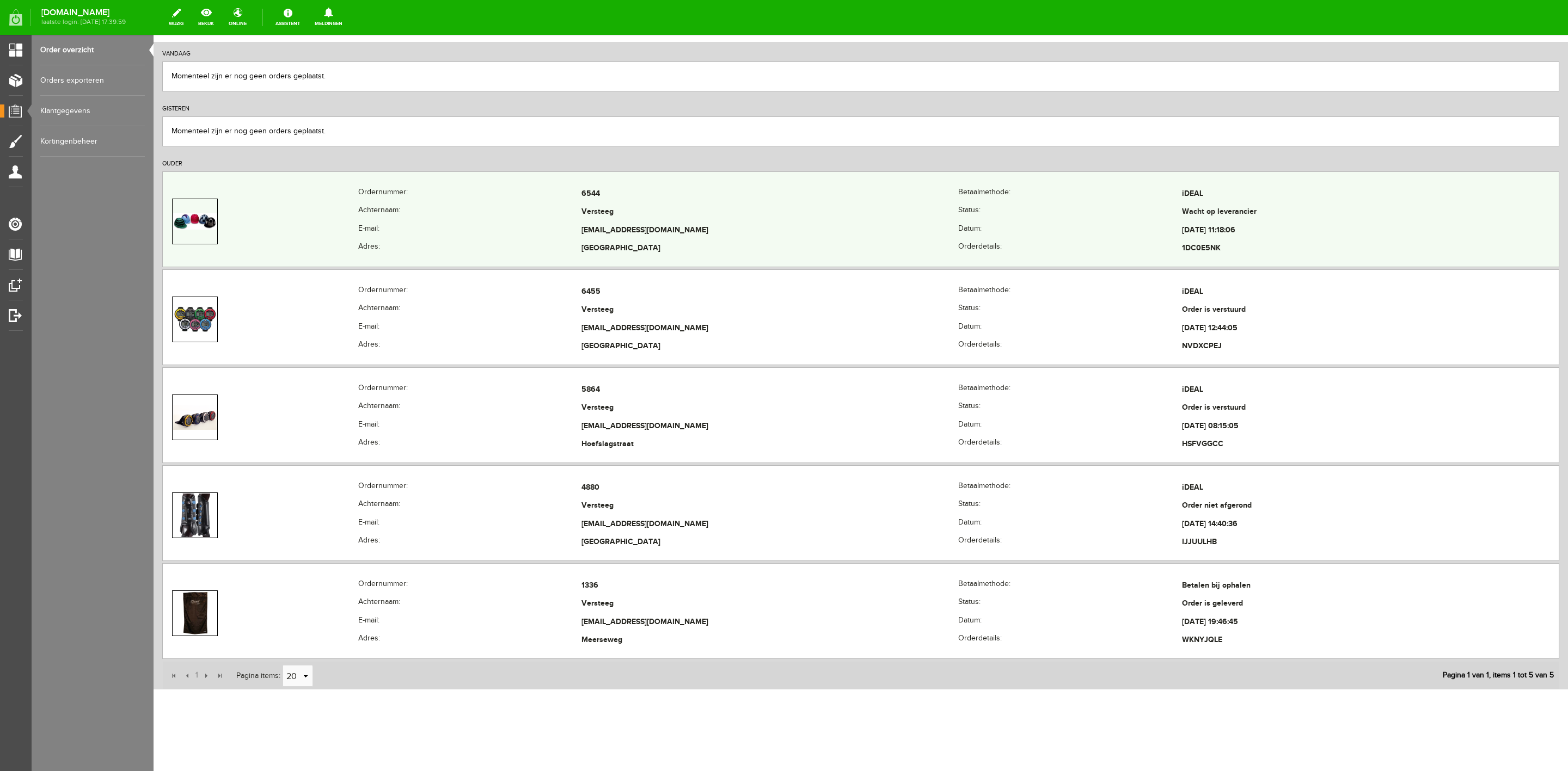
click at [235, 232] on td at bounding box center [260, 221] width 196 height 73
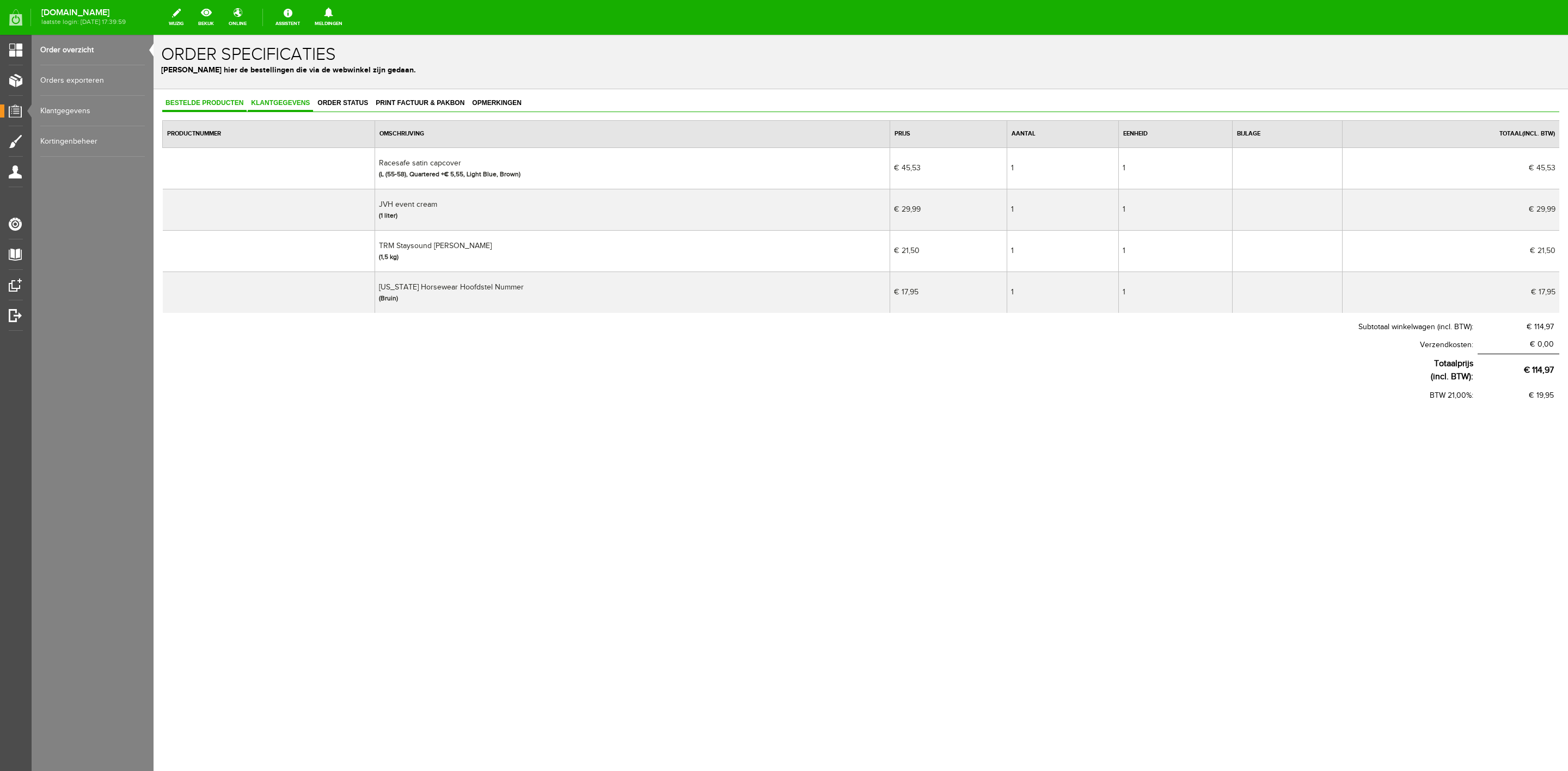
click at [273, 100] on span "Klantgegevens" at bounding box center [281, 102] width 66 height 7
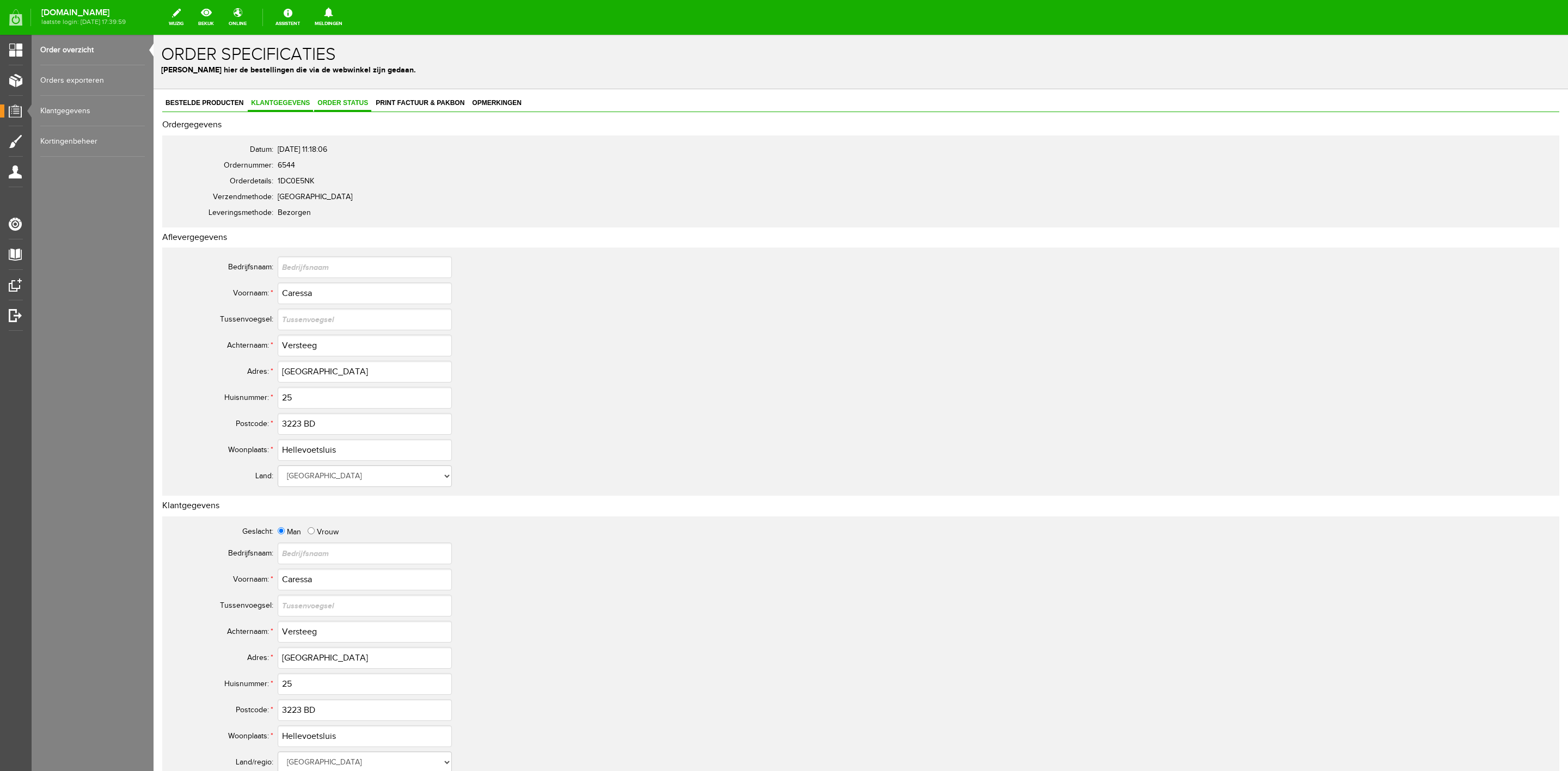
click at [355, 103] on span "Order status" at bounding box center [343, 102] width 57 height 7
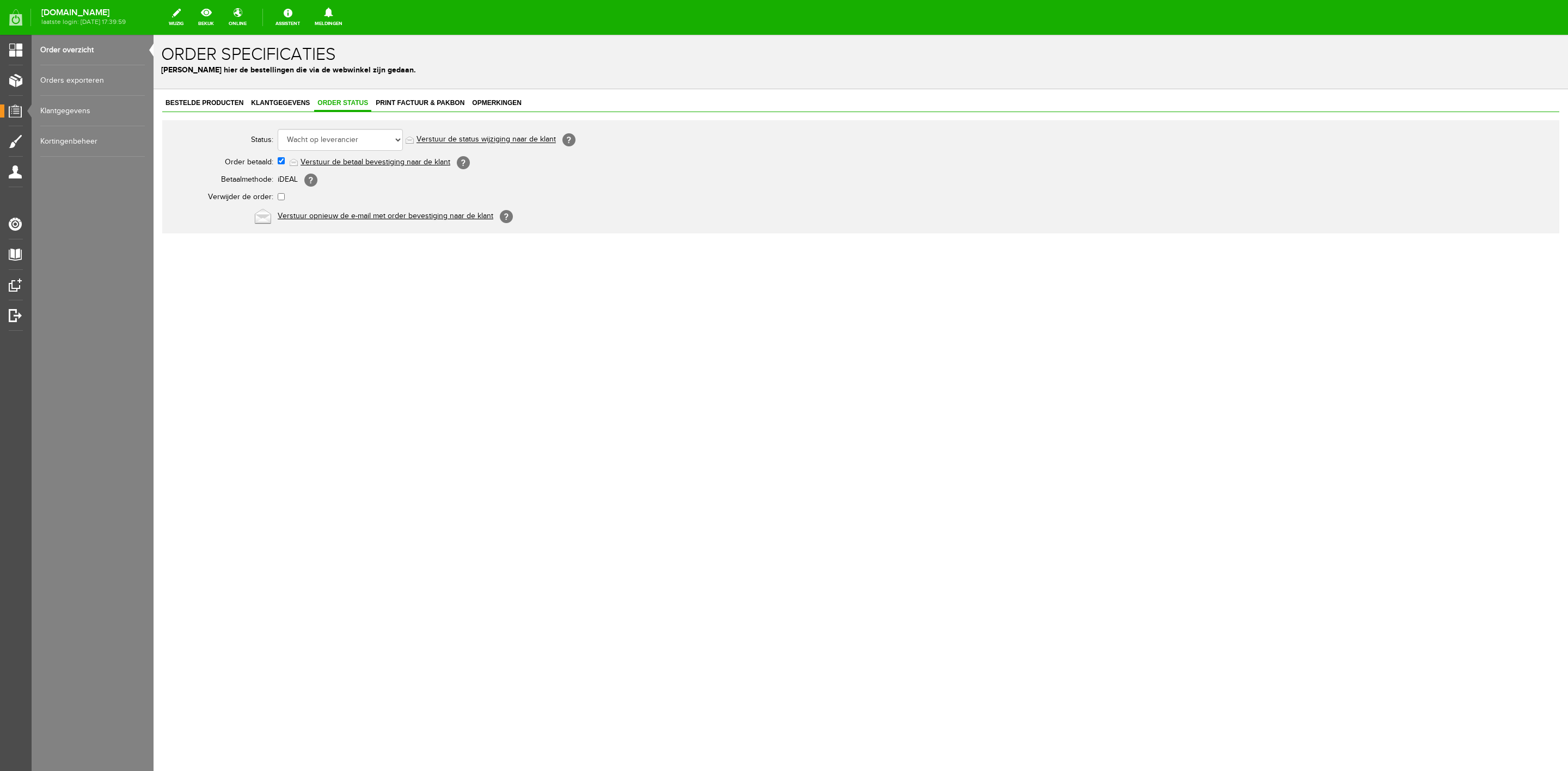
click at [95, 57] on link "Order overzicht" at bounding box center [93, 50] width 105 height 30
